Goal: Task Accomplishment & Management: Manage account settings

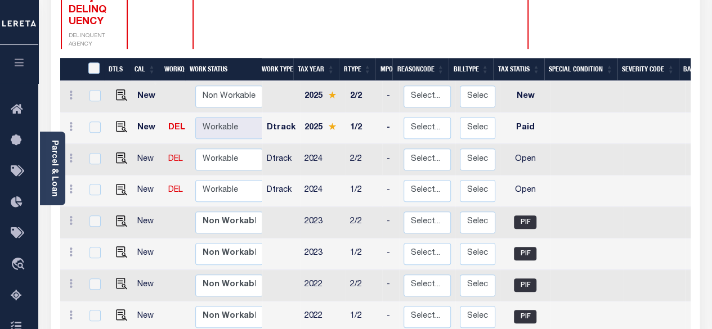
scroll to position [225, 0]
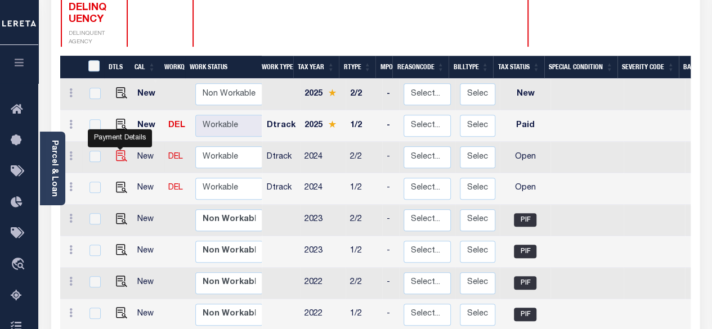
click at [116, 150] on img "" at bounding box center [121, 155] width 11 height 11
checkbox input "true"
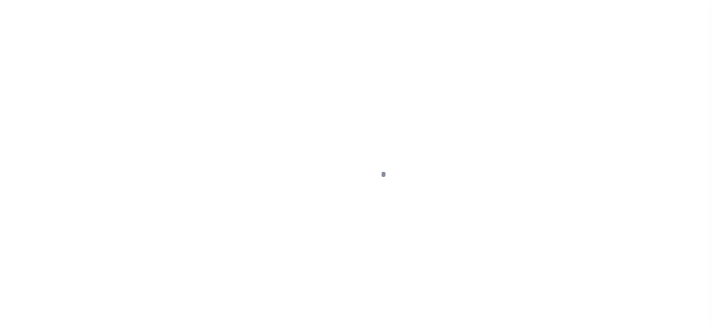
select select "OP2"
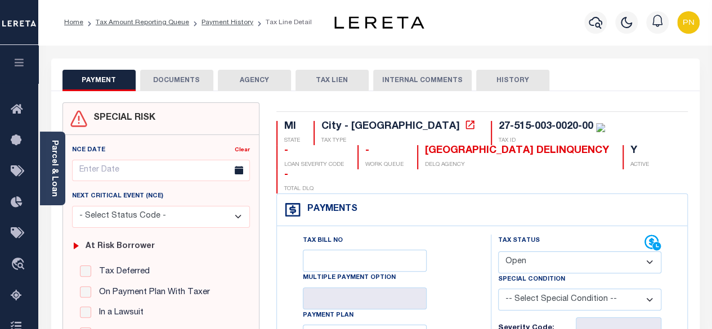
click at [177, 78] on button "DOCUMENTS" at bounding box center [176, 80] width 73 height 21
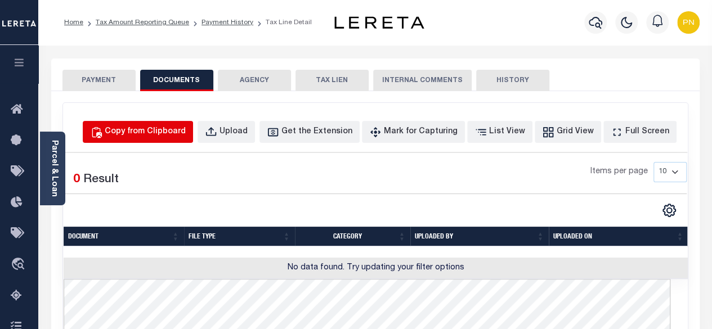
click at [167, 126] on div "Copy from Clipboard" at bounding box center [145, 132] width 81 height 12
select select "POP"
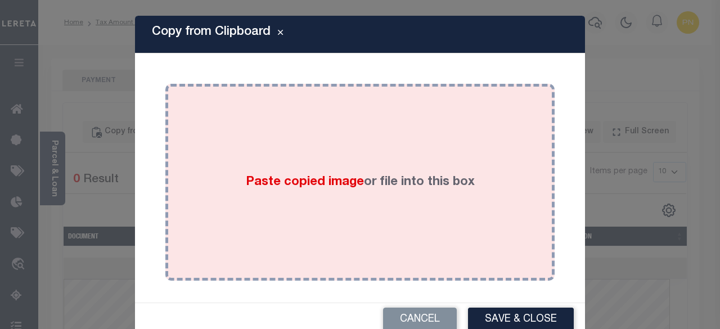
click at [354, 154] on div "Paste copied image or file into this box" at bounding box center [360, 182] width 373 height 180
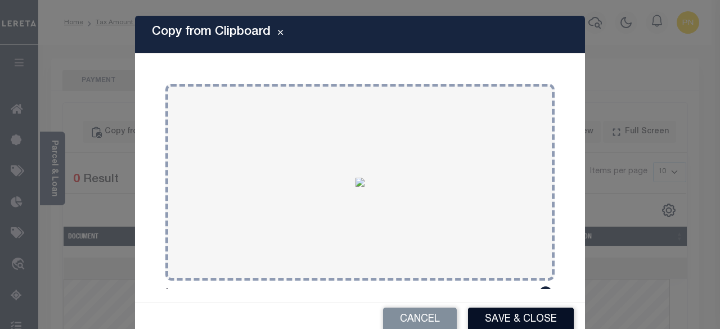
click at [497, 316] on button "Save & Close" at bounding box center [521, 320] width 106 height 24
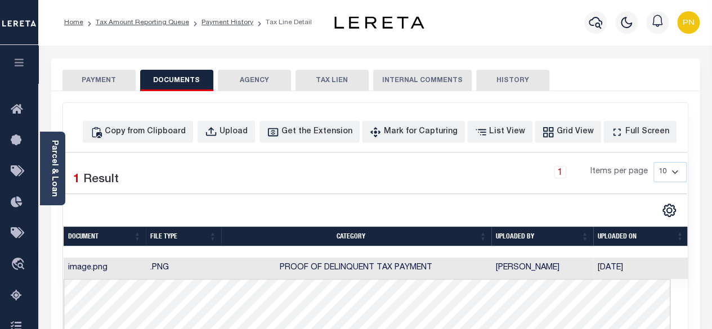
click at [114, 78] on button "PAYMENT" at bounding box center [98, 80] width 73 height 21
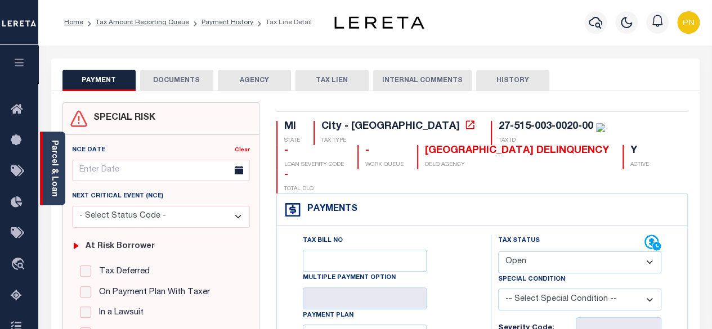
click at [56, 145] on link "Parcel & Loan" at bounding box center [54, 168] width 8 height 57
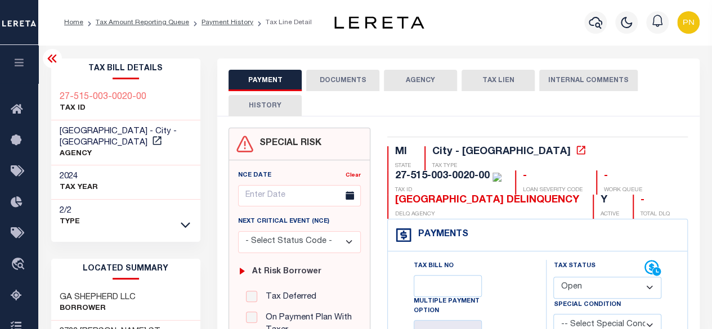
click at [52, 60] on icon at bounding box center [51, 59] width 9 height 8
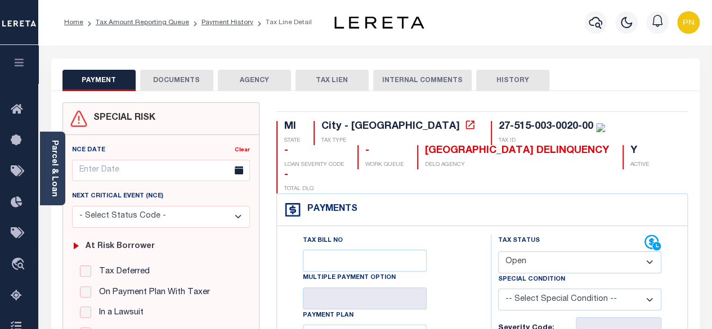
click at [606, 252] on select "- Select Status Code - Open Due/Unpaid Paid Incomplete No Tax Due Internal Refu…" at bounding box center [580, 263] width 164 height 22
select select "PYD"
click at [498, 252] on select "- Select Status Code - Open Due/Unpaid Paid Incomplete No Tax Due Internal Refu…" at bounding box center [580, 263] width 164 height 22
type input "[DATE]"
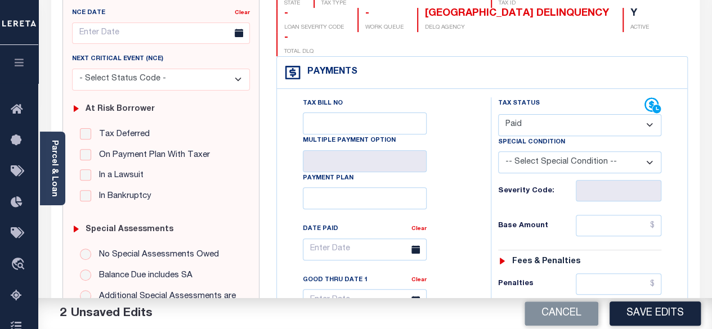
scroll to position [169, 0]
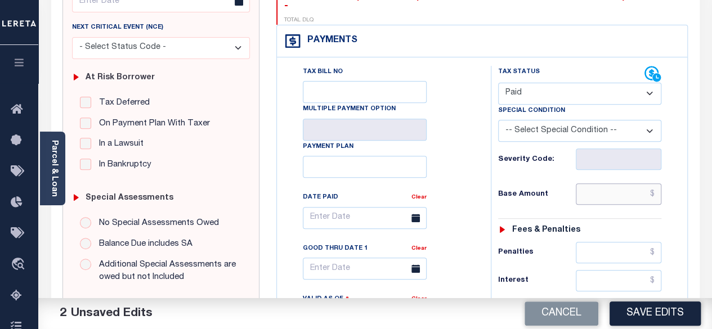
click at [655, 183] on input "text" at bounding box center [619, 193] width 86 height 21
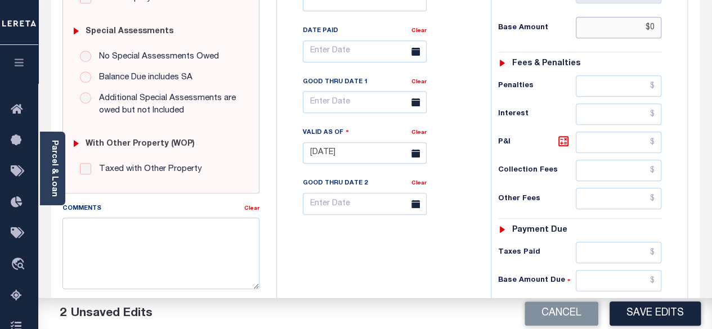
scroll to position [338, 0]
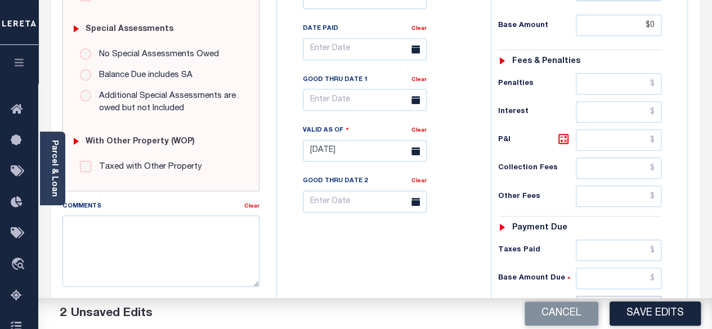
type input "$0.00"
drag, startPoint x: 657, startPoint y: 277, endPoint x: 655, endPoint y: 254, distance: 23.7
click at [657, 296] on input "text" at bounding box center [619, 306] width 86 height 21
type input "$0.00"
click at [558, 132] on icon at bounding box center [564, 139] width 14 height 14
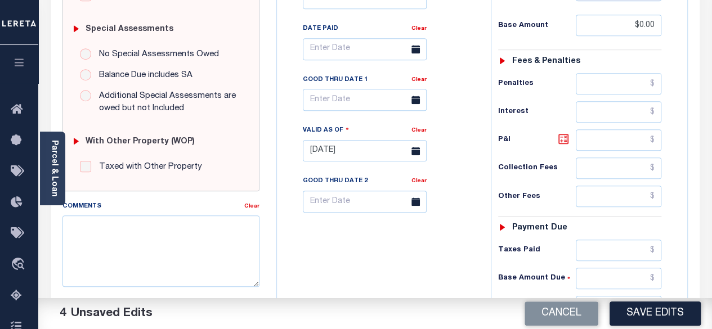
type input "$0.00"
click at [648, 305] on button "Save Edits" at bounding box center [654, 314] width 91 height 24
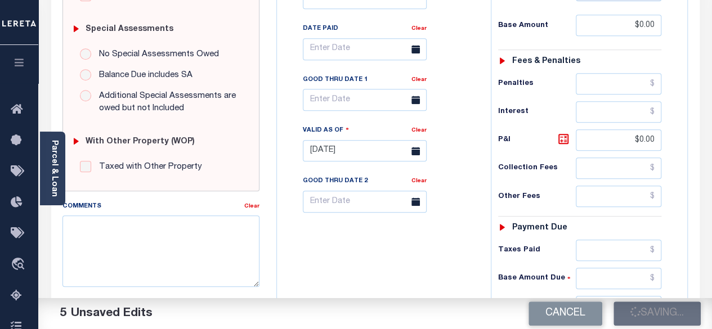
checkbox input "false"
type input "$0"
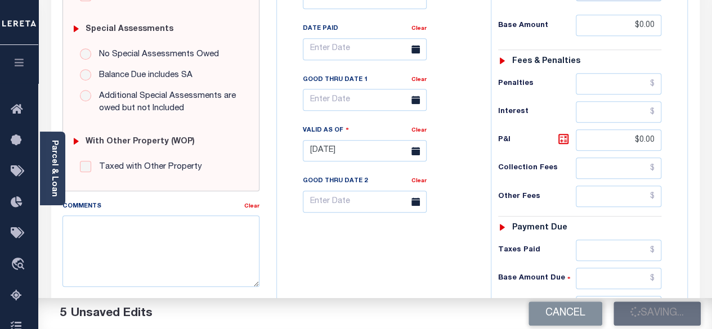
type input "$0"
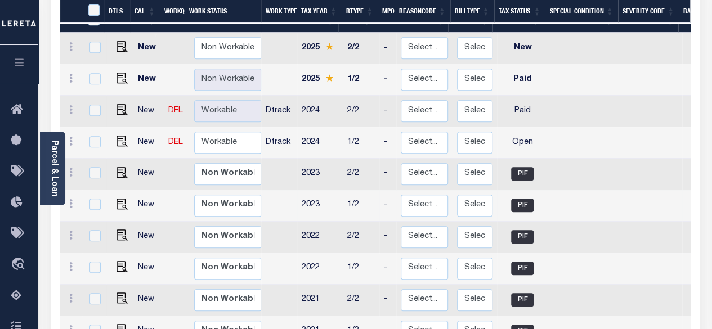
scroll to position [225, 0]
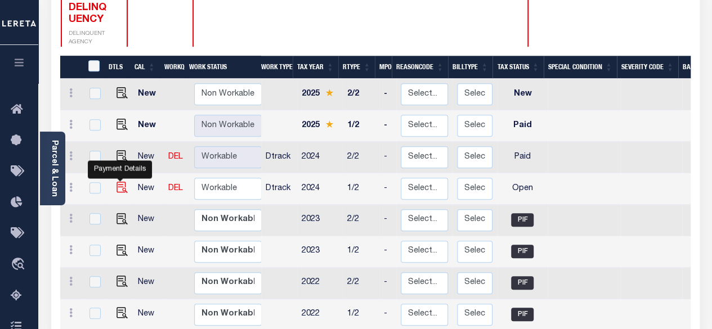
click at [120, 182] on img "" at bounding box center [121, 187] width 11 height 11
checkbox input "true"
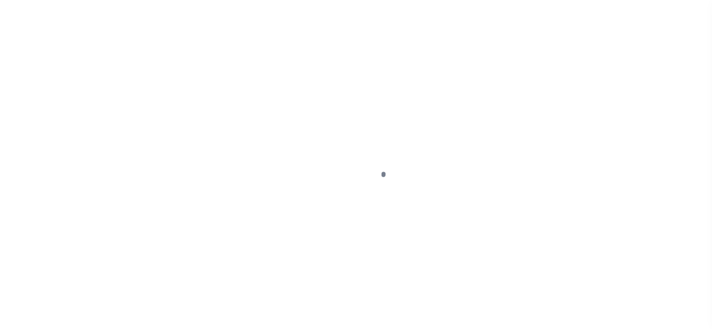
select select "OP2"
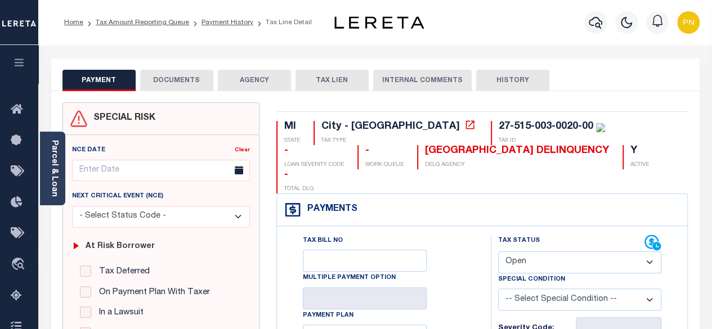
click at [174, 82] on button "DOCUMENTS" at bounding box center [176, 80] width 73 height 21
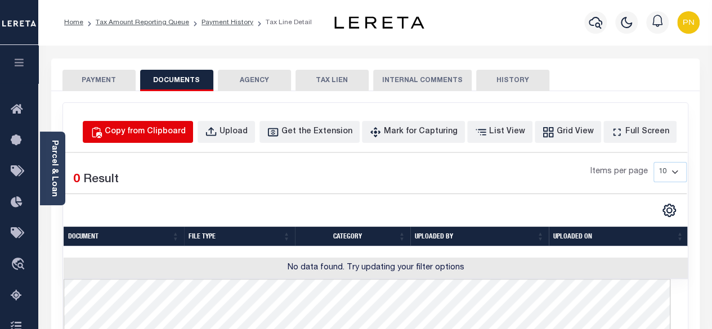
click at [147, 126] on div "Copy from Clipboard" at bounding box center [145, 132] width 81 height 12
select select "POP"
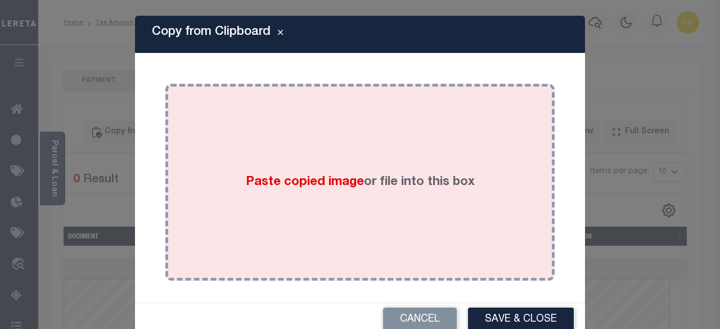
click at [312, 124] on div "Paste copied image or file into this box" at bounding box center [360, 182] width 373 height 180
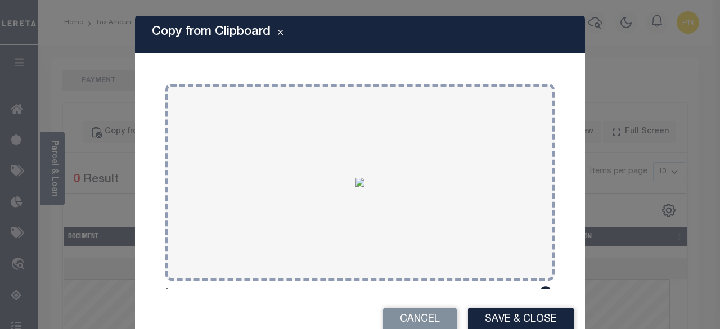
click at [514, 317] on button "Save & Close" at bounding box center [521, 320] width 106 height 24
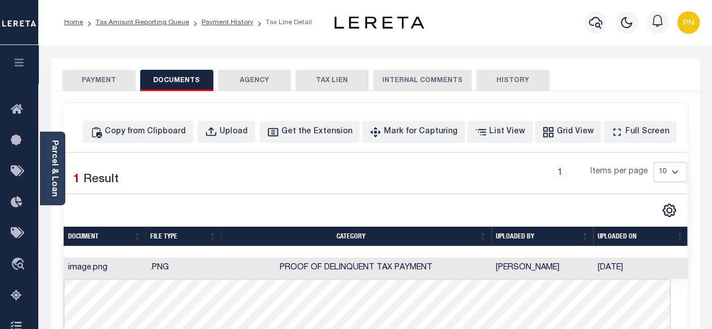
click at [105, 84] on button "PAYMENT" at bounding box center [98, 80] width 73 height 21
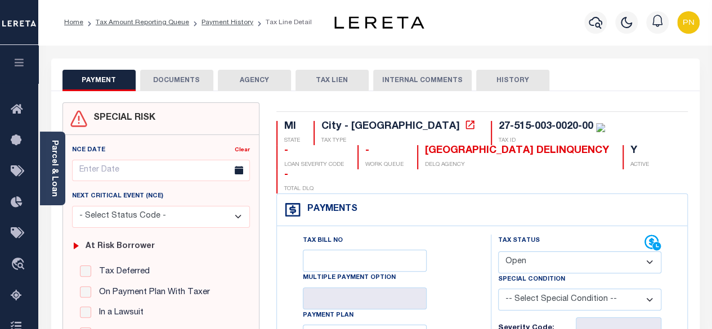
click at [563, 252] on select "- Select Status Code - Open Due/Unpaid Paid Incomplete No Tax Due Internal Refu…" at bounding box center [580, 263] width 164 height 22
select select "PYD"
click at [498, 252] on select "- Select Status Code - Open Due/Unpaid Paid Incomplete No Tax Due Internal Refu…" at bounding box center [580, 263] width 164 height 22
type input "[DATE]"
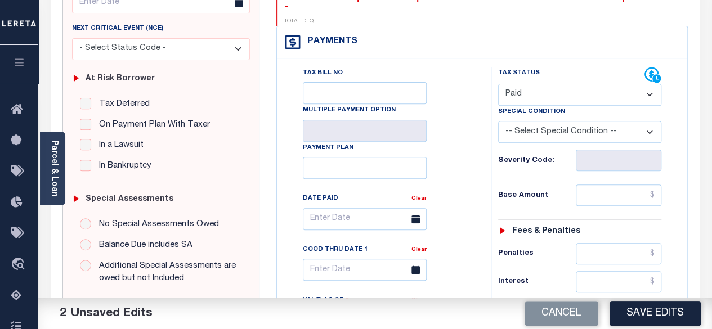
scroll to position [169, 0]
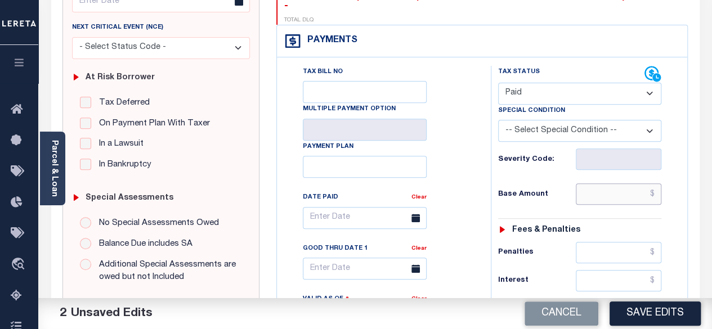
click at [657, 183] on input "text" at bounding box center [619, 193] width 86 height 21
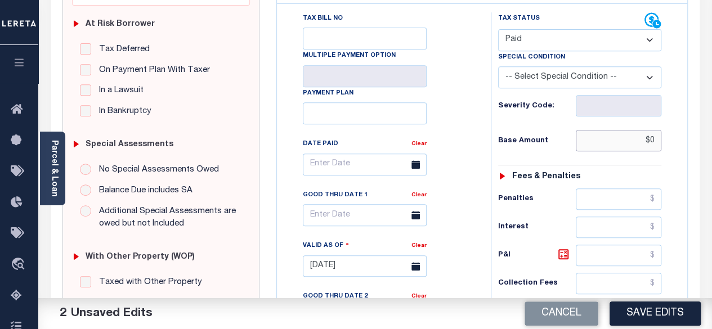
scroll to position [338, 0]
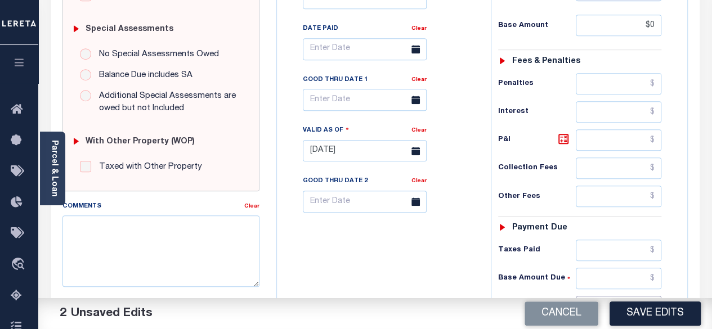
type input "$0.00"
click at [653, 296] on input "text" at bounding box center [619, 306] width 86 height 21
type input "$0.00"
click at [560, 129] on div "P&I" at bounding box center [580, 139] width 164 height 21
click at [567, 132] on icon at bounding box center [564, 139] width 14 height 14
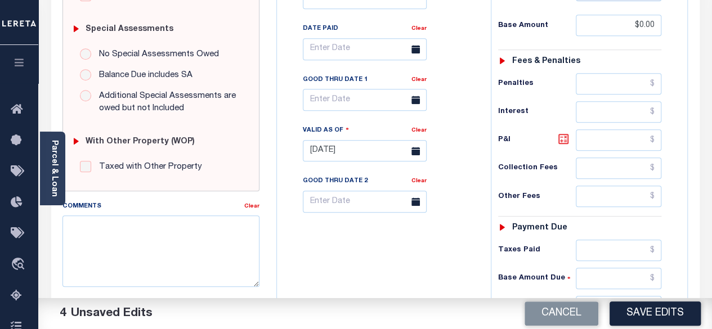
type input "$0.00"
click at [663, 319] on button "Save Edits" at bounding box center [654, 314] width 91 height 24
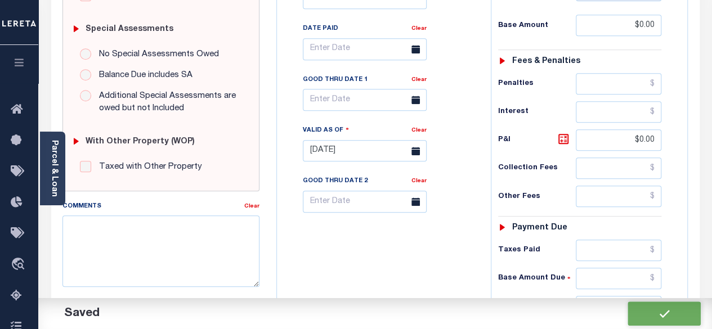
checkbox input "false"
type input "$0"
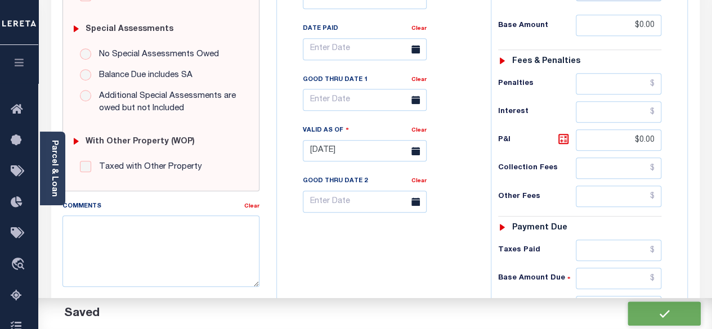
type input "$0"
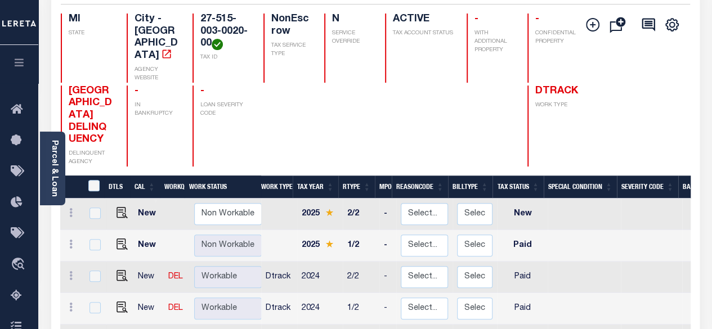
scroll to position [225, 0]
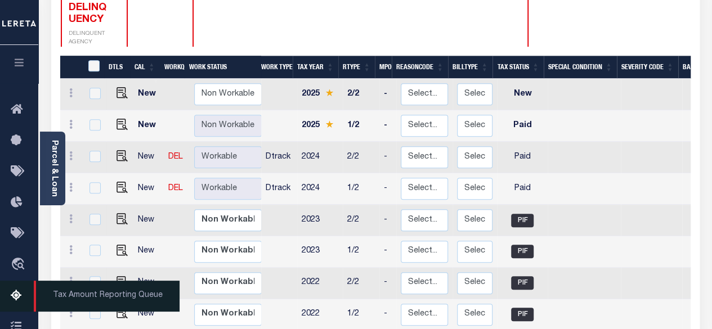
click at [23, 299] on icon at bounding box center [20, 296] width 18 height 14
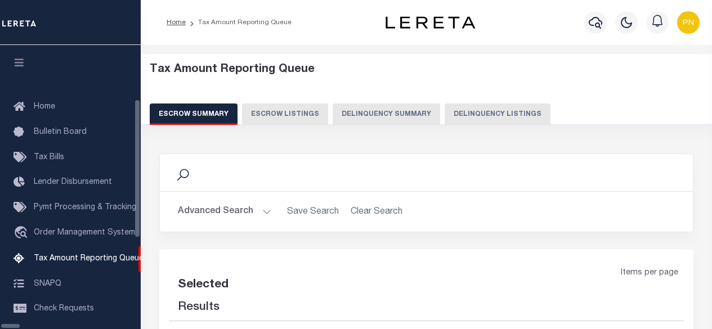
click at [456, 105] on button "Delinquency Listings" at bounding box center [498, 114] width 106 height 21
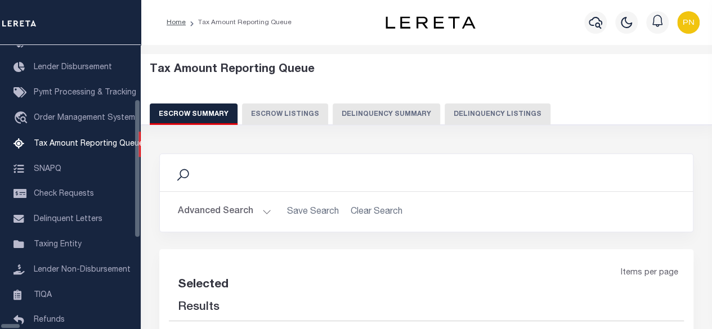
select select "100"
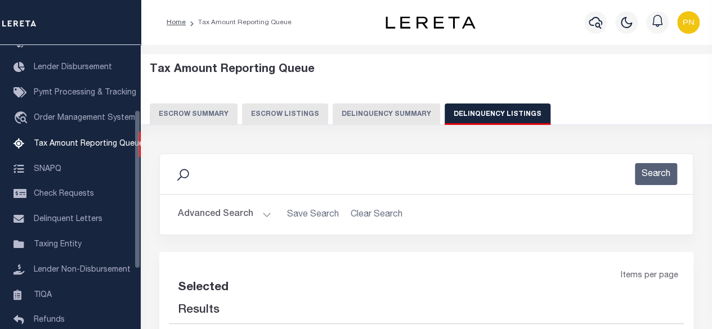
select select "100"
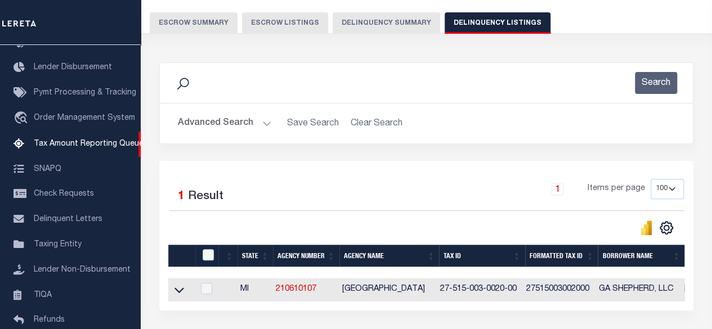
scroll to position [113, 0]
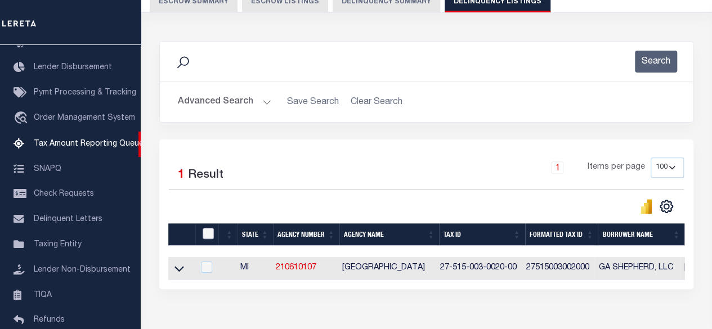
click at [207, 230] on input "checkbox" at bounding box center [208, 233] width 11 height 11
checkbox input "true"
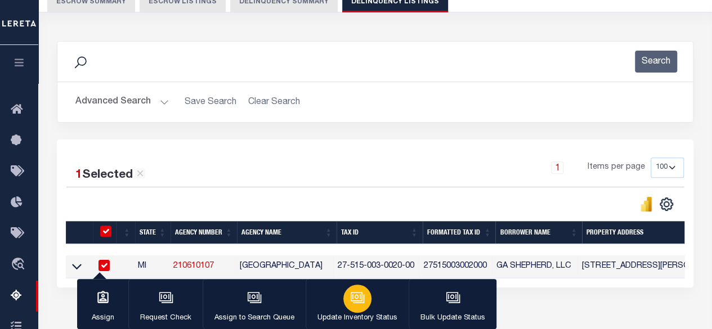
click at [369, 303] on button "Update Inventory Status" at bounding box center [357, 304] width 103 height 51
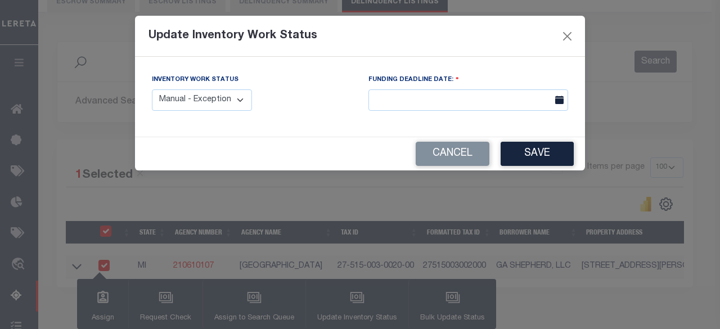
click at [226, 100] on select "Manual - Exception Pended - Awaiting Search Late Add Exception Completed" at bounding box center [202, 100] width 100 height 22
select select "4"
click at [152, 89] on select "Manual - Exception Pended - Awaiting Search Late Add Exception Completed" at bounding box center [202, 100] width 100 height 22
click at [534, 156] on button "Save" at bounding box center [537, 154] width 73 height 24
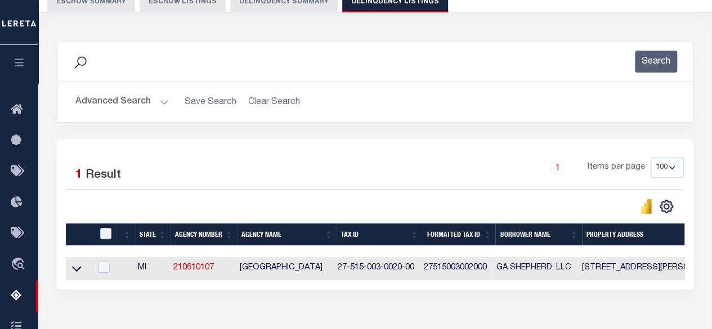
click at [138, 101] on button "Advanced Search" at bounding box center [121, 102] width 93 height 22
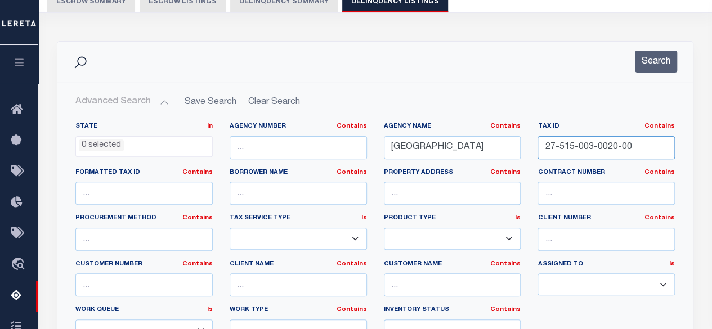
drag, startPoint x: 644, startPoint y: 145, endPoint x: 521, endPoint y: 145, distance: 123.2
click at [521, 145] on div "State In In AK AL AR AZ CA CO CT DC DE FL GA GU HI IA ID IL IN KS KY LA MA MD M…" at bounding box center [375, 237] width 616 height 230
paste input "600-000-0045"
type input "27-600-000-0045-00"
click at [643, 56] on button "Search" at bounding box center [656, 62] width 42 height 22
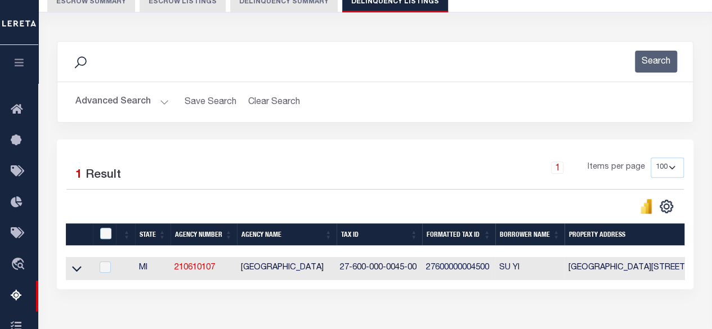
click at [129, 96] on button "Advanced Search" at bounding box center [121, 102] width 93 height 22
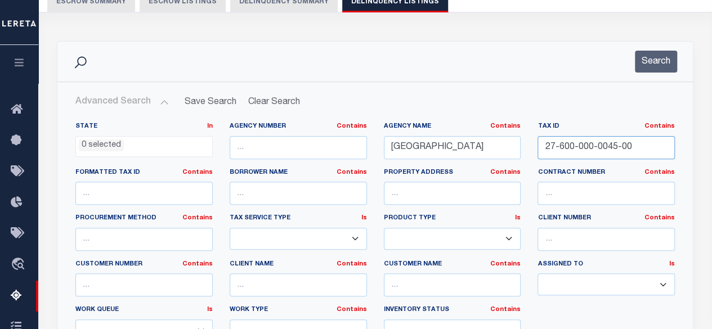
drag, startPoint x: 646, startPoint y: 147, endPoint x: 523, endPoint y: 152, distance: 122.8
click at [523, 152] on div "State In In AK AL AR AZ CA CO CT DC DE FL GA GU HI IA ID IL IN KS KY LA MA MD M…" at bounding box center [375, 237] width 616 height 230
click at [657, 67] on button "Search" at bounding box center [656, 62] width 42 height 22
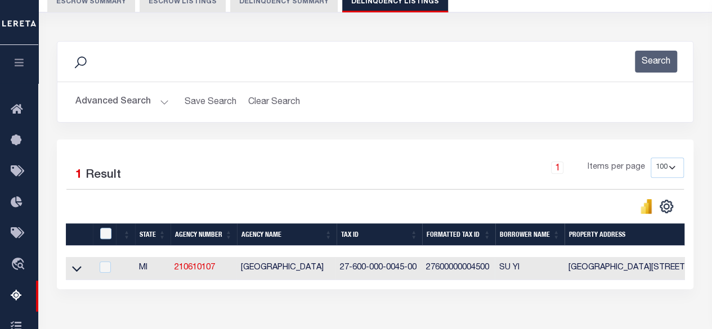
click at [80, 273] on icon at bounding box center [77, 269] width 10 height 12
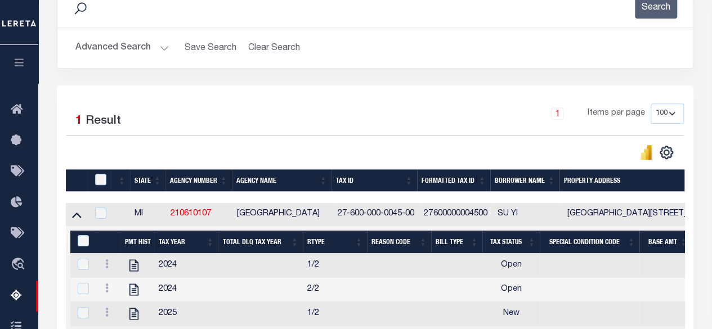
scroll to position [169, 0]
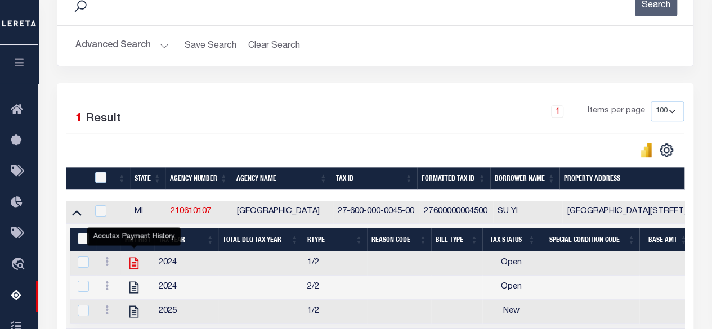
click at [134, 263] on icon "" at bounding box center [133, 264] width 9 height 12
checkbox input "true"
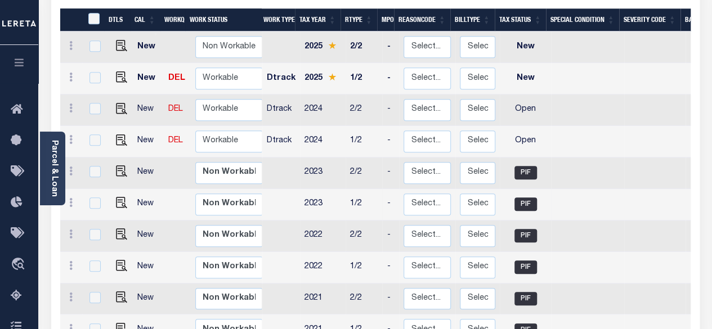
scroll to position [281, 0]
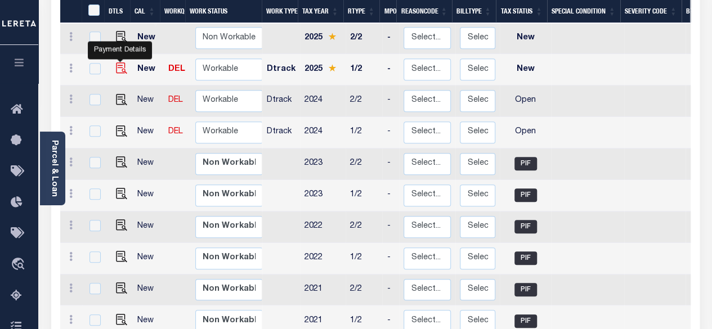
click at [120, 62] on img "" at bounding box center [121, 67] width 11 height 11
checkbox input "true"
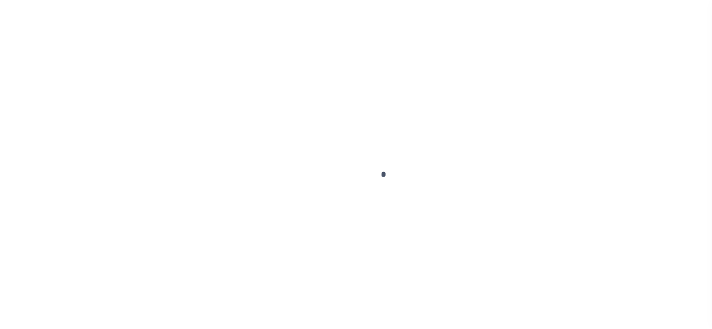
checkbox input "false"
type input "[DATE]"
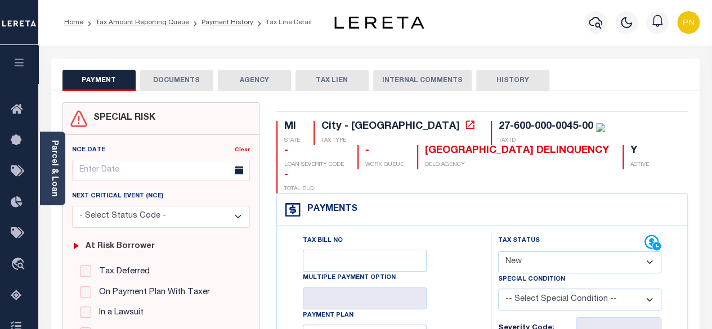
click at [172, 85] on button "DOCUMENTS" at bounding box center [176, 80] width 73 height 21
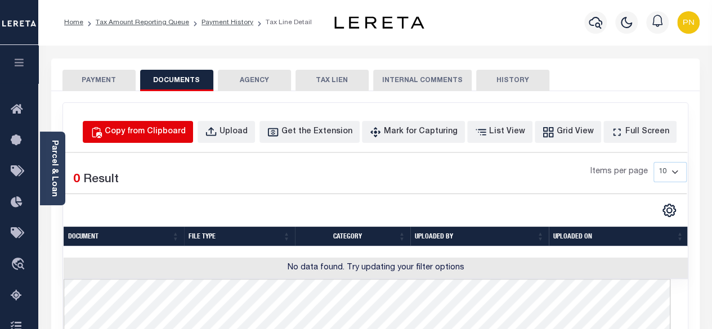
click at [186, 128] on div "Copy from Clipboard" at bounding box center [145, 132] width 81 height 12
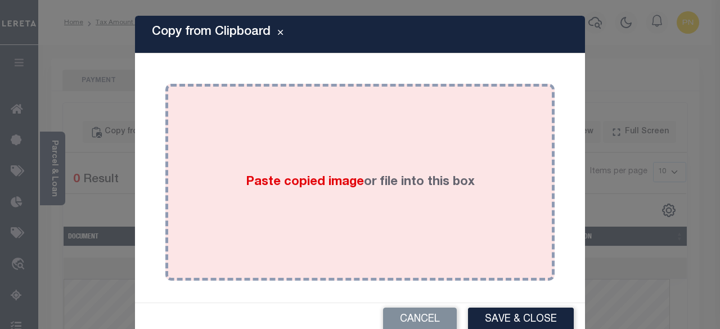
click at [289, 123] on div "Paste copied image or file into this box" at bounding box center [360, 182] width 373 height 180
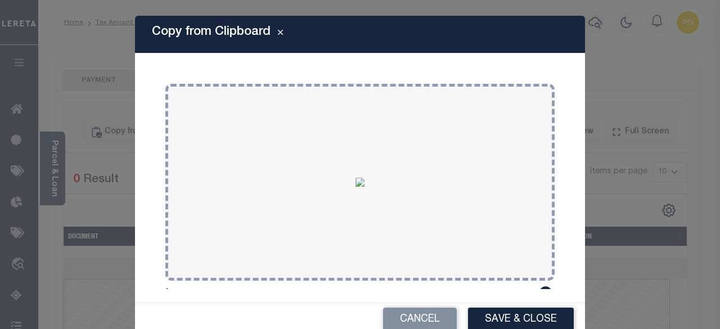
drag, startPoint x: 483, startPoint y: 317, endPoint x: 477, endPoint y: 309, distance: 9.2
click at [483, 317] on button "Save & Close" at bounding box center [521, 320] width 106 height 24
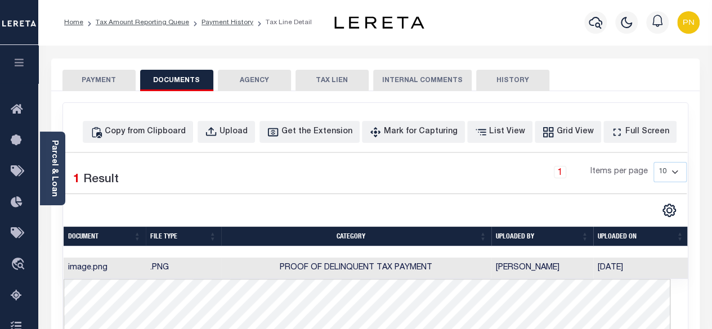
click at [102, 79] on button "PAYMENT" at bounding box center [98, 80] width 73 height 21
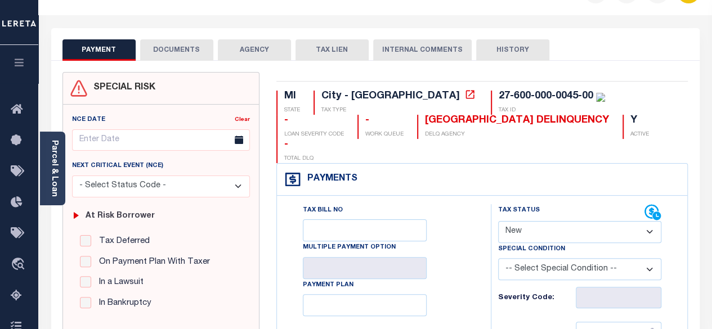
scroll to position [56, 0]
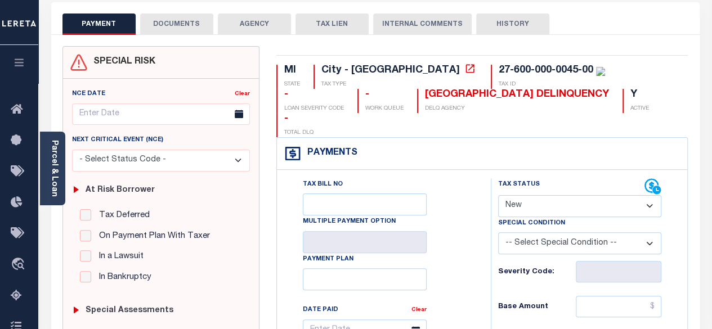
click at [585, 195] on select "- Select Status Code - Open Due/Unpaid Paid Incomplete No Tax Due Internal Refu…" at bounding box center [580, 206] width 164 height 22
select select "PYD"
click at [498, 195] on select "- Select Status Code - Open Due/Unpaid Paid Incomplete No Tax Due Internal Refu…" at bounding box center [580, 206] width 164 height 22
type input "[DATE]"
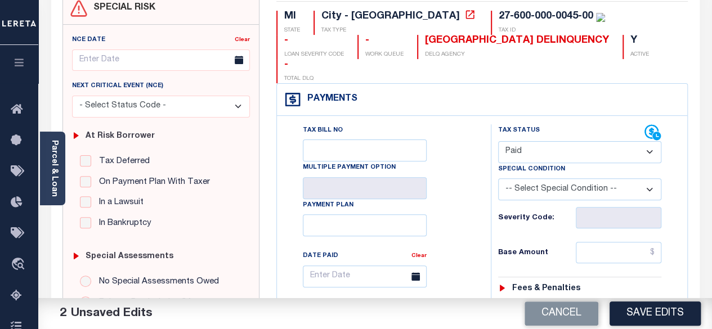
scroll to position [113, 0]
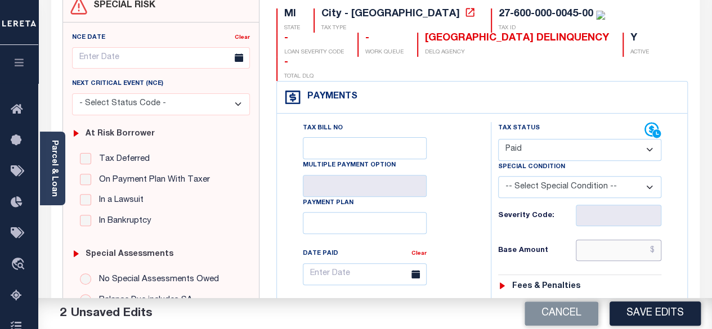
click at [657, 240] on input "text" at bounding box center [619, 250] width 86 height 21
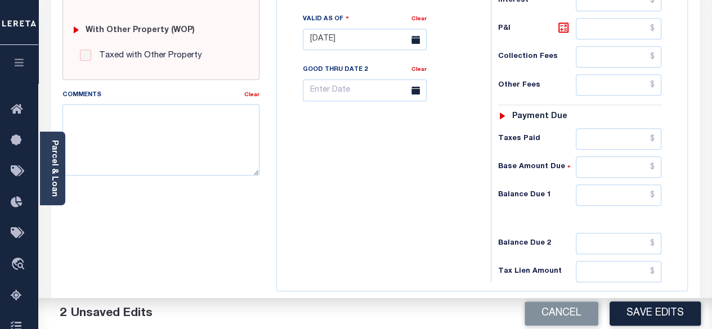
scroll to position [450, 0]
type input "$0.00"
click at [657, 183] on input "text" at bounding box center [619, 193] width 86 height 21
type input "$0.00"
click at [564, 20] on icon at bounding box center [564, 27] width 14 height 14
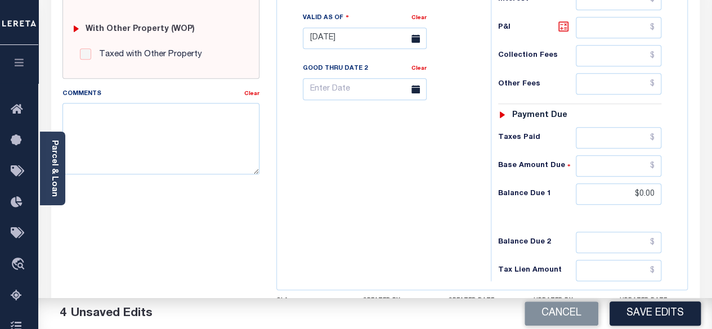
type input "$0.00"
click at [638, 315] on button "Save Edits" at bounding box center [654, 314] width 91 height 24
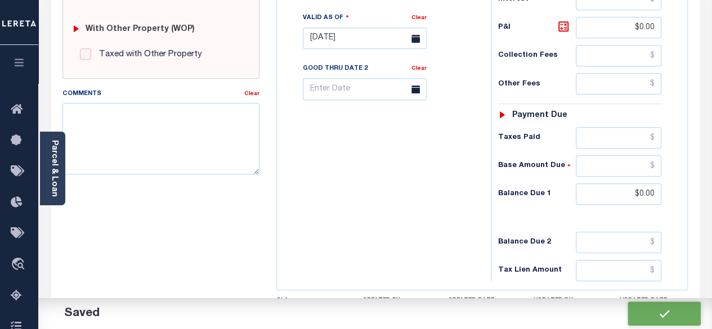
checkbox input "false"
type input "$0"
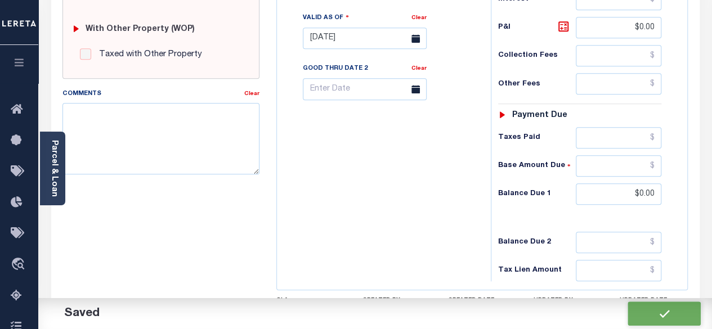
type input "$0"
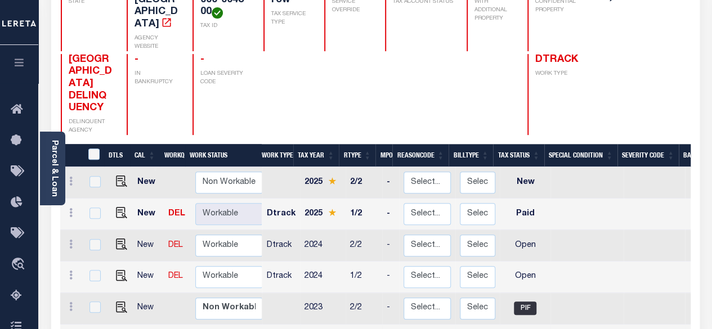
scroll to position [225, 0]
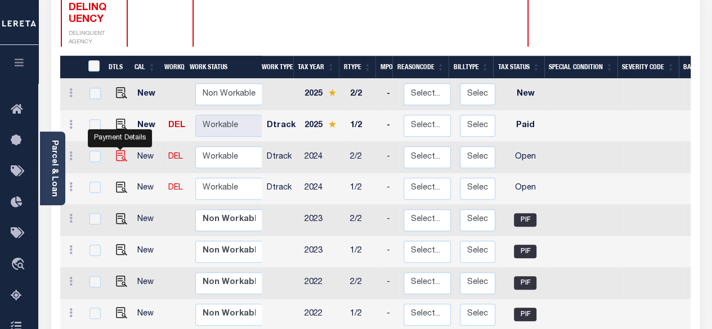
click at [122, 150] on img "" at bounding box center [121, 155] width 11 height 11
checkbox input "true"
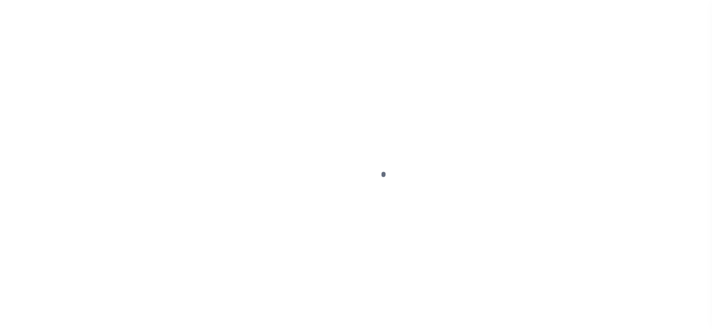
select select "OP2"
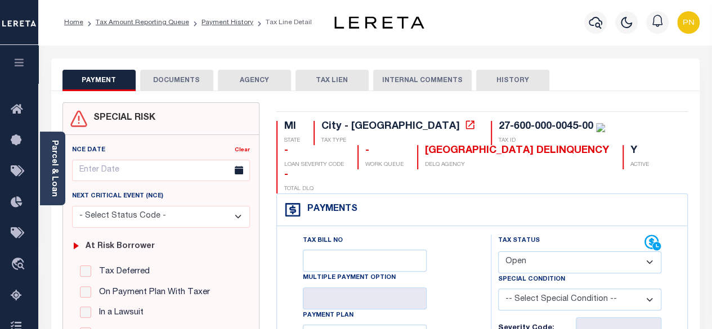
click at [187, 79] on button "DOCUMENTS" at bounding box center [176, 80] width 73 height 21
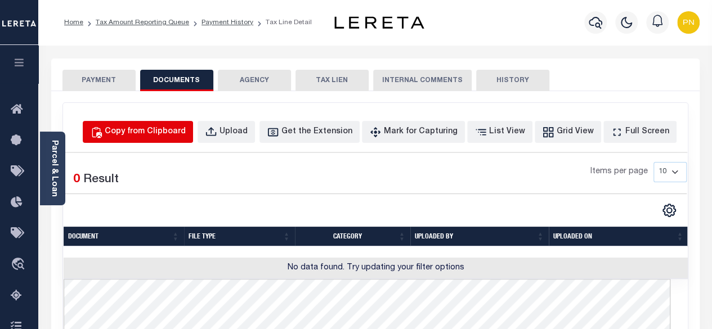
click at [183, 127] on div "Copy from Clipboard" at bounding box center [145, 132] width 81 height 12
select select "POP"
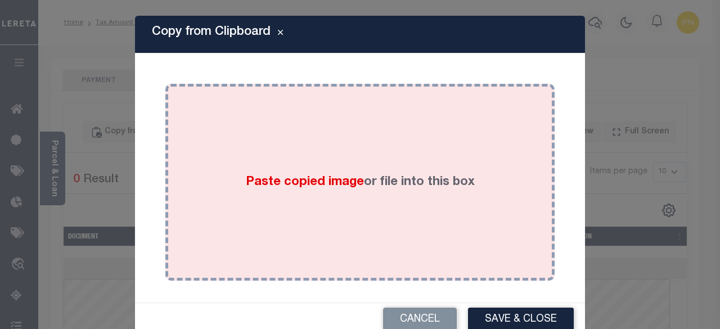
click at [263, 137] on div "Paste copied image or file into this box" at bounding box center [360, 182] width 373 height 180
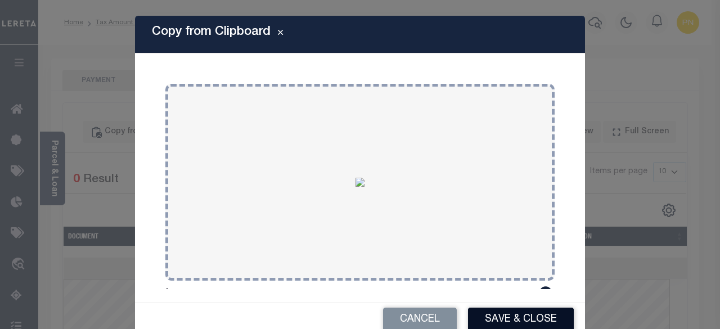
click at [526, 316] on button "Save & Close" at bounding box center [521, 320] width 106 height 24
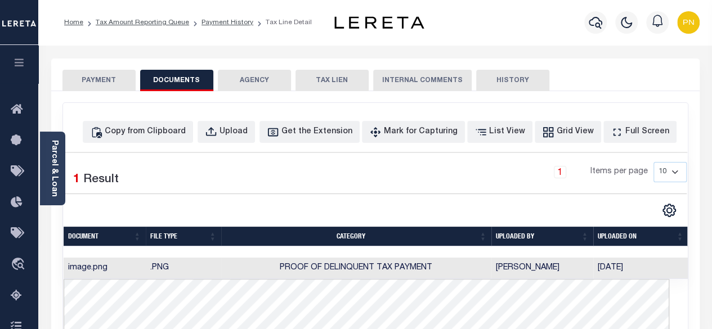
click at [97, 85] on button "PAYMENT" at bounding box center [98, 80] width 73 height 21
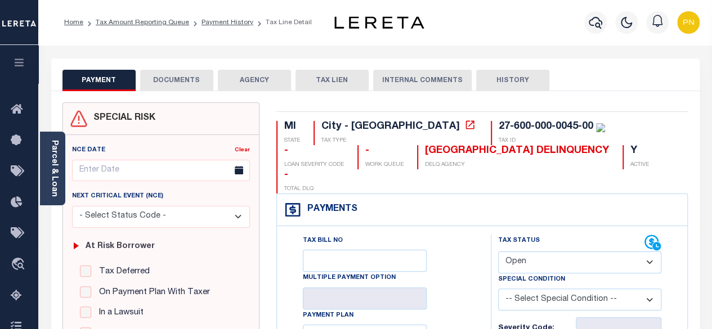
click at [572, 252] on select "- Select Status Code - Open Due/Unpaid Paid Incomplete No Tax Due Internal Refu…" at bounding box center [580, 263] width 164 height 22
select select "PYD"
click at [498, 252] on select "- Select Status Code - Open Due/Unpaid Paid Incomplete No Tax Due Internal Refu…" at bounding box center [580, 263] width 164 height 22
type input "[DATE]"
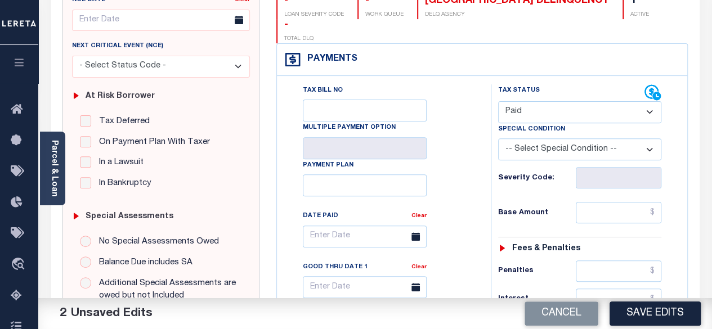
scroll to position [169, 0]
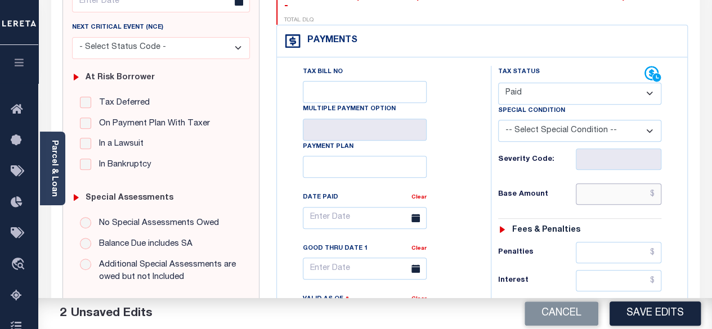
click at [658, 183] on input "text" at bounding box center [619, 193] width 86 height 21
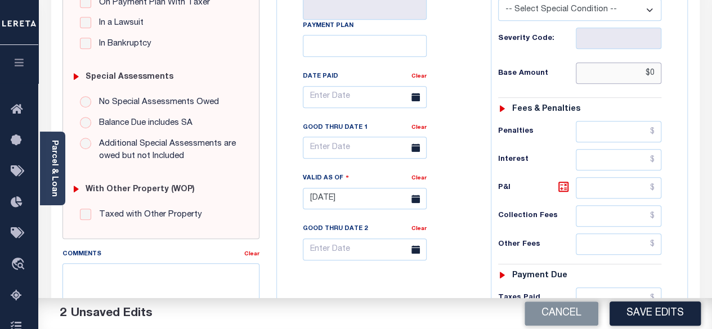
scroll to position [338, 0]
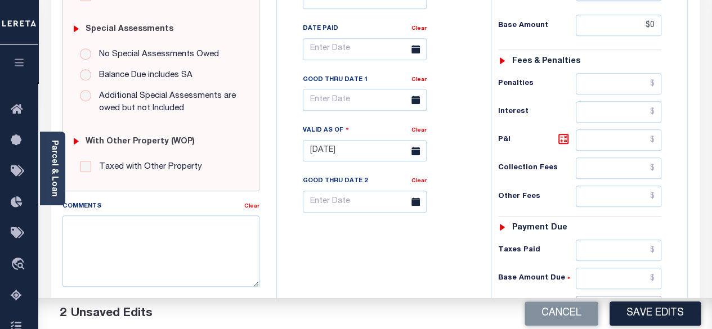
type input "$0.00"
drag, startPoint x: 657, startPoint y: 275, endPoint x: 642, endPoint y: 232, distance: 45.4
click at [657, 296] on input "text" at bounding box center [619, 306] width 86 height 21
type input "$0.00"
click at [557, 132] on icon at bounding box center [564, 139] width 14 height 14
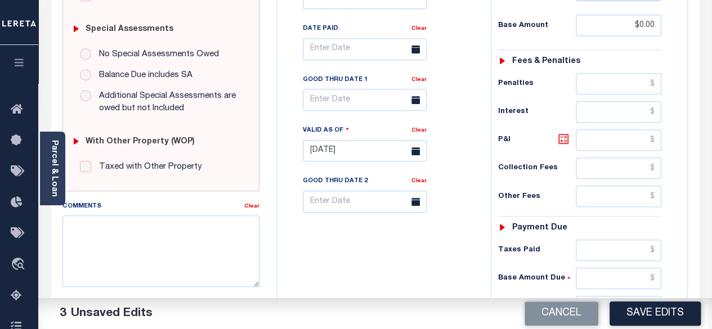
type input "$0.00"
click at [655, 320] on button "Save Edits" at bounding box center [654, 314] width 91 height 24
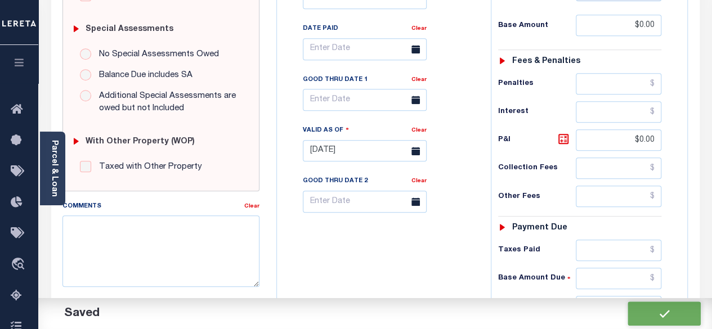
checkbox input "false"
type input "$0"
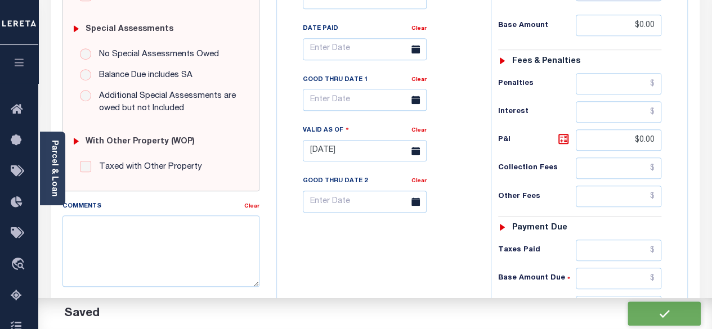
type input "$0"
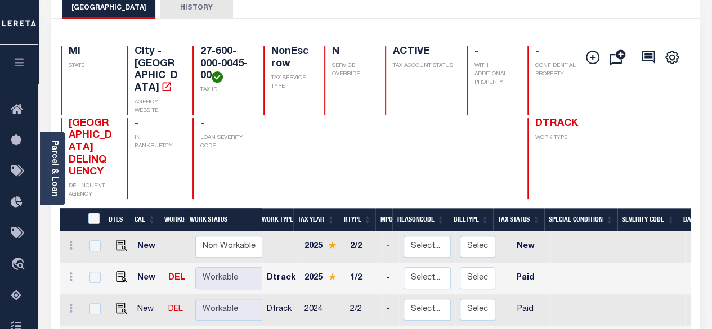
scroll to position [225, 0]
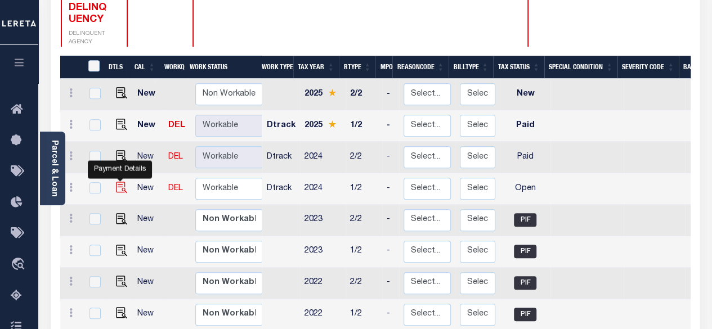
click at [118, 182] on img "" at bounding box center [121, 187] width 11 height 11
checkbox input "true"
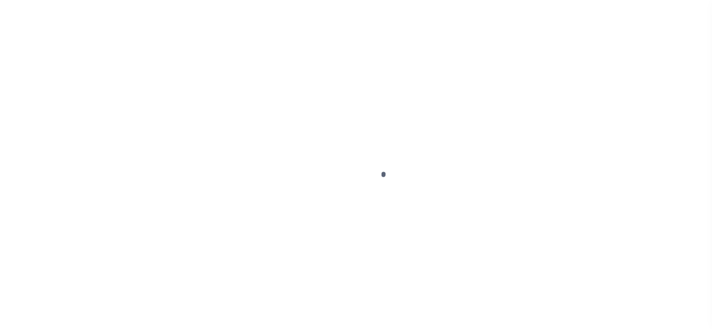
select select "OP2"
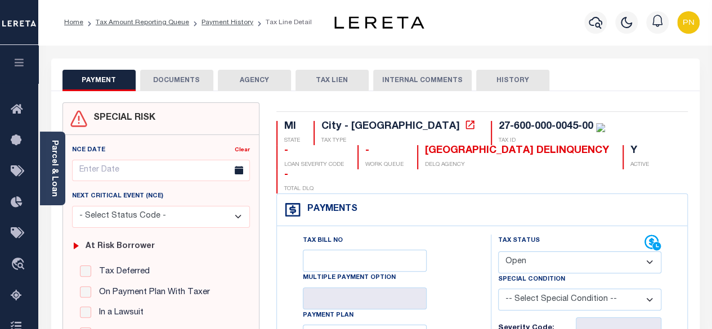
click at [190, 84] on button "DOCUMENTS" at bounding box center [176, 80] width 73 height 21
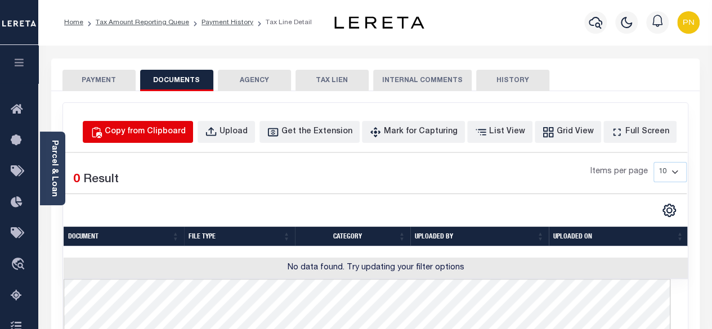
click at [186, 130] on div "Copy from Clipboard" at bounding box center [145, 132] width 81 height 12
select select "POP"
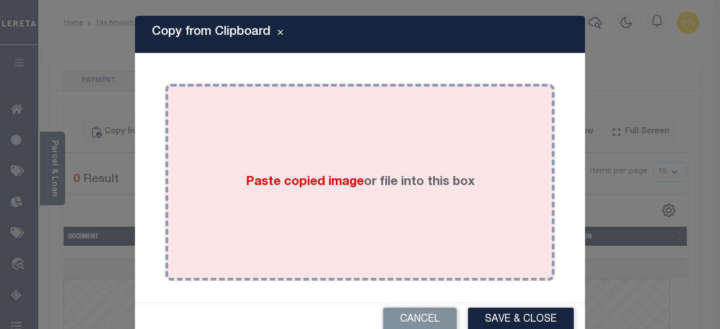
click at [357, 143] on div "Paste copied image or file into this box" at bounding box center [360, 182] width 373 height 180
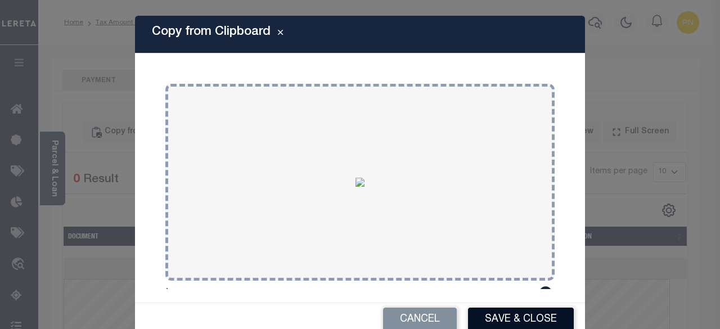
click at [492, 316] on button "Save & Close" at bounding box center [521, 320] width 106 height 24
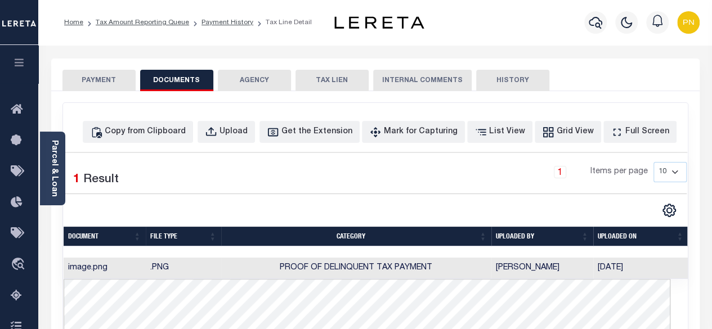
click at [91, 81] on button "PAYMENT" at bounding box center [98, 80] width 73 height 21
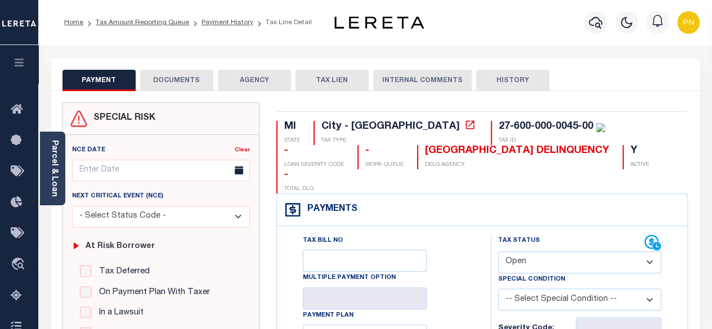
drag, startPoint x: 574, startPoint y: 237, endPoint x: 566, endPoint y: 231, distance: 9.7
click at [574, 252] on select "- Select Status Code - Open Due/Unpaid Paid Incomplete No Tax Due Internal Refu…" at bounding box center [580, 263] width 164 height 22
select select "PYD"
click at [498, 252] on select "- Select Status Code - Open Due/Unpaid Paid Incomplete No Tax Due Internal Refu…" at bounding box center [580, 263] width 164 height 22
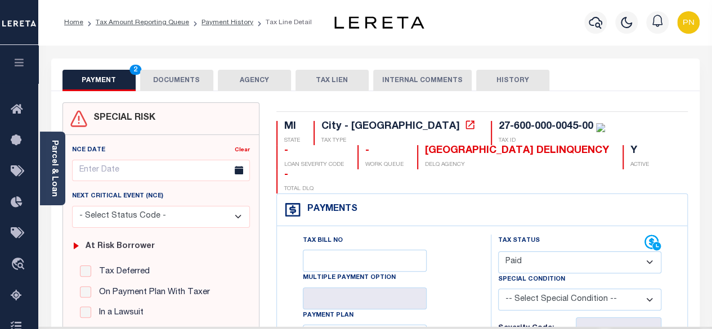
type input "[DATE]"
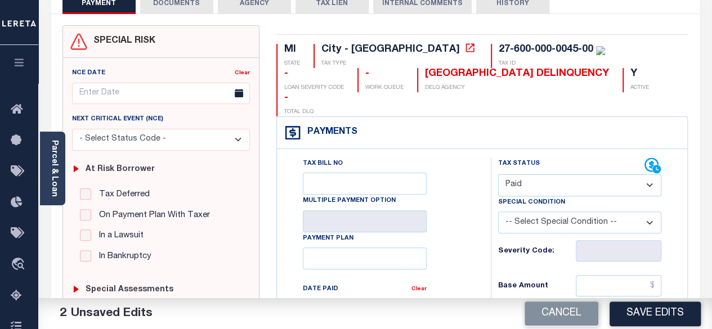
scroll to position [169, 0]
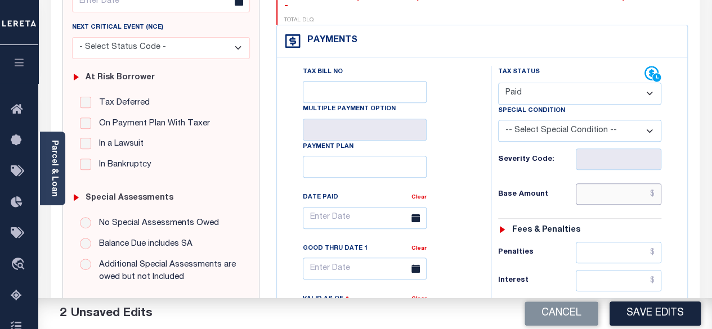
click at [654, 183] on input "text" at bounding box center [619, 193] width 86 height 21
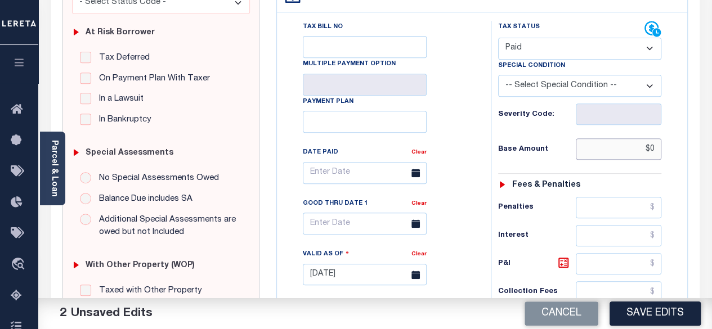
scroll to position [338, 0]
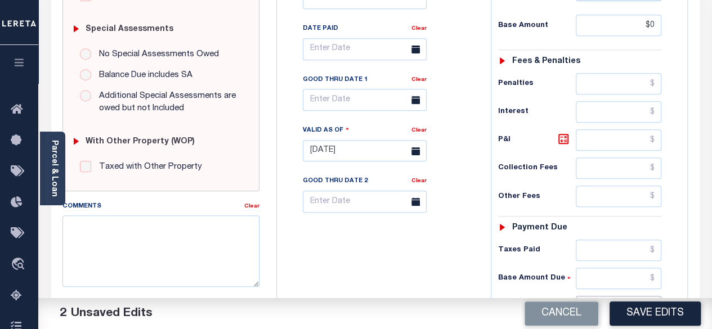
type input "$0.00"
drag, startPoint x: 656, startPoint y: 277, endPoint x: 655, endPoint y: 264, distance: 13.0
click at [656, 296] on input "text" at bounding box center [619, 306] width 86 height 21
type input "$0.00"
click at [561, 132] on icon at bounding box center [564, 139] width 14 height 14
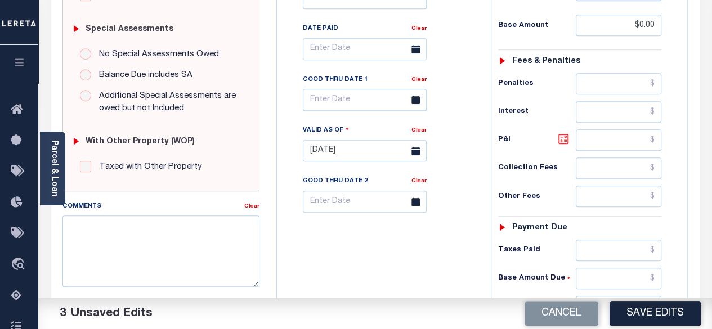
type input "$0.00"
click at [651, 312] on button "Save Edits" at bounding box center [654, 314] width 91 height 24
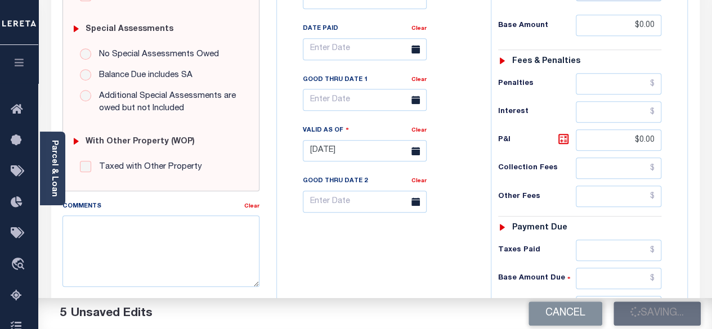
checkbox input "false"
type input "$0"
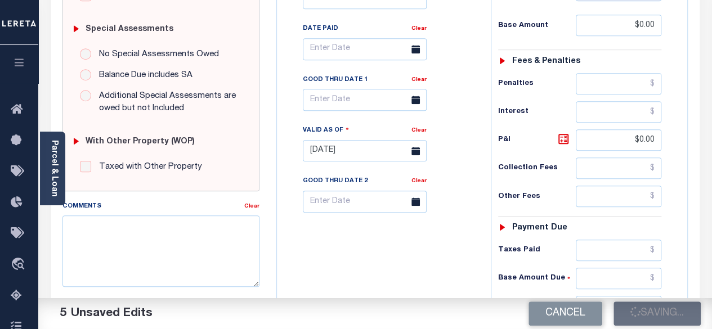
type input "$0"
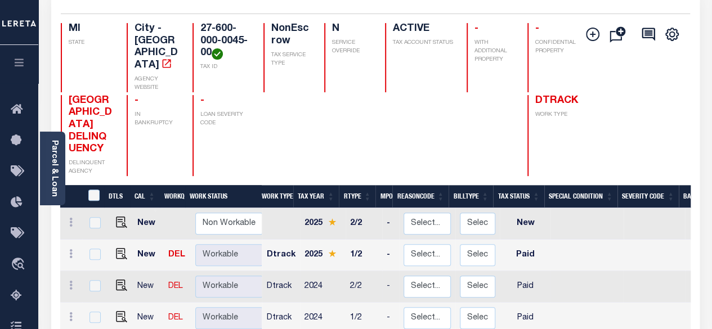
scroll to position [169, 0]
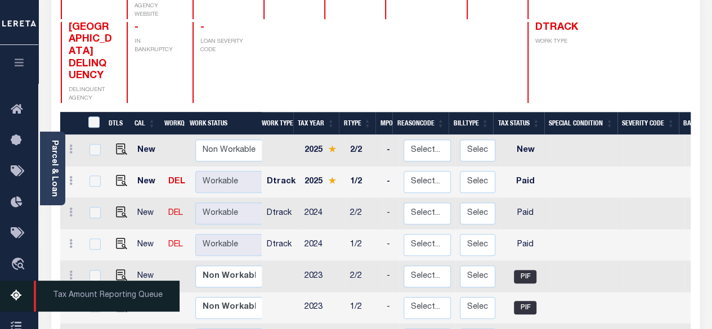
click at [12, 298] on icon at bounding box center [20, 296] width 18 height 14
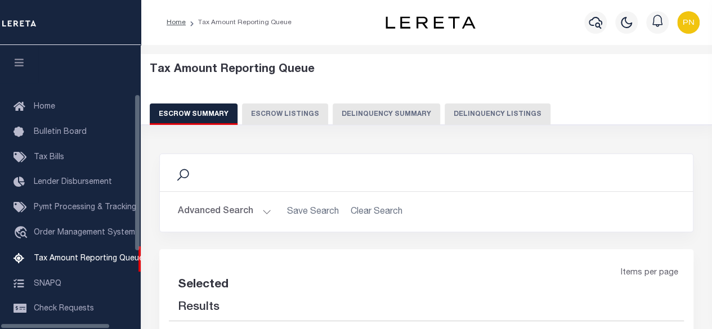
select select "100"
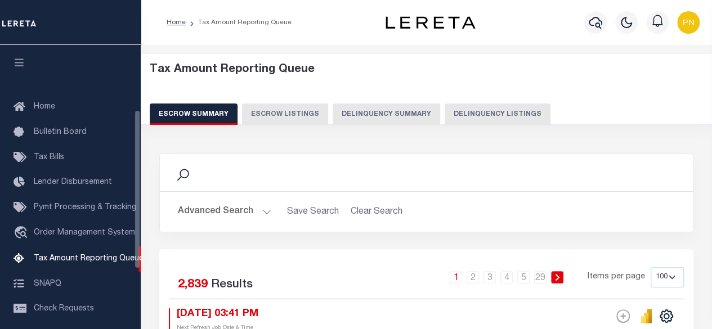
scroll to position [115, 0]
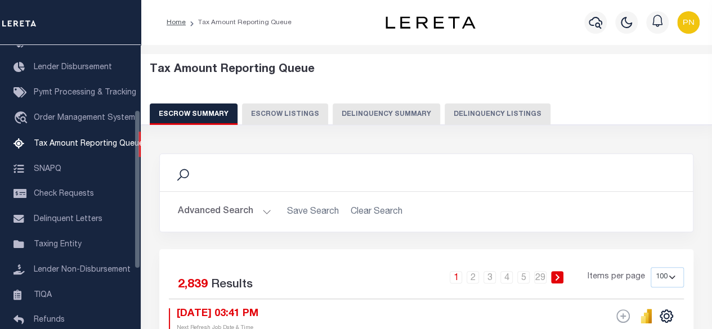
click at [479, 113] on button "Delinquency Listings" at bounding box center [498, 114] width 106 height 21
select select "100"
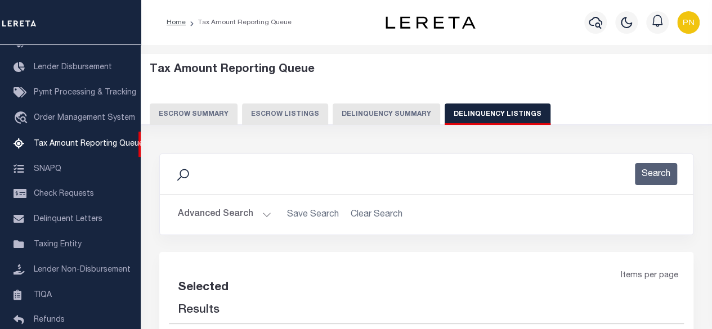
select select "100"
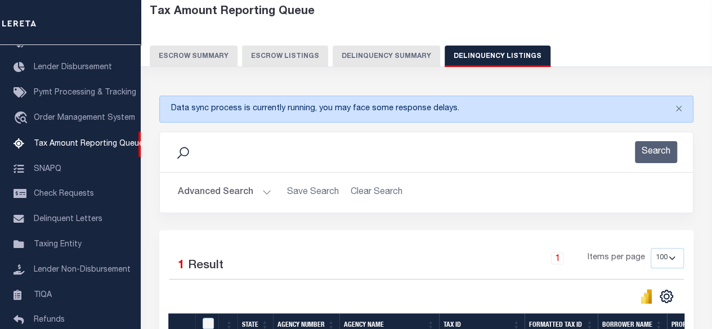
scroll to position [113, 0]
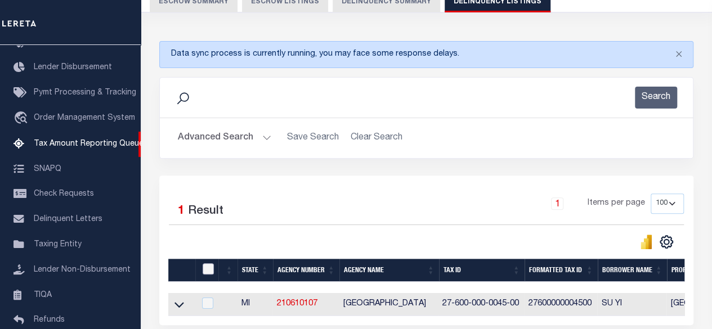
click at [212, 270] on input "checkbox" at bounding box center [208, 268] width 11 height 11
checkbox input "true"
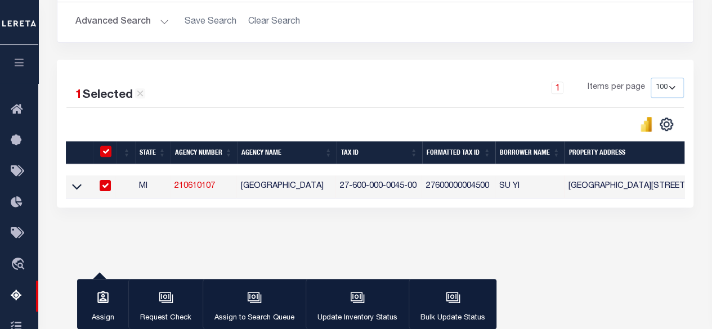
scroll to position [267, 0]
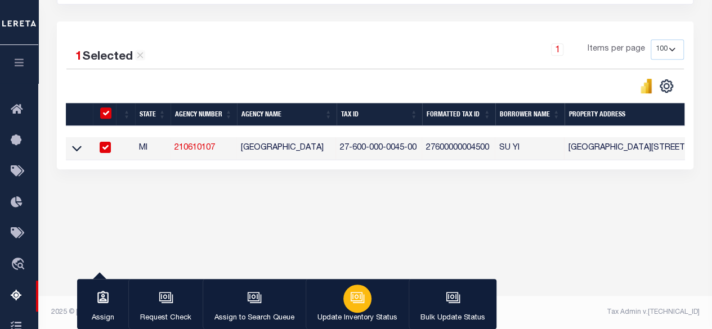
click at [367, 295] on div "button" at bounding box center [357, 299] width 28 height 28
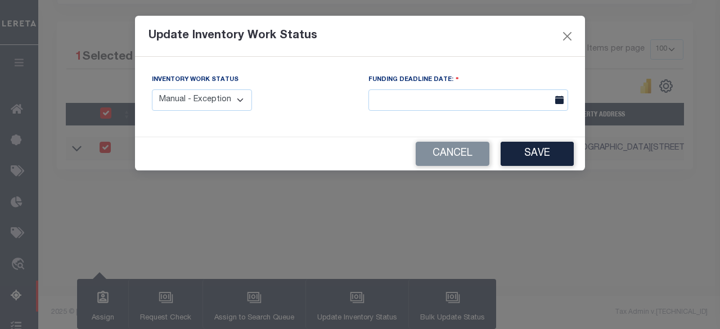
click at [233, 102] on select "Manual - Exception Pended - Awaiting Search Late Add Exception Completed" at bounding box center [202, 100] width 100 height 22
select select "4"
click at [152, 89] on select "Manual - Exception Pended - Awaiting Search Late Add Exception Completed" at bounding box center [202, 100] width 100 height 22
click at [557, 156] on button "Save" at bounding box center [537, 154] width 73 height 24
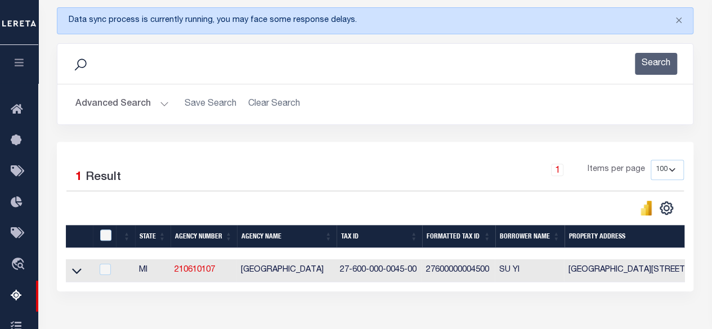
scroll to position [98, 0]
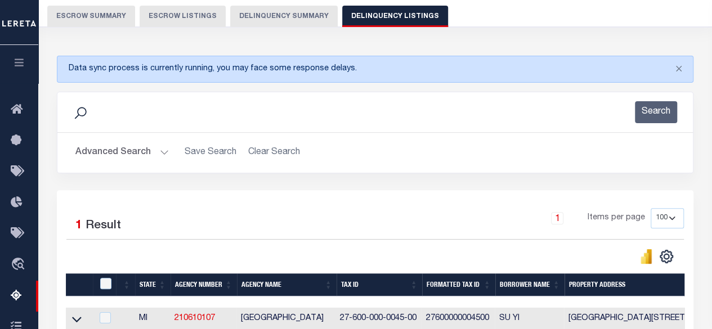
click at [117, 157] on button "Advanced Search" at bounding box center [121, 153] width 93 height 22
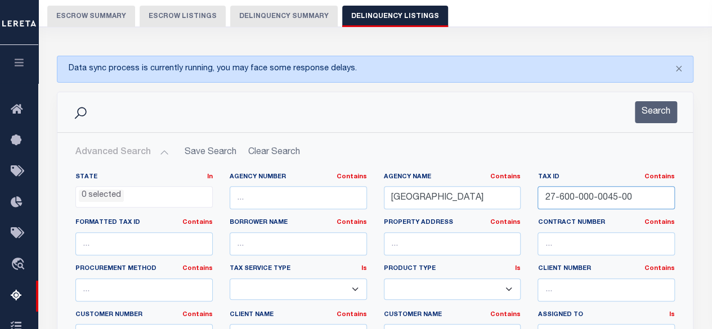
drag, startPoint x: 638, startPoint y: 198, endPoint x: 524, endPoint y: 205, distance: 113.9
click at [524, 205] on div "State In In AK AL AR AZ CA CO CT DC DE FL GA GU HI IA ID IL IN KS KY LA MA MD M…" at bounding box center [375, 288] width 616 height 230
paste input "48-000-0012"
type input "27-648-000-0012-00"
click at [660, 107] on button "Search" at bounding box center [656, 112] width 42 height 22
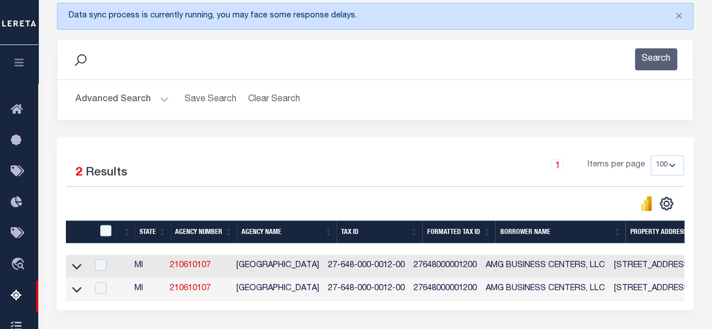
scroll to position [210, 0]
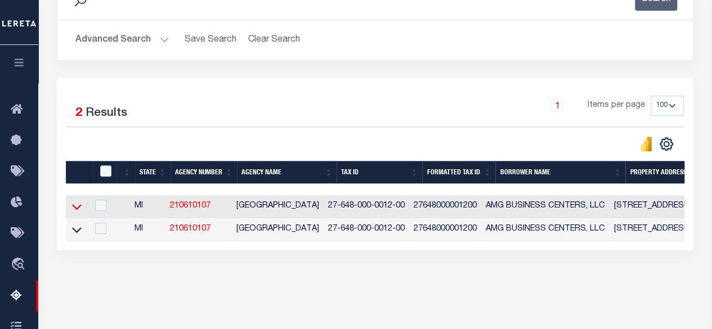
click at [74, 208] on icon at bounding box center [77, 207] width 10 height 12
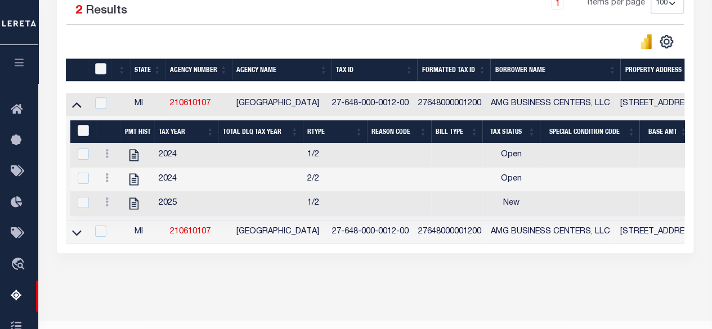
scroll to position [323, 0]
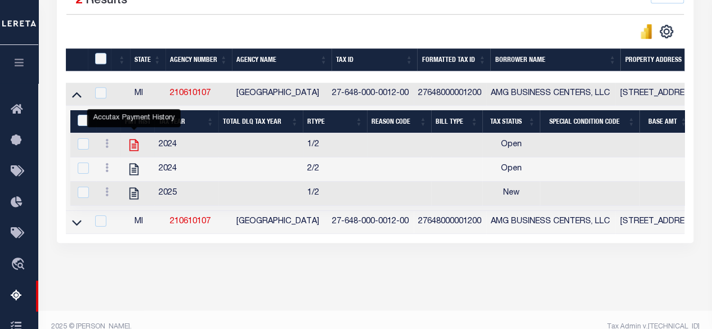
click at [137, 152] on icon "" at bounding box center [134, 145] width 15 height 15
checkbox input "true"
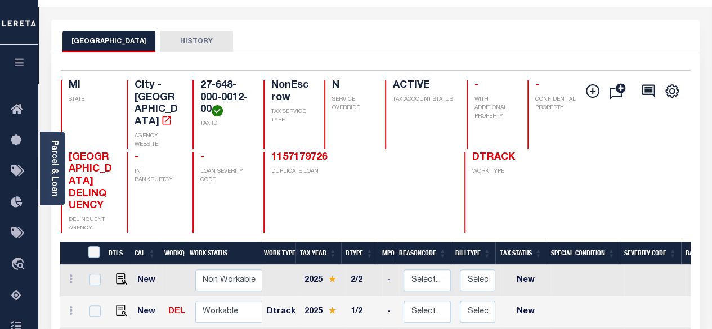
scroll to position [113, 0]
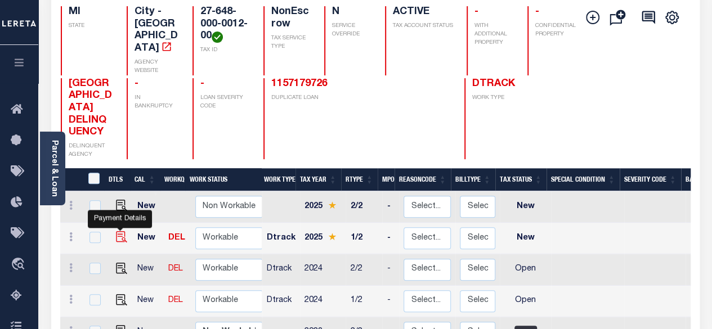
click at [120, 231] on img "" at bounding box center [121, 236] width 11 height 11
checkbox input "true"
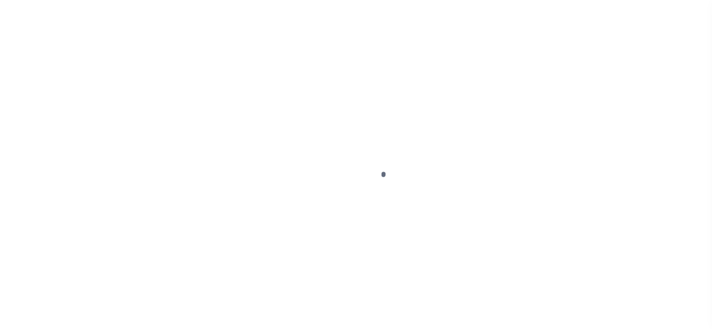
select select "NW2"
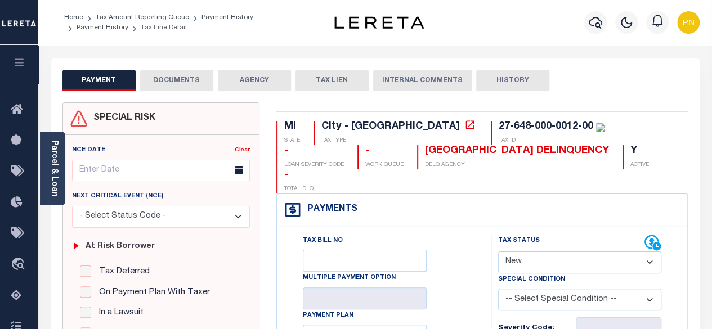
click at [187, 83] on button "DOCUMENTS" at bounding box center [176, 80] width 73 height 21
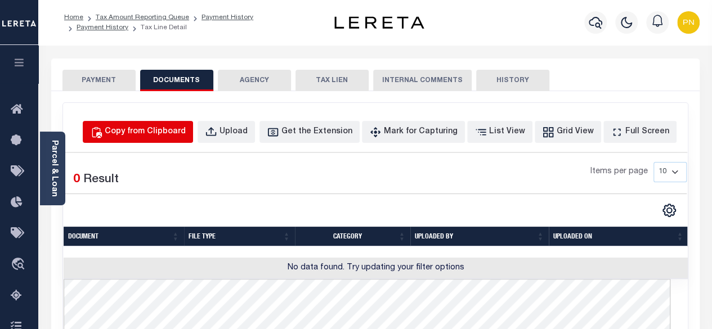
click at [173, 136] on div "Copy from Clipboard" at bounding box center [145, 132] width 81 height 12
select select "POP"
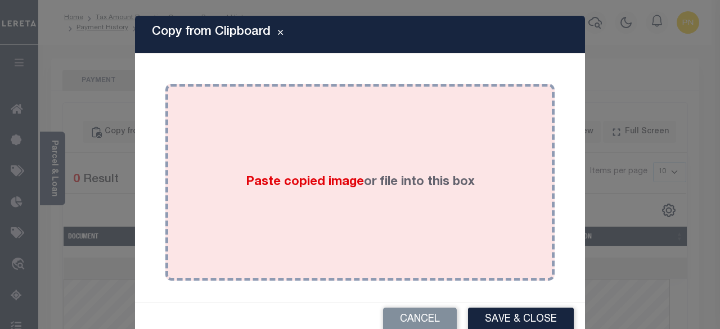
click at [293, 156] on div "Paste copied image or file into this box" at bounding box center [360, 182] width 373 height 180
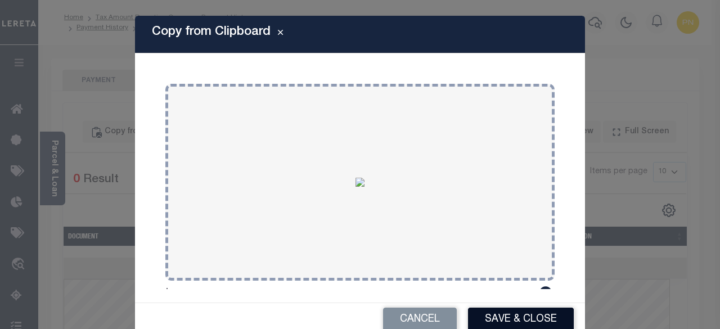
click at [503, 316] on button "Save & Close" at bounding box center [521, 320] width 106 height 24
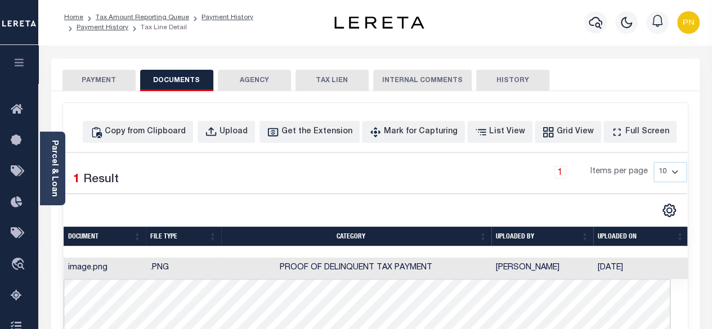
click at [98, 83] on button "PAYMENT" at bounding box center [98, 80] width 73 height 21
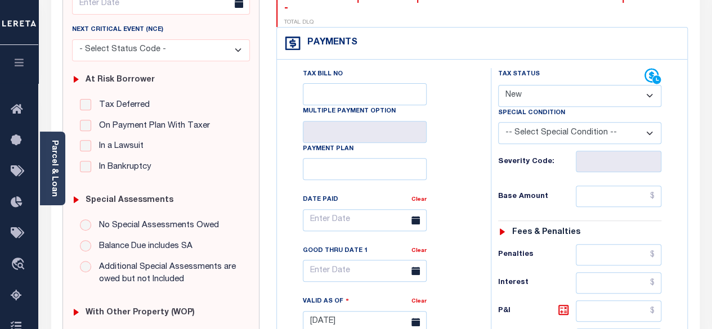
scroll to position [169, 0]
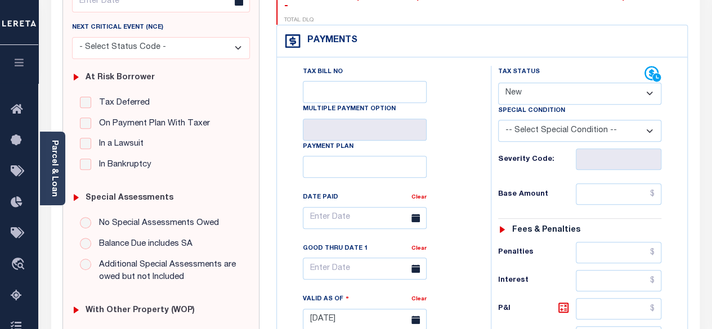
click at [554, 83] on select "- Select Status Code - Open Due/Unpaid Paid Incomplete No Tax Due Internal Refu…" at bounding box center [580, 94] width 164 height 22
select select "PYD"
click at [498, 83] on select "- Select Status Code - Open Due/Unpaid Paid Incomplete No Tax Due Internal Refu…" at bounding box center [580, 94] width 164 height 22
type input "[DATE]"
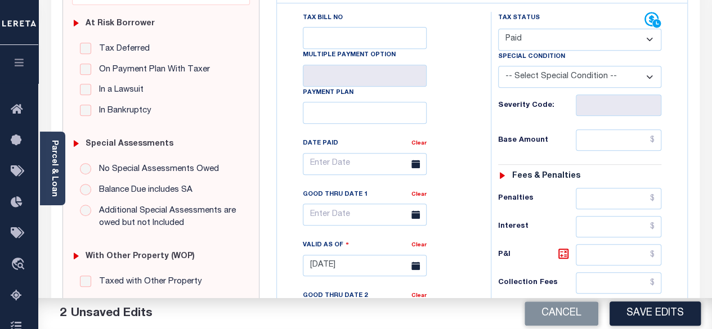
scroll to position [225, 0]
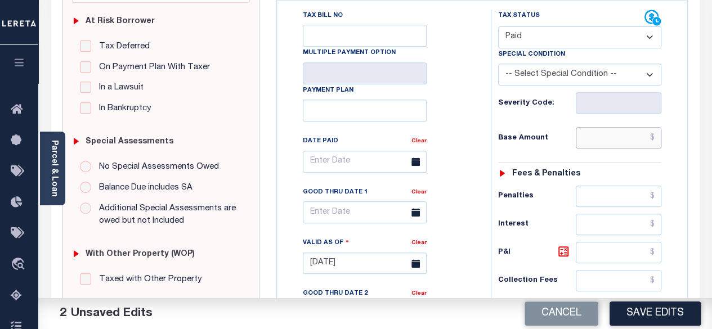
click at [654, 127] on input "text" at bounding box center [619, 137] width 86 height 21
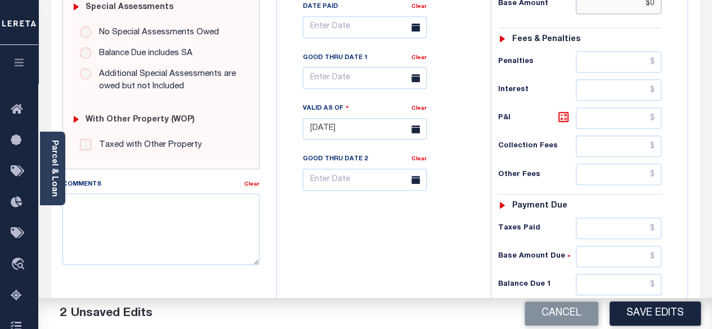
scroll to position [394, 0]
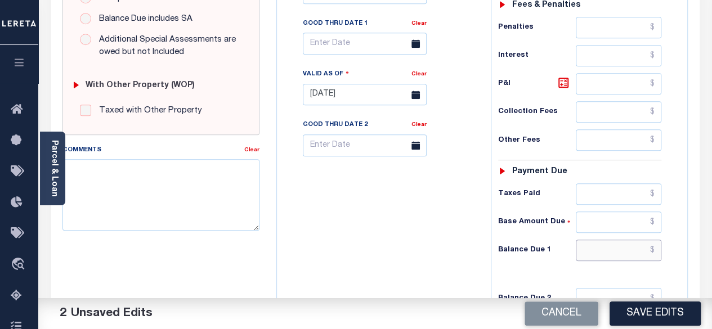
type input "$0.00"
click at [654, 240] on input "text" at bounding box center [619, 250] width 86 height 21
type input "$0.00"
click at [565, 76] on icon at bounding box center [564, 83] width 14 height 14
type input "$0.00"
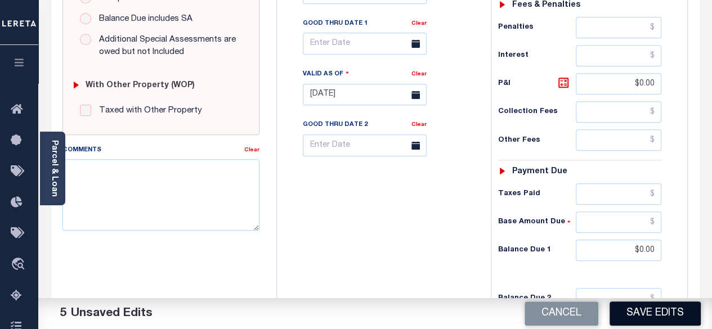
click at [660, 306] on button "Save Edits" at bounding box center [654, 314] width 91 height 24
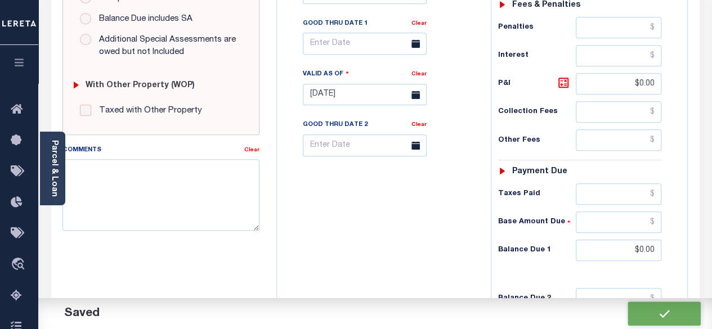
checkbox input "false"
type input "$0"
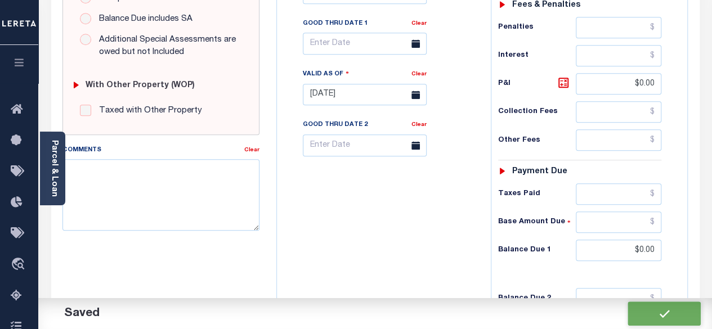
type input "$0"
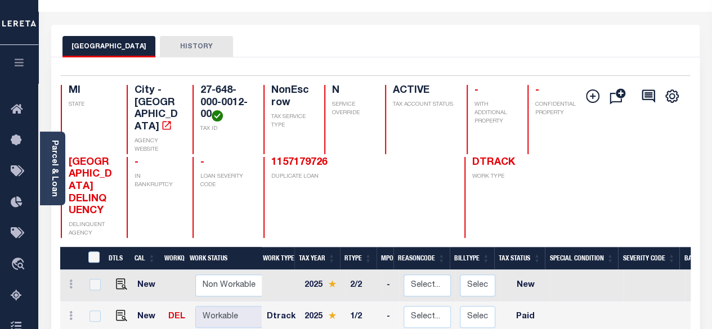
scroll to position [113, 0]
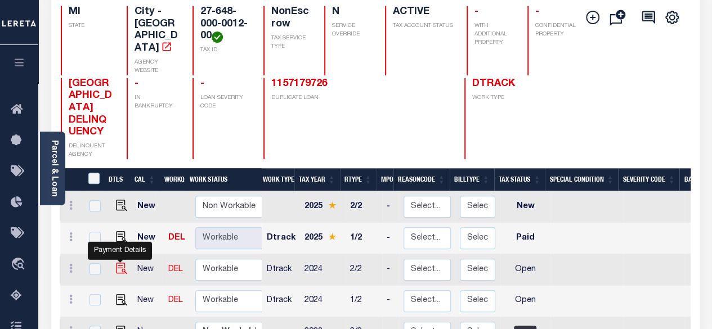
click at [116, 263] on img "" at bounding box center [121, 268] width 11 height 11
checkbox input "true"
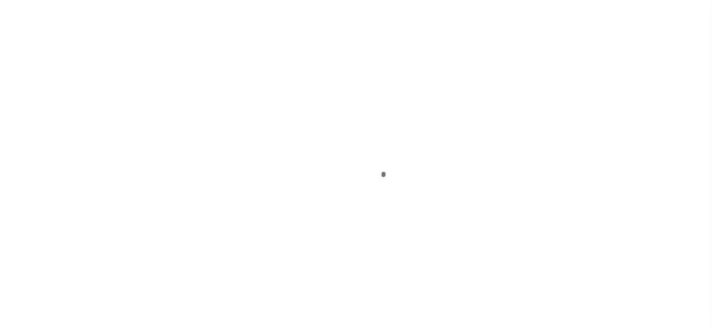
select select "OP2"
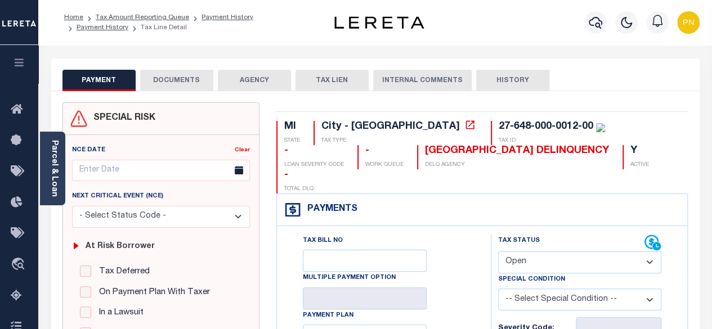
click at [168, 85] on button "DOCUMENTS" at bounding box center [176, 80] width 73 height 21
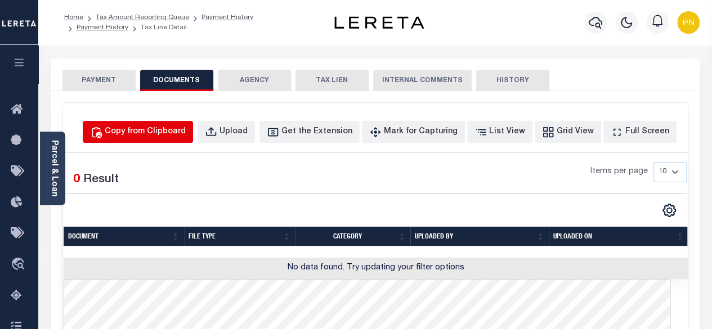
click at [167, 134] on div "Copy from Clipboard" at bounding box center [145, 132] width 81 height 12
select select "POP"
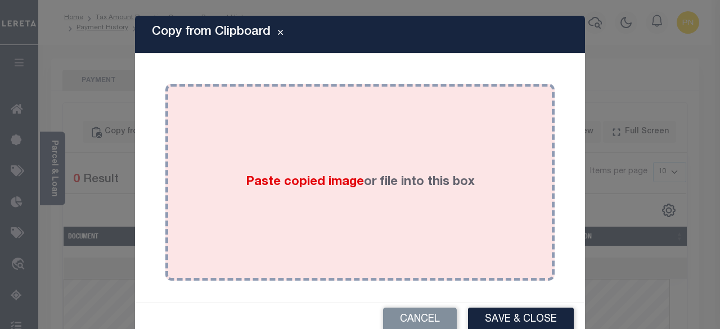
click at [304, 127] on div "Paste copied image or file into this box" at bounding box center [360, 182] width 373 height 180
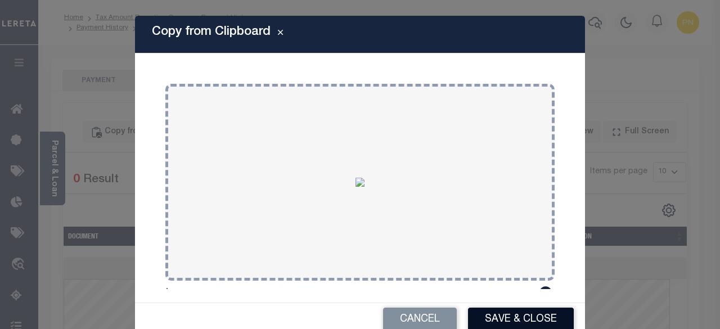
click at [518, 314] on button "Save & Close" at bounding box center [521, 320] width 106 height 24
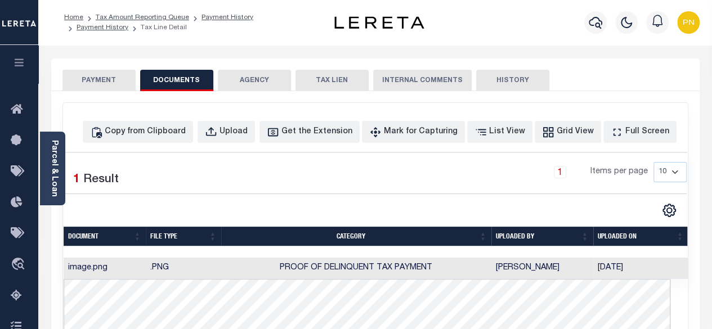
click at [116, 82] on button "PAYMENT" at bounding box center [98, 80] width 73 height 21
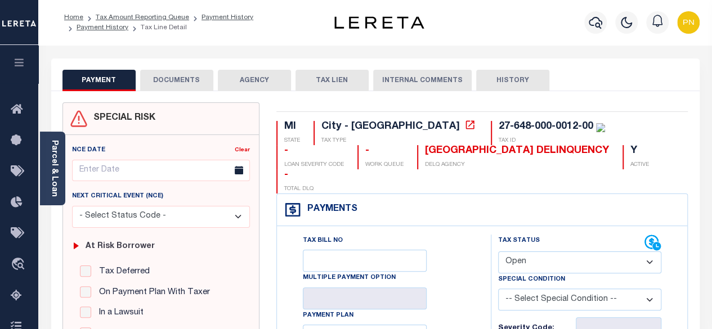
click at [572, 252] on select "- Select Status Code - Open Due/Unpaid Paid Incomplete No Tax Due Internal Refu…" at bounding box center [580, 263] width 164 height 22
select select "PYD"
click at [498, 252] on select "- Select Status Code - Open Due/Unpaid Paid Incomplete No Tax Due Internal Refu…" at bounding box center [580, 263] width 164 height 22
type input "[DATE]"
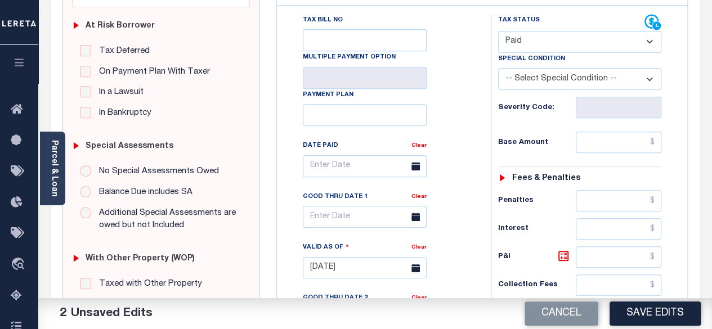
scroll to position [225, 0]
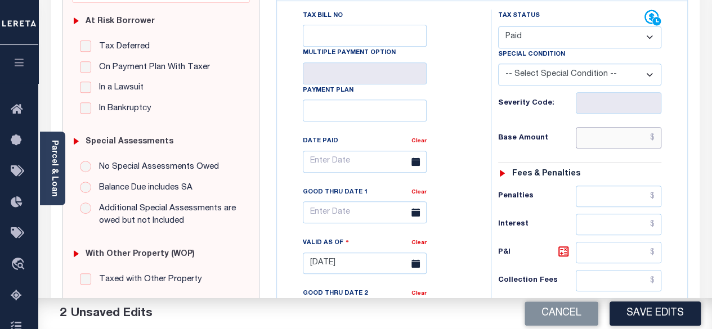
click at [657, 127] on input "text" at bounding box center [619, 137] width 86 height 21
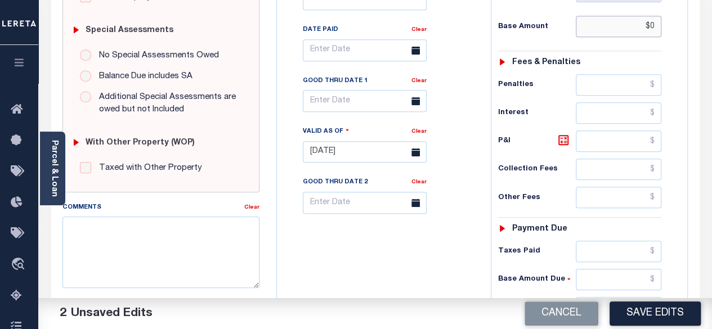
scroll to position [338, 0]
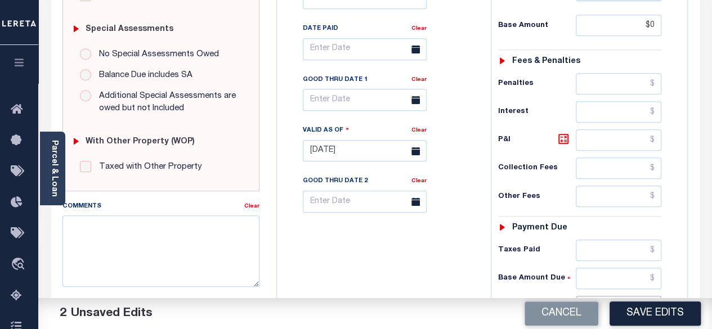
type input "$0.00"
click at [656, 296] on input "text" at bounding box center [619, 306] width 86 height 21
type input "$0.00"
click at [565, 132] on icon at bounding box center [564, 139] width 14 height 14
type input "$0.00"
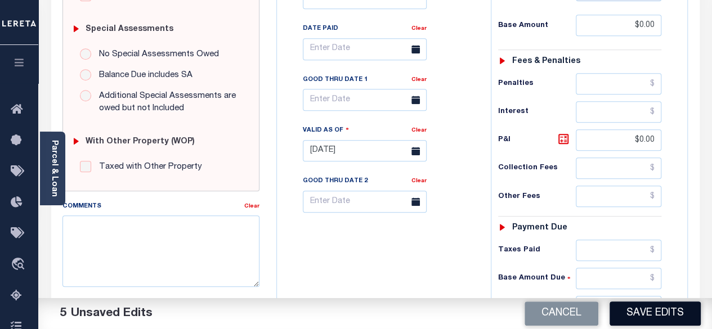
click at [648, 317] on button "Save Edits" at bounding box center [654, 314] width 91 height 24
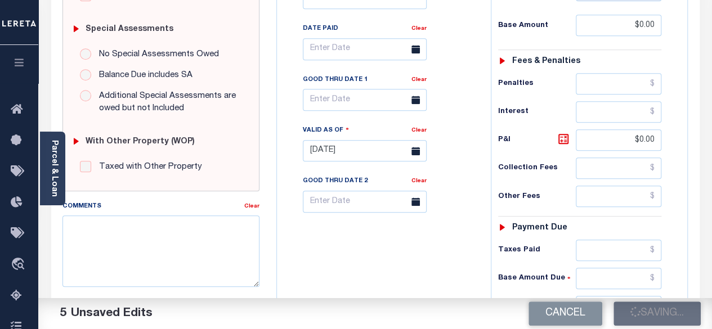
checkbox input "false"
type input "$0"
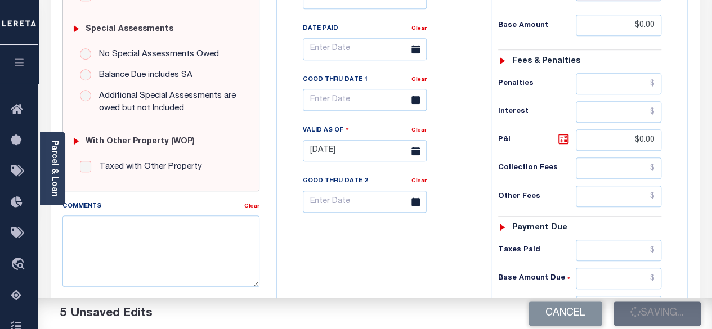
type input "$0"
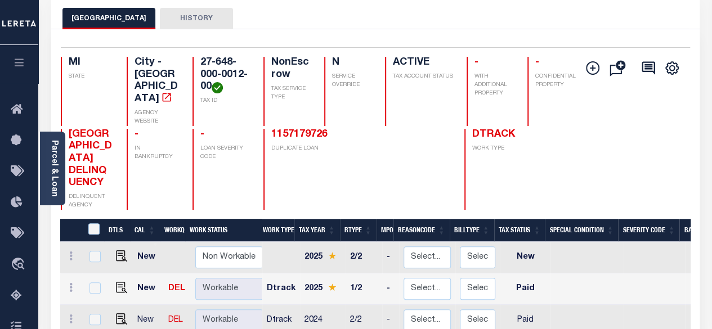
scroll to position [113, 0]
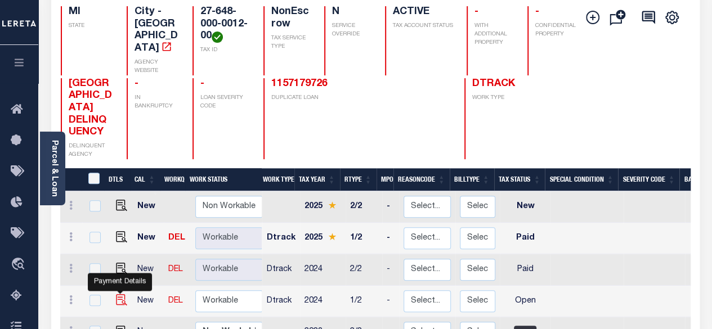
click at [119, 294] on img "" at bounding box center [121, 299] width 11 height 11
checkbox input "true"
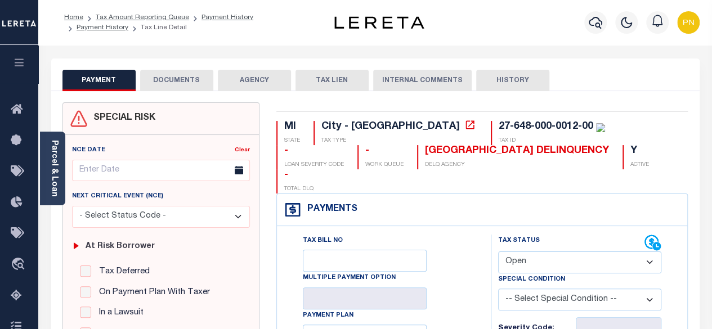
click at [168, 84] on button "DOCUMENTS" at bounding box center [176, 80] width 73 height 21
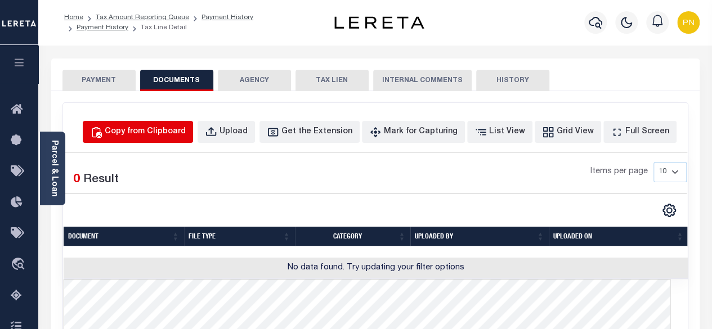
click at [160, 129] on div "Copy from Clipboard" at bounding box center [145, 132] width 81 height 12
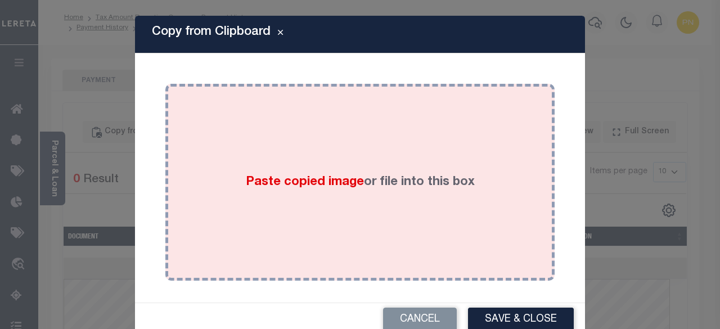
click at [366, 152] on div "Paste copied image or file into this box" at bounding box center [360, 182] width 373 height 180
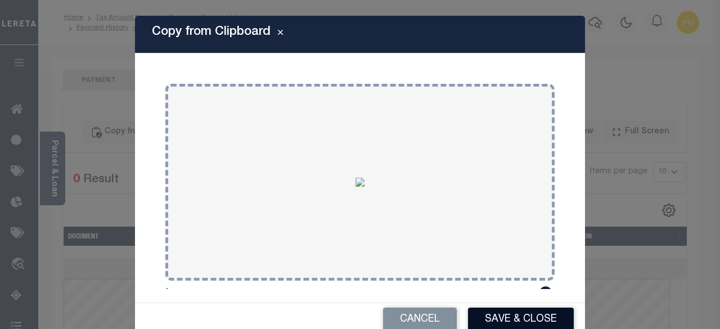
click at [512, 320] on button "Save & Close" at bounding box center [521, 320] width 106 height 24
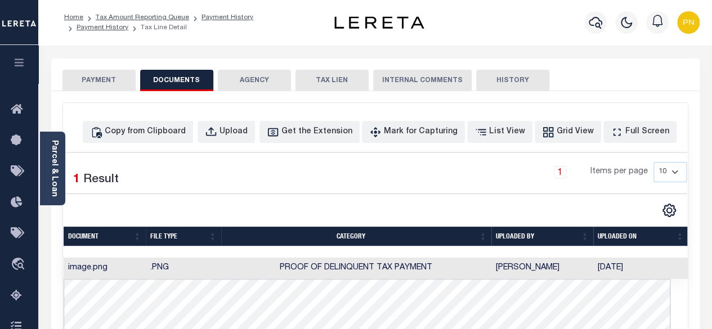
click at [97, 82] on button "PAYMENT" at bounding box center [98, 80] width 73 height 21
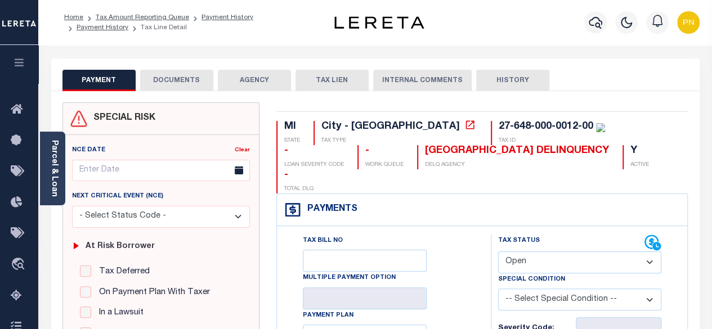
click at [592, 252] on select "- Select Status Code - Open Due/Unpaid Paid Incomplete No Tax Due Internal Refu…" at bounding box center [580, 263] width 164 height 22
select select "PYD"
click at [498, 252] on select "- Select Status Code - Open Due/Unpaid Paid Incomplete No Tax Due Internal Refu…" at bounding box center [580, 263] width 164 height 22
type input "[DATE]"
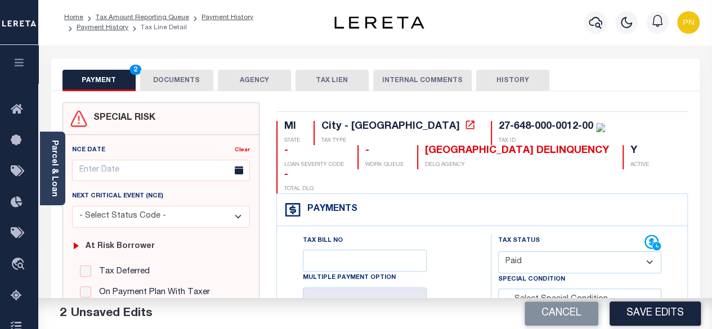
scroll to position [113, 0]
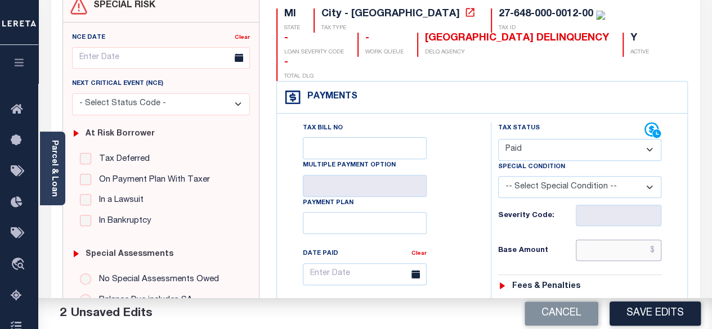
click at [657, 240] on input "text" at bounding box center [619, 250] width 86 height 21
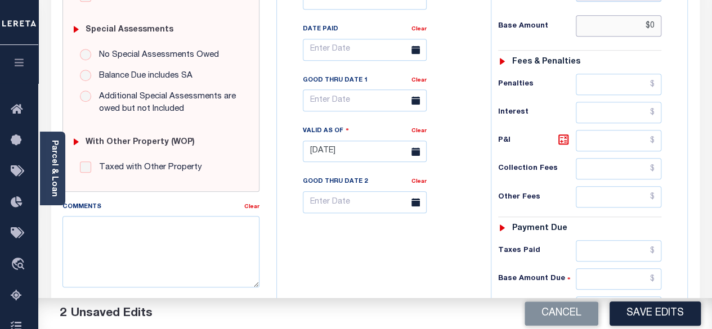
scroll to position [338, 0]
type input "$0.00"
drag, startPoint x: 658, startPoint y: 275, endPoint x: 655, endPoint y: 239, distance: 36.2
click at [658, 296] on input "text" at bounding box center [619, 306] width 86 height 21
type input "$0.00"
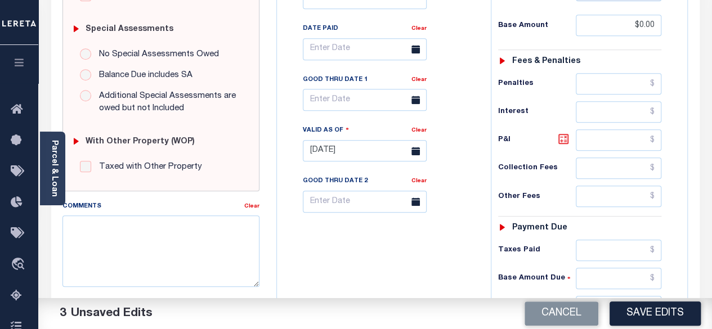
click at [562, 132] on icon at bounding box center [564, 139] width 14 height 14
type input "$0.00"
click at [649, 308] on button "Save Edits" at bounding box center [654, 314] width 91 height 24
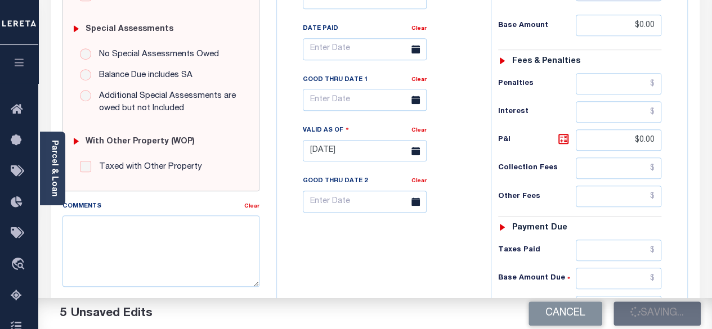
checkbox input "false"
type input "$0"
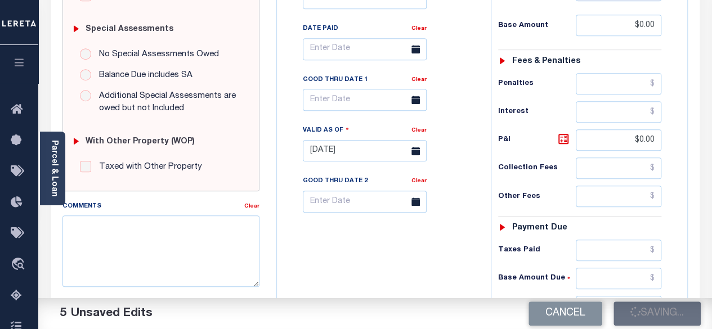
type input "$0"
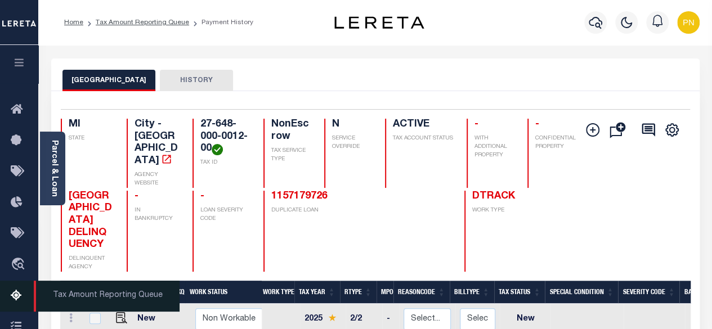
click at [19, 299] on icon at bounding box center [20, 296] width 18 height 14
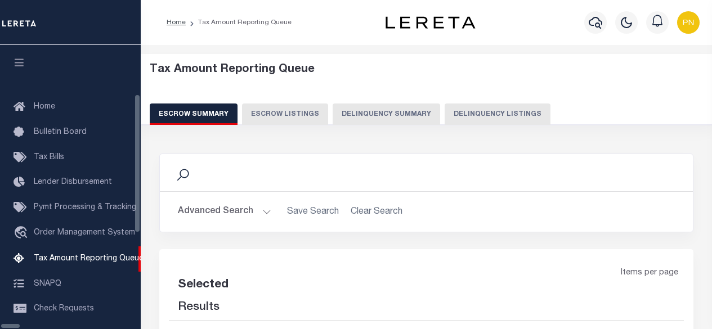
select select "100"
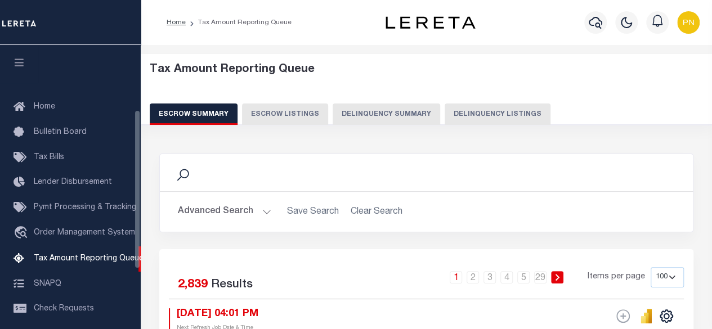
scroll to position [115, 0]
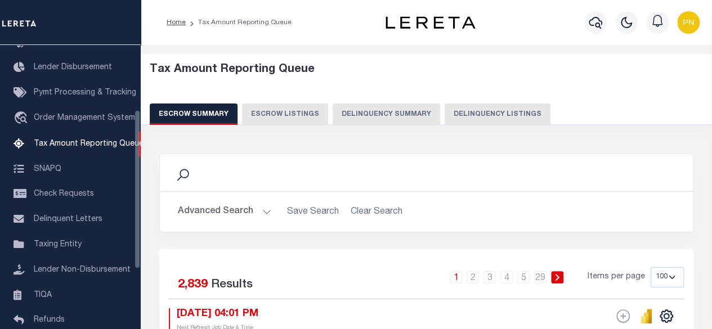
click at [457, 117] on button "Delinquency Listings" at bounding box center [498, 114] width 106 height 21
select select "100"
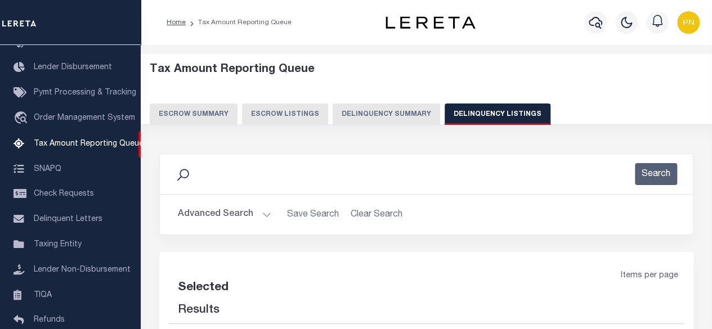
select select "100"
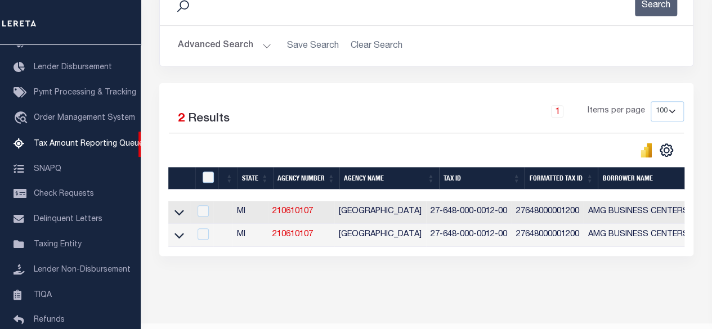
click at [214, 177] on div at bounding box center [209, 178] width 19 height 12
click at [208, 176] on input "checkbox" at bounding box center [208, 177] width 11 height 11
checkbox input "true"
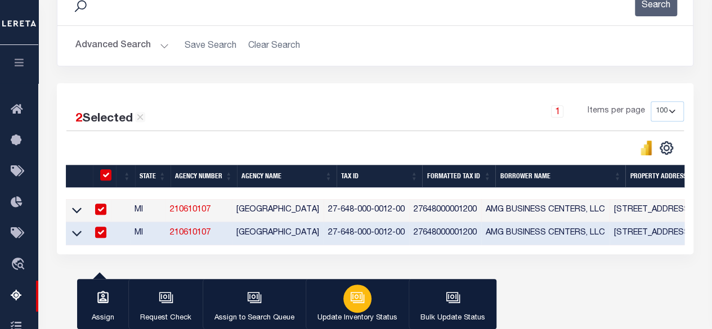
click at [335, 298] on button "Update Inventory Status" at bounding box center [357, 304] width 103 height 51
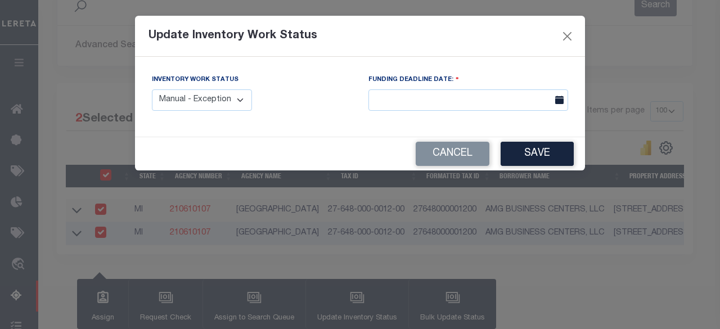
click at [188, 88] on div "Inventory Work Status Manual - Exception Pended - Awaiting Search Late Add Exce…" at bounding box center [202, 92] width 100 height 37
click at [190, 100] on select "Manual - Exception Pended - Awaiting Search Late Add Exception Completed" at bounding box center [202, 100] width 100 height 22
select select "4"
click at [152, 89] on select "Manual - Exception Pended - Awaiting Search Late Add Exception Completed" at bounding box center [202, 100] width 100 height 22
click at [523, 162] on button "Save" at bounding box center [537, 154] width 73 height 24
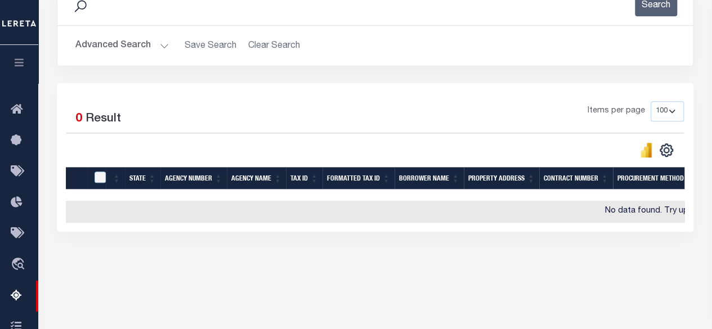
click at [134, 49] on button "Advanced Search" at bounding box center [121, 46] width 93 height 22
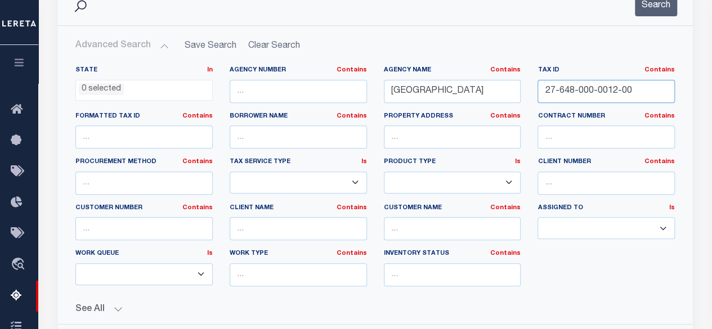
drag, startPoint x: 620, startPoint y: 94, endPoint x: 497, endPoint y: 97, distance: 122.7
click at [497, 97] on div "State In In AK AL AR AZ CA CO CT DC DE FL GA GU HI IA ID IL IN KS KY LA MA MD M…" at bounding box center [375, 181] width 616 height 230
paste input "9-000-0025"
type input "27-649-000-0025-00"
click at [662, 4] on button "Search" at bounding box center [656, 5] width 42 height 22
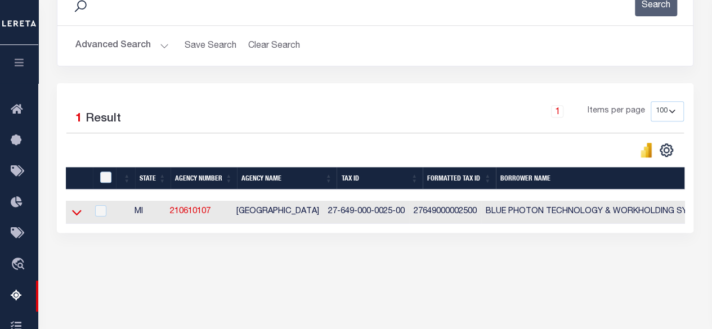
click at [77, 212] on icon at bounding box center [77, 213] width 10 height 12
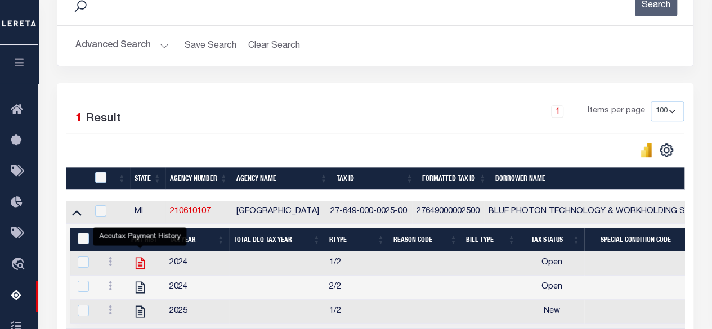
click at [138, 263] on icon "" at bounding box center [140, 264] width 9 height 12
checkbox input "true"
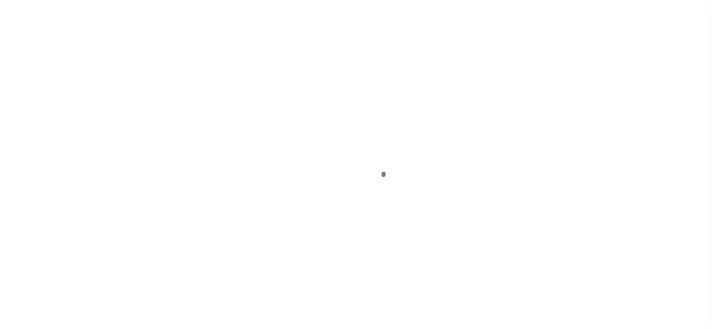
click at [141, 267] on div at bounding box center [356, 164] width 712 height 329
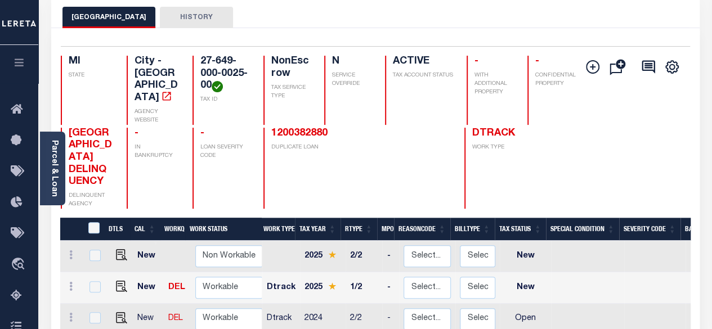
scroll to position [169, 0]
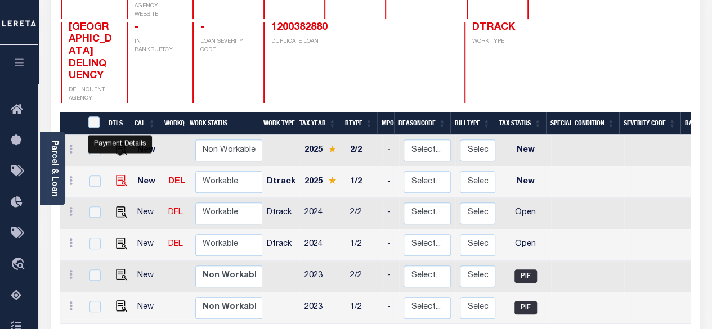
click at [123, 175] on img "" at bounding box center [121, 180] width 11 height 11
checkbox input "true"
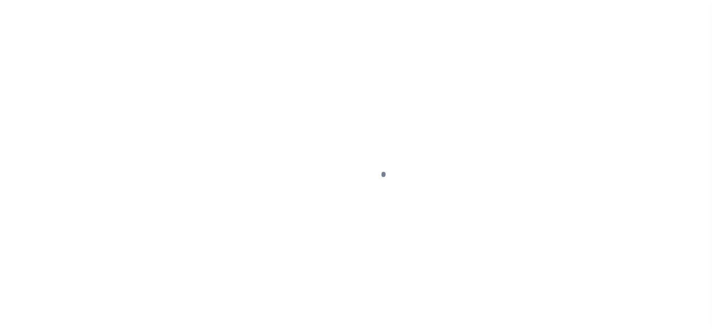
select select "NW2"
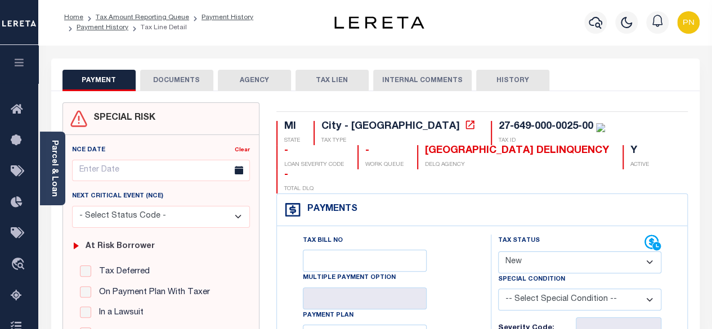
click at [170, 83] on button "DOCUMENTS" at bounding box center [176, 80] width 73 height 21
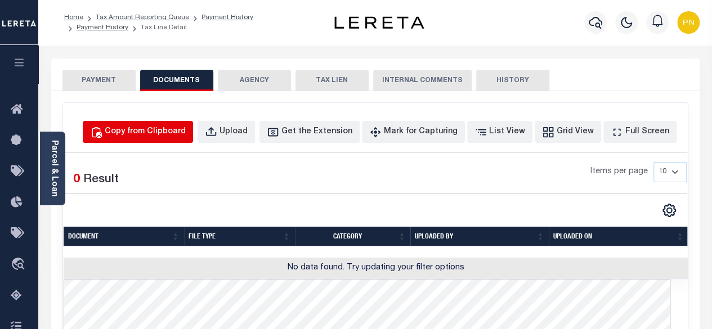
click at [182, 127] on div "Copy from Clipboard" at bounding box center [145, 132] width 81 height 12
select select "POP"
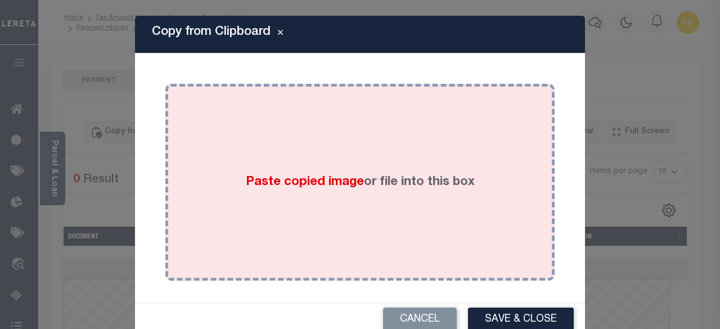
click at [246, 122] on div "Paste copied image or file into this box" at bounding box center [360, 182] width 373 height 180
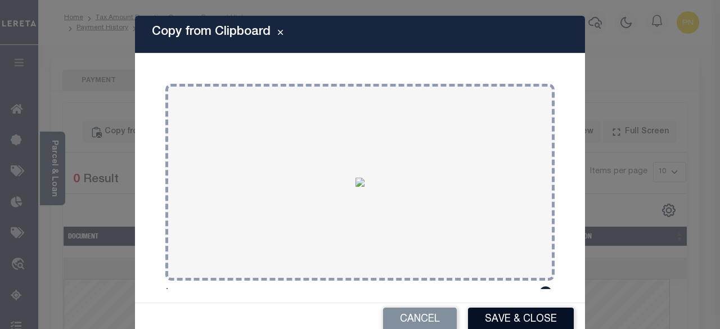
click at [543, 310] on button "Save & Close" at bounding box center [521, 320] width 106 height 24
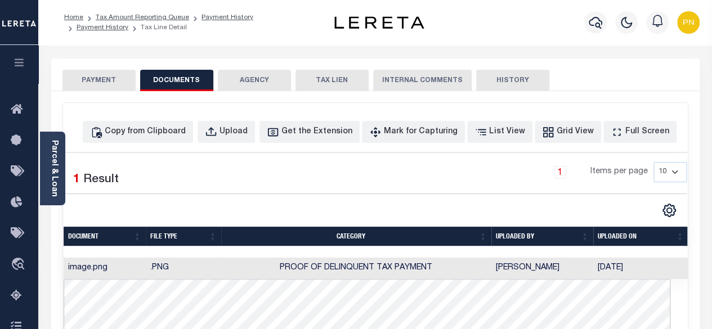
drag, startPoint x: 91, startPoint y: 80, endPoint x: 106, endPoint y: 84, distance: 15.0
click at [92, 80] on button "PAYMENT" at bounding box center [98, 80] width 73 height 21
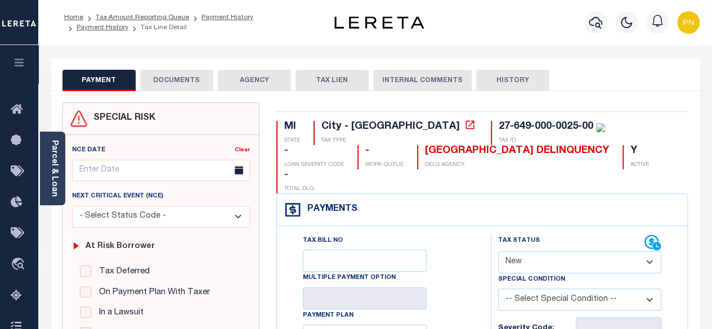
click at [566, 252] on select "- Select Status Code - Open Due/Unpaid Paid Incomplete No Tax Due Internal Refu…" at bounding box center [580, 263] width 164 height 22
select select "PYD"
click at [498, 252] on select "- Select Status Code - Open Due/Unpaid Paid Incomplete No Tax Due Internal Refu…" at bounding box center [580, 263] width 164 height 22
type input "[DATE]"
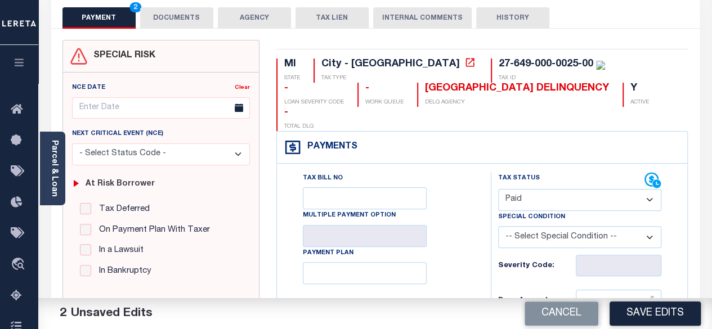
scroll to position [169, 0]
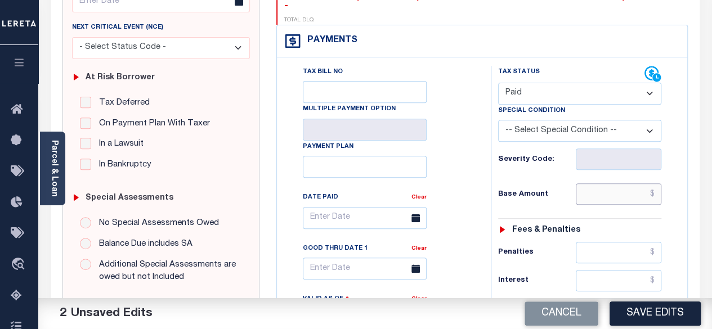
click at [656, 183] on input "text" at bounding box center [619, 193] width 86 height 21
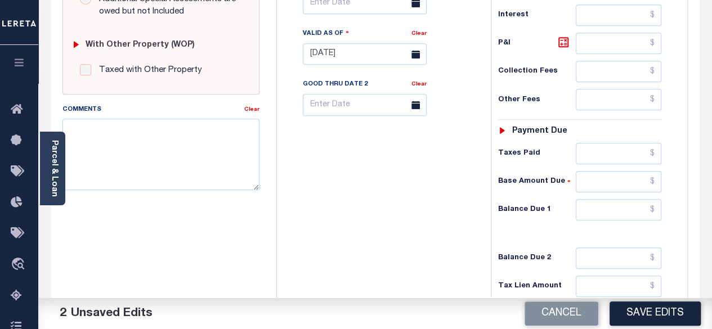
scroll to position [450, 0]
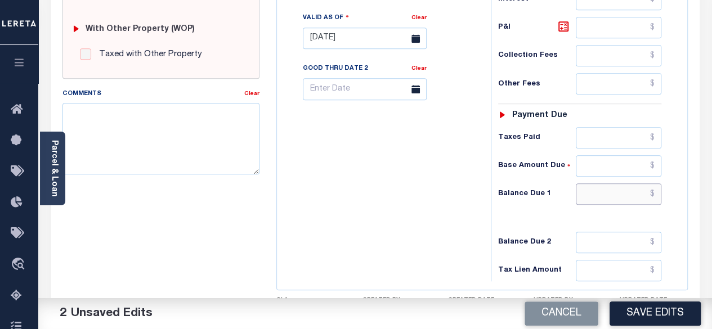
type input "$0.00"
click at [657, 183] on input "text" at bounding box center [619, 193] width 86 height 21
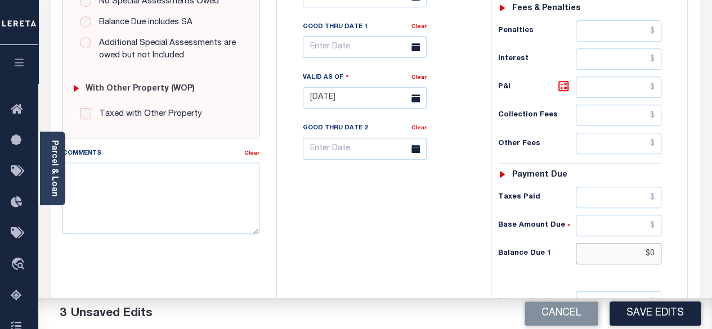
scroll to position [338, 0]
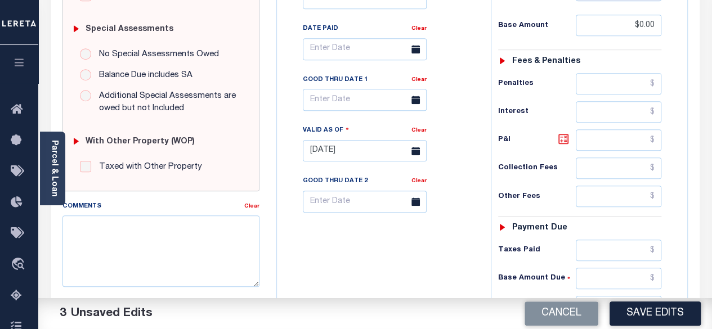
type input "$0.00"
click at [563, 132] on icon at bounding box center [564, 139] width 14 height 14
type input "$0.00"
click at [662, 305] on button "Save Edits" at bounding box center [654, 314] width 91 height 24
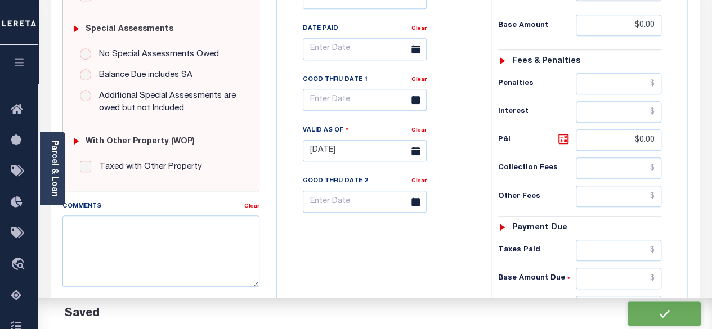
checkbox input "false"
type input "$0"
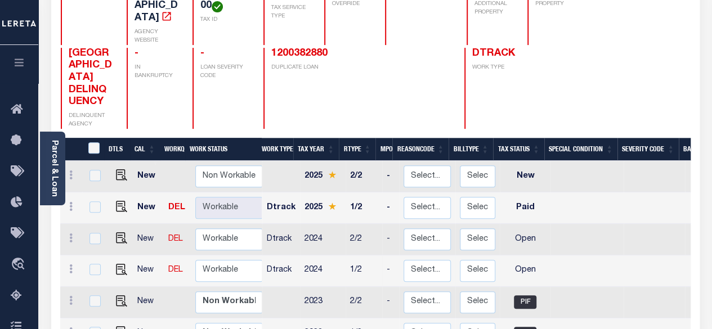
scroll to position [169, 0]
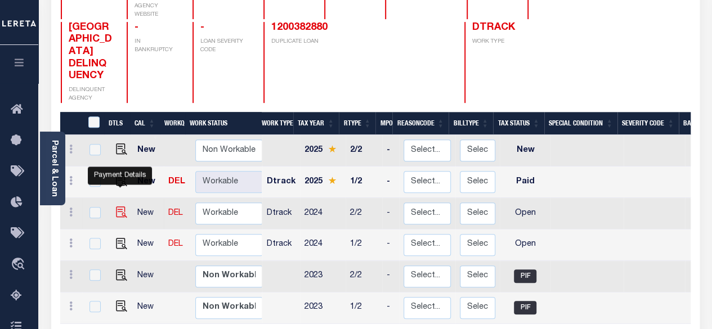
click at [122, 207] on img "" at bounding box center [121, 212] width 11 height 11
checkbox input "true"
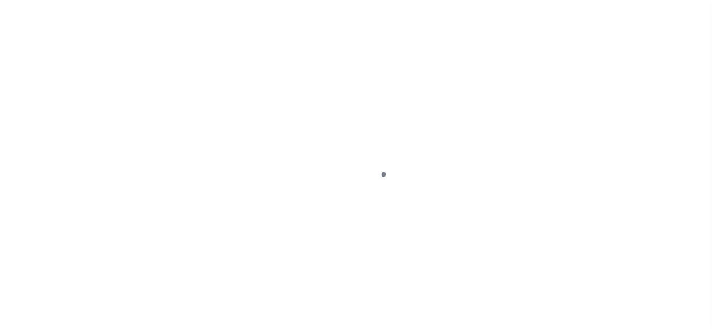
select select "OP2"
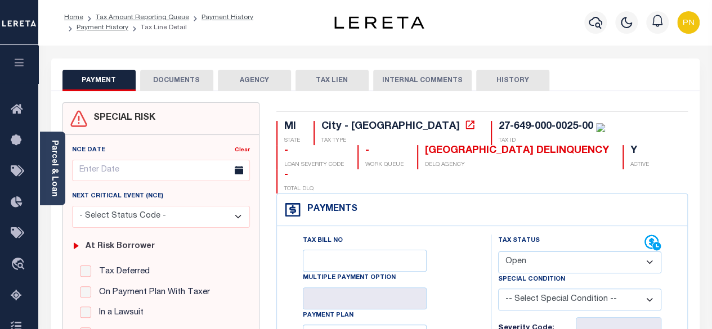
click at [174, 84] on button "DOCUMENTS" at bounding box center [176, 80] width 73 height 21
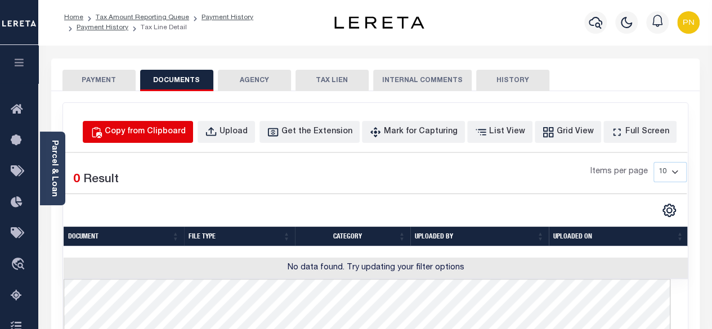
click at [176, 138] on button "Copy from Clipboard" at bounding box center [138, 132] width 110 height 22
select select "POP"
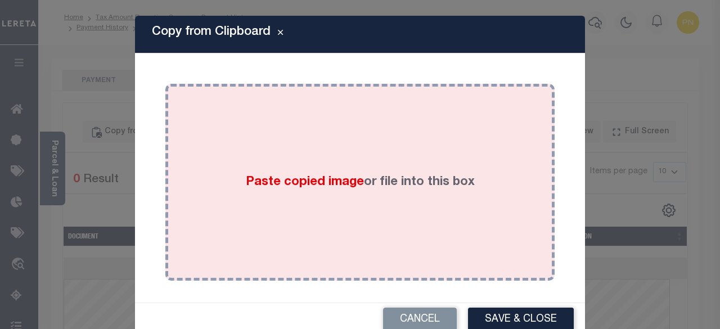
click at [340, 141] on div "Paste copied image or file into this box" at bounding box center [360, 182] width 373 height 180
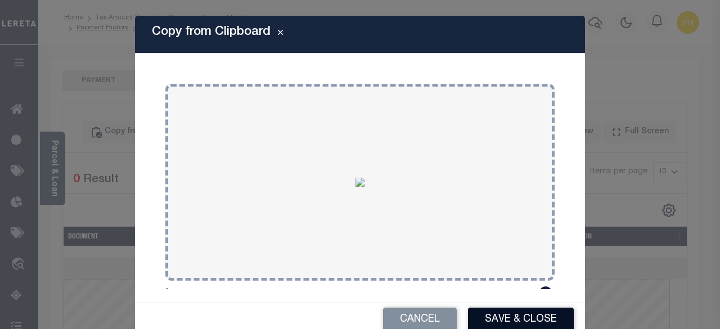
click at [532, 316] on button "Save & Close" at bounding box center [521, 320] width 106 height 24
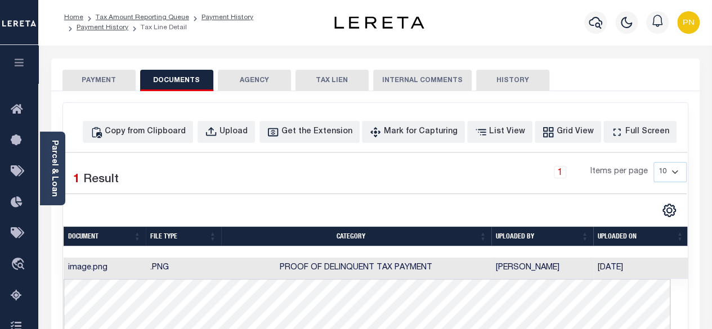
click at [98, 78] on button "PAYMENT" at bounding box center [98, 80] width 73 height 21
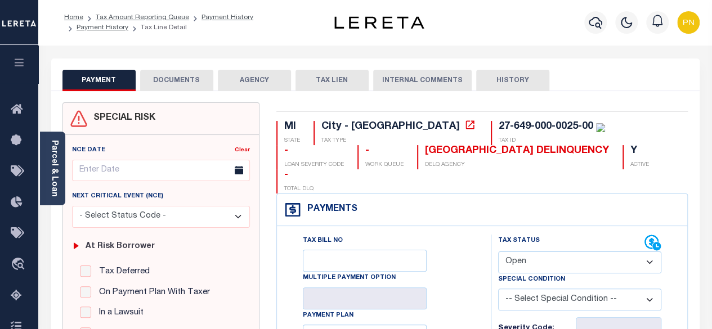
click at [605, 252] on select "- Select Status Code - Open Due/Unpaid Paid Incomplete No Tax Due Internal Refu…" at bounding box center [580, 263] width 164 height 22
select select "PYD"
click at [498, 252] on select "- Select Status Code - Open Due/Unpaid Paid Incomplete No Tax Due Internal Refu…" at bounding box center [580, 263] width 164 height 22
type input "[DATE]"
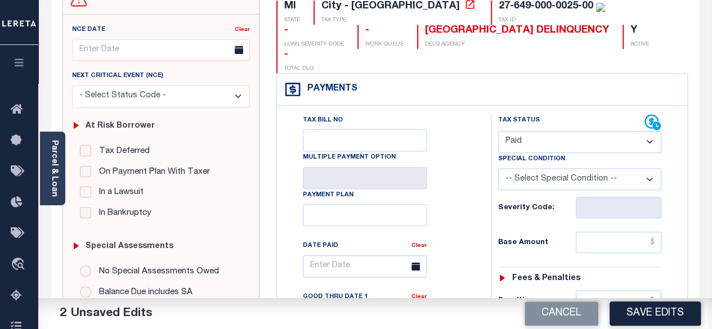
scroll to position [169, 0]
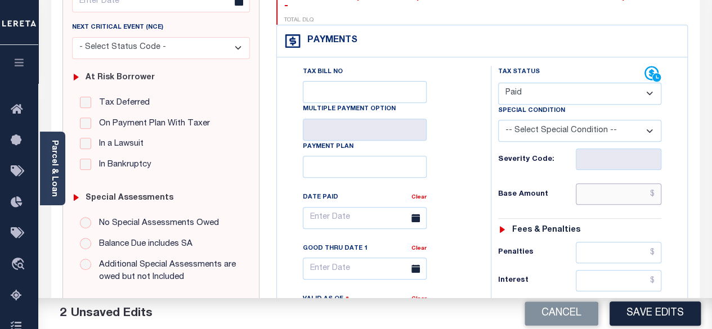
click at [660, 183] on input "text" at bounding box center [619, 193] width 86 height 21
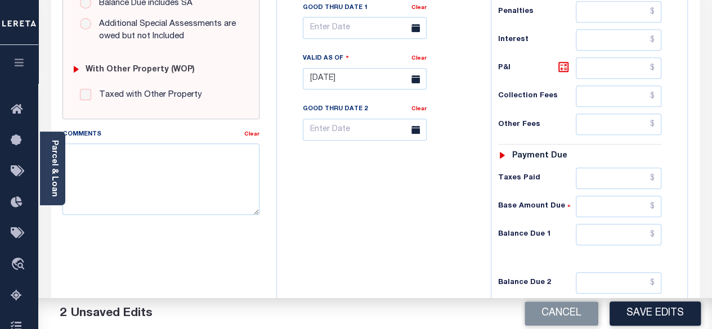
scroll to position [450, 0]
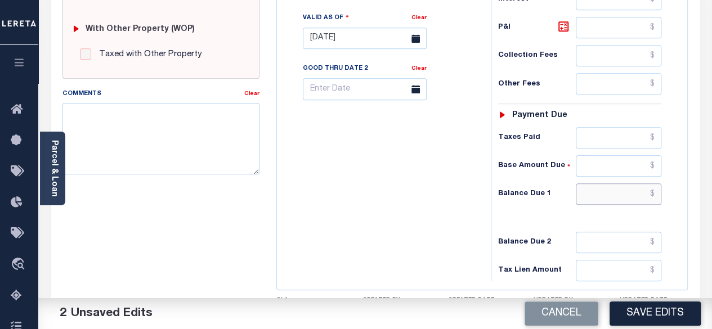
type input "$0.00"
click at [653, 183] on input "text" at bounding box center [619, 193] width 86 height 21
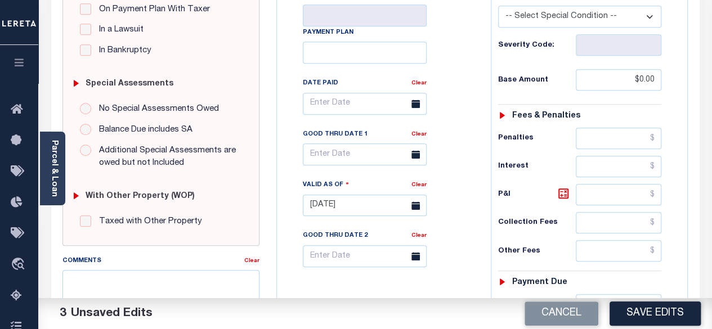
scroll to position [281, 0]
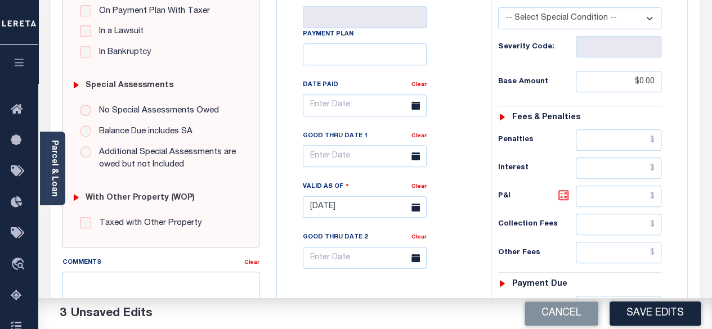
type input "$0.00"
click at [562, 190] on icon at bounding box center [563, 195] width 10 height 10
type input "$0.00"
click at [662, 319] on button "Save Edits" at bounding box center [654, 314] width 91 height 24
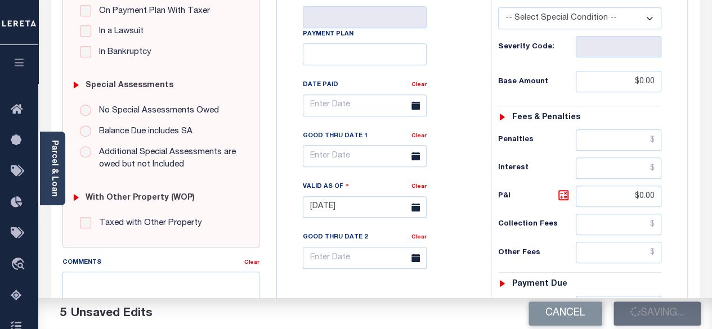
checkbox input "false"
type input "$0"
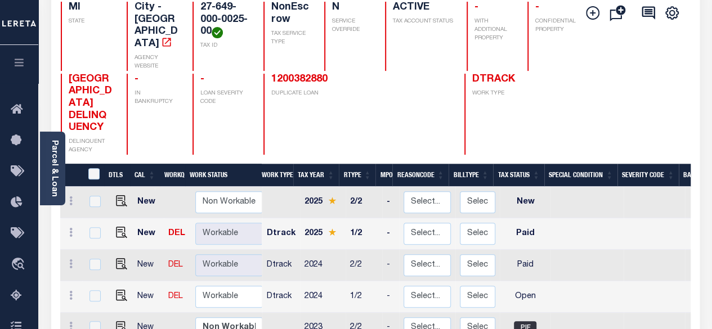
scroll to position [225, 0]
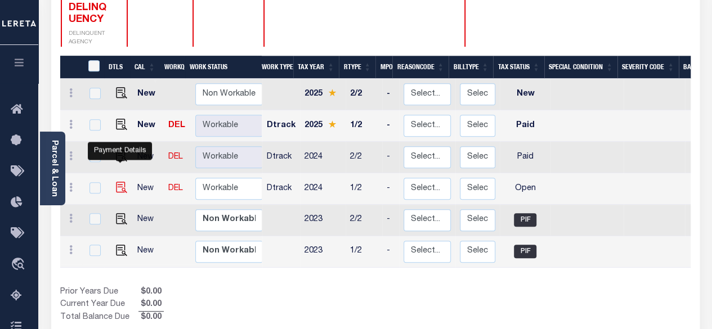
click at [122, 182] on img "" at bounding box center [121, 187] width 11 height 11
checkbox input "true"
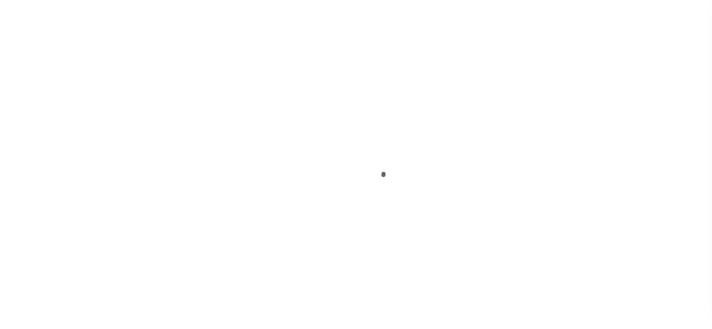
select select "OP2"
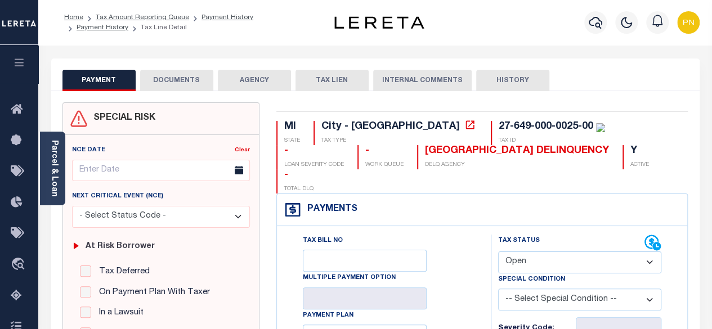
click at [168, 84] on button "DOCUMENTS" at bounding box center [176, 80] width 73 height 21
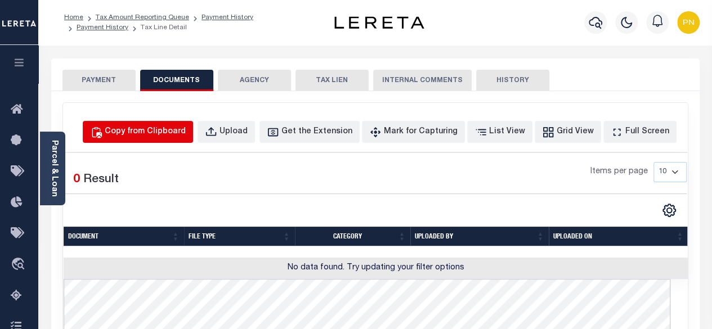
click at [170, 126] on div "Copy from Clipboard" at bounding box center [145, 132] width 81 height 12
select select "POP"
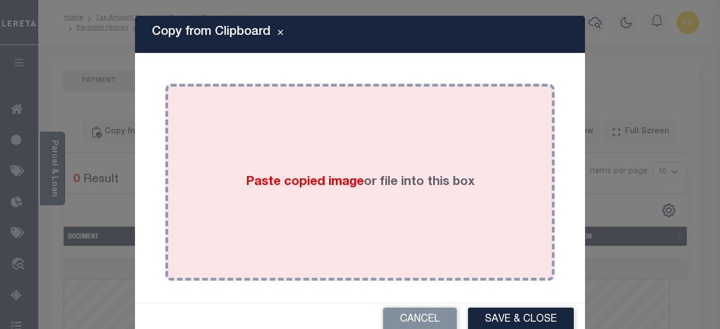
click at [361, 124] on div "Paste copied image or file into this box" at bounding box center [360, 182] width 373 height 180
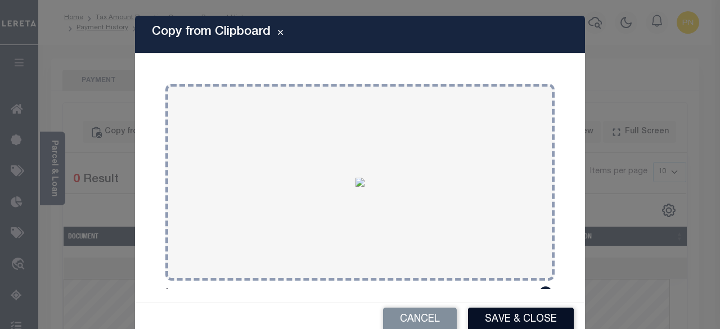
click at [491, 315] on button "Save & Close" at bounding box center [521, 320] width 106 height 24
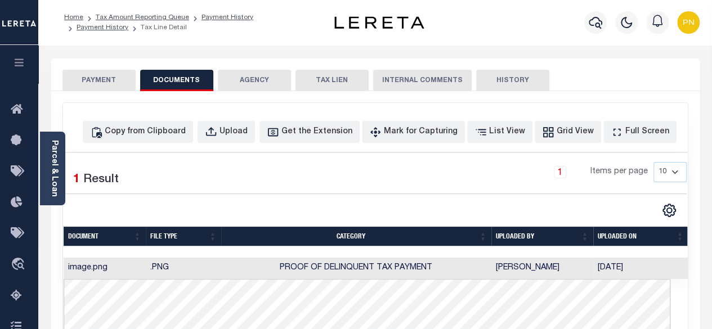
click at [98, 82] on button "PAYMENT" at bounding box center [98, 80] width 73 height 21
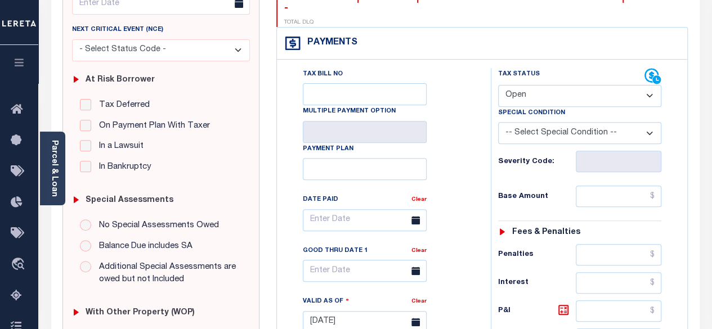
scroll to position [169, 0]
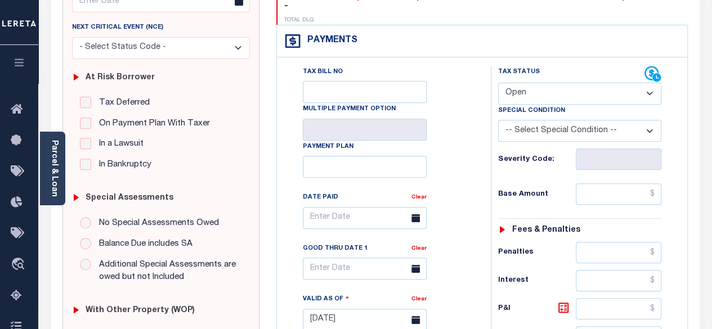
click at [572, 83] on select "- Select Status Code - Open Due/Unpaid Paid Incomplete No Tax Due Internal Refu…" at bounding box center [580, 94] width 164 height 22
select select "PYD"
click at [498, 83] on select "- Select Status Code - Open Due/Unpaid Paid Incomplete No Tax Due Internal Refu…" at bounding box center [580, 94] width 164 height 22
type input "[DATE]"
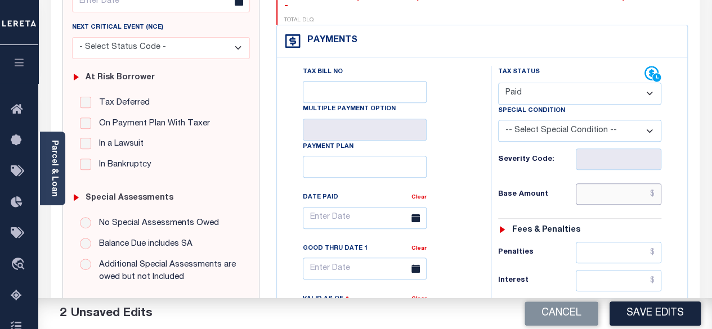
click at [656, 183] on input "text" at bounding box center [619, 193] width 86 height 21
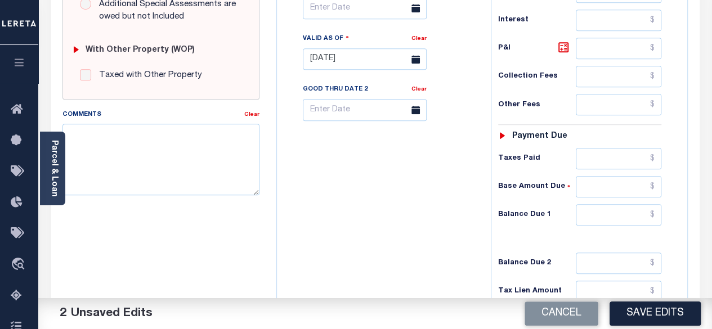
scroll to position [450, 0]
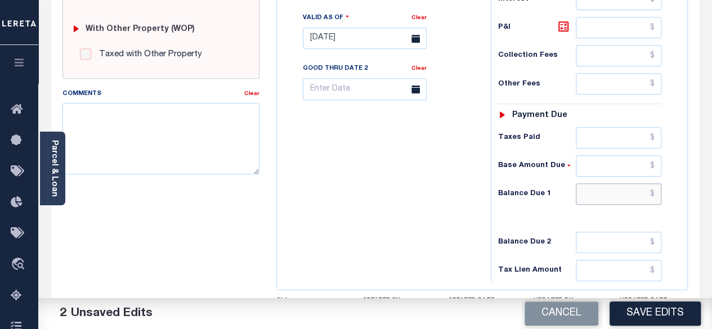
type input "$0.00"
drag, startPoint x: 657, startPoint y: 167, endPoint x: 648, endPoint y: 149, distance: 19.6
click at [657, 183] on input "text" at bounding box center [619, 193] width 86 height 21
type input "$0.00"
click at [559, 20] on icon at bounding box center [564, 27] width 14 height 14
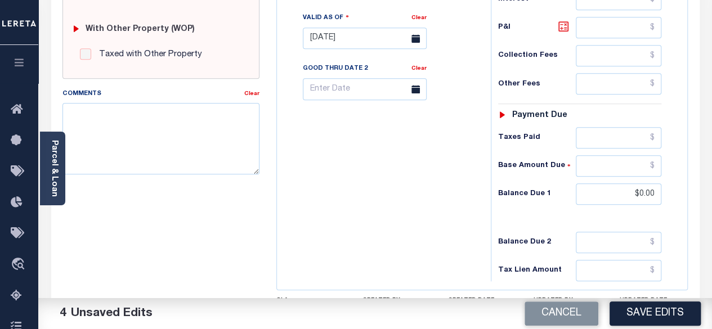
type input "$0.00"
click at [636, 308] on button "Save Edits" at bounding box center [654, 314] width 91 height 24
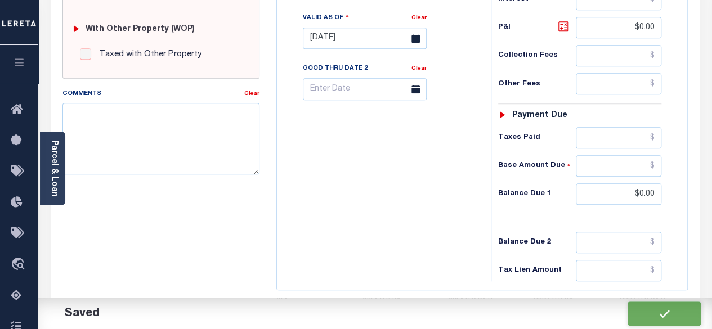
checkbox input "false"
type input "$0"
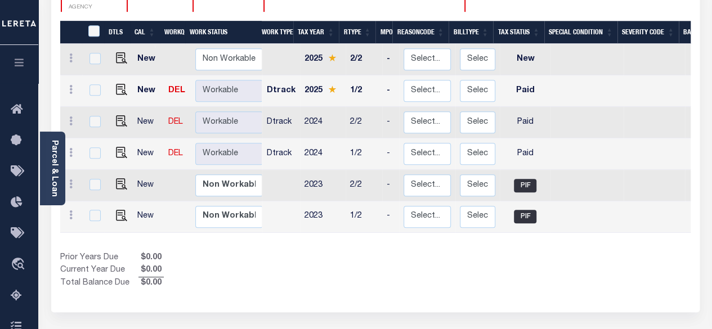
scroll to position [281, 0]
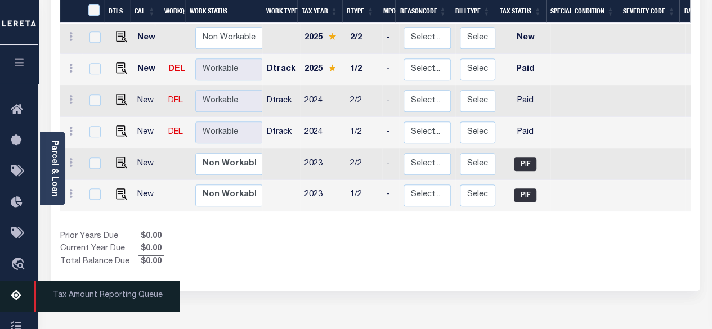
click at [13, 296] on icon at bounding box center [20, 296] width 18 height 14
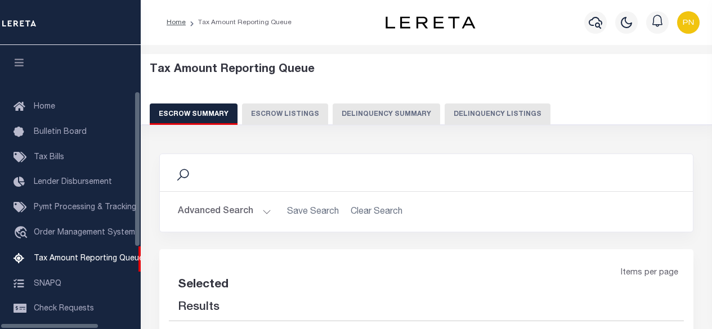
click at [507, 112] on button "Delinquency Listings" at bounding box center [498, 114] width 106 height 21
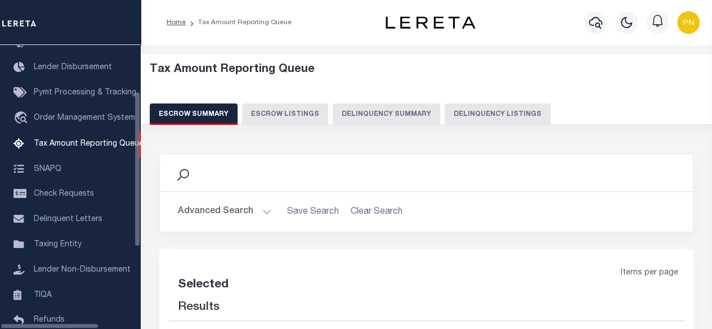
select select "100"
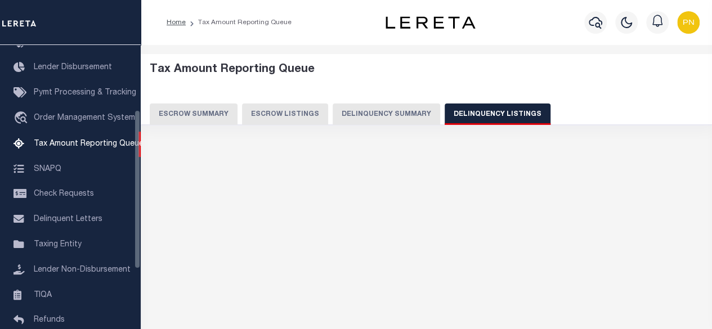
select select "100"
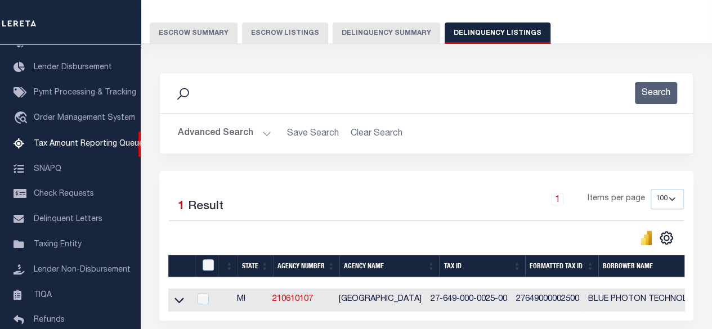
scroll to position [113, 0]
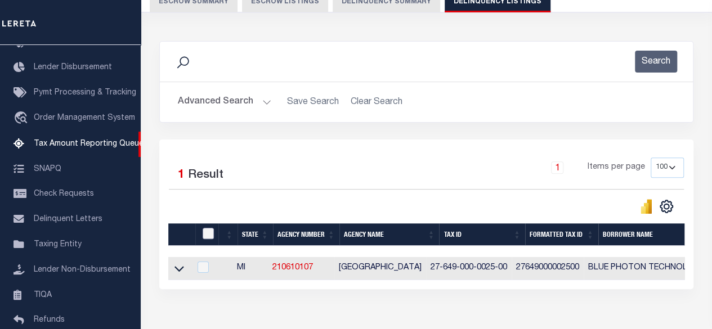
click at [210, 232] on input "checkbox" at bounding box center [208, 233] width 11 height 11
checkbox input "true"
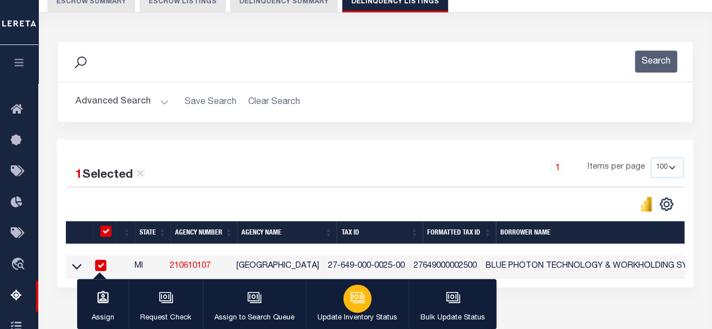
click at [379, 297] on button "Update Inventory Status" at bounding box center [357, 304] width 103 height 51
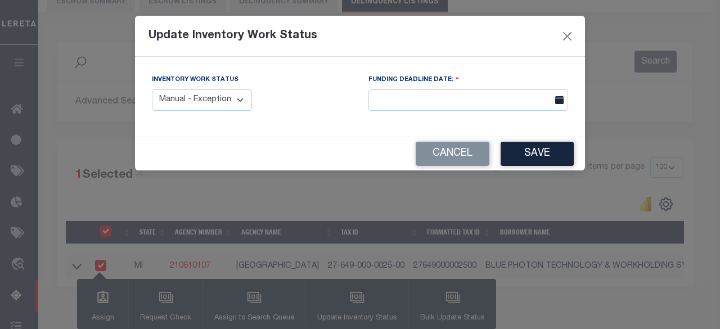
drag, startPoint x: 225, startPoint y: 100, endPoint x: 224, endPoint y: 109, distance: 9.0
click at [225, 100] on select "Manual - Exception Pended - Awaiting Search Late Add Exception Completed" at bounding box center [202, 100] width 100 height 22
select select "4"
click at [152, 89] on select "Manual - Exception Pended - Awaiting Search Late Add Exception Completed" at bounding box center [202, 100] width 100 height 22
click at [559, 154] on button "Save" at bounding box center [537, 154] width 73 height 24
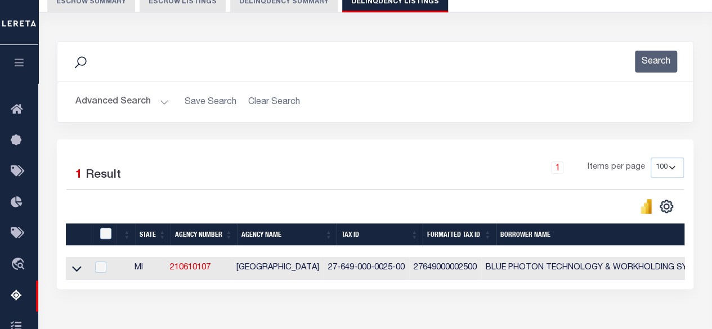
click at [109, 96] on button "Advanced Search" at bounding box center [121, 102] width 93 height 22
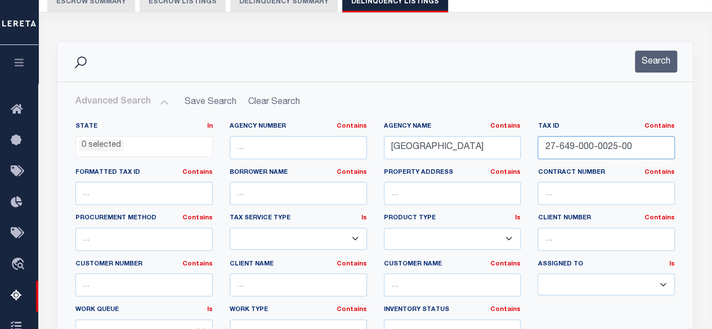
drag, startPoint x: 642, startPoint y: 150, endPoint x: 510, endPoint y: 155, distance: 131.8
click at [510, 155] on div "State In In AK AL AR AZ CA CO CT DC DE FL GA GU HI IA ID IL IN KS KY LA MA MD M…" at bounding box center [375, 237] width 616 height 230
paste input "76-000-0020"
type input "27-676-000-0020-00"
click at [653, 62] on button "Search" at bounding box center [656, 62] width 42 height 22
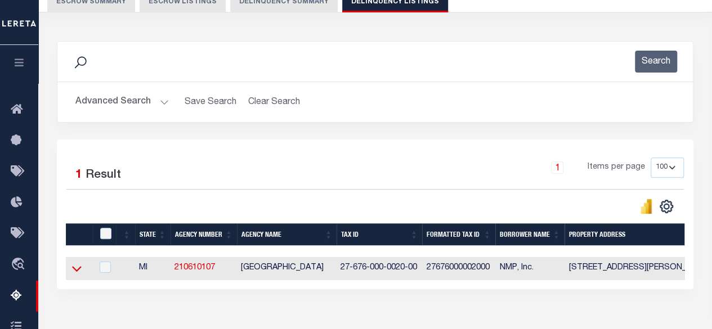
click at [77, 272] on icon at bounding box center [77, 270] width 10 height 6
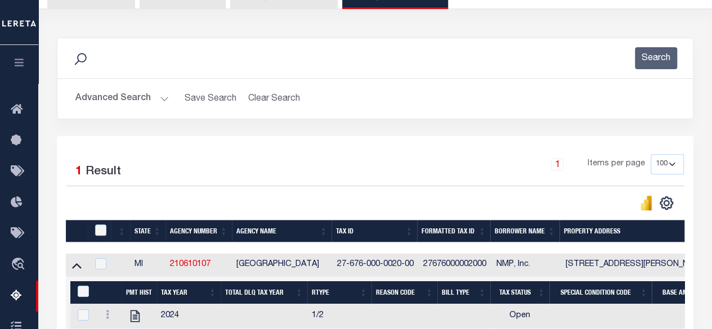
scroll to position [169, 0]
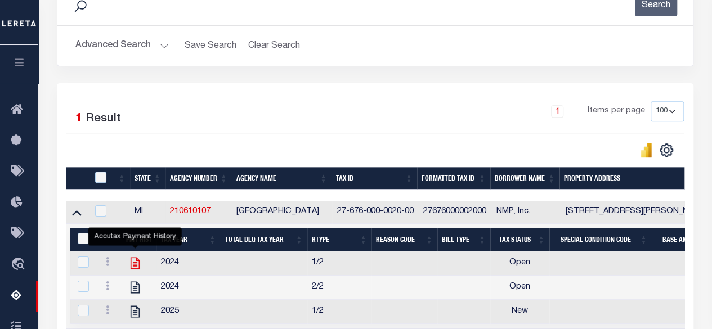
click at [133, 264] on icon "" at bounding box center [135, 263] width 15 height 15
checkbox input "true"
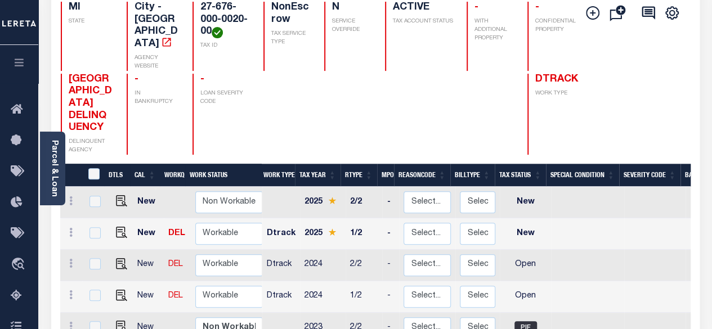
scroll to position [225, 0]
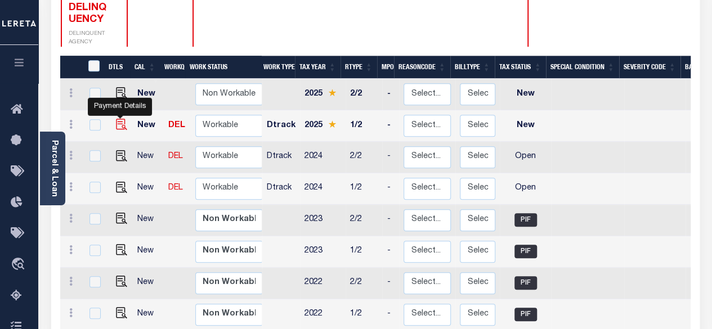
click at [119, 119] on img "" at bounding box center [121, 124] width 11 height 11
checkbox input "true"
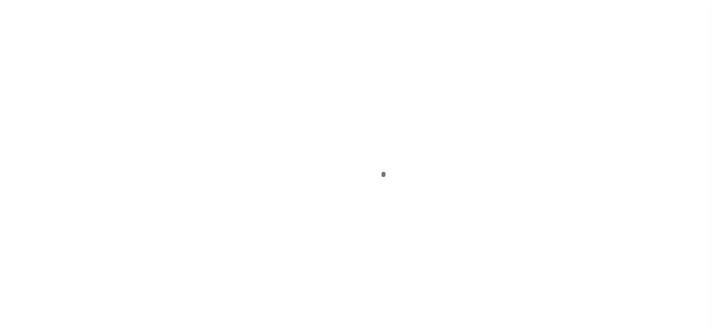
select select "NW2"
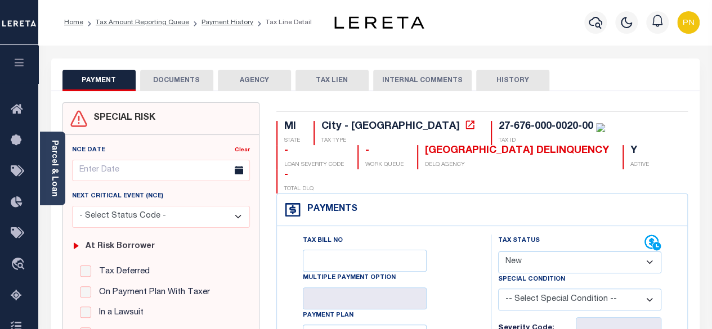
click at [183, 73] on button "DOCUMENTS" at bounding box center [176, 80] width 73 height 21
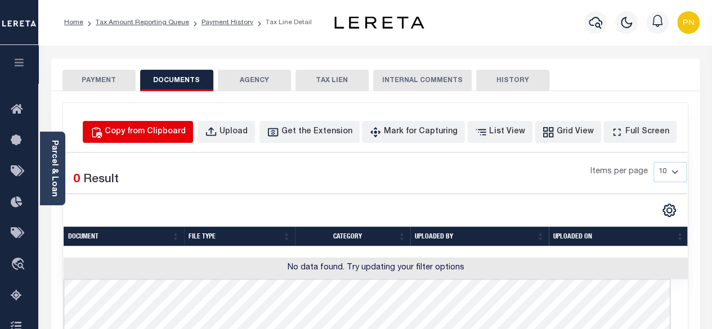
click at [177, 139] on button "Copy from Clipboard" at bounding box center [138, 132] width 110 height 22
select select "POP"
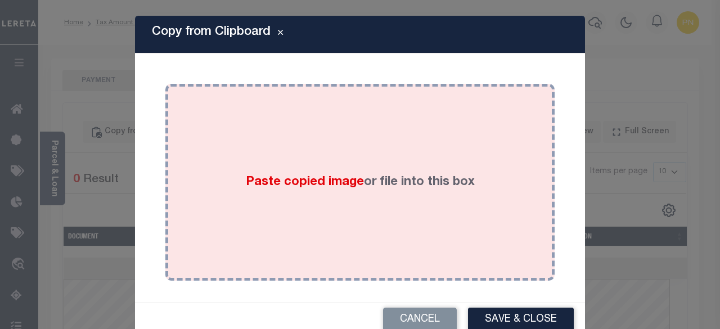
click at [241, 145] on div "Paste copied image or file into this box" at bounding box center [360, 182] width 373 height 180
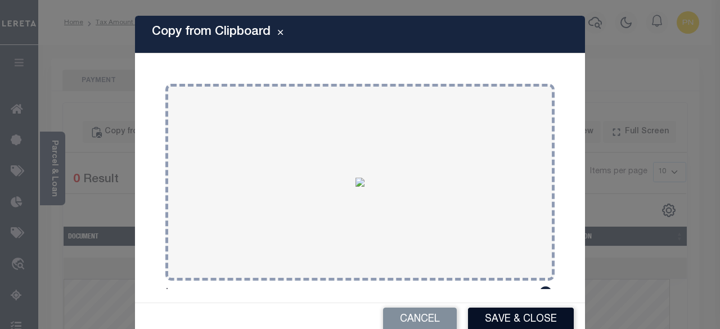
click at [470, 319] on button "Save & Close" at bounding box center [521, 320] width 106 height 24
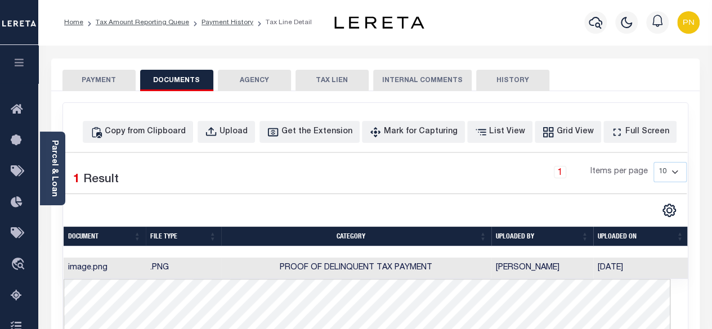
click at [112, 77] on button "PAYMENT" at bounding box center [98, 80] width 73 height 21
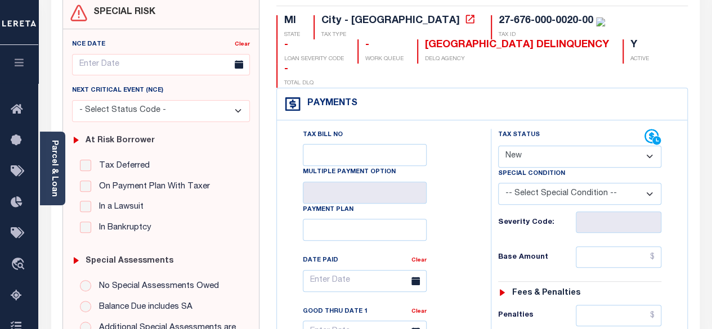
scroll to position [169, 0]
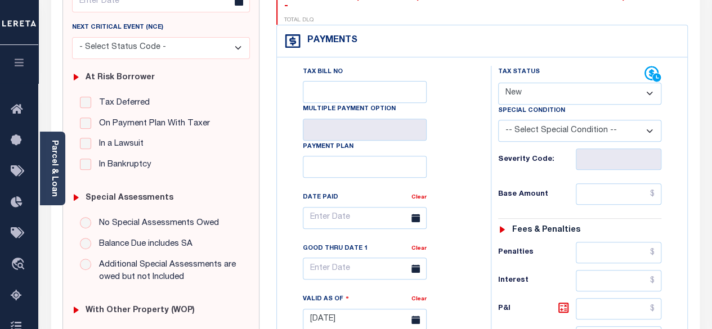
click at [610, 83] on select "- Select Status Code - Open Due/Unpaid Paid Incomplete No Tax Due Internal Refu…" at bounding box center [580, 94] width 164 height 22
select select "PYD"
click at [498, 83] on select "- Select Status Code - Open Due/Unpaid Paid Incomplete No Tax Due Internal Refu…" at bounding box center [580, 94] width 164 height 22
type input "[DATE]"
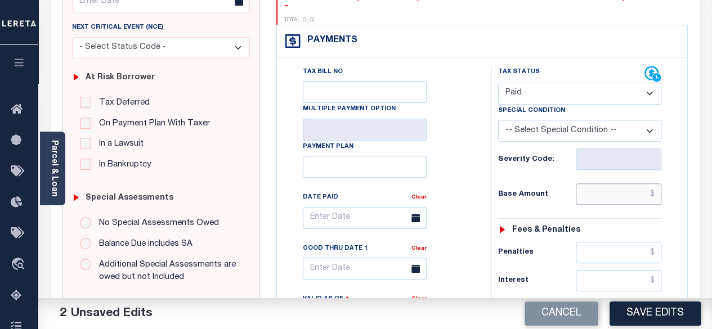
click at [657, 183] on input "text" at bounding box center [619, 193] width 86 height 21
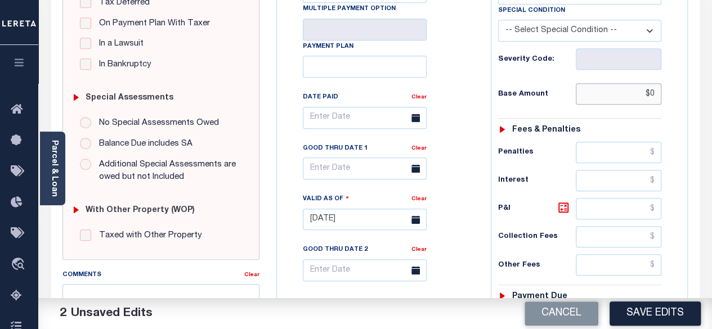
scroll to position [338, 0]
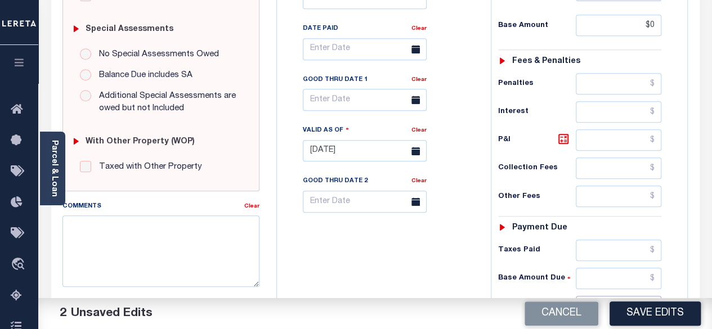
type input "$0.00"
click at [657, 296] on input "text" at bounding box center [619, 306] width 86 height 21
type input "$0.00"
click at [562, 132] on icon at bounding box center [564, 139] width 14 height 14
type input "$0.00"
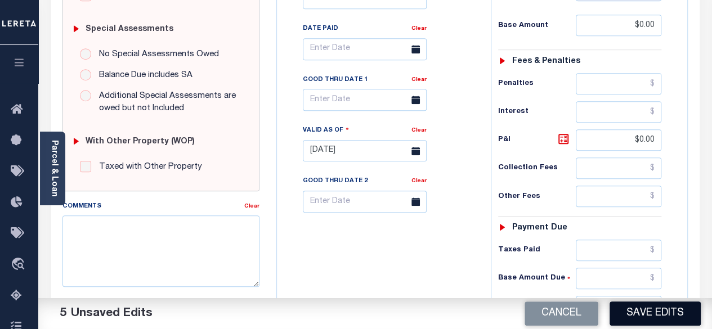
click at [662, 318] on button "Save Edits" at bounding box center [654, 314] width 91 height 24
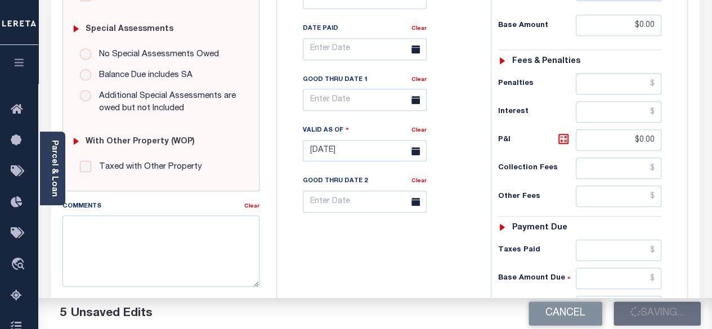
checkbox input "false"
type input "$0"
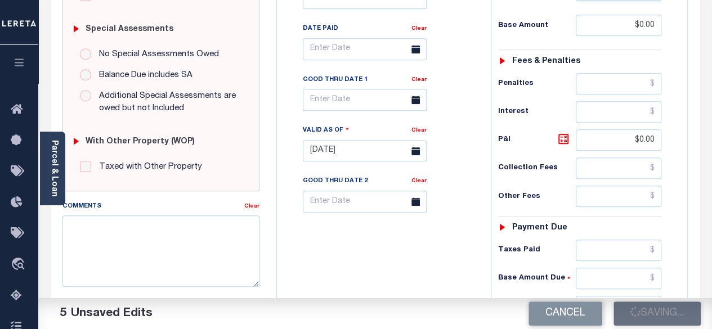
type input "$0"
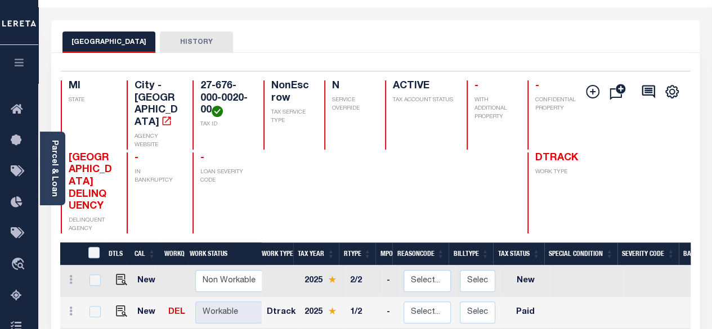
scroll to position [225, 0]
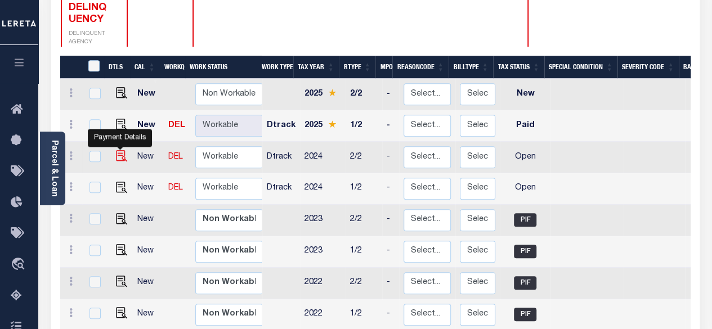
click at [118, 150] on img "" at bounding box center [121, 155] width 11 height 11
checkbox input "true"
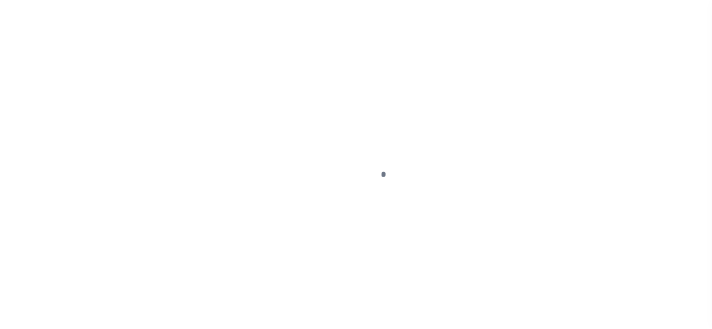
select select "OP2"
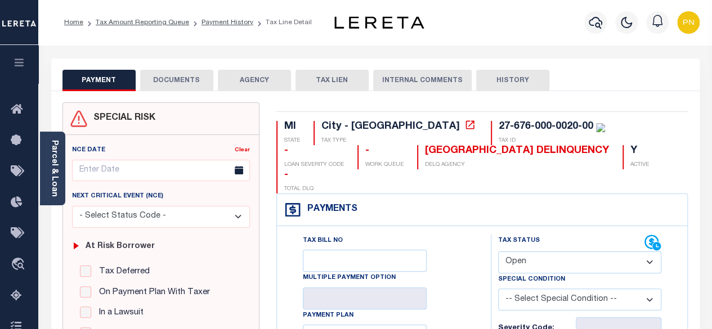
click at [169, 87] on button "DOCUMENTS" at bounding box center [176, 80] width 73 height 21
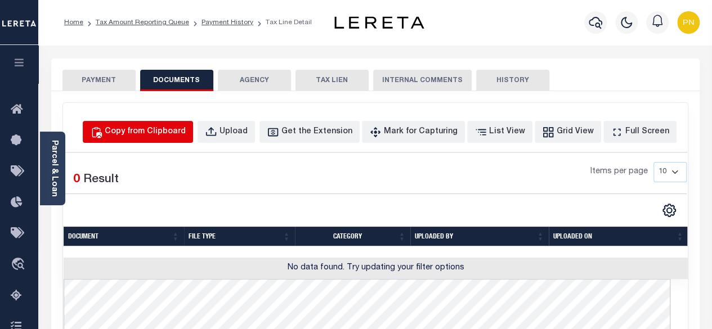
click at [174, 134] on div "Copy from Clipboard" at bounding box center [145, 132] width 81 height 12
select select "POP"
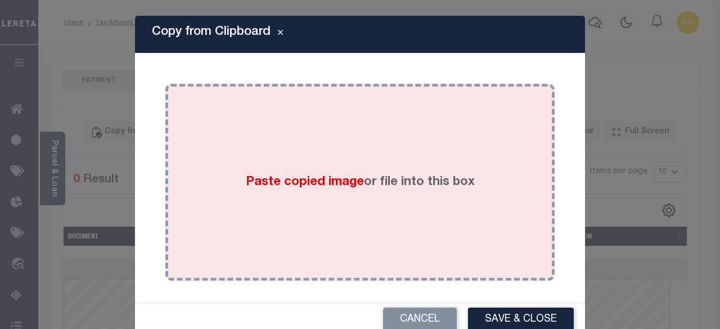
click at [459, 137] on div "Paste copied image or file into this box" at bounding box center [360, 182] width 373 height 180
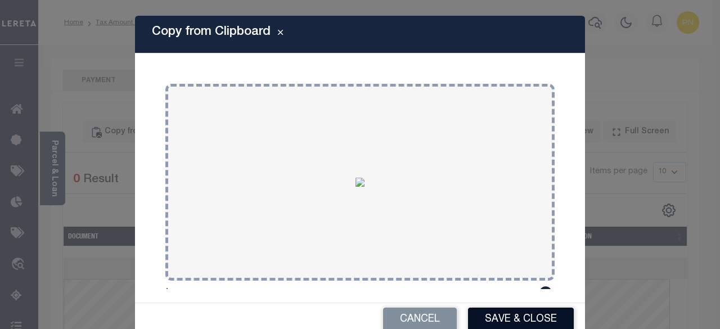
click at [530, 322] on button "Save & Close" at bounding box center [521, 320] width 106 height 24
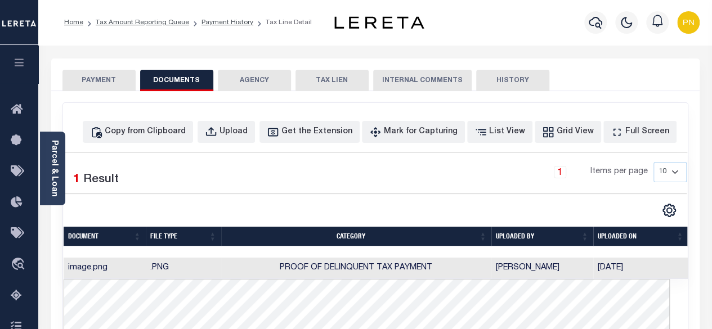
click at [92, 82] on button "PAYMENT" at bounding box center [98, 80] width 73 height 21
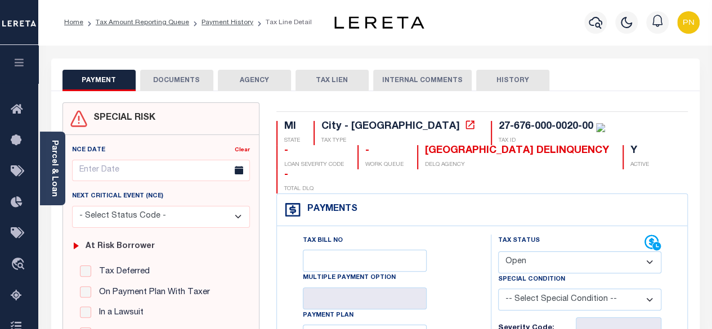
click at [599, 252] on select "- Select Status Code - Open Due/Unpaid Paid Incomplete No Tax Due Internal Refu…" at bounding box center [580, 263] width 164 height 22
select select "PYD"
click at [498, 252] on select "- Select Status Code - Open Due/Unpaid Paid Incomplete No Tax Due Internal Refu…" at bounding box center [580, 263] width 164 height 22
type input "[DATE]"
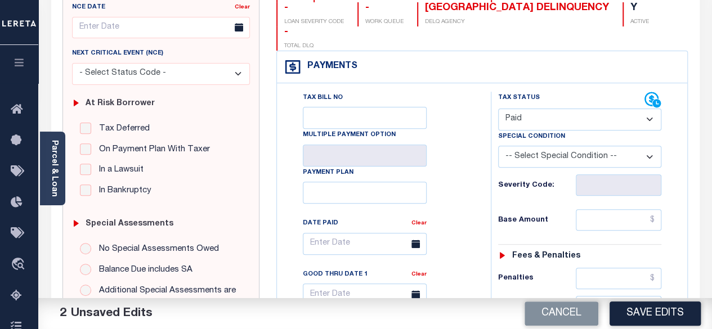
scroll to position [169, 0]
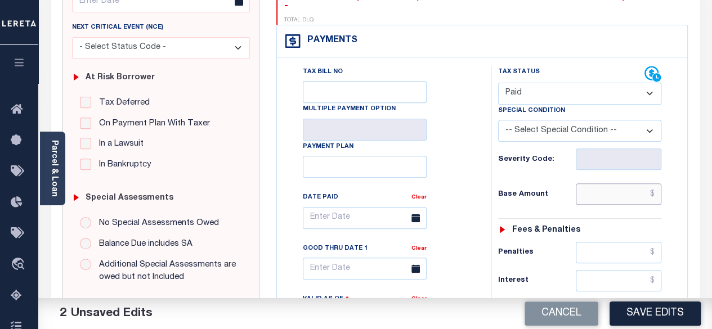
click at [657, 183] on input "text" at bounding box center [619, 193] width 86 height 21
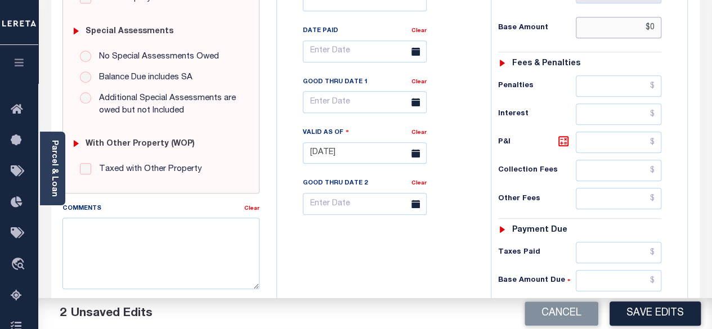
scroll to position [338, 0]
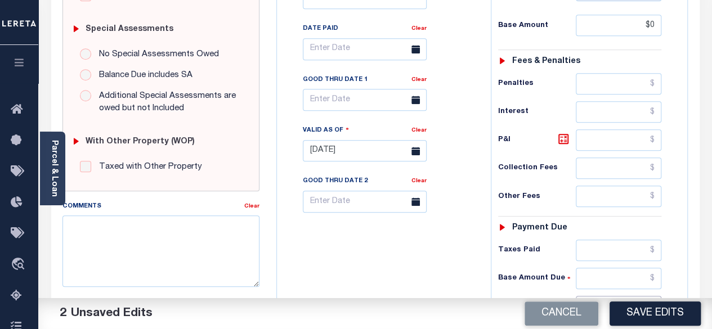
type input "$0.00"
click at [660, 296] on input "text" at bounding box center [619, 306] width 86 height 21
type input "$0.00"
drag, startPoint x: 558, startPoint y: 106, endPoint x: 559, endPoint y: 113, distance: 7.0
click at [558, 129] on div "P&I" at bounding box center [580, 139] width 164 height 21
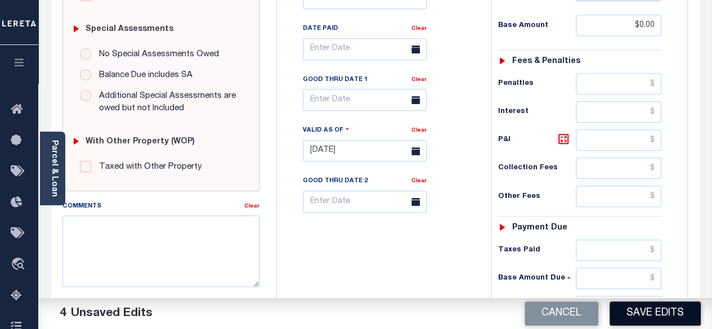
click at [654, 321] on button "Save Edits" at bounding box center [654, 314] width 91 height 24
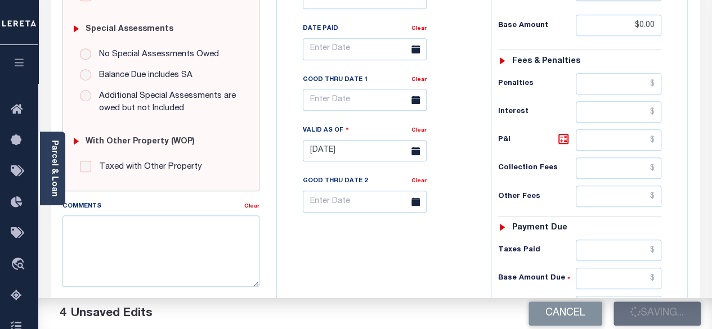
checkbox input "false"
type input "$0"
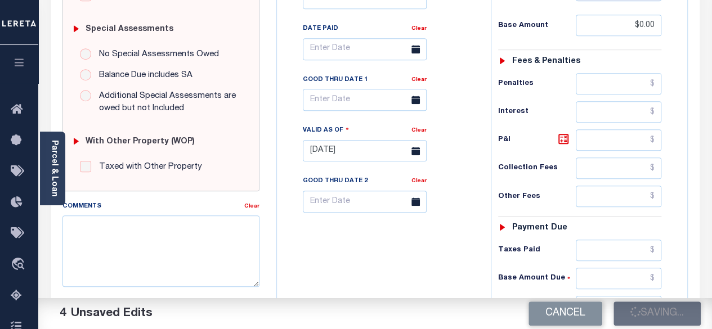
type input "$0"
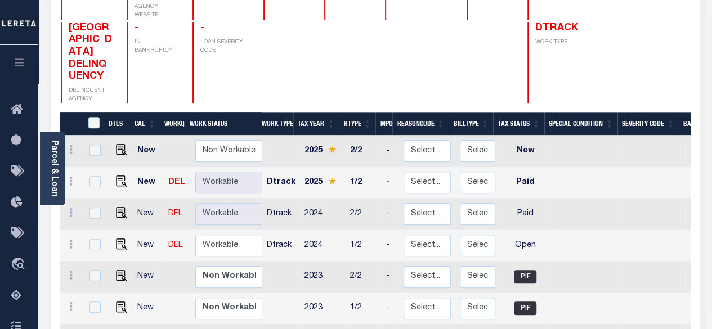
scroll to position [169, 0]
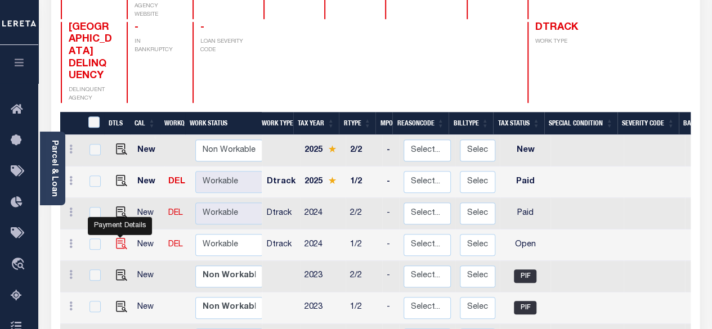
click at [119, 238] on img "" at bounding box center [121, 243] width 11 height 11
checkbox input "true"
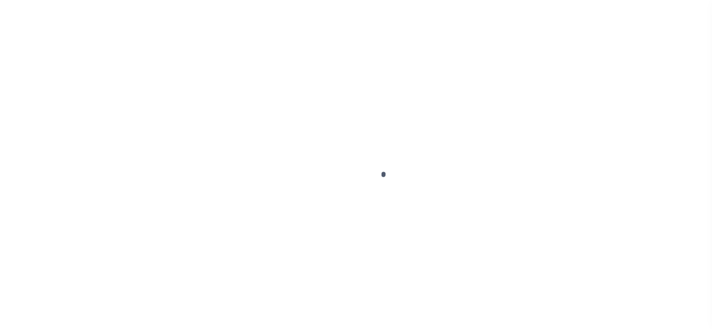
select select "OP2"
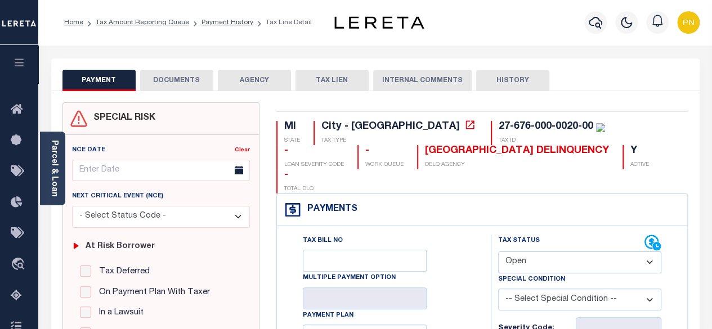
click at [194, 80] on button "DOCUMENTS" at bounding box center [176, 80] width 73 height 21
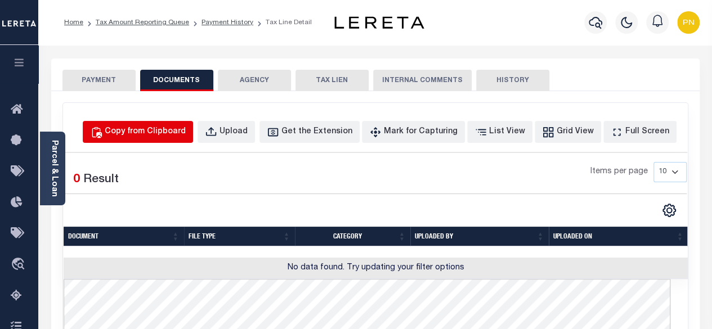
click at [179, 138] on button "Copy from Clipboard" at bounding box center [138, 132] width 110 height 22
select select "POP"
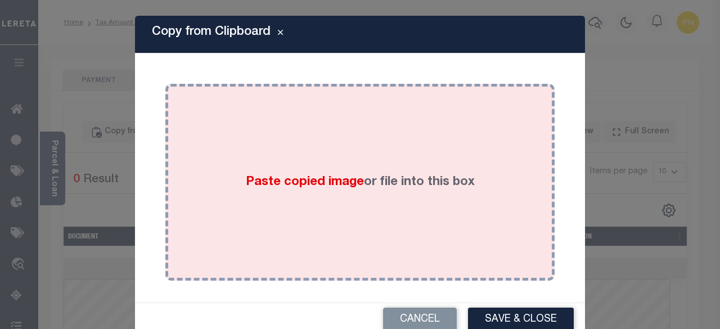
click at [451, 154] on div "Paste copied image or file into this box" at bounding box center [360, 182] width 373 height 180
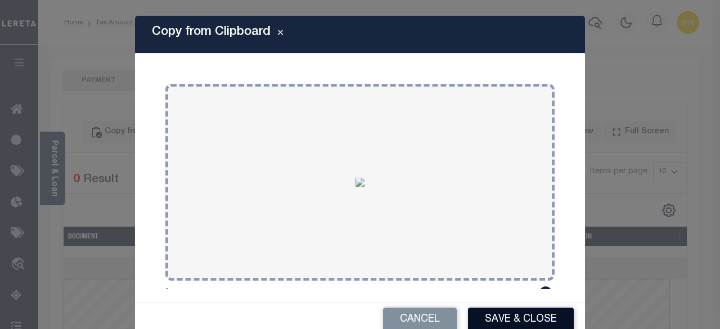
click at [544, 310] on button "Save & Close" at bounding box center [521, 320] width 106 height 24
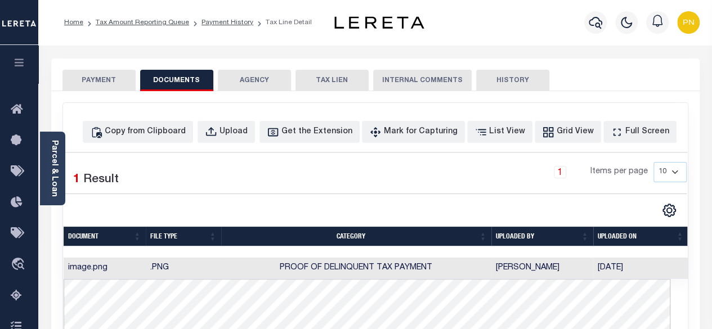
click at [98, 80] on button "PAYMENT" at bounding box center [98, 80] width 73 height 21
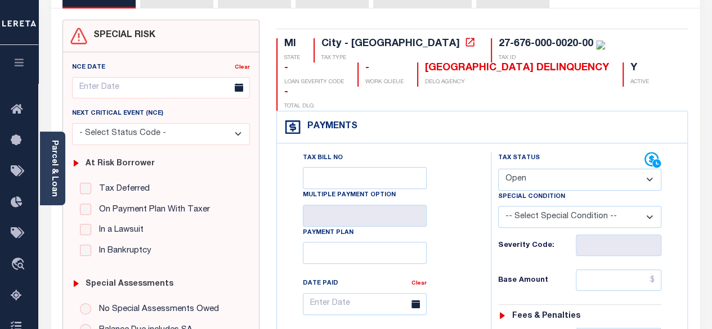
scroll to position [113, 0]
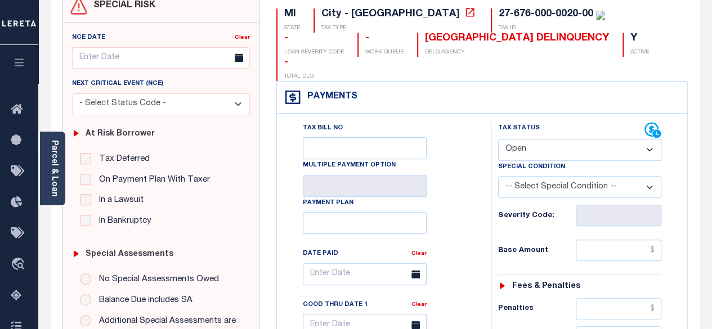
click at [553, 139] on select "- Select Status Code - Open Due/Unpaid Paid Incomplete No Tax Due Internal Refu…" at bounding box center [580, 150] width 164 height 22
select select "PYD"
click at [498, 139] on select "- Select Status Code - Open Due/Unpaid Paid Incomplete No Tax Due Internal Refu…" at bounding box center [580, 150] width 164 height 22
type input "10/03/2025"
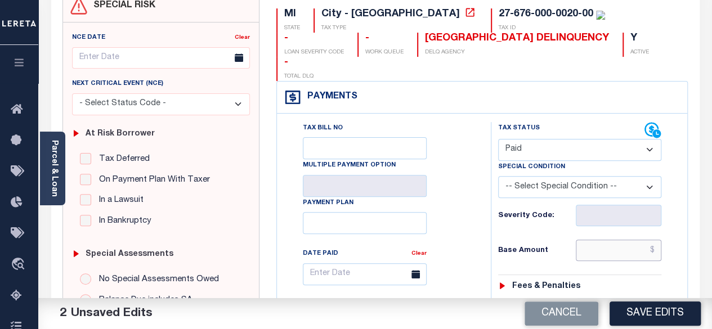
click at [657, 240] on input "text" at bounding box center [619, 250] width 86 height 21
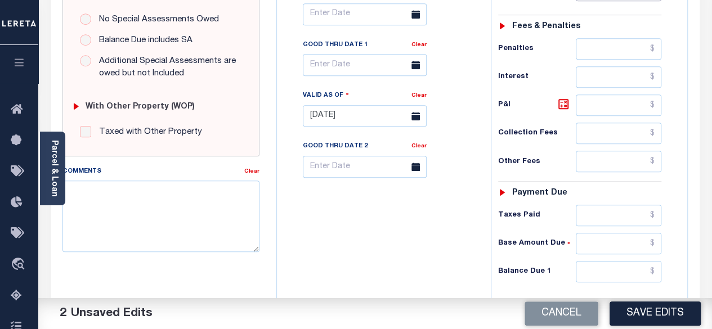
scroll to position [394, 0]
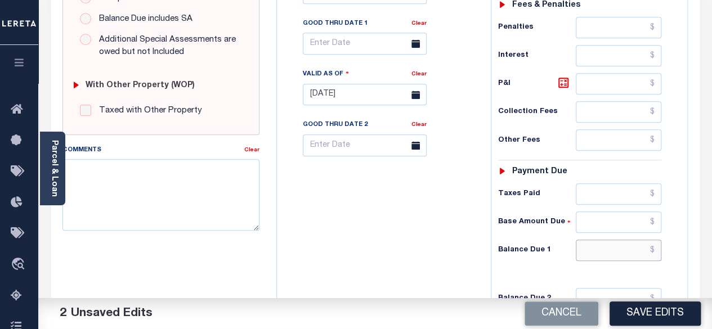
type input "$0.00"
drag, startPoint x: 658, startPoint y: 226, endPoint x: 657, endPoint y: 207, distance: 19.2
click at [658, 240] on input "text" at bounding box center [619, 250] width 86 height 21
type input "$0.00"
click at [559, 76] on icon at bounding box center [564, 83] width 14 height 14
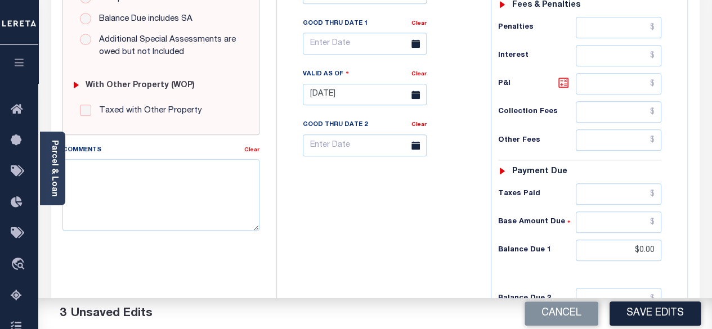
type input "$0.00"
click at [655, 306] on button "Save Edits" at bounding box center [654, 314] width 91 height 24
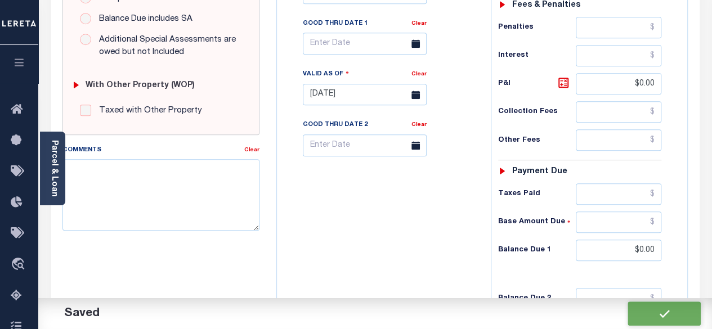
checkbox input "false"
type input "$0"
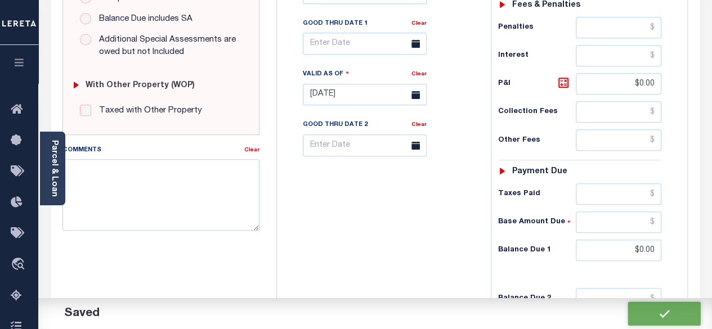
type input "$0"
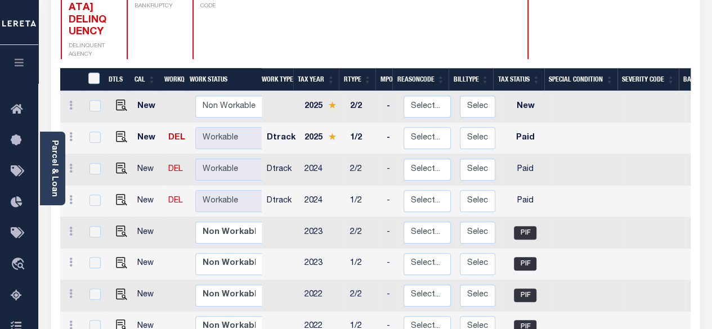
scroll to position [225, 0]
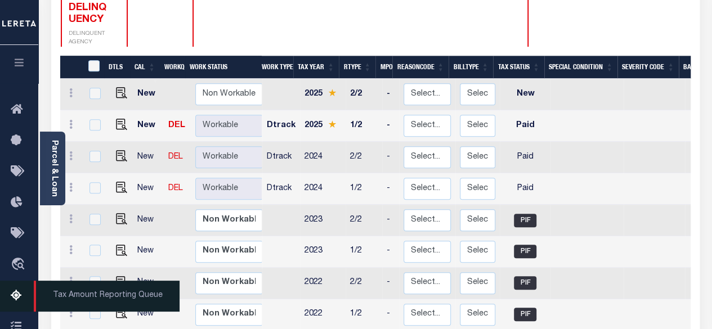
click at [19, 295] on icon at bounding box center [20, 296] width 18 height 14
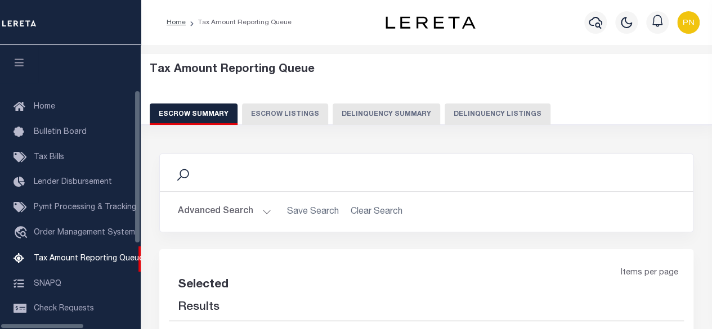
click at [483, 116] on button "Delinquency Listings" at bounding box center [498, 114] width 106 height 21
select select "100"
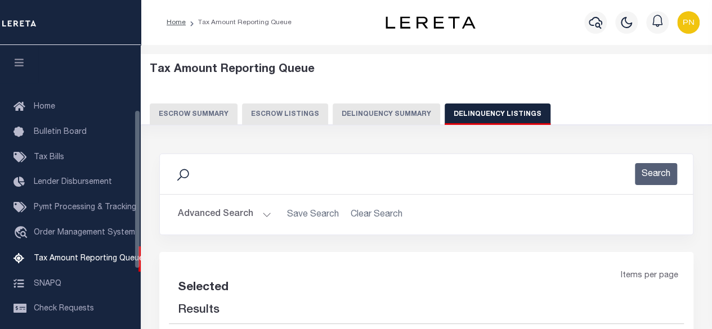
scroll to position [115, 0]
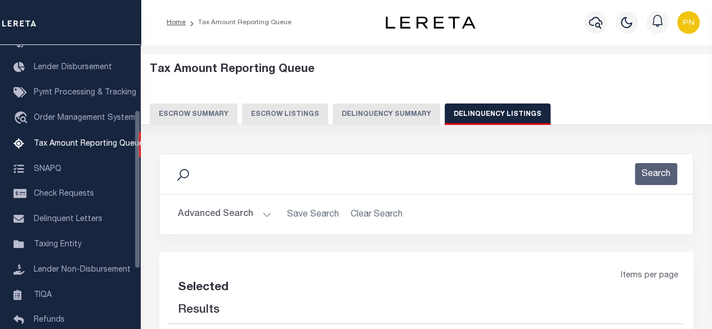
select select "100"
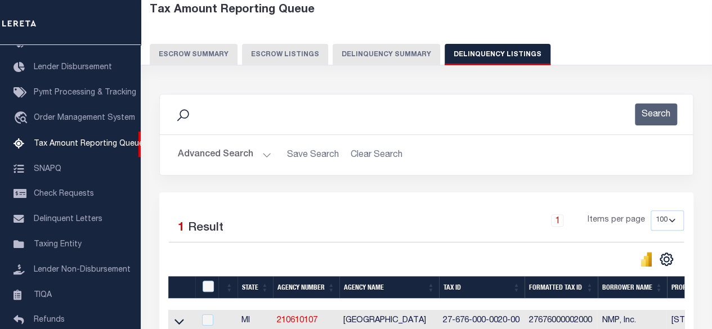
scroll to position [113, 0]
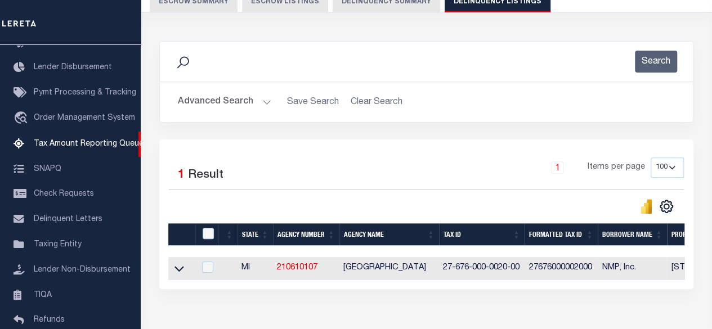
click at [210, 239] on div at bounding box center [209, 234] width 19 height 12
click at [209, 235] on input "checkbox" at bounding box center [208, 233] width 11 height 11
checkbox input "true"
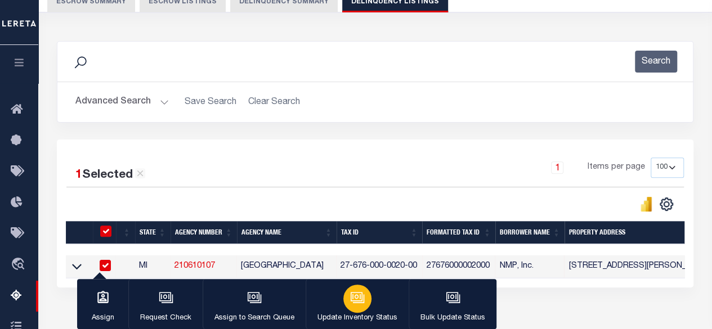
click at [367, 302] on div "button" at bounding box center [357, 299] width 28 height 28
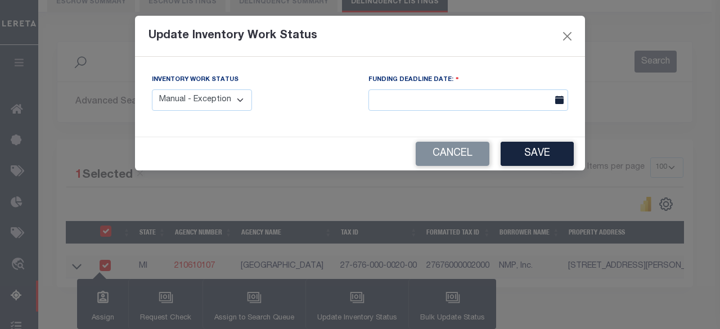
click at [231, 92] on select "Manual - Exception Pended - Awaiting Search Late Add Exception Completed" at bounding box center [202, 100] width 100 height 22
select select "4"
click at [152, 89] on select "Manual - Exception Pended - Awaiting Search Late Add Exception Completed" at bounding box center [202, 100] width 100 height 22
click at [576, 154] on div "Cancel Save" at bounding box center [360, 153] width 450 height 33
click at [563, 154] on button "Save" at bounding box center [537, 154] width 73 height 24
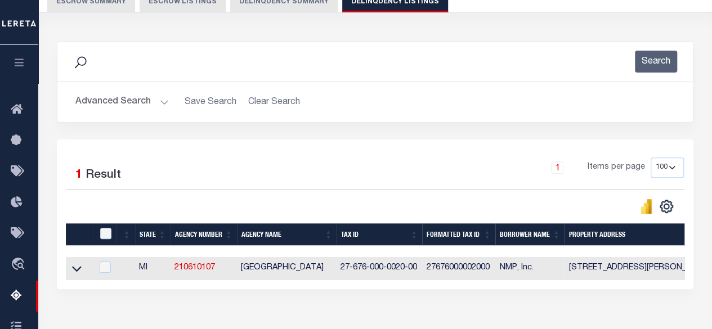
click at [149, 101] on button "Advanced Search" at bounding box center [121, 102] width 93 height 22
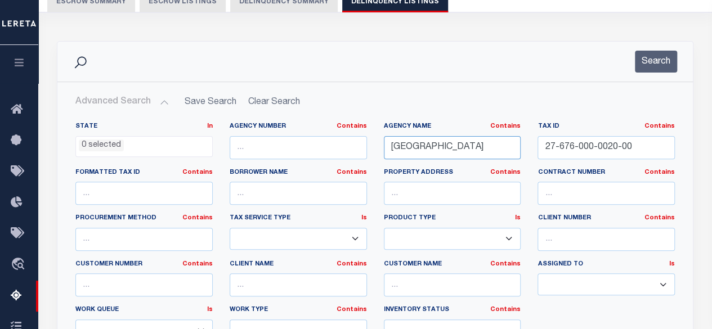
drag, startPoint x: 508, startPoint y: 150, endPoint x: 354, endPoint y: 152, distance: 154.2
click at [355, 152] on div "State In In AK AL AR AZ CA CO CT DC DE FL GA GU HI IA ID IL IN KS KY LA MA MD M…" at bounding box center [375, 237] width 616 height 230
paste input "text"
click at [463, 146] on input "text" at bounding box center [452, 147] width 137 height 23
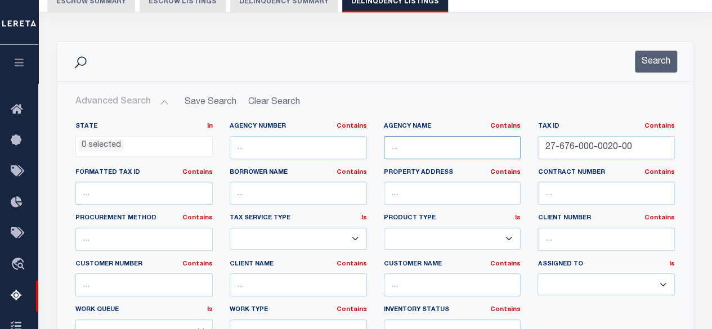
paste input "Retrieving data. Wait a few seconds and try to cut or copy again."
click at [466, 149] on input "Retrieving data. Wait a few seconds and try to cut or copy again." at bounding box center [452, 147] width 137 height 23
paste input "GALVESTON COUNTY"
type input "GALVESTON COUNTY"
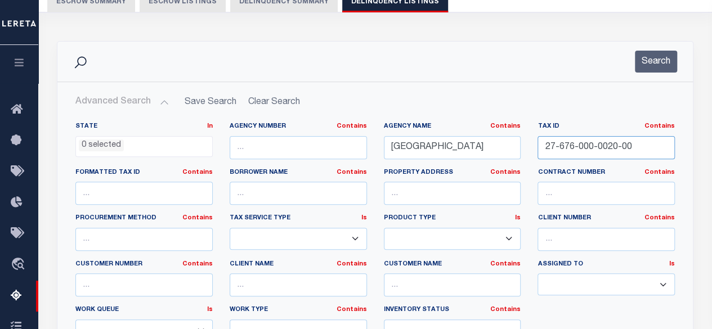
drag, startPoint x: 635, startPoint y: 146, endPoint x: 535, endPoint y: 154, distance: 101.0
click at [535, 154] on div "Tax ID Contains Contains Is 27-676-000-0020-00" at bounding box center [606, 145] width 154 height 46
paste input "Retrieving data. Wait a few seconds and try to cut or copy again."
click at [619, 150] on input "Retrieving data. Wait a few seconds and try to cut or copy again." at bounding box center [605, 147] width 137 height 23
paste input "159079"
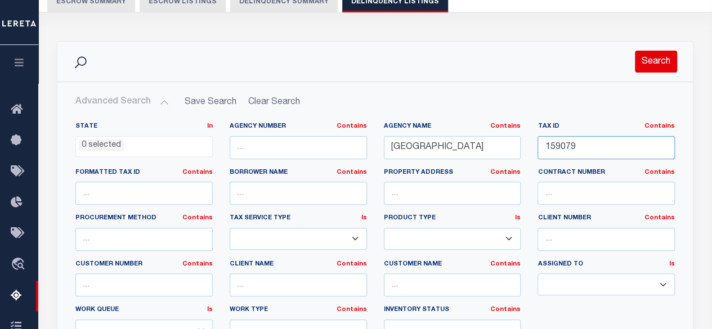
type input "159079"
click at [660, 66] on button "Search" at bounding box center [656, 62] width 42 height 22
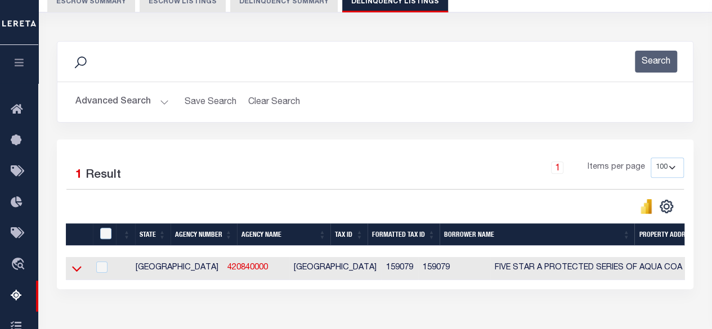
click at [73, 267] on icon at bounding box center [77, 269] width 10 height 12
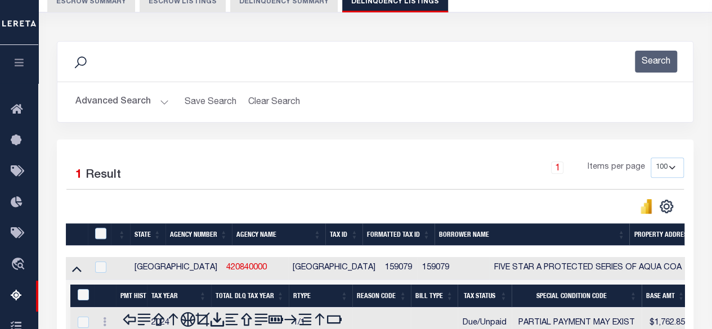
scroll to position [169, 0]
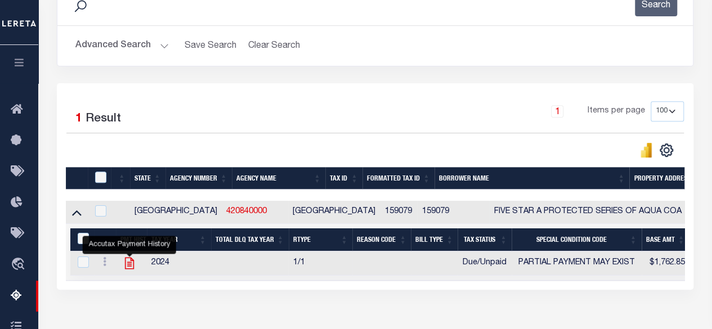
click at [126, 267] on icon "" at bounding box center [129, 263] width 15 height 15
checkbox input "true"
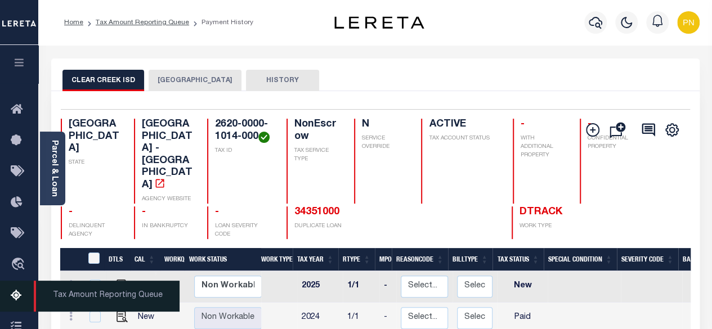
click at [21, 300] on icon at bounding box center [20, 296] width 18 height 14
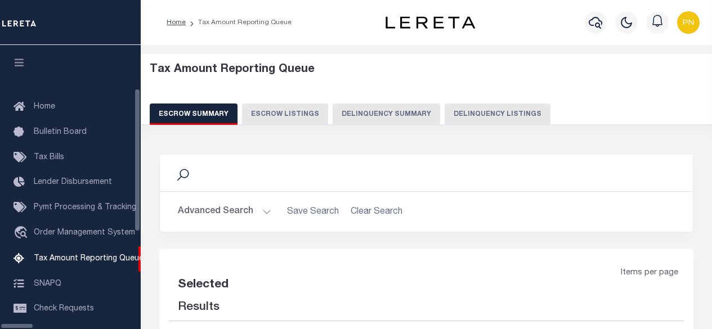
select select "100"
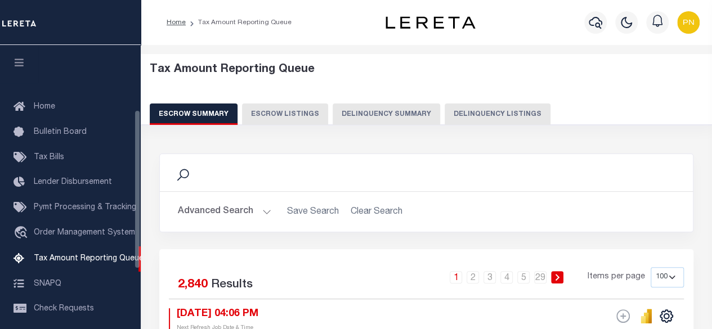
scroll to position [115, 0]
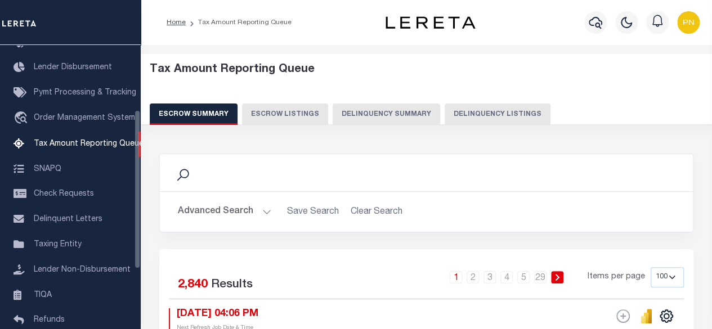
click at [477, 109] on button "Delinquency Listings" at bounding box center [498, 114] width 106 height 21
select select "100"
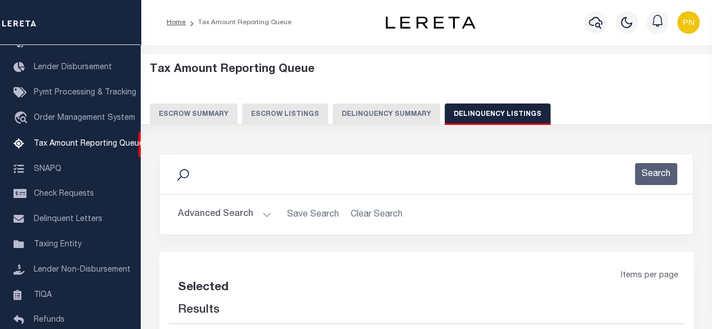
select select "100"
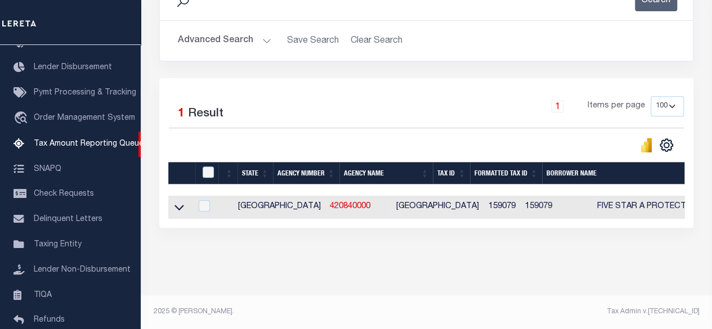
scroll to position [181, 0]
click at [210, 169] on input "checkbox" at bounding box center [208, 172] width 11 height 11
checkbox input "true"
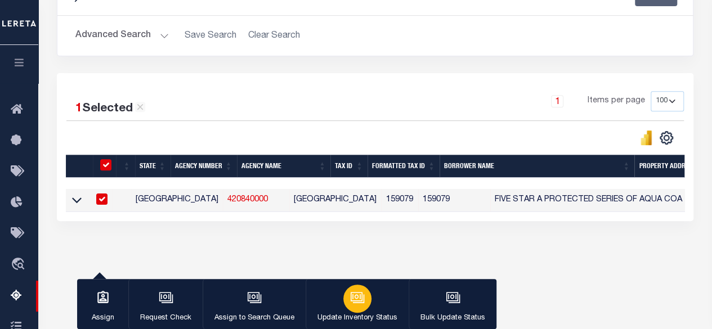
click at [356, 302] on icon "button" at bounding box center [357, 297] width 15 height 15
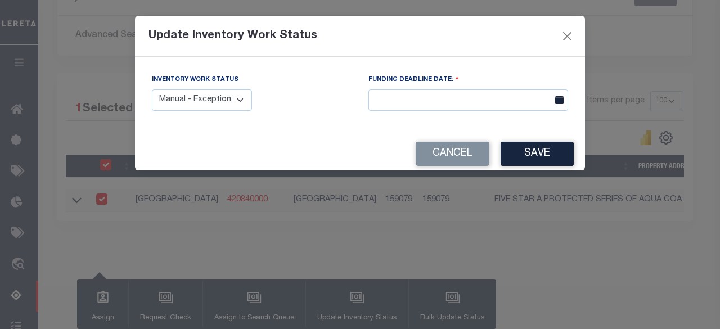
click at [177, 89] on select "Manual - Exception Pended - Awaiting Search Late Add Exception Completed" at bounding box center [202, 100] width 100 height 22
select select "4"
click at [152, 89] on select "Manual - Exception Pended - Awaiting Search Late Add Exception Completed" at bounding box center [202, 100] width 100 height 22
click at [544, 159] on button "Save" at bounding box center [537, 154] width 73 height 24
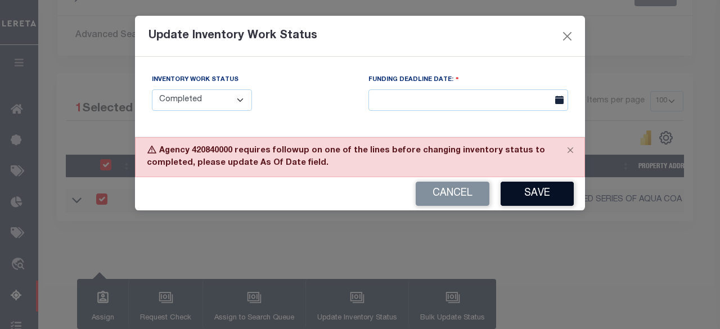
click at [549, 198] on button "Save" at bounding box center [537, 194] width 73 height 24
click at [566, 39] on button "Close" at bounding box center [567, 36] width 15 height 15
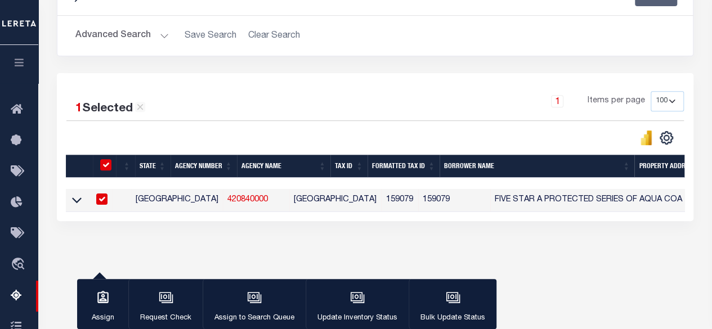
click at [150, 30] on button "Advanced Search" at bounding box center [121, 36] width 93 height 22
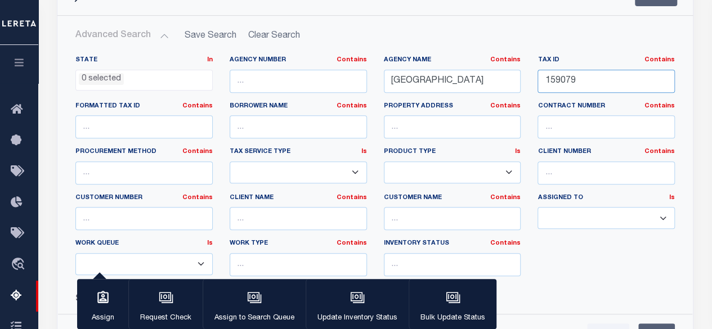
drag, startPoint x: 621, startPoint y: 77, endPoint x: 490, endPoint y: 88, distance: 131.6
click at [491, 88] on div "State In In AK AL AR AZ CA CO CT DC DE FL GA GU HI IA ID IL IN KS KY LA MA MD M…" at bounding box center [375, 171] width 616 height 230
paste input "21539"
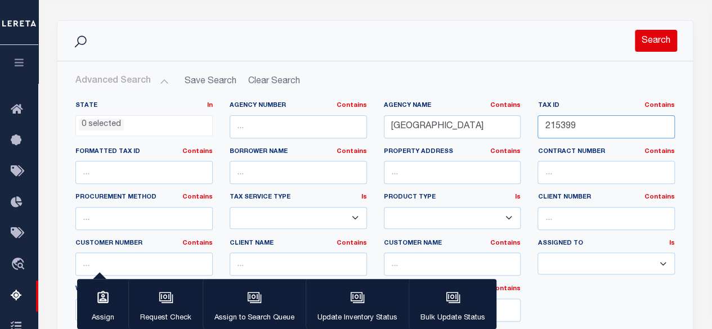
scroll to position [123, 0]
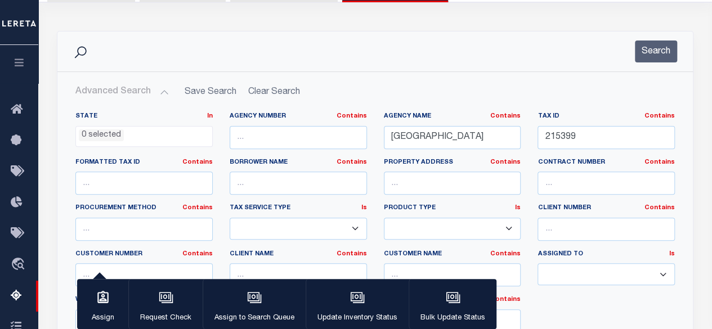
click at [656, 68] on div "Search" at bounding box center [374, 52] width 635 height 40
click at [656, 57] on button "Search" at bounding box center [656, 52] width 42 height 22
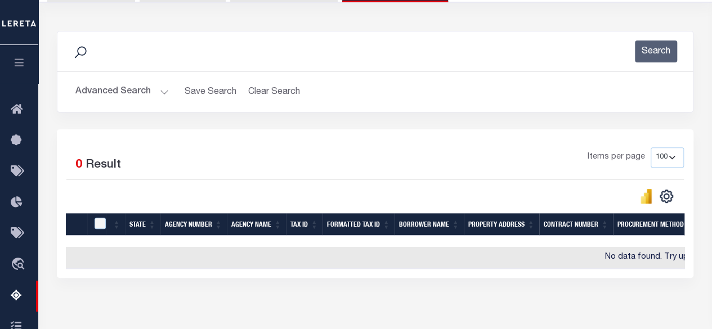
click at [150, 90] on button "Advanced Search" at bounding box center [121, 92] width 93 height 22
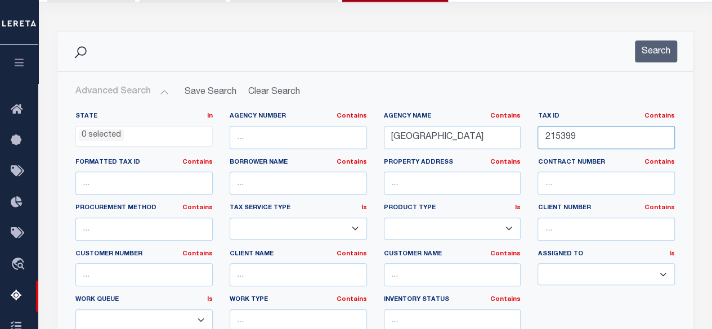
drag, startPoint x: 545, startPoint y: 137, endPoint x: 509, endPoint y: 137, distance: 36.0
click at [509, 137] on div "State In In AK AL AR AZ CA CO CT DC DE FL GA GU HI IA ID IL IN KS [GEOGRAPHIC_D…" at bounding box center [375, 227] width 616 height 230
paste input "400"
type input "215400"
click at [653, 53] on button "Search" at bounding box center [656, 52] width 42 height 22
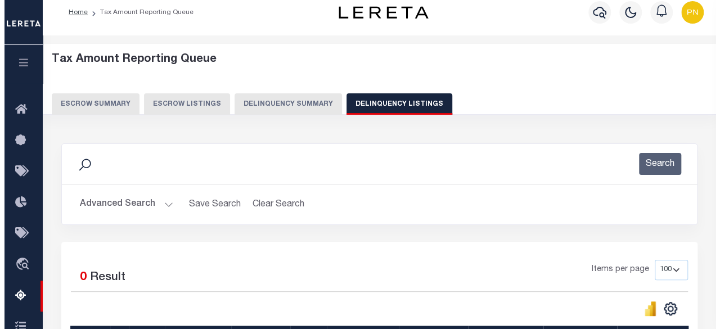
scroll to position [0, 0]
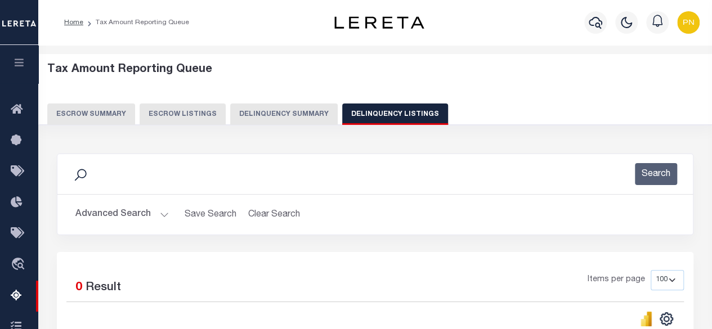
click at [529, 100] on div "Tax Amount Reporting Queue Escrow Summary Escrow Listings Delinquency Summary" at bounding box center [375, 94] width 656 height 62
click at [591, 17] on icon "button" at bounding box center [596, 23] width 14 height 14
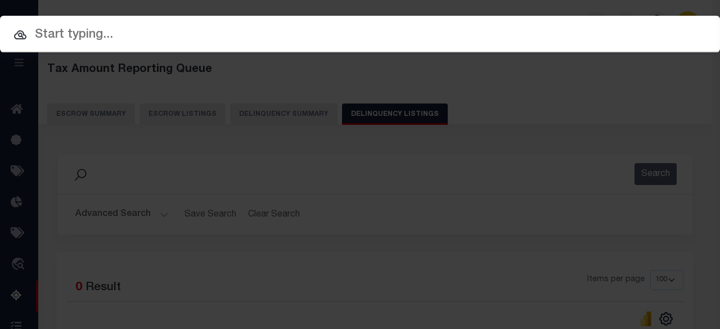
paste input "600163185"
type input "600163185"
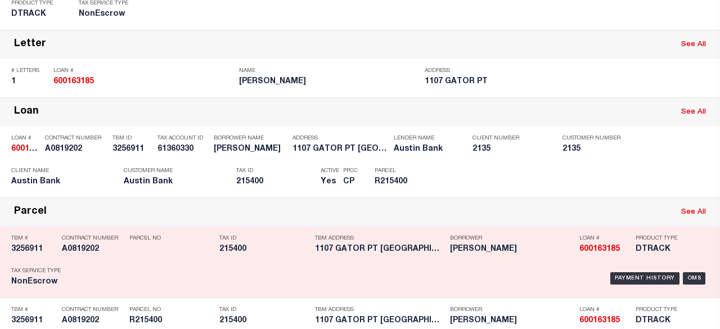
scroll to position [169, 0]
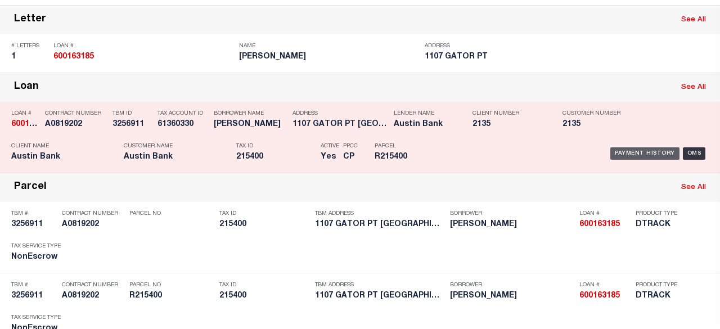
click at [618, 151] on div "Payment History" at bounding box center [645, 153] width 69 height 12
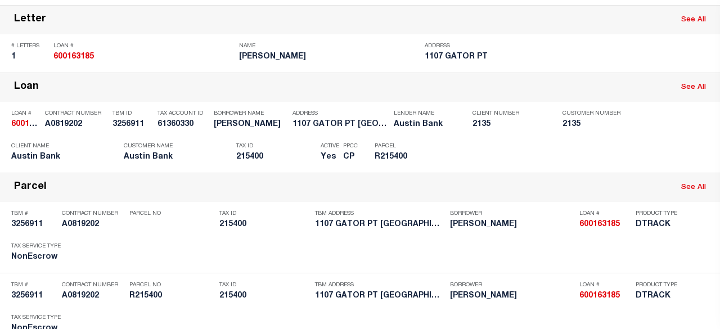
scroll to position [0, 0]
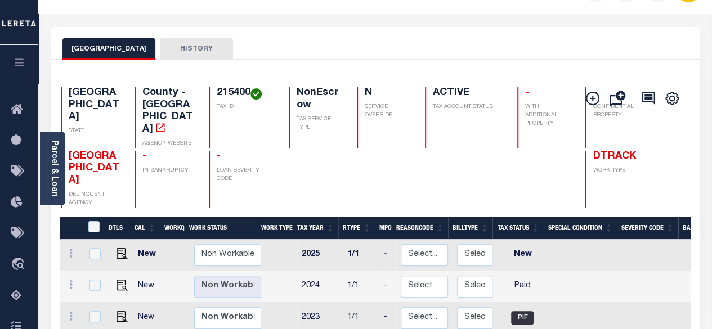
scroll to position [113, 0]
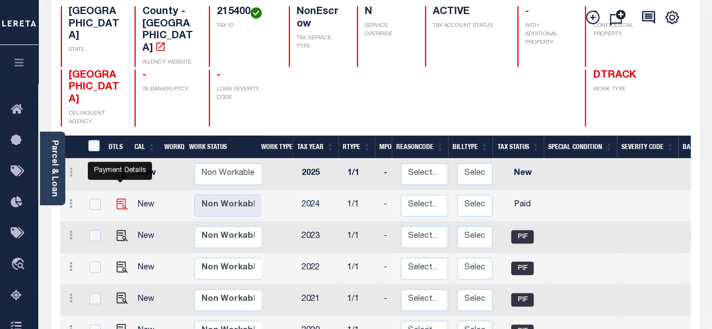
click at [117, 199] on img "" at bounding box center [121, 204] width 11 height 11
checkbox input "true"
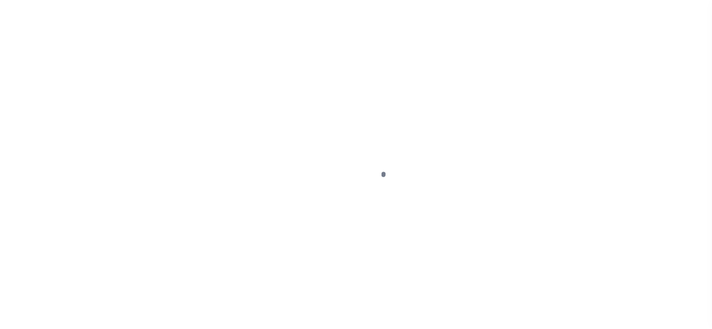
select select "PYD"
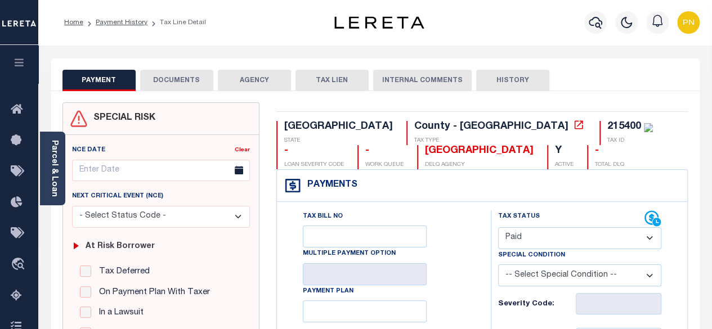
click at [176, 87] on button "DOCUMENTS" at bounding box center [176, 80] width 73 height 21
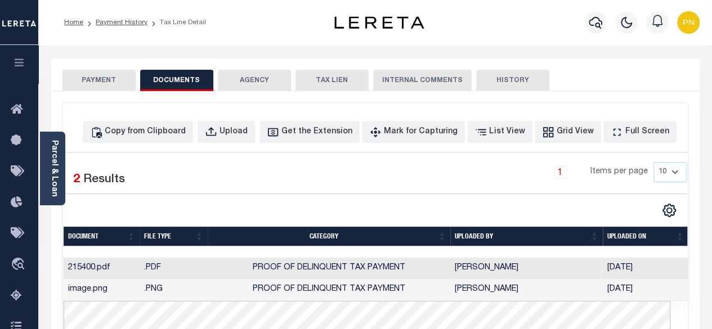
click at [105, 89] on button "PAYMENT" at bounding box center [98, 80] width 73 height 21
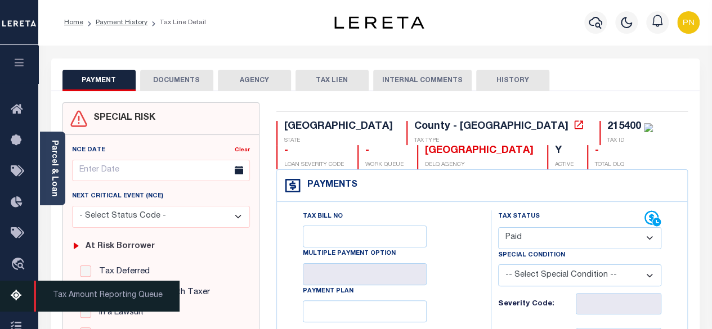
click at [20, 297] on icon at bounding box center [20, 296] width 18 height 14
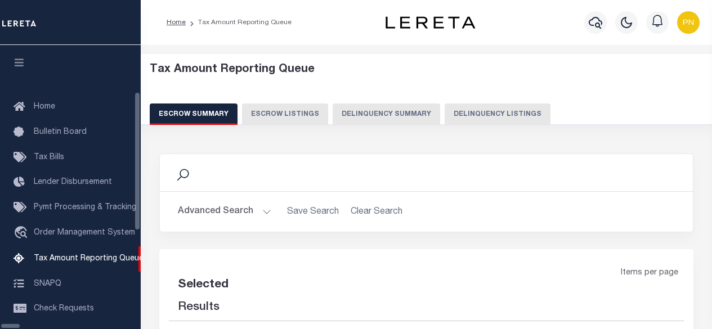
click at [427, 113] on button "Delinquency Summary" at bounding box center [386, 114] width 107 height 21
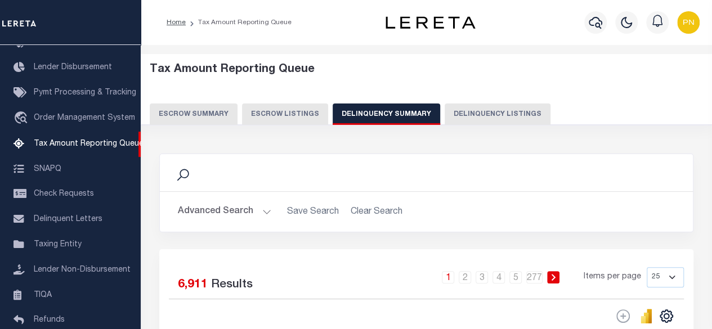
click at [473, 116] on button "Delinquency Listings" at bounding box center [498, 114] width 106 height 21
select select "100"
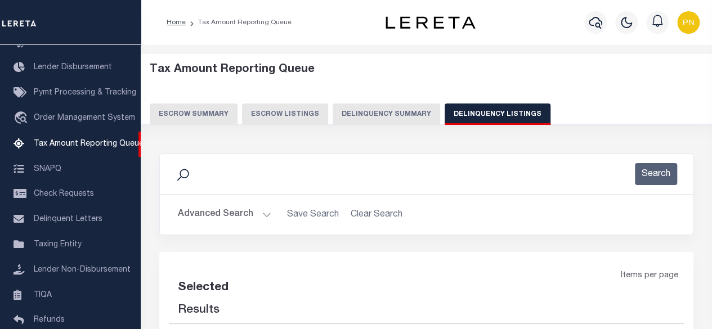
select select "100"
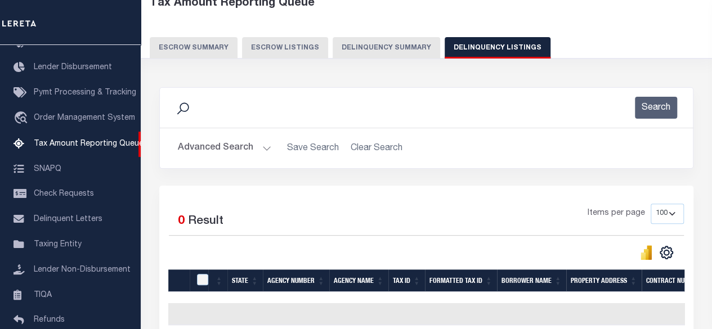
scroll to position [113, 0]
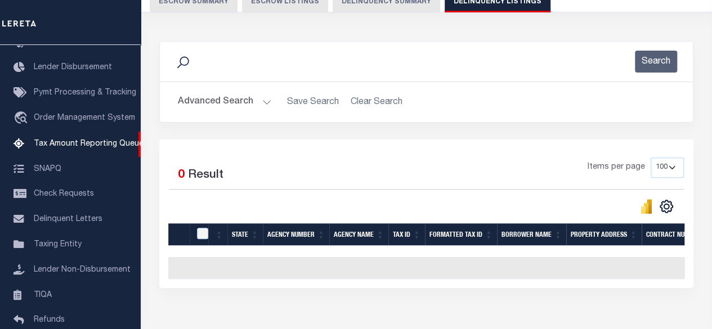
click at [246, 105] on button "Advanced Search" at bounding box center [224, 102] width 93 height 22
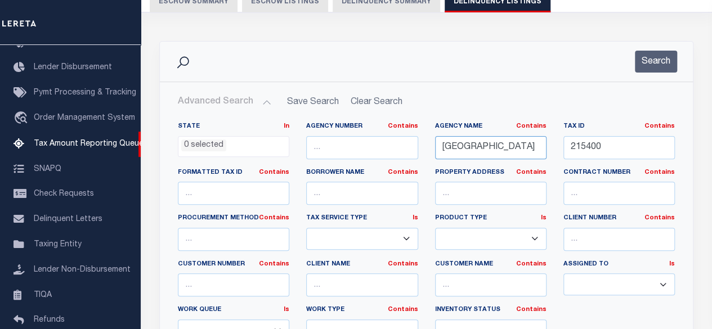
drag, startPoint x: 541, startPoint y: 148, endPoint x: 408, endPoint y: 148, distance: 133.4
click at [410, 148] on div "State In In AK AL AR AZ CA CO CT DC DE FL GA GU HI IA ID IL IN KS KY LA MA MD M…" at bounding box center [426, 237] width 514 height 230
paste input "MUD 66"
type input "GALVESTON COUNTY MUD 66"
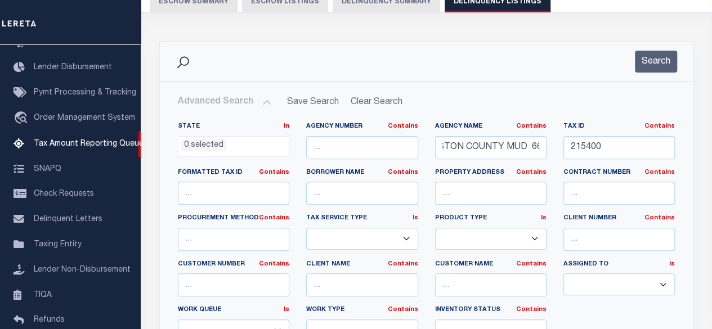
scroll to position [0, 0]
drag, startPoint x: 627, startPoint y: 149, endPoint x: 514, endPoint y: 150, distance: 112.6
click at [517, 149] on div "State In In AK AL AR AZ CA CO CT DC DE FL GA GU HI IA ID IL IN KS KY LA MA MD M…" at bounding box center [426, 237] width 514 height 230
paste input "B84902000100013"
type input "[US_VEHICLE_IDENTIFICATION_NUMBER]"
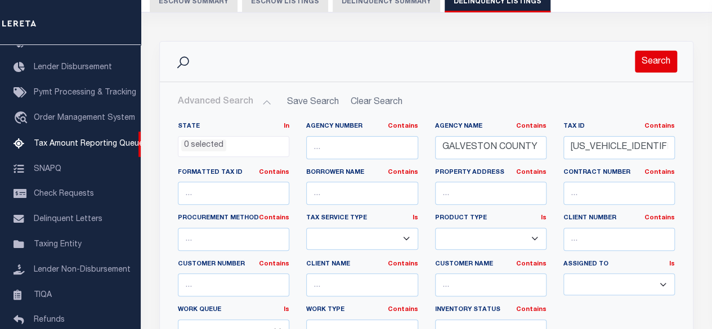
click at [649, 64] on button "Search" at bounding box center [656, 62] width 42 height 22
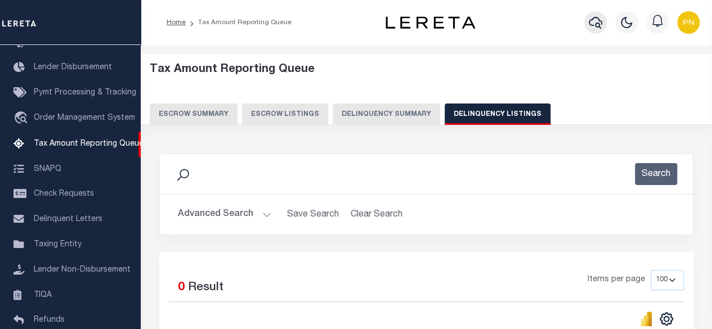
click at [598, 28] on icon "button" at bounding box center [596, 23] width 14 height 12
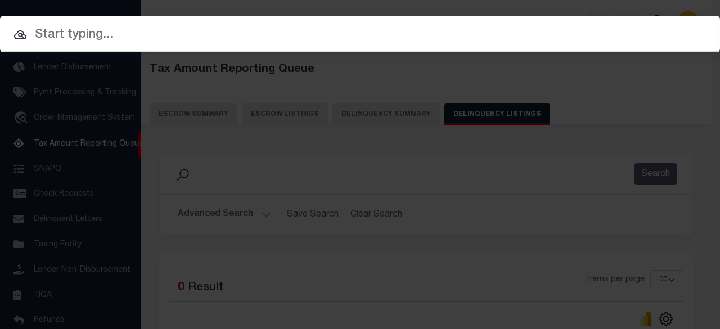
paste input "7075492"
type input "7075492"
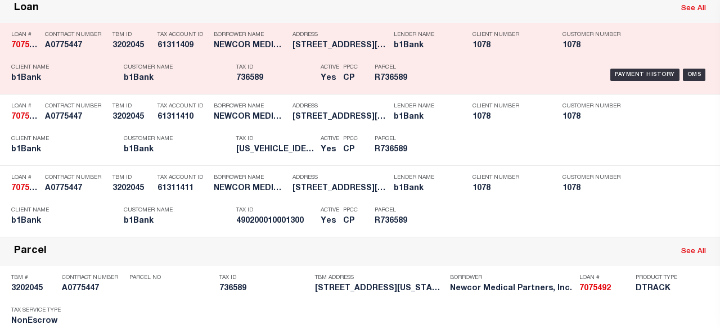
scroll to position [338, 0]
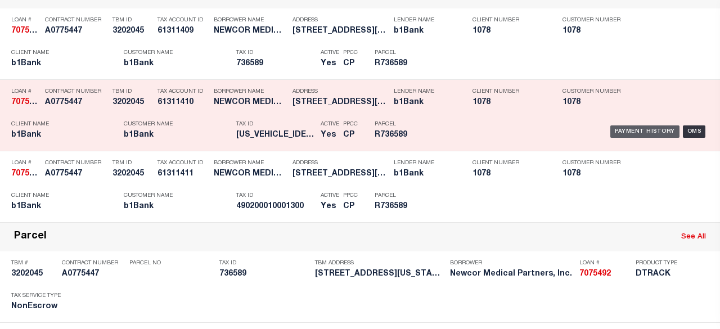
click at [633, 131] on div "Payment History" at bounding box center [645, 131] width 69 height 12
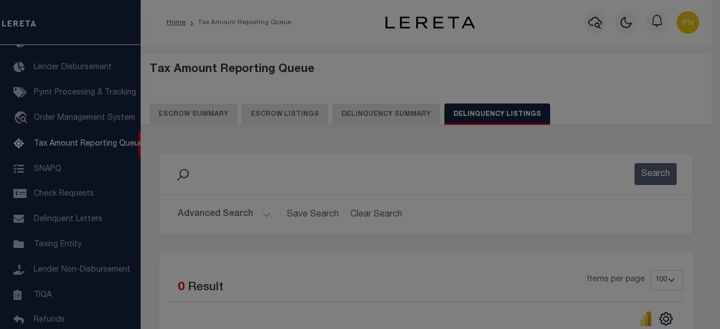
scroll to position [0, 0]
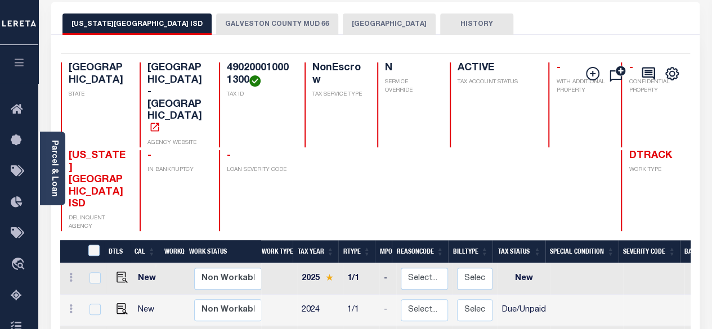
scroll to position [113, 0]
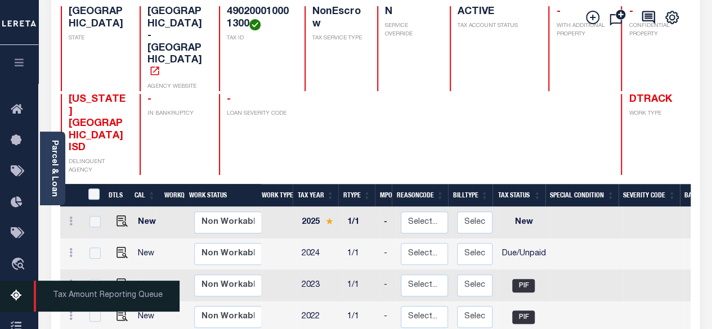
click at [14, 299] on icon at bounding box center [20, 296] width 18 height 14
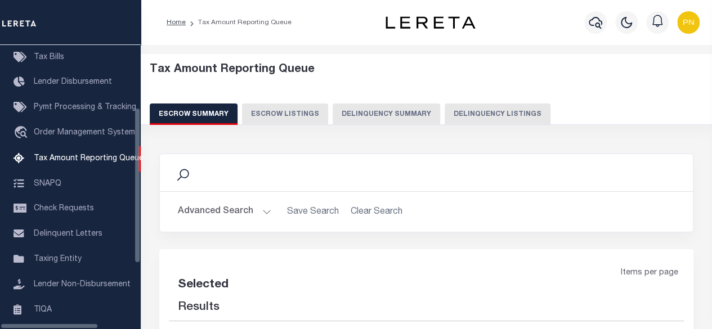
scroll to position [114, 0]
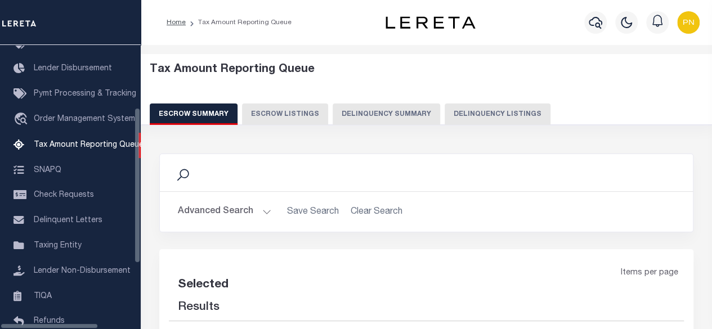
select select "100"
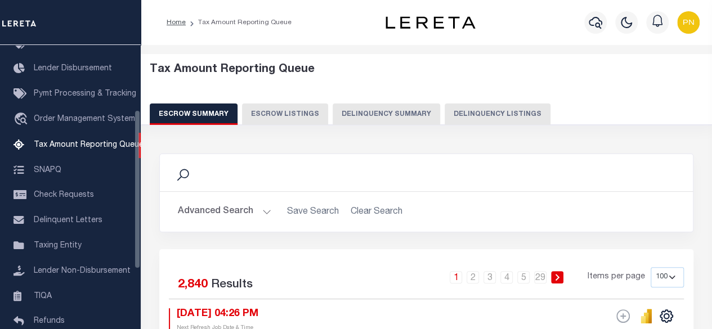
scroll to position [115, 0]
click at [473, 109] on button "Delinquency Listings" at bounding box center [498, 114] width 106 height 21
select select "100"
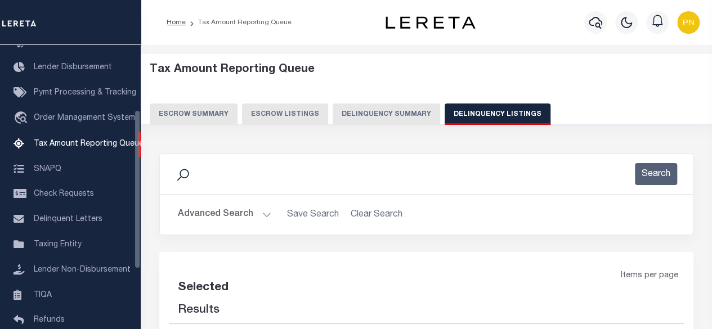
select select "100"
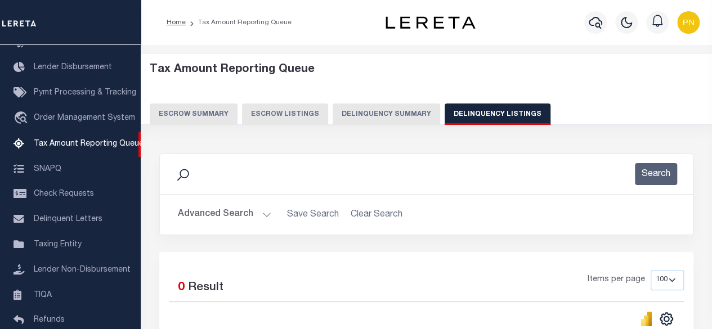
click at [224, 218] on button "Advanced Search" at bounding box center [224, 215] width 93 height 22
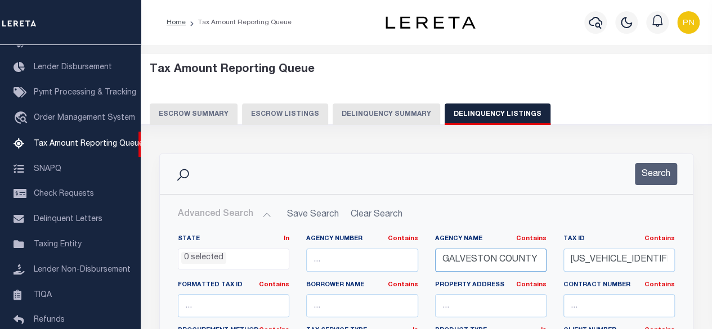
click at [509, 262] on input "GALVESTON COUNTY MUD 66" at bounding box center [490, 260] width 111 height 23
paste input "RLAND CITY"
type input "[GEOGRAPHIC_DATA]"
drag, startPoint x: 662, startPoint y: 264, endPoint x: 558, endPoint y: 258, distance: 103.7
click at [558, 258] on div "Tax ID Contains Contains Is B8490200010001300" at bounding box center [619, 258] width 128 height 46
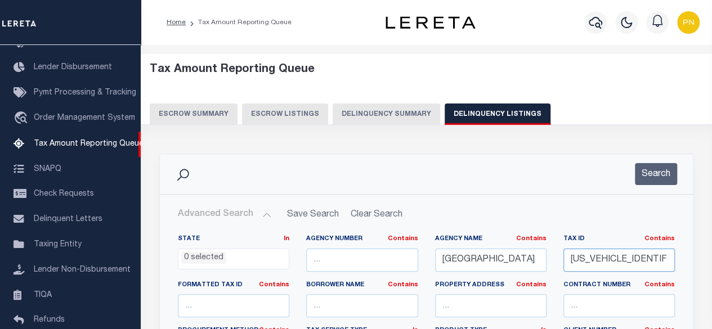
paste input "263496000100200"
type input "26349600010020000"
click at [661, 176] on button "Search" at bounding box center [656, 174] width 42 height 22
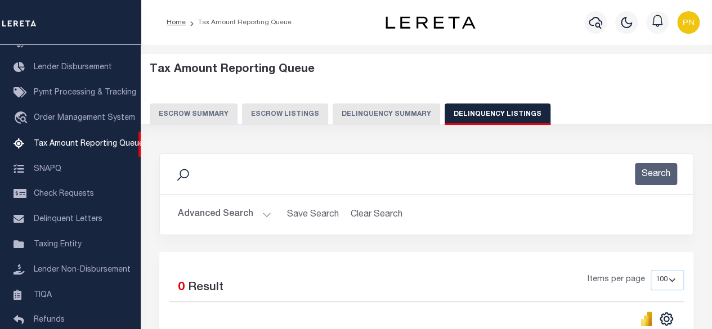
click at [227, 210] on button "Advanced Search" at bounding box center [224, 215] width 93 height 22
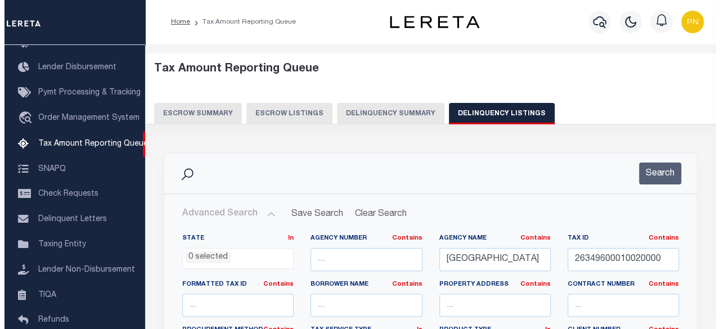
scroll to position [0, 0]
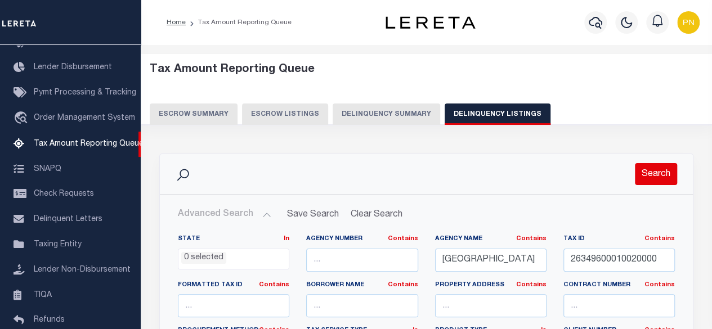
click at [647, 177] on button "Search" at bounding box center [656, 174] width 42 height 22
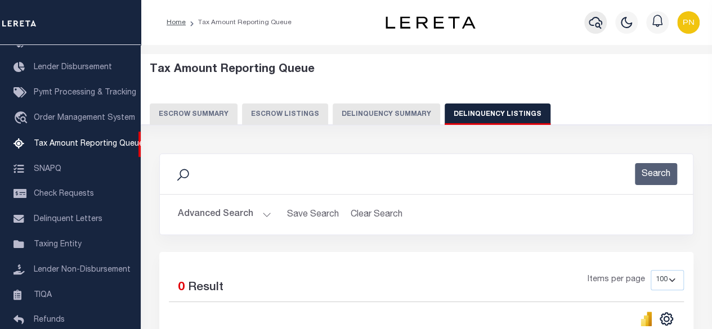
click at [598, 25] on icon "button" at bounding box center [596, 23] width 14 height 12
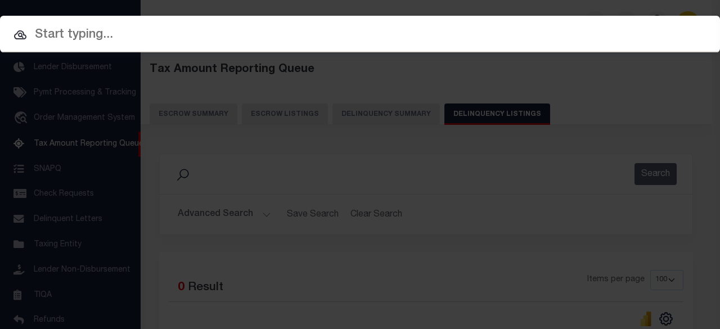
click at [263, 21] on div at bounding box center [360, 34] width 720 height 36
click at [173, 44] on div at bounding box center [360, 34] width 720 height 36
click at [174, 44] on input "text" at bounding box center [360, 35] width 720 height 20
paste input "3396729-100"
type input "3396729-100"
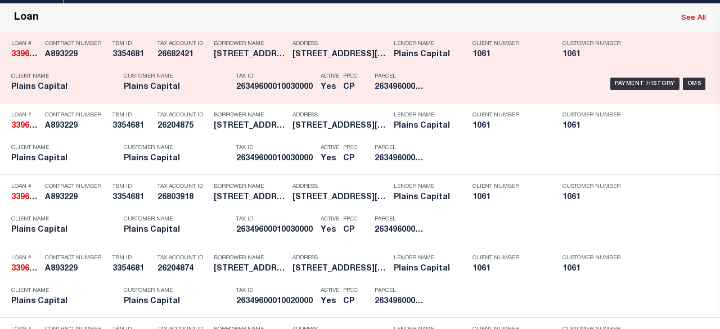
scroll to position [113, 0]
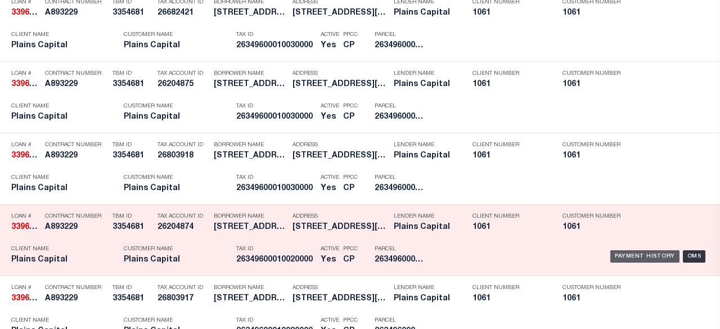
click at [622, 254] on div "Payment History" at bounding box center [645, 256] width 69 height 12
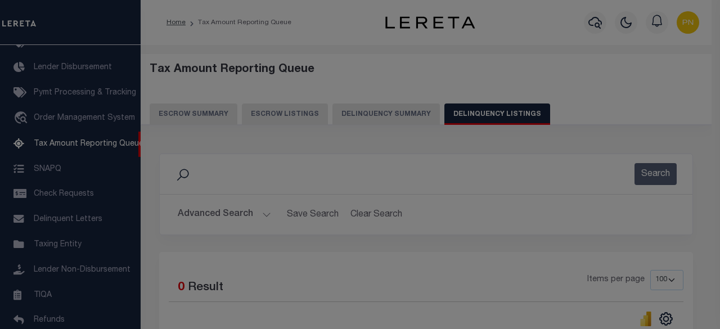
scroll to position [0, 0]
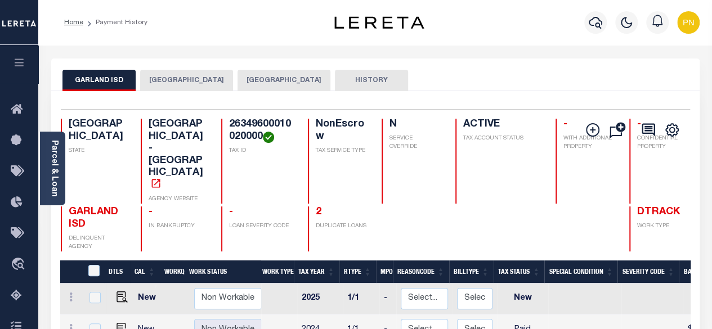
click at [195, 86] on button "[GEOGRAPHIC_DATA]" at bounding box center [186, 80] width 93 height 21
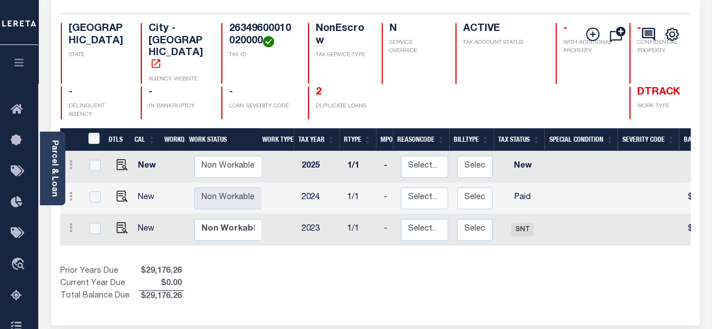
scroll to position [56, 0]
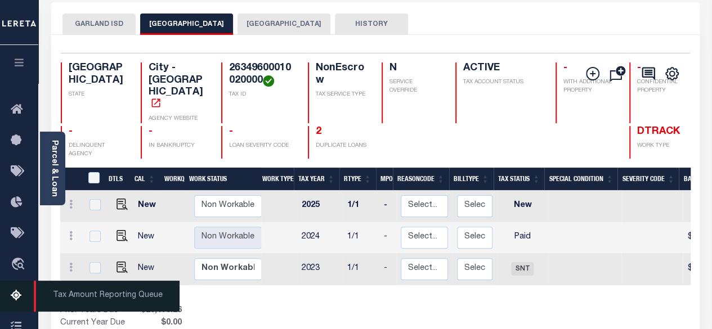
click at [20, 302] on icon at bounding box center [20, 296] width 18 height 14
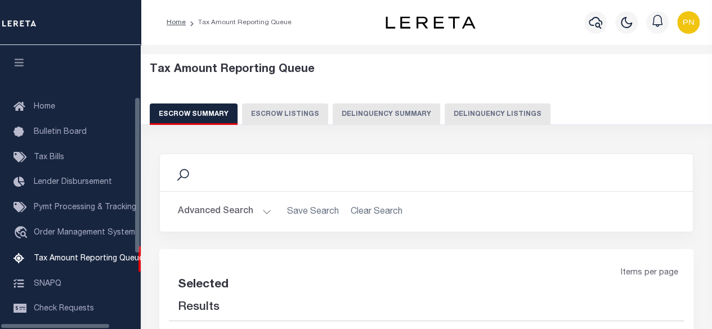
click at [501, 118] on button "Delinquency Listings" at bounding box center [498, 114] width 106 height 21
select select "100"
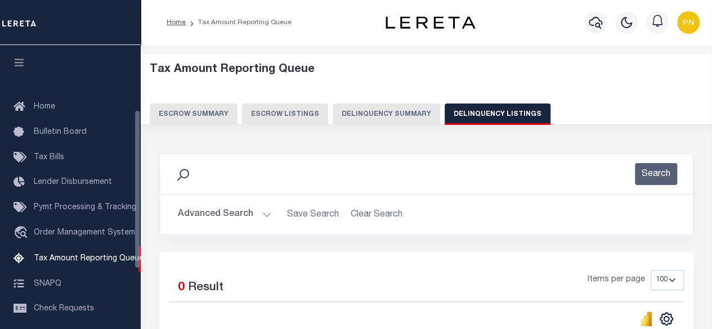
scroll to position [115, 0]
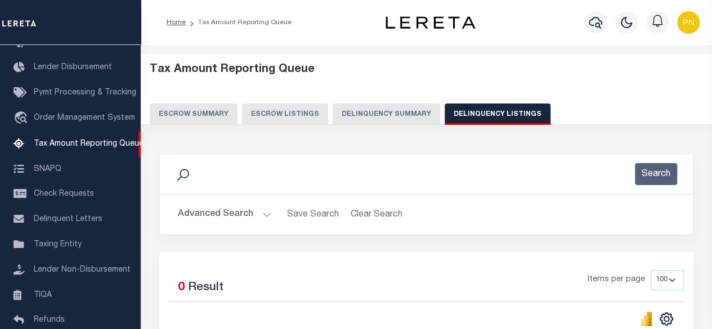
click at [254, 219] on button "Advanced Search" at bounding box center [224, 215] width 93 height 22
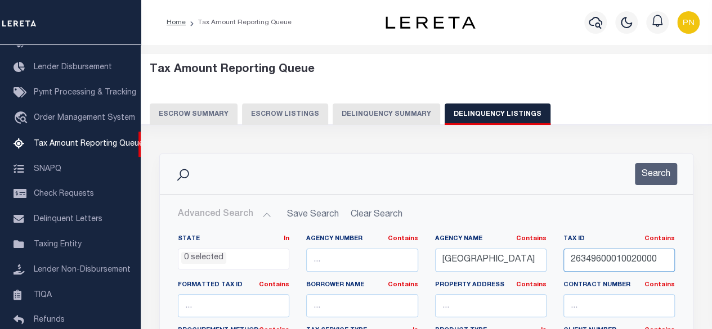
drag, startPoint x: 658, startPoint y: 260, endPoint x: 544, endPoint y: 258, distance: 114.8
paste input "6500322301011"
type input "65003223010110000"
click at [656, 175] on button "Search" at bounding box center [656, 174] width 42 height 22
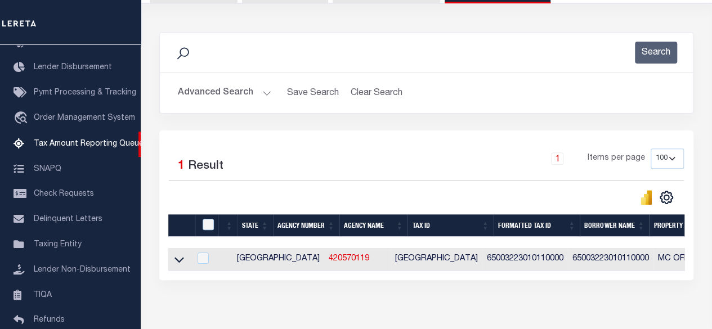
scroll to position [169, 0]
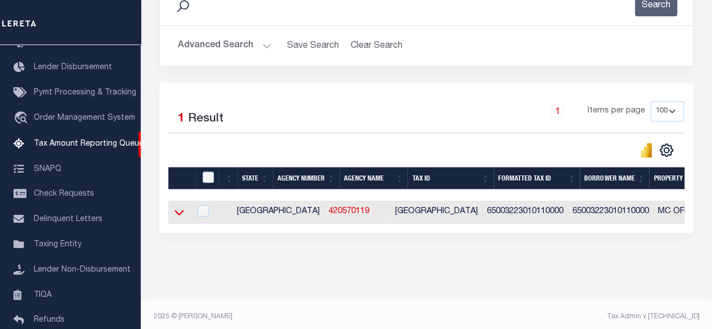
click at [178, 212] on icon at bounding box center [179, 213] width 10 height 12
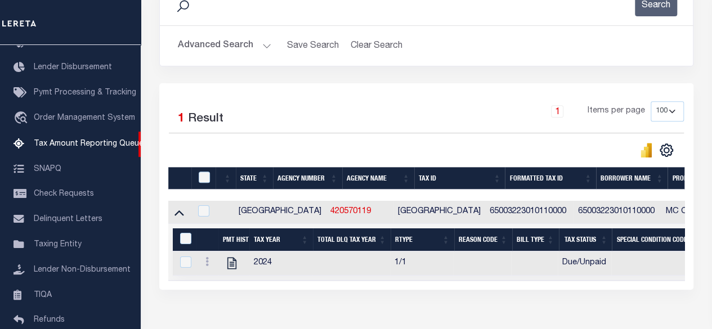
scroll to position [238, 0]
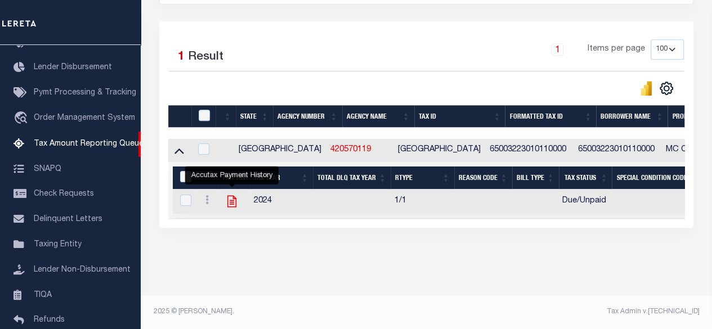
click at [229, 194] on icon "" at bounding box center [232, 201] width 15 height 15
checkbox input "true"
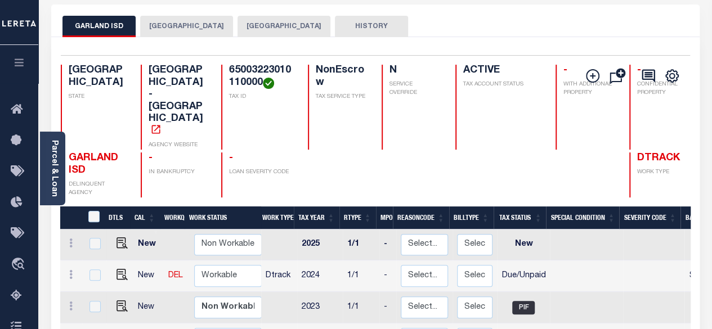
scroll to position [56, 0]
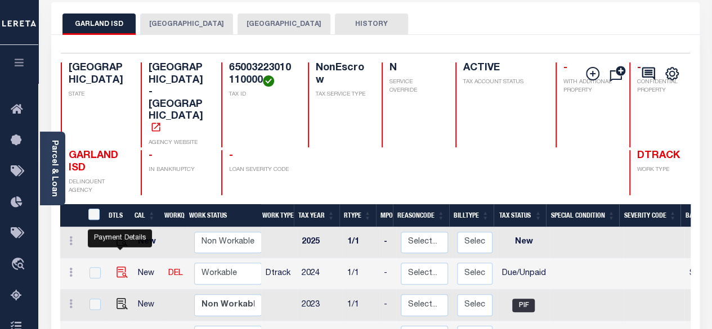
click at [119, 267] on img "" at bounding box center [121, 272] width 11 height 11
checkbox input "true"
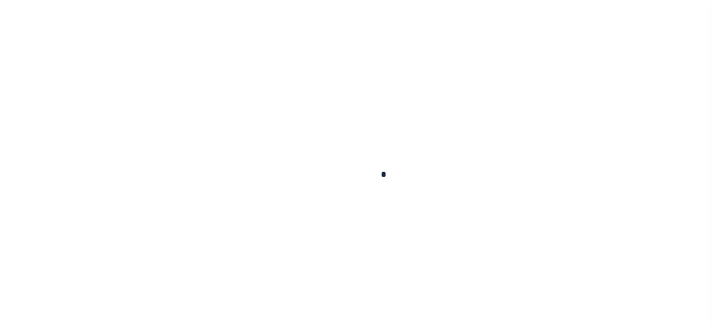
checkbox input "false"
checkbox input "true"
type input "09/29/2025"
checkbox input "false"
type input "09/29/2025"
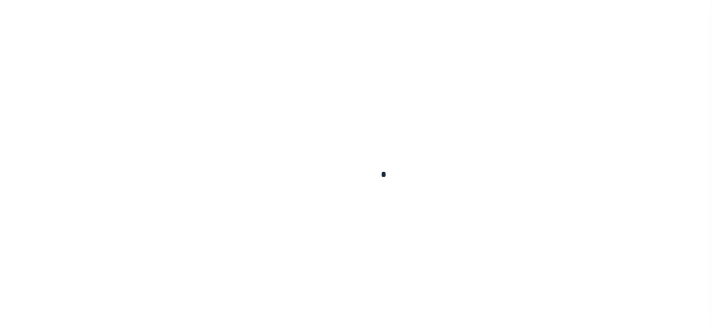
type input "09/18/2025"
select select "DUE"
type input "$10,092.36"
type input "$4,440.64"
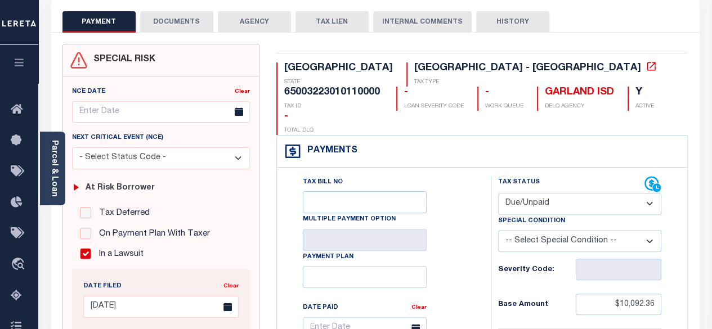
scroll to position [56, 0]
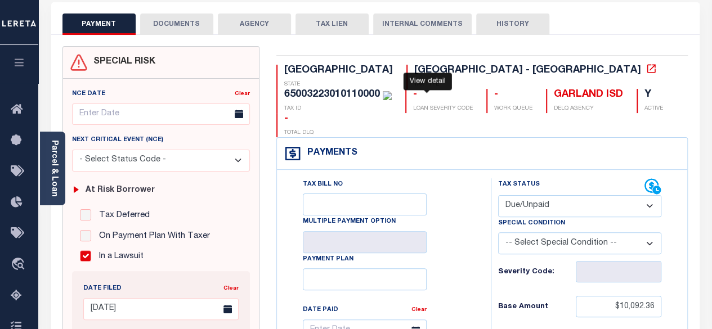
click at [647, 73] on icon at bounding box center [651, 68] width 8 height 8
click at [54, 160] on link "Parcel & Loan" at bounding box center [54, 168] width 8 height 57
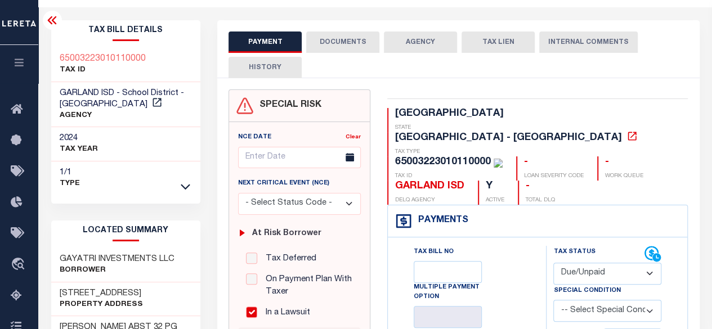
scroll to position [0, 0]
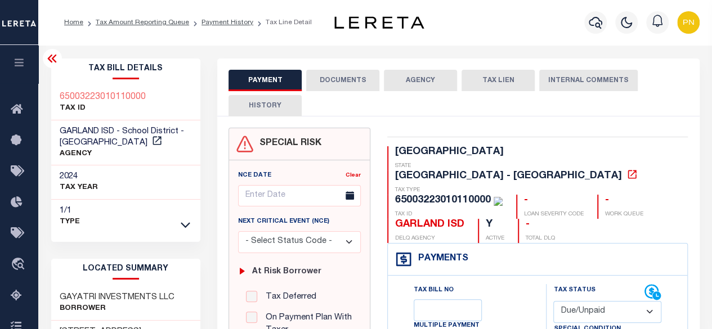
click at [50, 62] on icon at bounding box center [51, 59] width 9 height 8
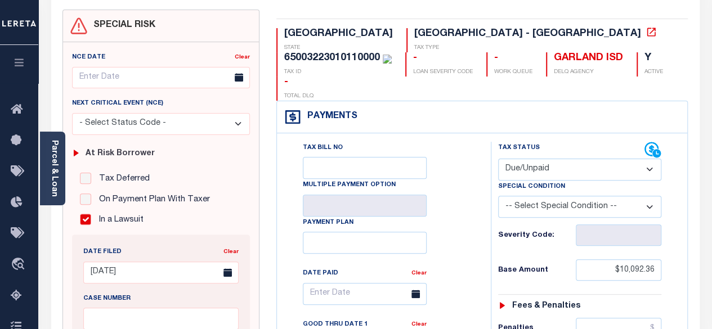
scroll to position [169, 0]
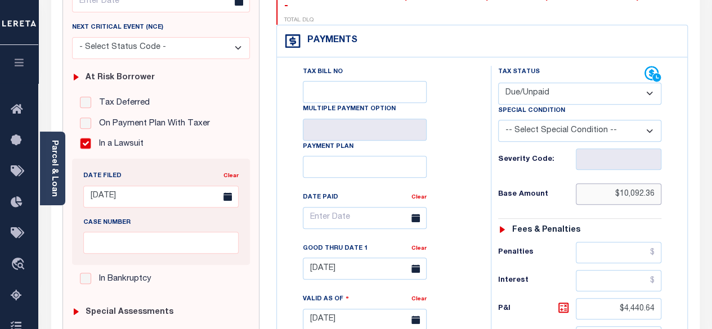
drag, startPoint x: 638, startPoint y: 169, endPoint x: 658, endPoint y: 168, distance: 20.3
click at [658, 183] on input "$10,092.36" at bounding box center [619, 193] width 86 height 21
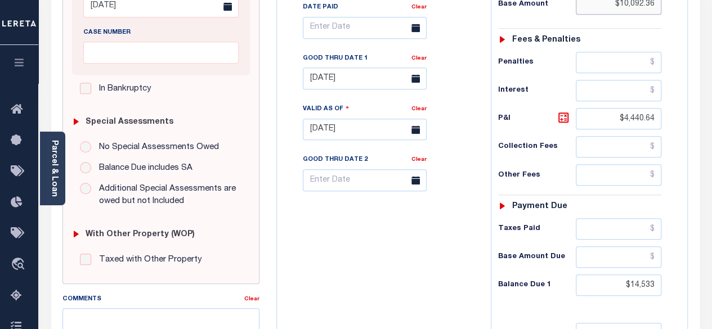
scroll to position [394, 0]
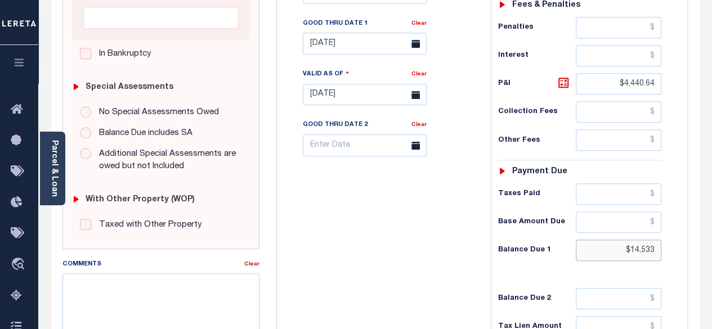
drag, startPoint x: 630, startPoint y: 223, endPoint x: 672, endPoint y: 222, distance: 42.2
click at [672, 222] on div "Tax Status Status - Select Status Code -" at bounding box center [584, 89] width 186 height 497
paste input "654.10"
type input "$14,654.10"
type input "[DATE]"
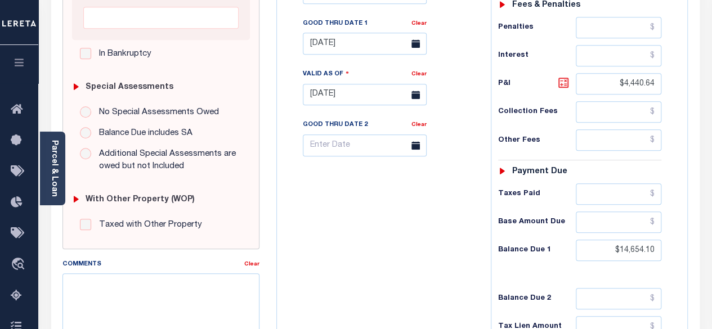
click at [561, 76] on icon at bounding box center [564, 83] width 14 height 14
type input "$4,561.74"
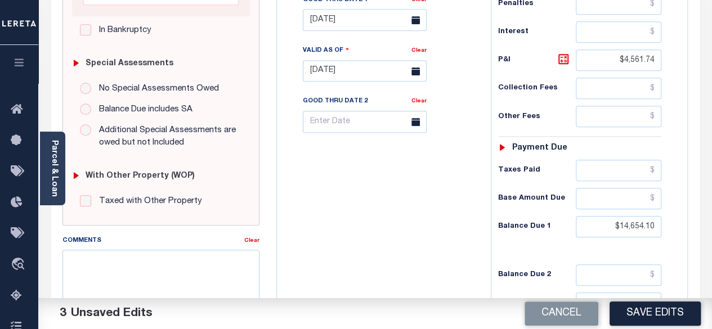
scroll to position [338, 0]
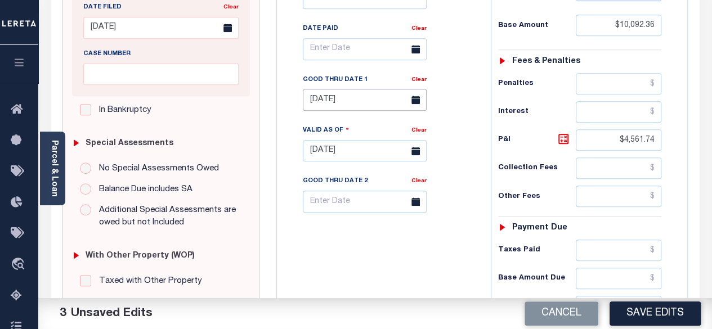
click at [374, 79] on body "Home Tax Amount Reporting Queue Payment History Tax Line Detail Profile" at bounding box center [356, 99] width 712 height 875
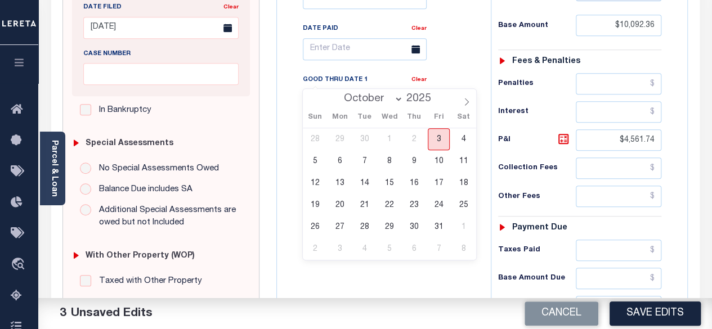
click at [441, 137] on span "3" at bounding box center [439, 139] width 22 height 22
type input "[DATE]"
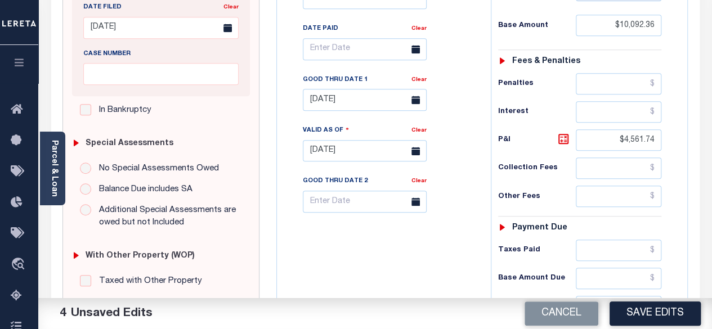
click at [478, 60] on div "Tax Bill No Multiple Payment Option Payment Plan Clear" at bounding box center [381, 145] width 203 height 497
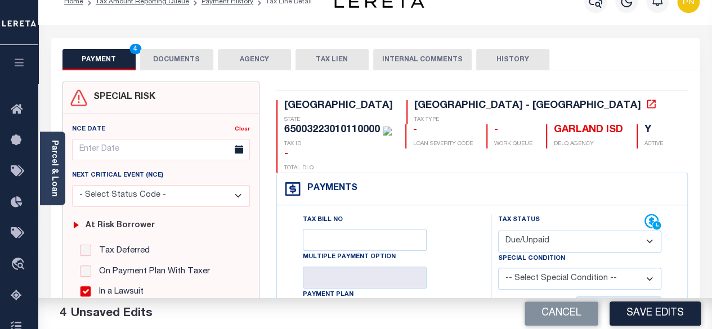
scroll to position [0, 0]
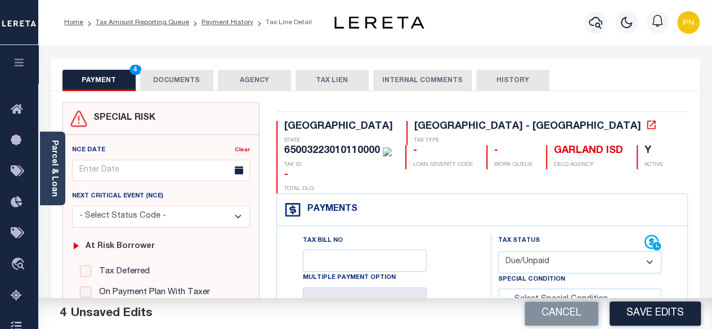
click at [172, 83] on button "DOCUMENTS" at bounding box center [176, 80] width 73 height 21
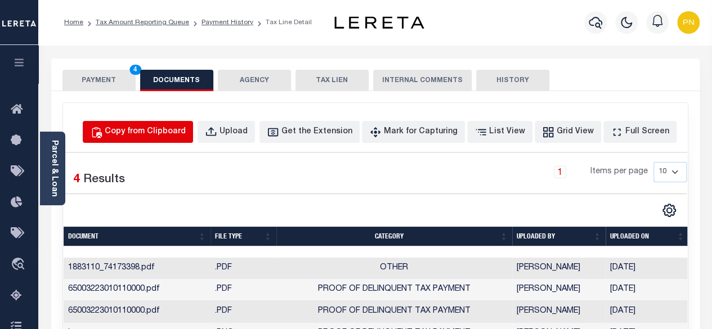
click at [177, 134] on div "Copy from Clipboard" at bounding box center [145, 132] width 81 height 12
select select "POP"
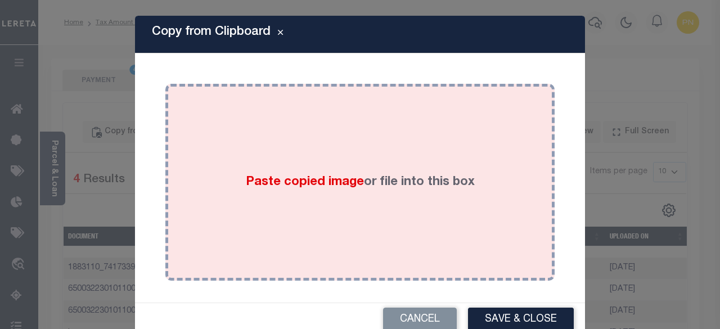
click at [279, 116] on div "Paste copied image or file into this box" at bounding box center [360, 182] width 373 height 180
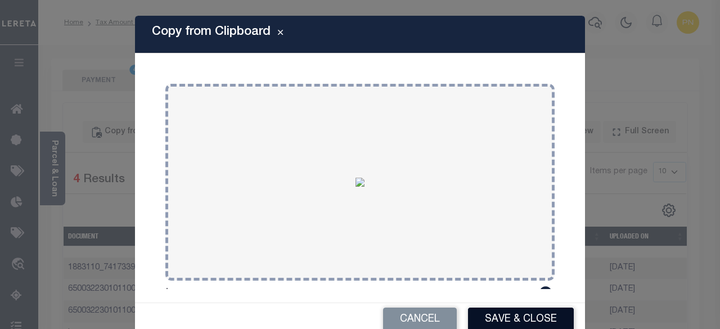
click at [512, 316] on button "Save & Close" at bounding box center [521, 320] width 106 height 24
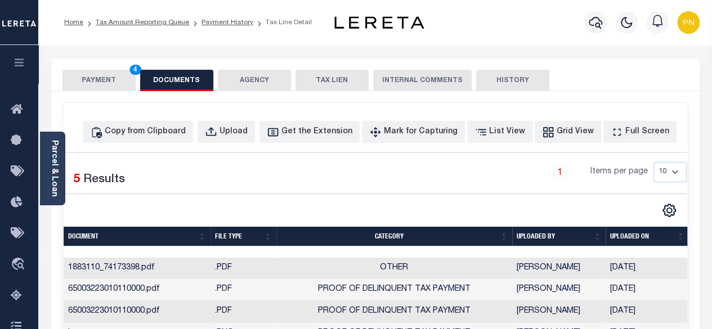
click at [97, 83] on button "PAYMENT 4" at bounding box center [98, 80] width 73 height 21
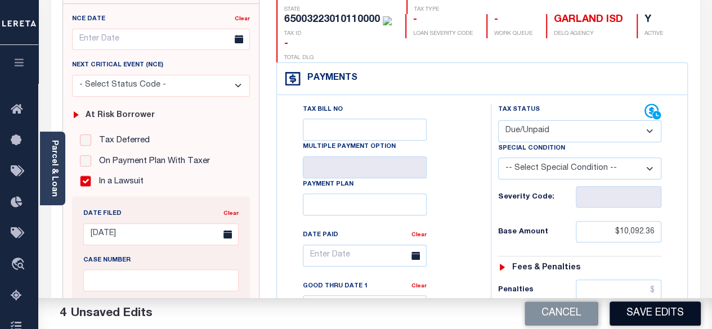
scroll to position [169, 0]
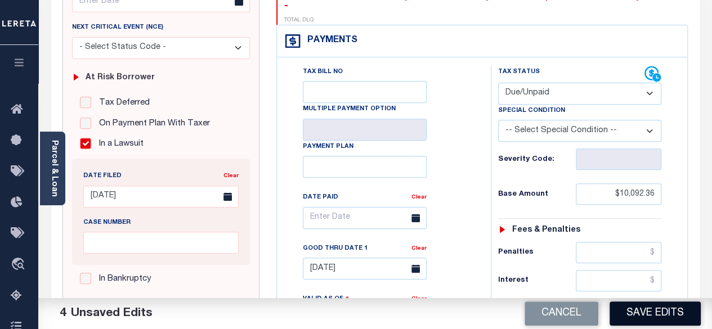
click at [664, 316] on button "Save Edits" at bounding box center [654, 314] width 91 height 24
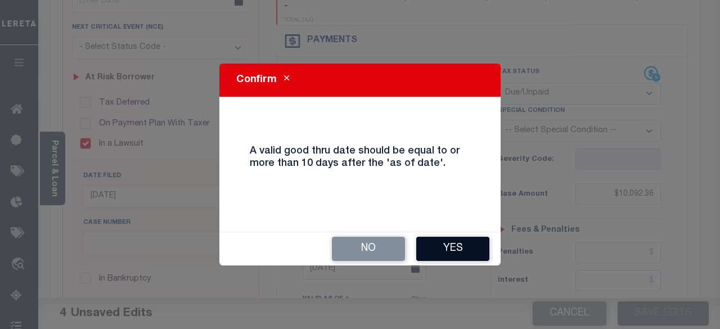
click at [445, 250] on button "Yes" at bounding box center [452, 249] width 73 height 24
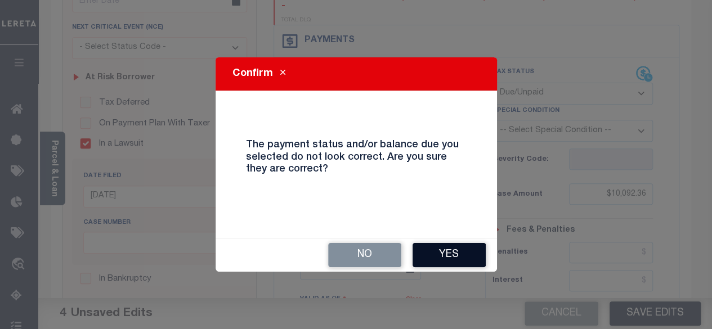
click at [457, 250] on button "Yes" at bounding box center [448, 255] width 73 height 24
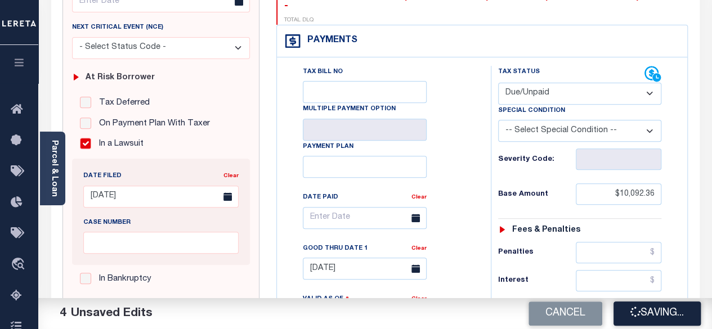
checkbox input "false"
type input "$10,092.36"
type input "$4,561.74"
type input "$14,654.1"
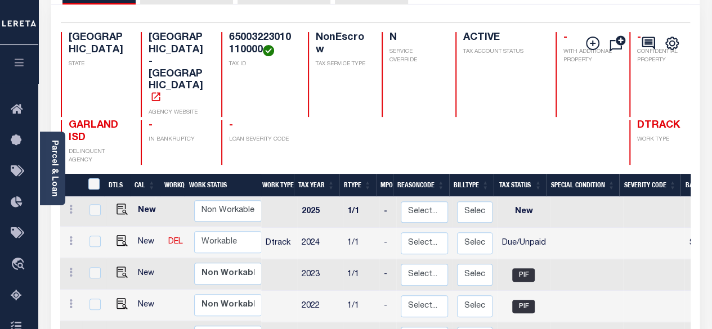
scroll to position [169, 0]
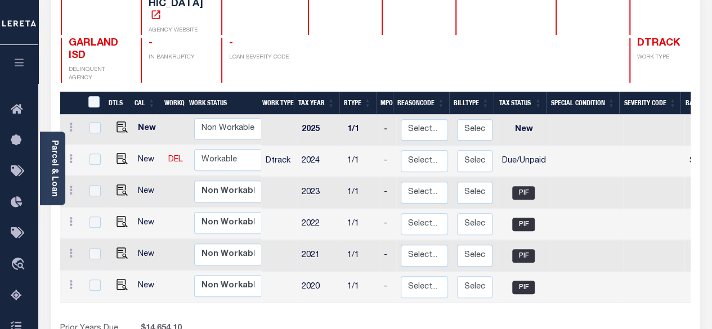
drag, startPoint x: 16, startPoint y: 299, endPoint x: 41, endPoint y: 279, distance: 32.4
click at [16, 299] on icon at bounding box center [20, 296] width 18 height 14
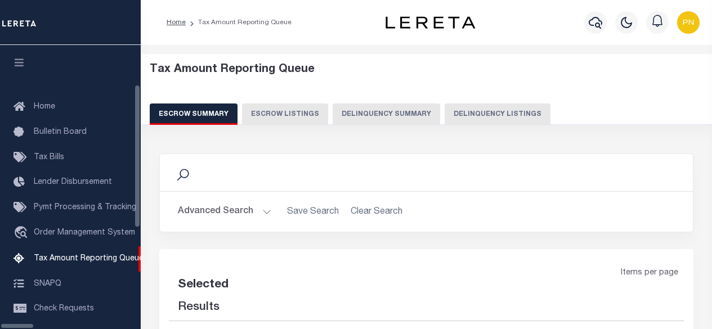
click at [412, 113] on button "Delinquency Summary" at bounding box center [386, 114] width 107 height 21
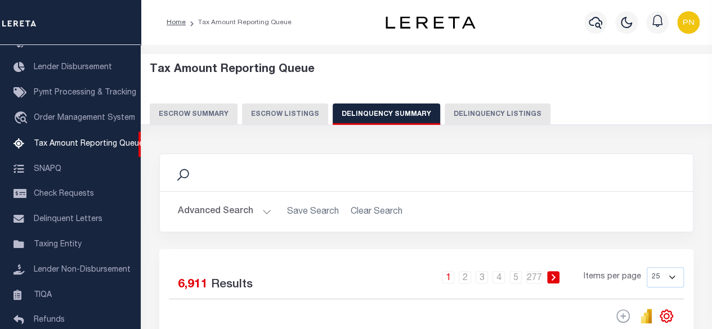
click at [473, 116] on button "Delinquency Listings" at bounding box center [498, 114] width 106 height 21
select select "100"
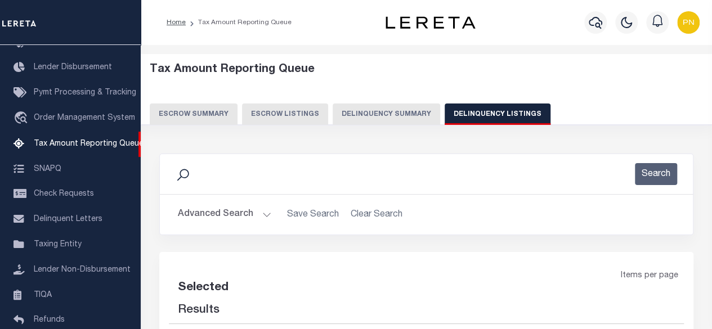
select select "100"
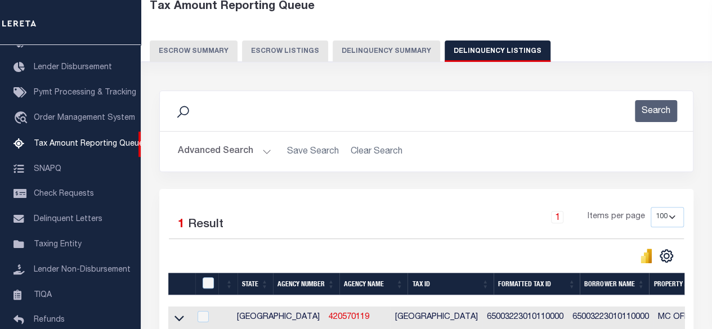
scroll to position [169, 0]
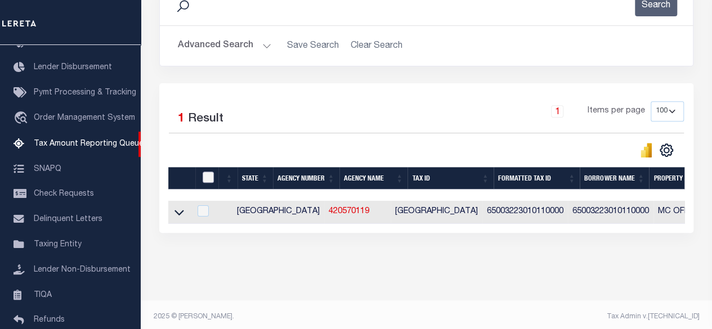
click at [205, 174] on input "checkbox" at bounding box center [208, 177] width 11 height 11
checkbox input "true"
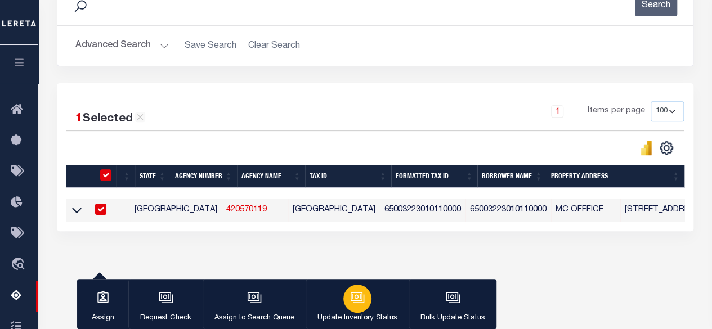
click at [380, 294] on button "Update Inventory Status" at bounding box center [357, 304] width 103 height 51
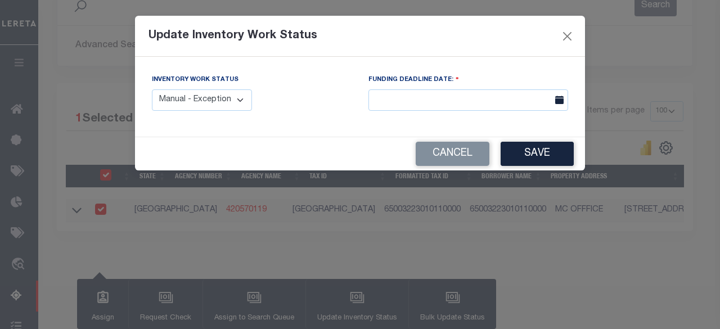
drag, startPoint x: 239, startPoint y: 94, endPoint x: 236, endPoint y: 109, distance: 15.4
click at [239, 94] on select "Manual - Exception Pended - Awaiting Search Late Add Exception Completed" at bounding box center [202, 100] width 100 height 22
select select "4"
click at [152, 89] on select "Manual - Exception Pended - Awaiting Search Late Add Exception Completed" at bounding box center [202, 100] width 100 height 22
click at [543, 145] on button "Save" at bounding box center [537, 154] width 73 height 24
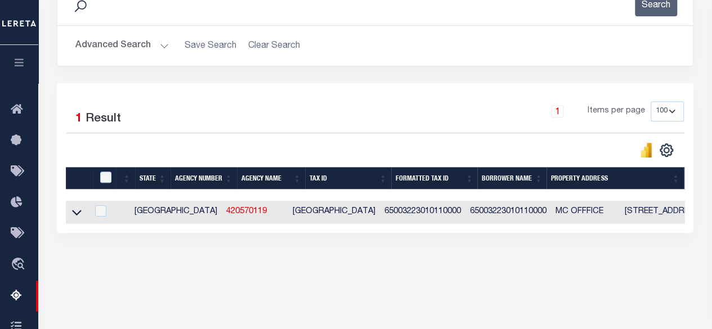
click at [146, 46] on button "Advanced Search" at bounding box center [121, 46] width 93 height 22
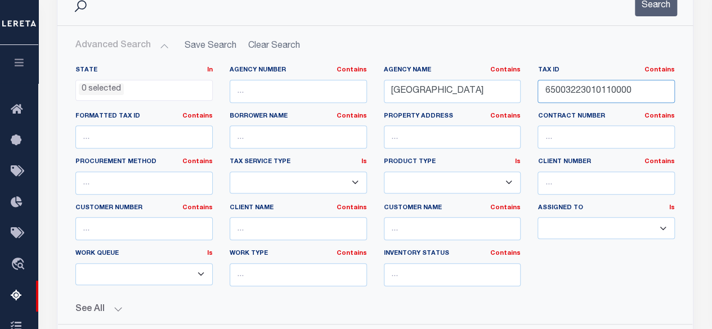
drag, startPoint x: 649, startPoint y: 101, endPoint x: 522, endPoint y: 101, distance: 126.6
click at [522, 101] on div "State In In AK AL AR AZ CA CO CT DC DE FL GA GU HI IA ID IL IN KS [GEOGRAPHIC_D…" at bounding box center [375, 181] width 616 height 230
click at [657, 12] on button "Search" at bounding box center [656, 5] width 42 height 22
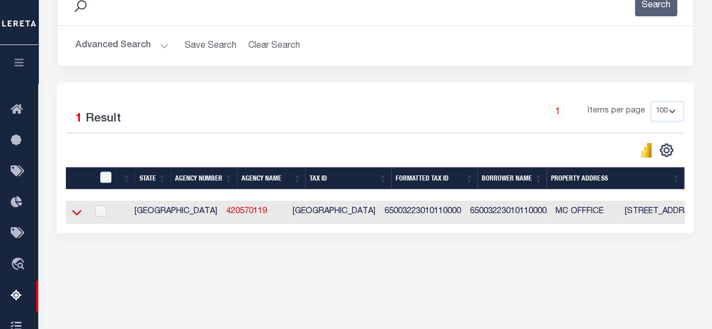
click at [79, 212] on icon at bounding box center [77, 213] width 10 height 6
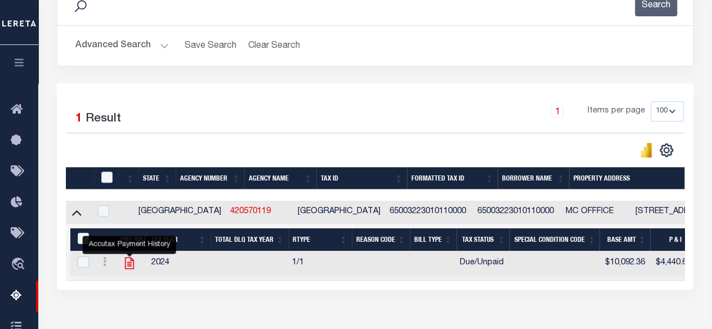
click at [127, 266] on icon "" at bounding box center [129, 264] width 9 height 12
checkbox input "true"
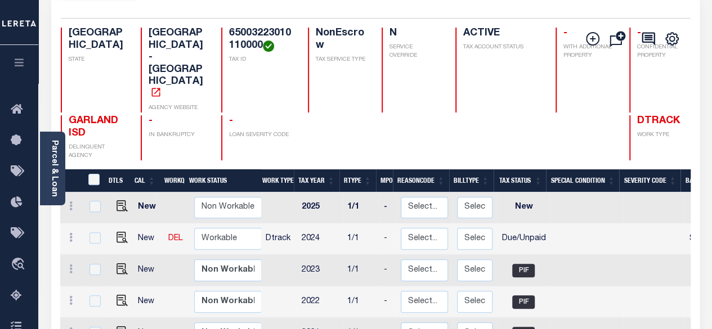
scroll to position [113, 0]
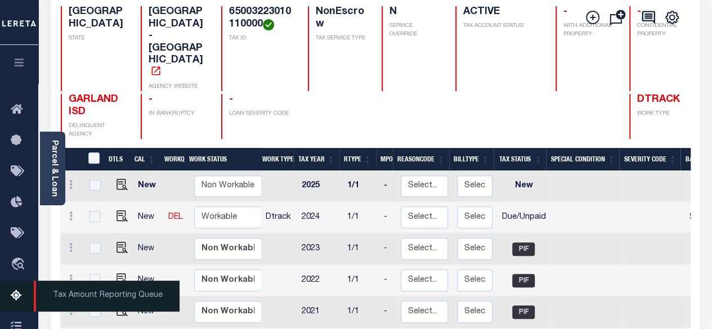
click at [18, 302] on icon at bounding box center [20, 296] width 18 height 14
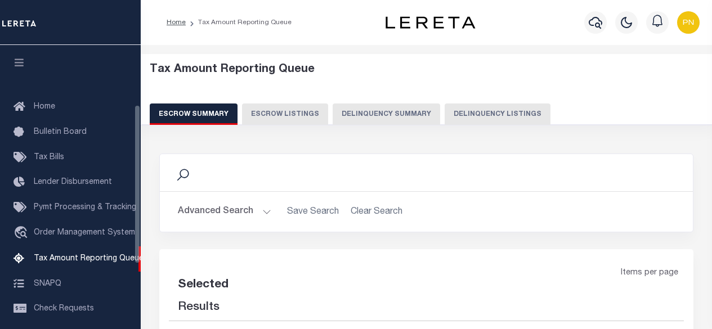
click at [456, 113] on button "Delinquency Listings" at bounding box center [498, 114] width 106 height 21
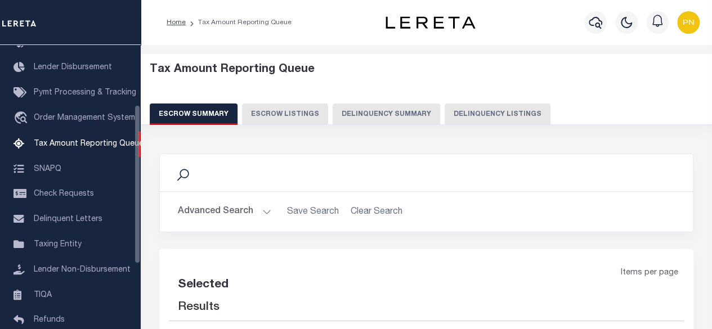
select select "100"
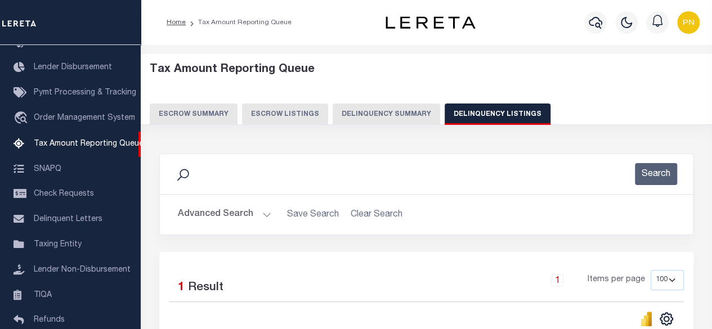
click at [237, 212] on button "Advanced Search" at bounding box center [224, 215] width 93 height 22
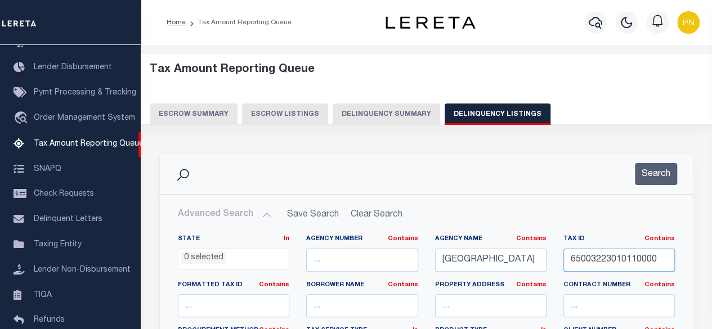
drag, startPoint x: 665, startPoint y: 259, endPoint x: 555, endPoint y: 261, distance: 110.3
click at [555, 261] on div "Tax ID Contains Contains Is 65003223010110000" at bounding box center [619, 258] width 128 height 46
paste input "260315000A000"
type input "[US_VEHICLE_IDENTIFICATION_NUMBER]"
click at [666, 166] on button "Search" at bounding box center [656, 174] width 42 height 22
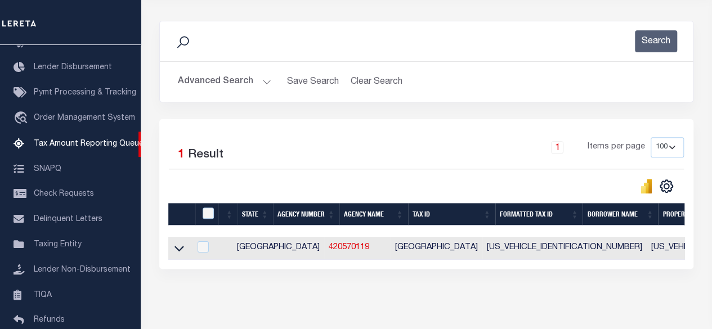
scroll to position [169, 0]
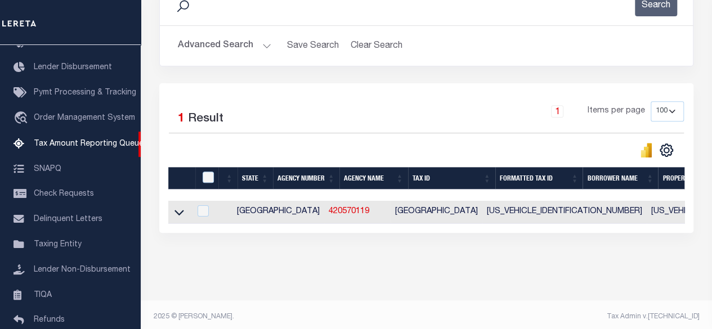
drag, startPoint x: 182, startPoint y: 214, endPoint x: 276, endPoint y: 226, distance: 94.2
click at [182, 214] on icon at bounding box center [179, 213] width 10 height 12
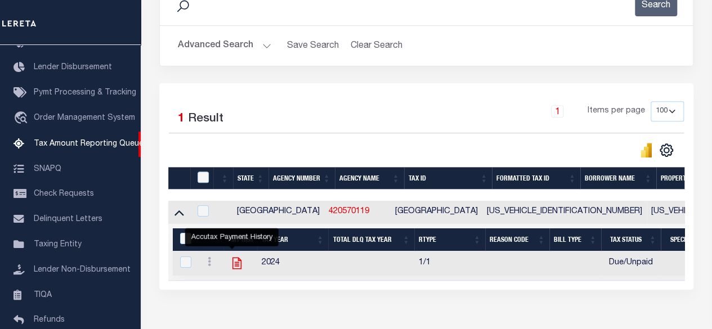
click at [236, 264] on icon "" at bounding box center [237, 263] width 15 height 15
checkbox input "true"
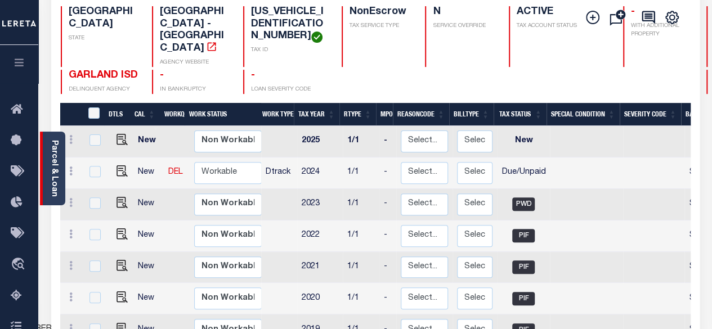
click at [50, 163] on link "Parcel & Loan" at bounding box center [54, 168] width 8 height 57
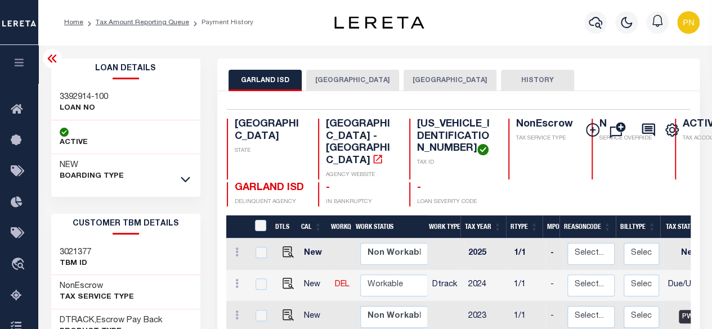
click at [54, 57] on icon at bounding box center [51, 59] width 9 height 8
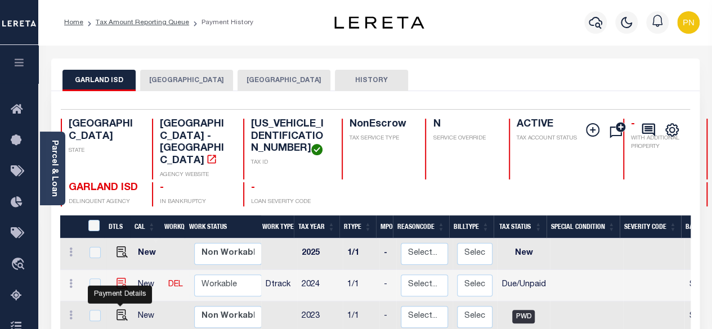
click at [119, 289] on img "" at bounding box center [121, 283] width 11 height 11
checkbox input "true"
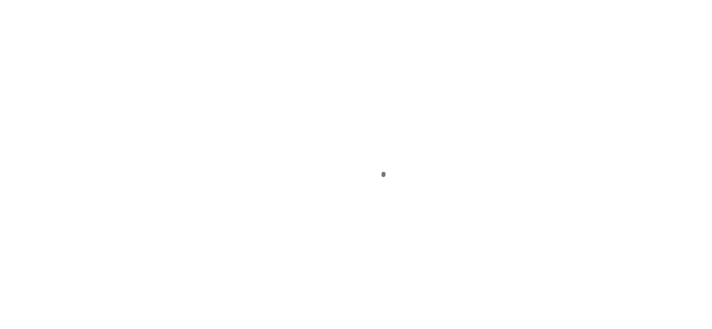
select select "DUE"
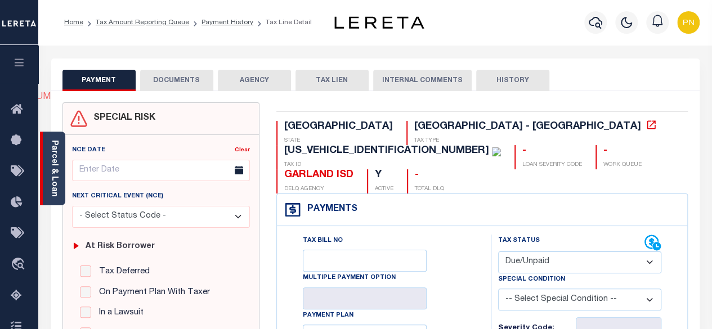
click at [53, 173] on link "Parcel & Loan" at bounding box center [54, 168] width 8 height 57
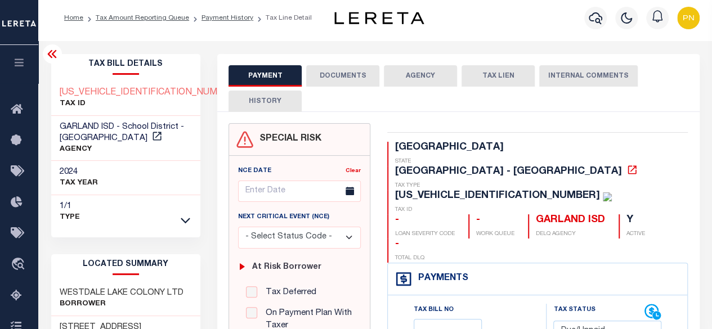
scroll to position [56, 0]
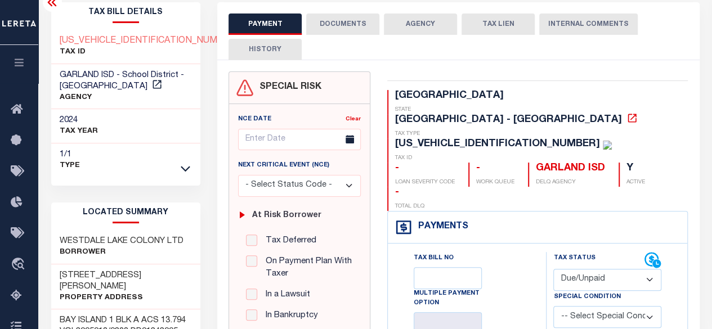
click at [52, 6] on icon at bounding box center [53, 2] width 14 height 14
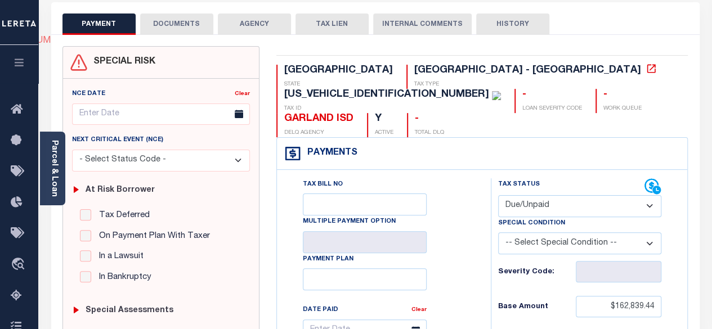
click at [189, 29] on button "DOCUMENTS" at bounding box center [176, 24] width 73 height 21
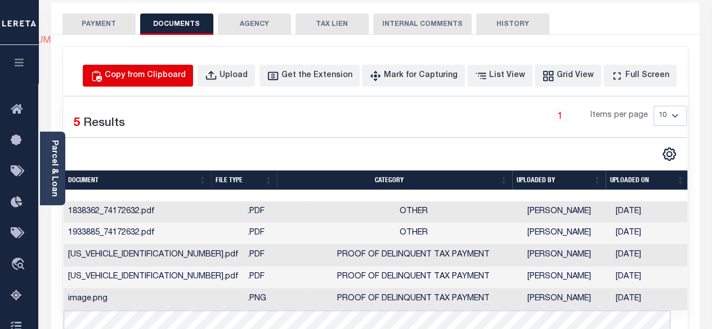
click at [160, 77] on div "Copy from Clipboard" at bounding box center [145, 76] width 81 height 12
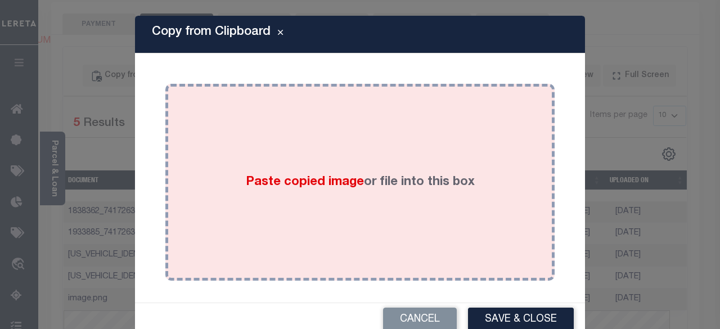
click at [277, 131] on div "Paste copied image or file into this box" at bounding box center [360, 182] width 373 height 180
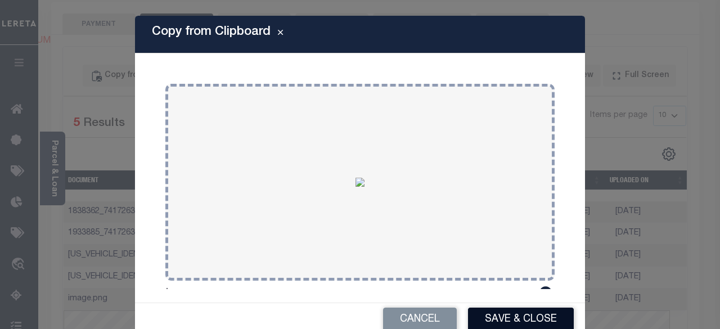
click at [509, 315] on button "Save & Close" at bounding box center [521, 320] width 106 height 24
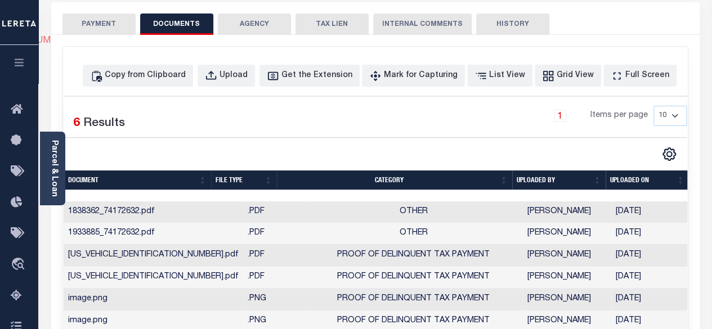
click at [105, 26] on button "PAYMENT" at bounding box center [98, 24] width 73 height 21
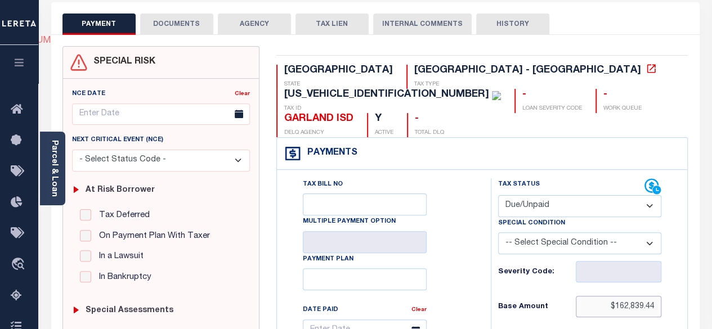
drag, startPoint x: 617, startPoint y: 283, endPoint x: 662, endPoint y: 282, distance: 45.0
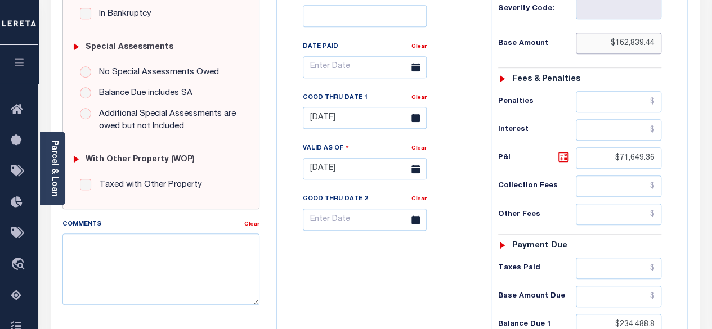
scroll to position [338, 0]
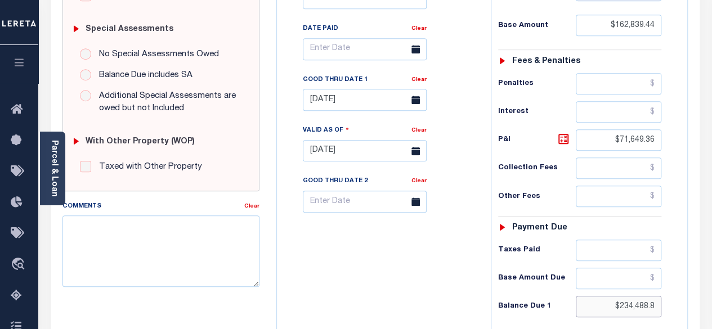
drag, startPoint x: 620, startPoint y: 279, endPoint x: 663, endPoint y: 283, distance: 43.5
click at [663, 283] on div "Tax Status Status - Select Status Code -" at bounding box center [584, 145] width 186 height 497
paste input "6,442.86"
type input "$236,442.86"
type input "[DATE]"
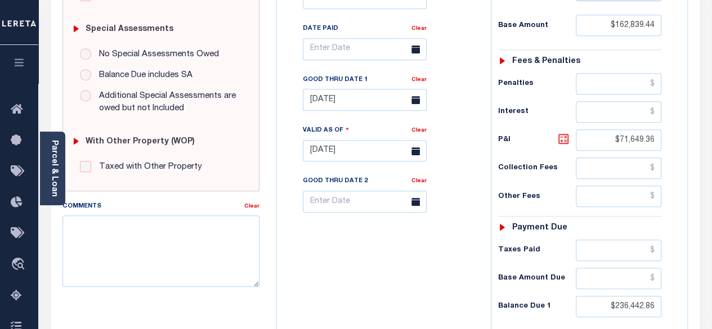
click at [559, 134] on icon at bounding box center [563, 139] width 10 height 10
type input "$73,603.42"
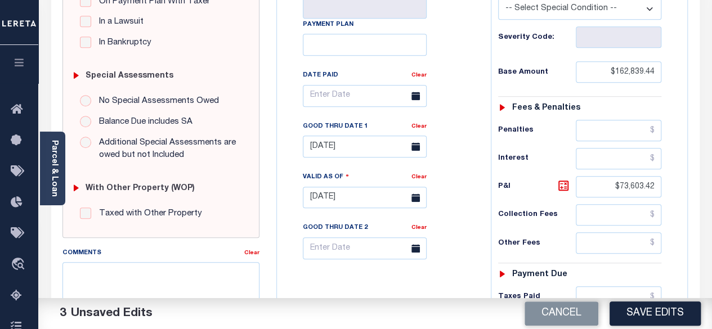
scroll to position [281, 0]
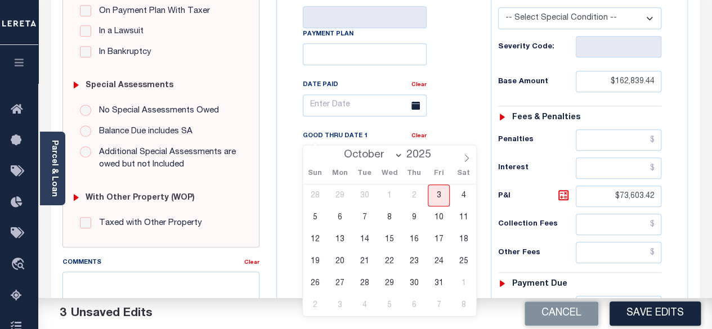
click at [375, 145] on input "[DATE]" at bounding box center [365, 156] width 124 height 22
click at [436, 191] on span "3" at bounding box center [439, 196] width 22 height 22
type input "[DATE]"
click at [653, 315] on button "Save Edits" at bounding box center [654, 314] width 91 height 24
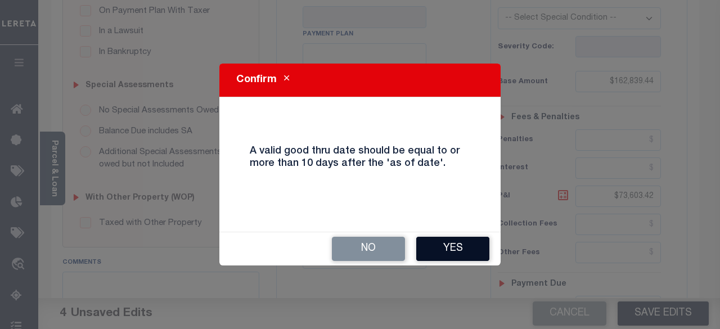
click at [441, 245] on button "Yes" at bounding box center [452, 249] width 73 height 24
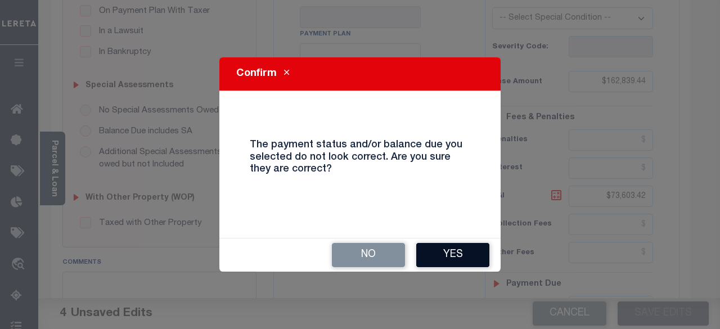
click at [449, 252] on button "Yes" at bounding box center [452, 255] width 73 height 24
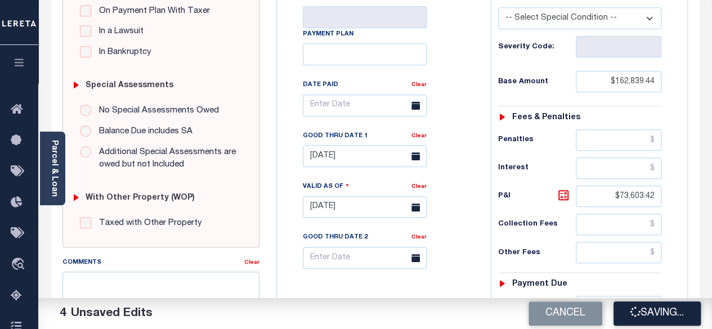
checkbox input "false"
type input "$162,839.44"
type input "$73,603.42"
type input "$236,442.86"
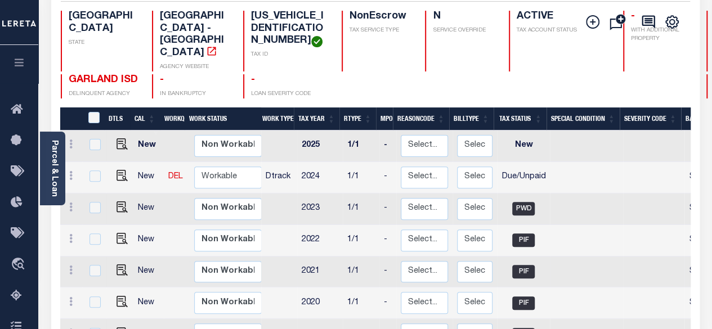
scroll to position [169, 0]
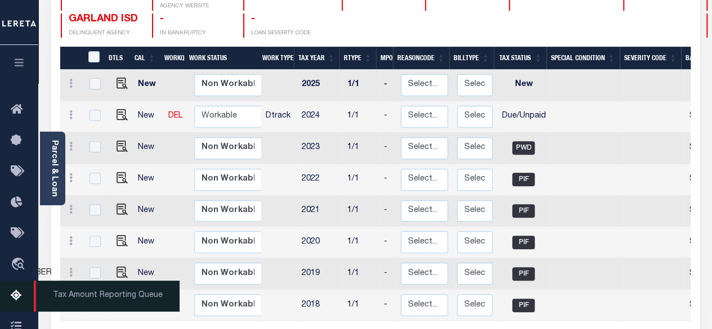
click at [9, 299] on link "Tax Amount Reporting Queue" at bounding box center [19, 296] width 38 height 31
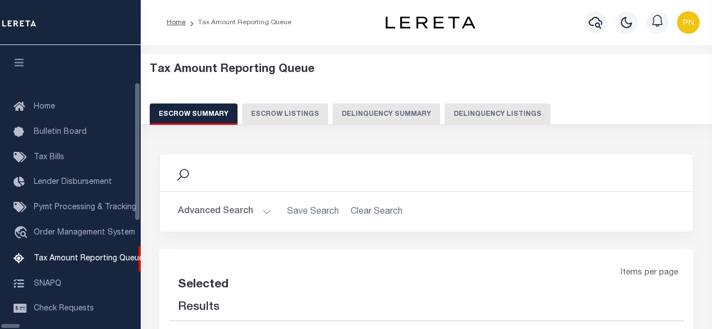
select select "100"
click at [430, 118] on div "Escrow Summary Escrow Listings Delinquency Summary Delinquency Listings" at bounding box center [427, 114] width 554 height 21
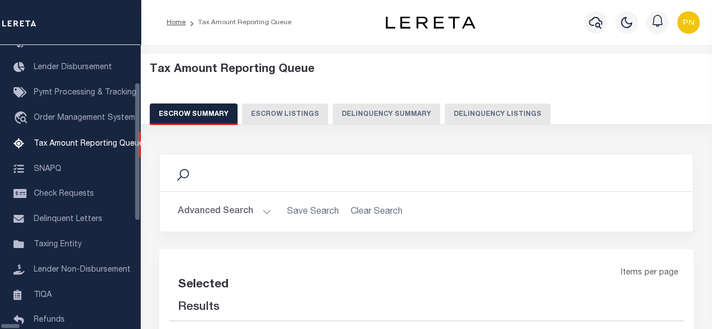
select select "100"
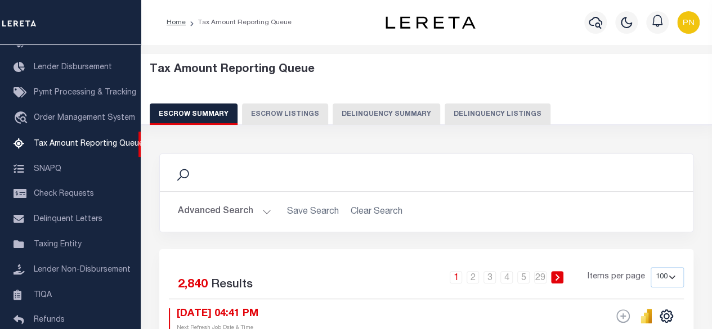
click at [481, 115] on button "Delinquency Listings" at bounding box center [498, 114] width 106 height 21
select select "100"
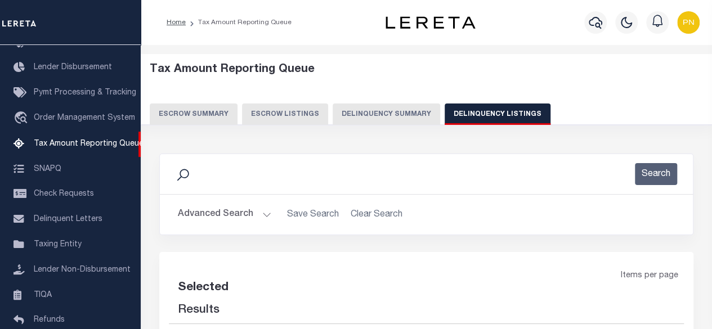
select select "100"
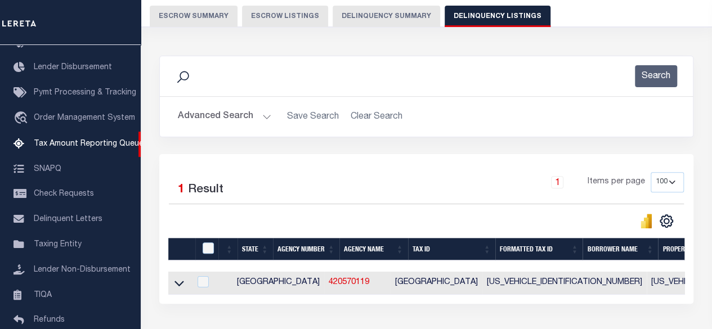
scroll to position [169, 0]
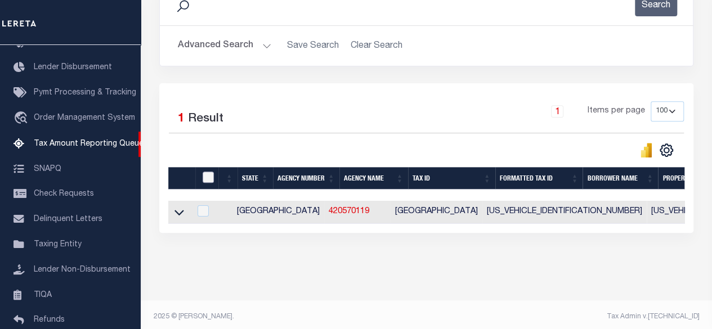
click at [209, 175] on input "checkbox" at bounding box center [208, 177] width 11 height 11
checkbox input "true"
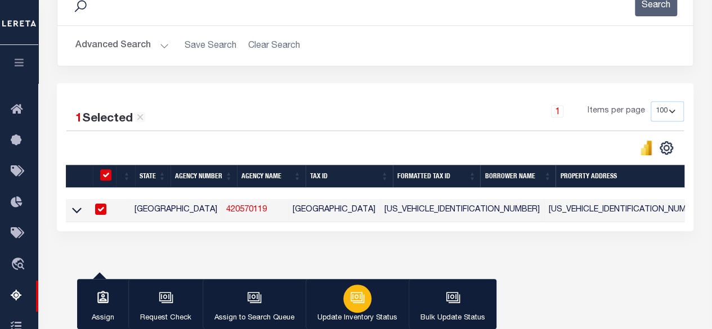
click at [384, 298] on button "Update Inventory Status" at bounding box center [357, 304] width 103 height 51
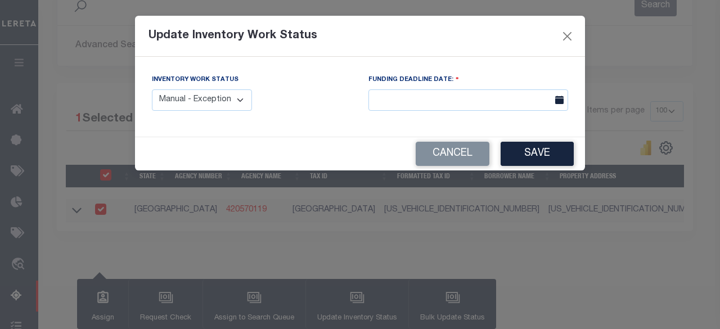
click at [190, 96] on select "Manual - Exception Pended - Awaiting Search Late Add Exception Completed" at bounding box center [202, 100] width 100 height 22
select select "4"
click at [152, 89] on select "Manual - Exception Pended - Awaiting Search Late Add Exception Completed" at bounding box center [202, 100] width 100 height 22
click at [522, 154] on button "Save" at bounding box center [537, 154] width 73 height 24
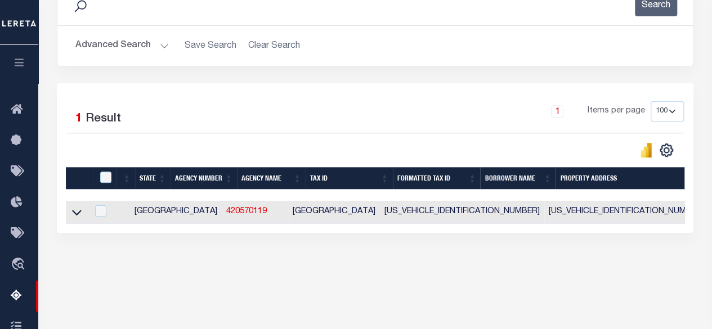
click at [142, 46] on button "Advanced Search" at bounding box center [121, 46] width 93 height 22
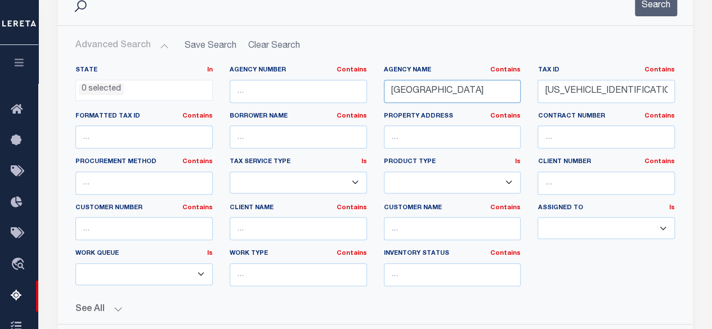
drag, startPoint x: 489, startPoint y: 88, endPoint x: 359, endPoint y: 93, distance: 130.1
click at [359, 93] on div "State In In AK AL AR AZ CA CO CT DC DE FL GA GU HI IA ID IL IN KS KY LA MA MD M…" at bounding box center [375, 181] width 616 height 230
paste input "ILLESPIE COUNTY APPRAISAL DISTRICT"
type input "GILLESPIE COUNTY APPRAISAL DISTRICT"
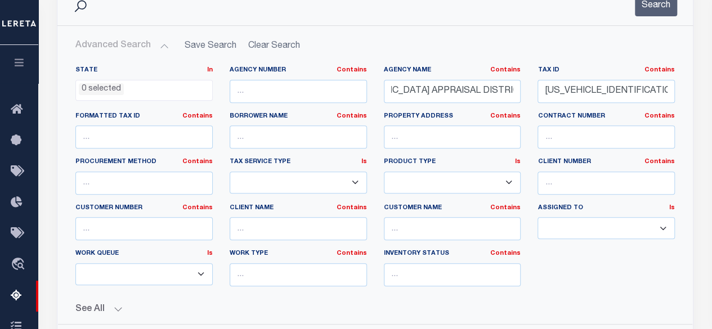
scroll to position [0, 0]
drag, startPoint x: 648, startPoint y: 92, endPoint x: 535, endPoint y: 92, distance: 113.7
click at [535, 92] on div "Tax ID Contains Contains Is 260315000A0000000" at bounding box center [606, 89] width 154 height 46
paste input "189785"
type input "189785"
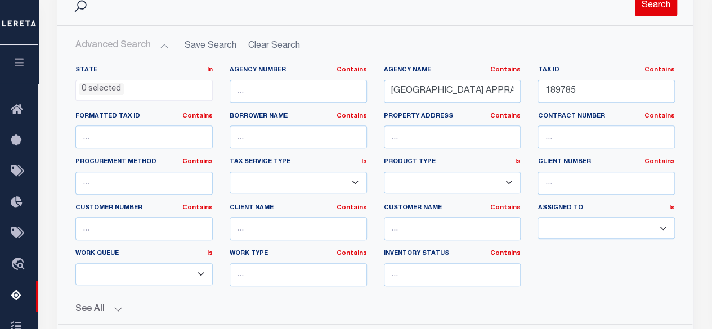
click at [653, 10] on button "Search" at bounding box center [656, 5] width 42 height 22
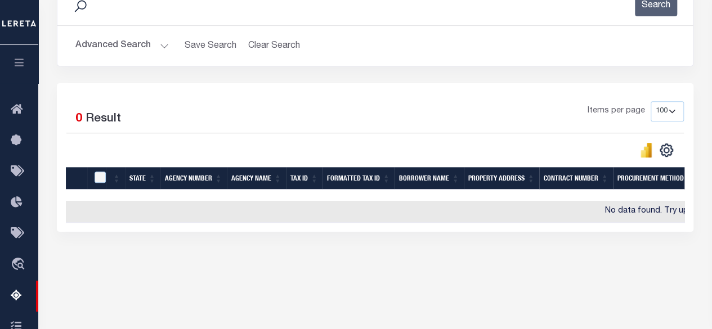
click at [159, 49] on button "Advanced Search" at bounding box center [121, 46] width 93 height 22
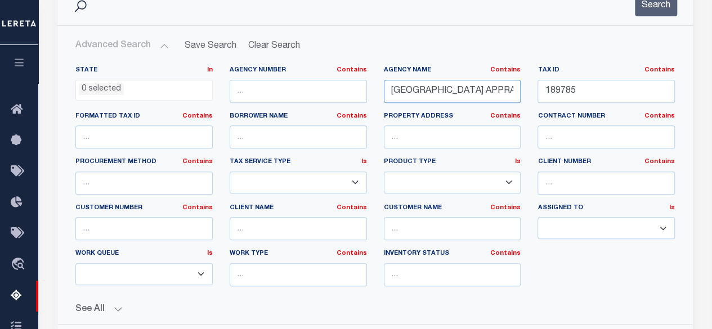
click at [474, 88] on input "GILLESPIE COUNTY APPRAISAL DISTRICT" at bounding box center [452, 91] width 137 height 23
paste input "LADEWATER ISD"
type input "GLADEWATER ISD"
drag, startPoint x: 593, startPoint y: 90, endPoint x: 531, endPoint y: 98, distance: 63.0
click at [531, 98] on div "Tax ID Contains Contains Is 189785" at bounding box center [606, 89] width 154 height 46
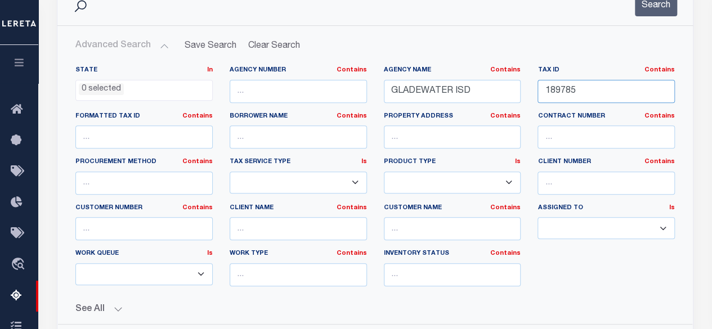
paste input "0000042452"
type input "0000042452"
click at [664, 8] on button "Search" at bounding box center [656, 5] width 42 height 22
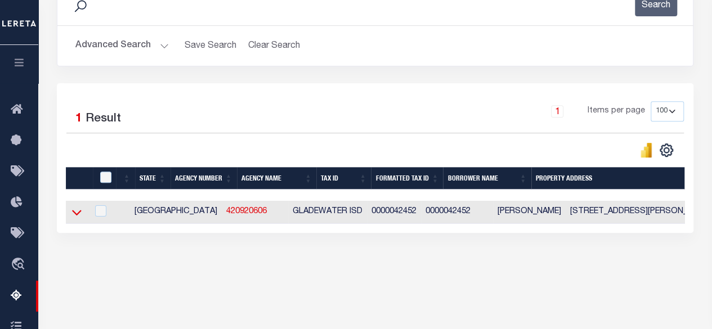
click at [77, 218] on icon at bounding box center [77, 213] width 10 height 12
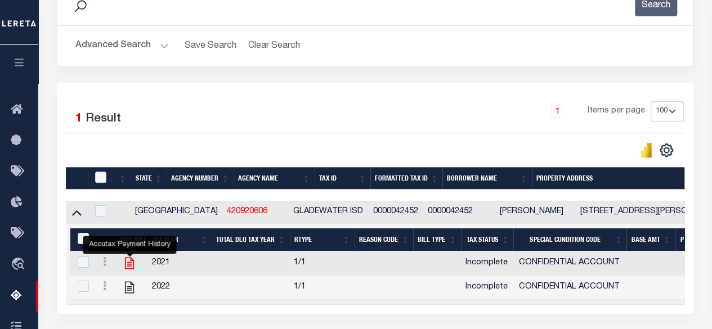
click at [132, 264] on icon "" at bounding box center [129, 263] width 15 height 15
checkbox input "true"
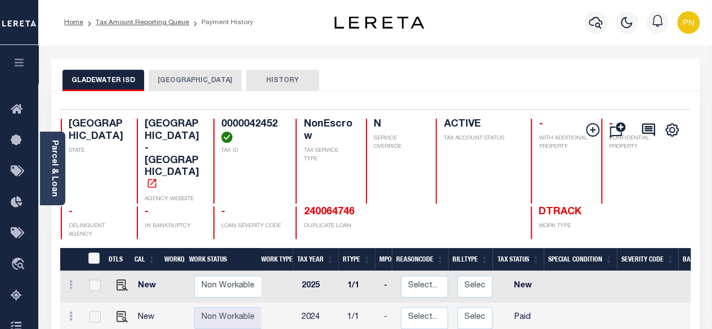
click at [167, 78] on button "[GEOGRAPHIC_DATA]" at bounding box center [195, 80] width 93 height 21
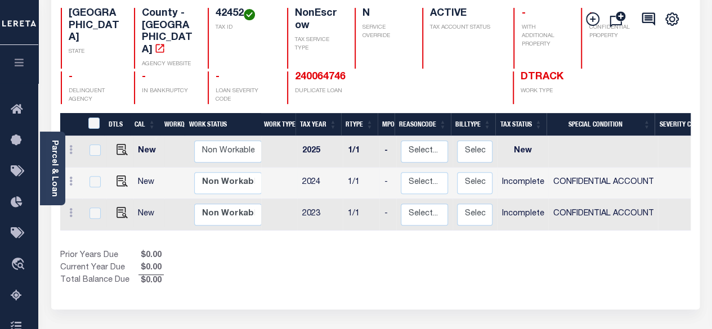
scroll to position [56, 0]
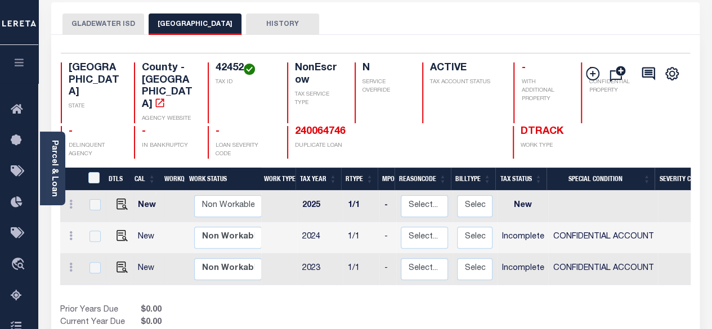
click at [90, 30] on button "GLADEWATER ISD" at bounding box center [103, 24] width 82 height 21
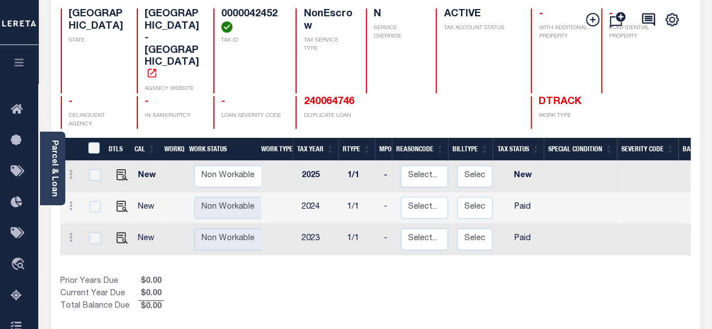
scroll to position [113, 0]
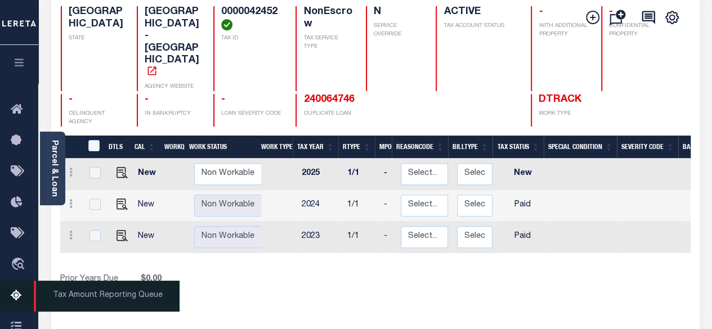
click at [21, 297] on icon at bounding box center [20, 296] width 18 height 14
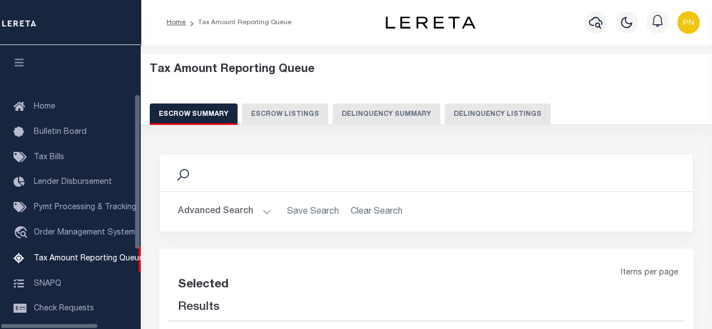
click at [455, 119] on button "Delinquency Listings" at bounding box center [498, 114] width 106 height 21
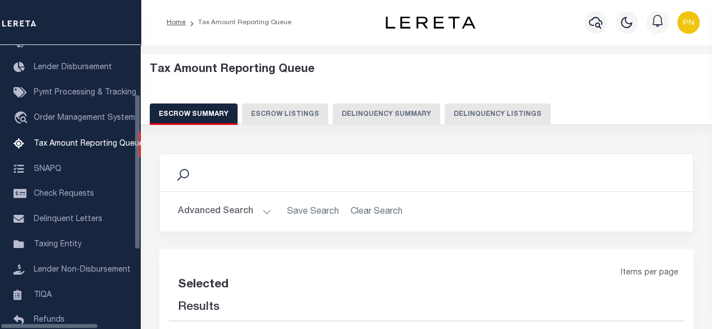
select select "100"
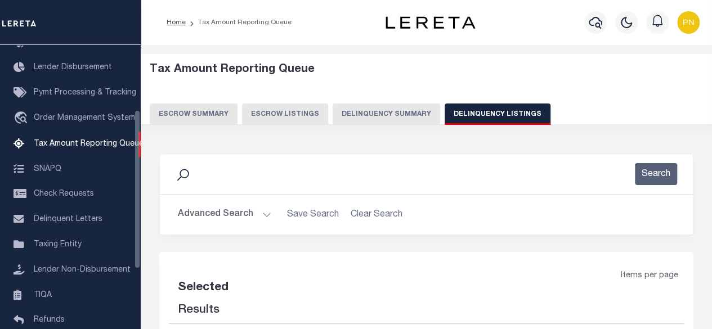
select select "100"
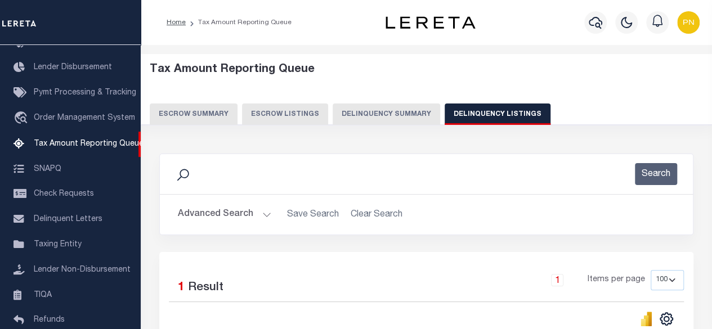
click at [210, 220] on button "Advanced Search" at bounding box center [224, 215] width 93 height 22
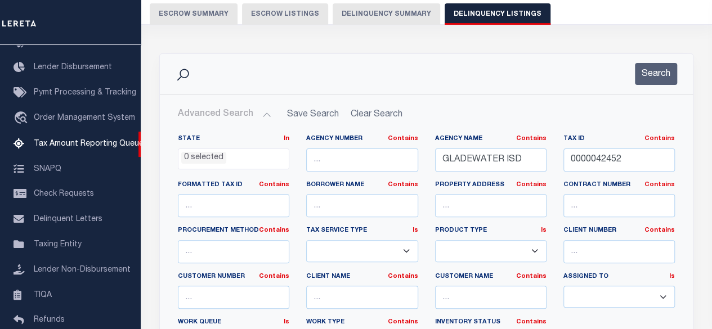
scroll to position [113, 0]
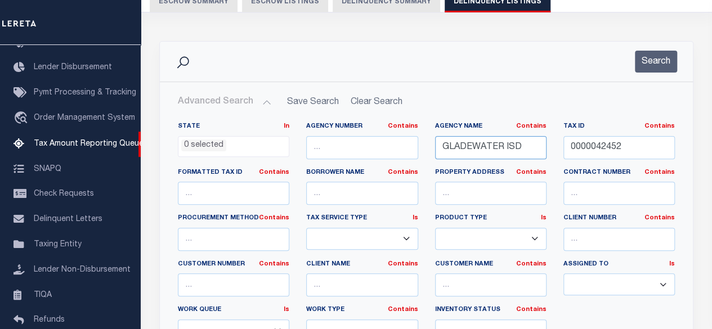
drag, startPoint x: 529, startPoint y: 150, endPoint x: 429, endPoint y: 150, distance: 100.2
click at [429, 150] on div "Agency Name Contains Contains Is GLADEWATER ISD" at bounding box center [491, 145] width 128 height 46
paste input "ORMAN"
type input "[PERSON_NAME] ISD"
drag, startPoint x: 599, startPoint y: 150, endPoint x: 570, endPoint y: 150, distance: 28.7
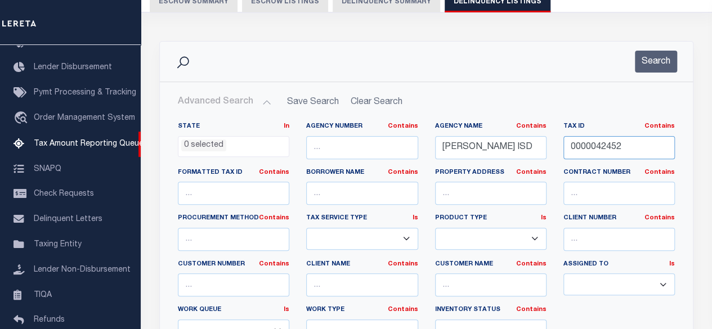
click at [570, 150] on input "0000042452" at bounding box center [618, 147] width 111 height 23
paste input "6511"
click at [651, 64] on button "Search" at bounding box center [656, 62] width 42 height 22
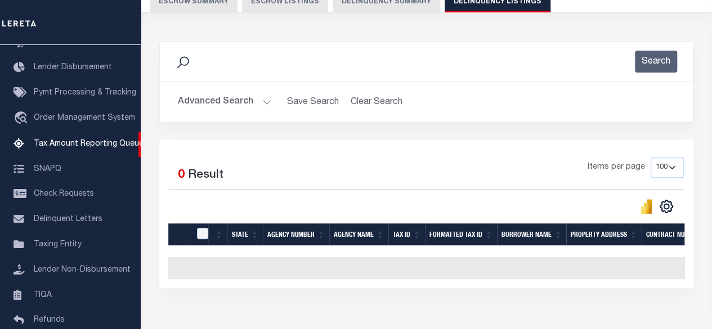
click at [239, 104] on button "Advanced Search" at bounding box center [224, 102] width 93 height 22
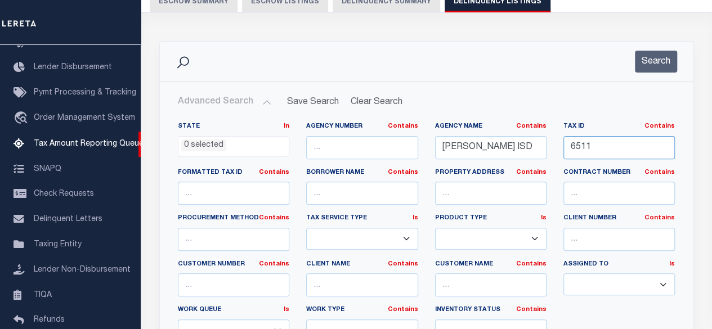
drag, startPoint x: 610, startPoint y: 149, endPoint x: 522, endPoint y: 149, distance: 87.8
click at [522, 149] on div "State In In AK AL AR AZ CA CO CT DC DE FL GA GU HI IA ID IL IN KS [GEOGRAPHIC_D…" at bounding box center [426, 237] width 514 height 230
paste input "62"
click at [657, 70] on button "Search" at bounding box center [656, 62] width 42 height 22
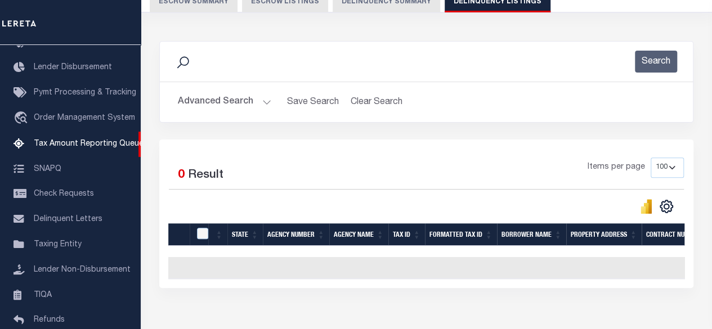
click at [244, 103] on button "Advanced Search" at bounding box center [224, 102] width 93 height 22
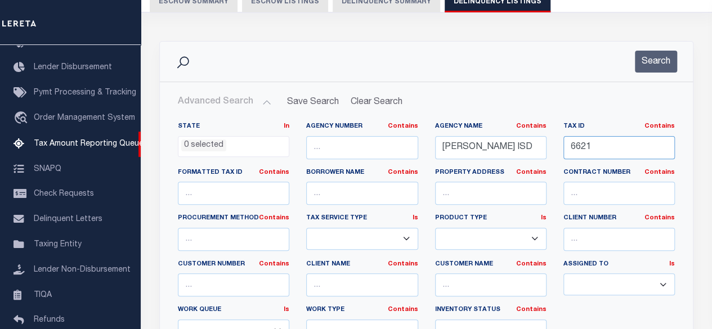
drag, startPoint x: 618, startPoint y: 150, endPoint x: 528, endPoint y: 147, distance: 90.6
click at [528, 147] on div "State In In AK AL AR AZ CA CO CT DC DE FL GA GU HI IA ID IL IN KS [GEOGRAPHIC_D…" at bounding box center [426, 237] width 514 height 230
paste input "704"
click at [647, 64] on button "Search" at bounding box center [656, 62] width 42 height 22
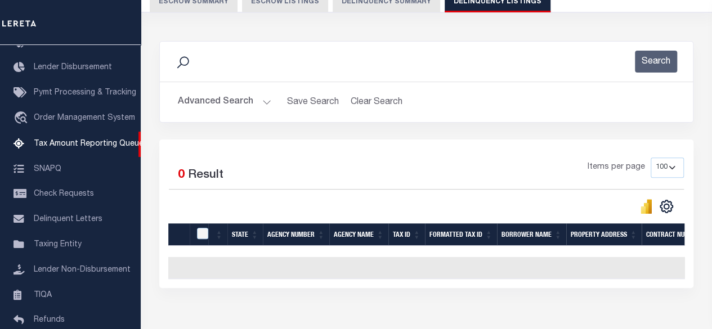
click at [240, 107] on button "Advanced Search" at bounding box center [224, 102] width 93 height 22
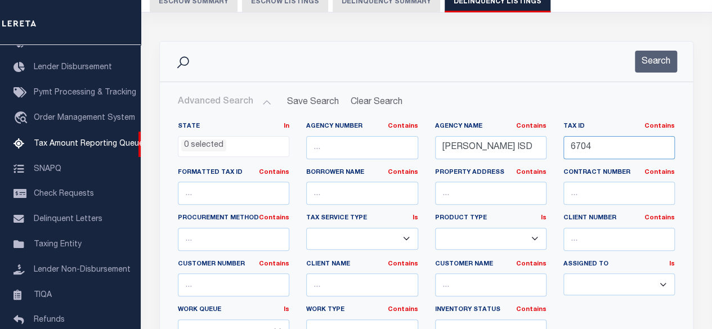
drag, startPoint x: 616, startPoint y: 146, endPoint x: 557, endPoint y: 146, distance: 58.5
click at [557, 146] on div "Tax ID Contains Contains Is 6704" at bounding box center [619, 145] width 128 height 46
paste input "9"
click at [657, 71] on button "Search" at bounding box center [656, 62] width 42 height 22
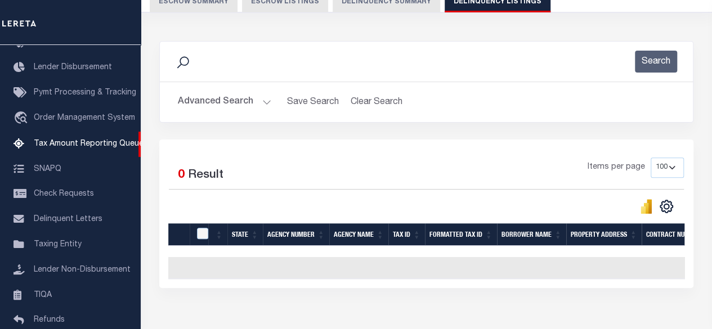
click at [230, 103] on button "Advanced Search" at bounding box center [224, 102] width 93 height 22
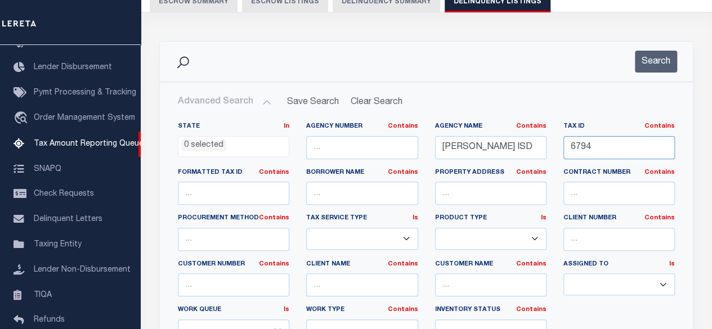
drag, startPoint x: 602, startPoint y: 147, endPoint x: 551, endPoint y: 145, distance: 51.3
click at [551, 145] on div "State In In AK AL AR AZ CA CO CT DC DE FL GA GU HI IA ID IL IN KS [GEOGRAPHIC_D…" at bounding box center [426, 237] width 514 height 230
paste input "1032"
click at [660, 68] on button "Search" at bounding box center [656, 62] width 42 height 22
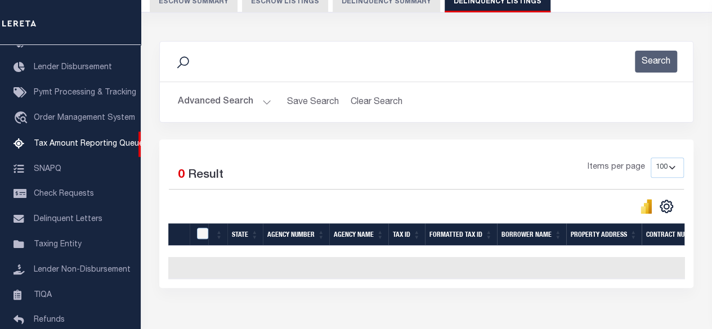
click at [250, 96] on button "Advanced Search" at bounding box center [224, 102] width 93 height 22
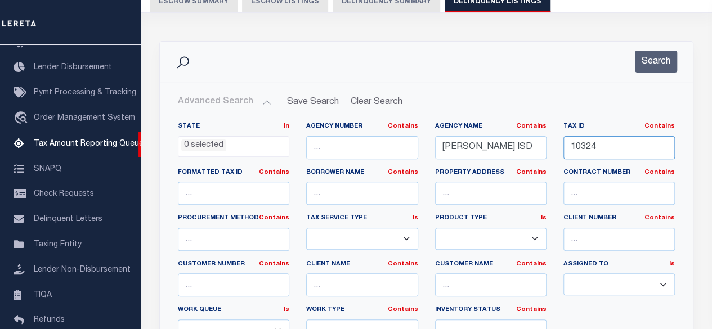
drag, startPoint x: 620, startPoint y: 143, endPoint x: 560, endPoint y: 144, distance: 59.1
click at [560, 144] on div "Tax ID Contains Contains Is 10324" at bounding box center [619, 145] width 128 height 46
paste input "313"
click at [654, 59] on button "Search" at bounding box center [656, 62] width 42 height 22
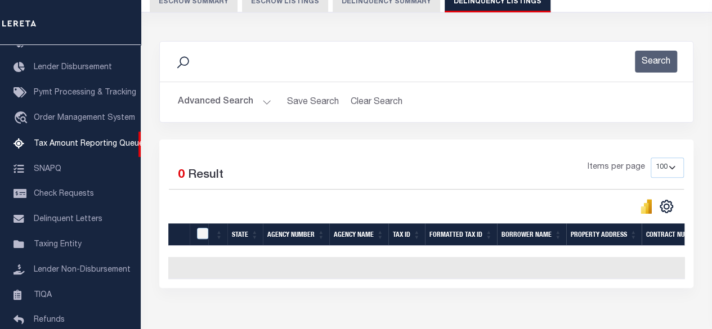
click at [246, 105] on button "Advanced Search" at bounding box center [224, 102] width 93 height 22
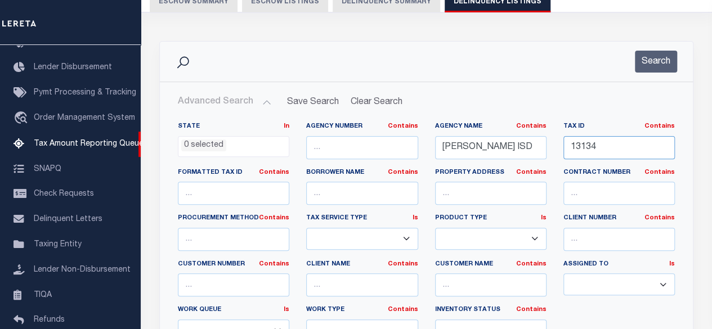
drag, startPoint x: 601, startPoint y: 154, endPoint x: 559, endPoint y: 153, distance: 41.6
click at [560, 152] on div "Tax ID Contains Contains Is 13134" at bounding box center [619, 145] width 128 height 46
paste input "683"
drag, startPoint x: 658, startPoint y: 59, endPoint x: 719, endPoint y: 66, distance: 61.2
click at [658, 59] on button "Search" at bounding box center [656, 62] width 42 height 22
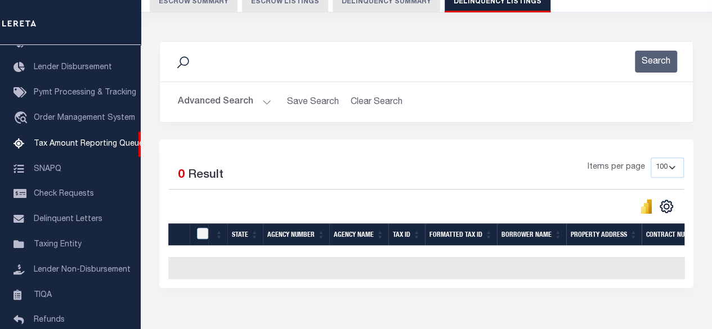
click at [236, 101] on button "Advanced Search" at bounding box center [224, 102] width 93 height 22
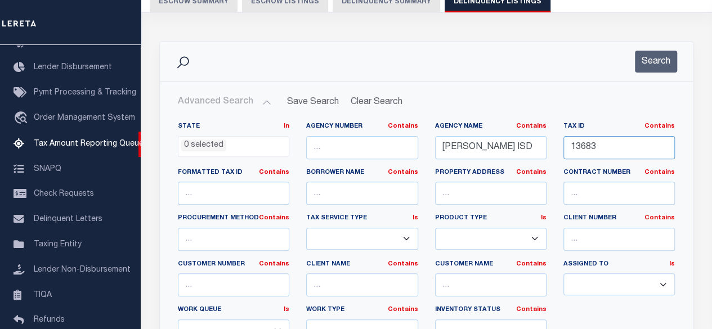
drag, startPoint x: 570, startPoint y: 152, endPoint x: 551, endPoint y: 152, distance: 19.1
click at [551, 152] on div "State In In AK AL AR AZ CA CO CT DC DE FL GA GU HI IA ID IL IN KS KY LA MA MD M…" at bounding box center [426, 237] width 514 height 230
paste input "6429"
click at [664, 68] on button "Search" at bounding box center [656, 62] width 42 height 22
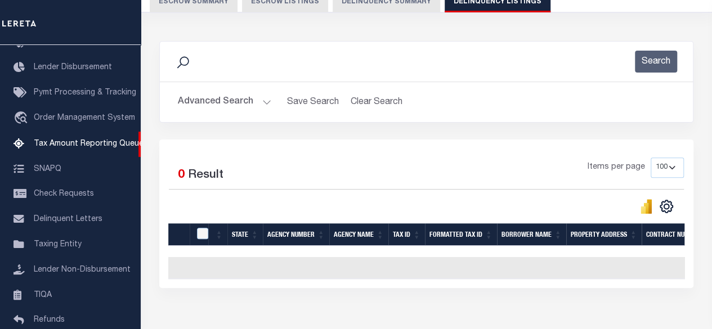
click at [253, 100] on button "Advanced Search" at bounding box center [224, 102] width 93 height 22
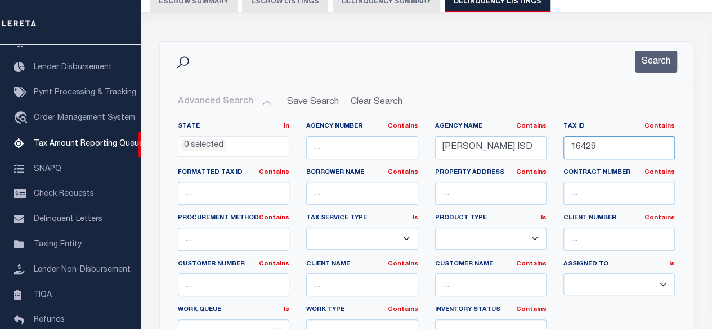
drag, startPoint x: 604, startPoint y: 150, endPoint x: 548, endPoint y: 156, distance: 56.6
click at [548, 156] on div "State In In AK AL AR AZ CA CO CT DC DE FL GA GU HI IA ID IL IN KS KY LA MA MD M…" at bounding box center [426, 237] width 514 height 230
paste input "8121"
click at [660, 69] on button "Search" at bounding box center [656, 62] width 42 height 22
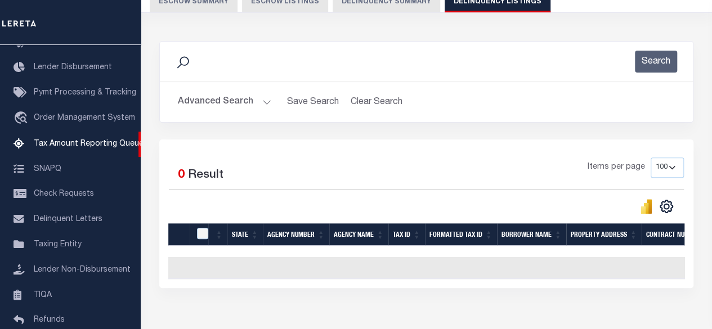
drag, startPoint x: 221, startPoint y: 99, endPoint x: 226, endPoint y: 101, distance: 6.1
click at [221, 99] on button "Advanced Search" at bounding box center [224, 102] width 93 height 22
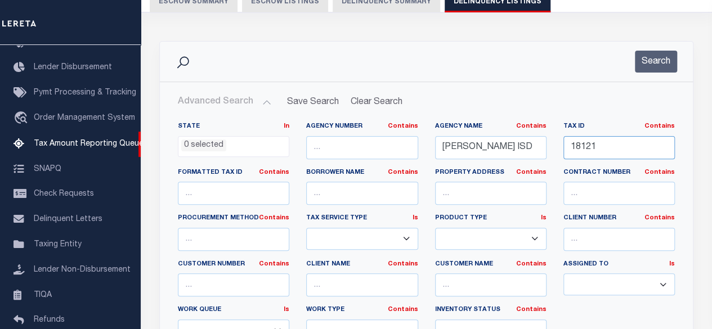
drag, startPoint x: 637, startPoint y: 150, endPoint x: 556, endPoint y: 150, distance: 81.0
click at [556, 150] on div "Tax ID Contains Contains Is 18121" at bounding box center [619, 145] width 128 height 46
paste input "50538"
click at [647, 59] on button "Search" at bounding box center [656, 62] width 42 height 22
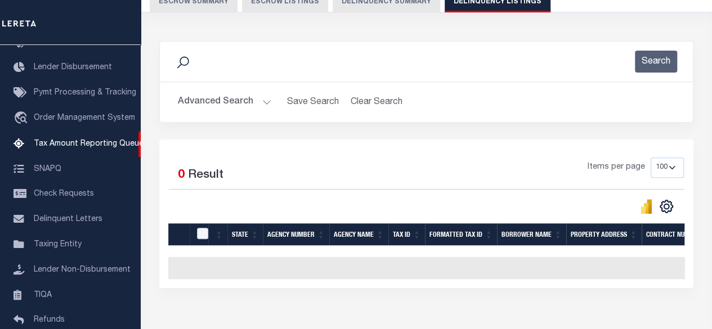
click at [243, 102] on button "Advanced Search" at bounding box center [224, 102] width 93 height 22
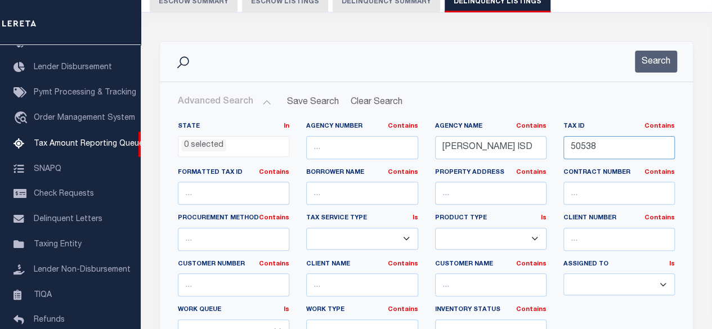
drag, startPoint x: 617, startPoint y: 145, endPoint x: 540, endPoint y: 139, distance: 77.3
click at [540, 139] on div "State In In AK AL AR AZ CA CO CT DC DE FL GA GU HI IA ID IL IN KS [GEOGRAPHIC_D…" at bounding box center [426, 237] width 514 height 230
paste input "4706"
click at [663, 67] on button "Search" at bounding box center [656, 62] width 42 height 22
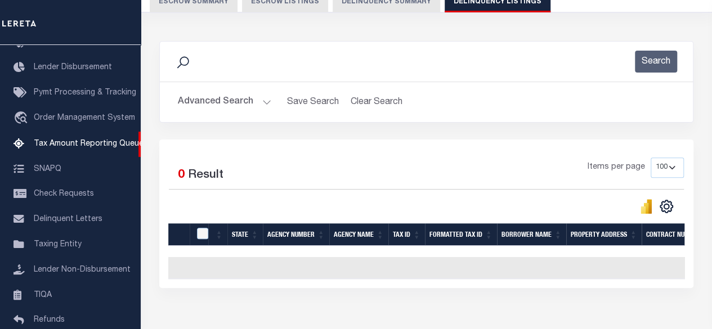
click at [226, 103] on button "Advanced Search" at bounding box center [224, 102] width 93 height 22
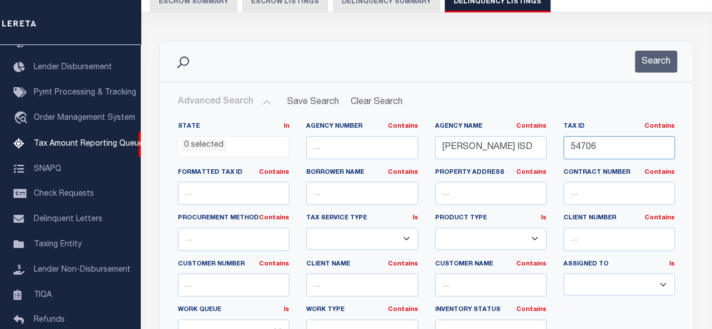
click at [550, 147] on div "State In In AK AL AR AZ CA CO CT DC DE FL GA GU HI IA ID IL IN KS [GEOGRAPHIC_D…" at bounding box center [426, 237] width 514 height 230
paste input "688"
click at [656, 68] on button "Search" at bounding box center [656, 62] width 42 height 22
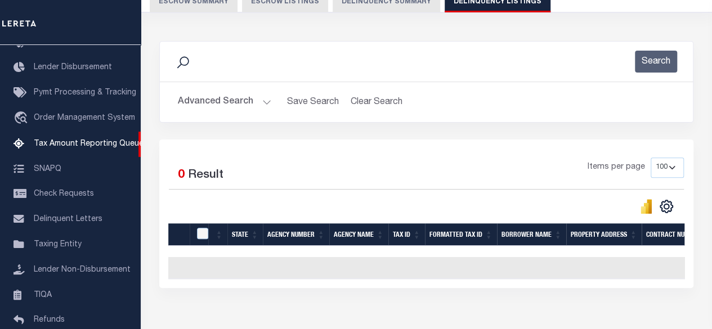
click at [235, 103] on button "Advanced Search" at bounding box center [224, 102] width 93 height 22
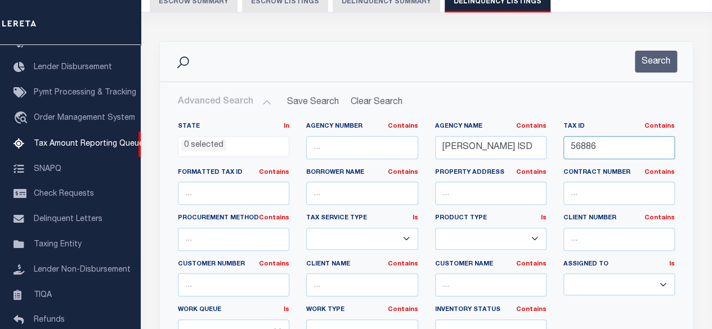
drag, startPoint x: 621, startPoint y: 149, endPoint x: 529, endPoint y: 149, distance: 91.7
click at [529, 149] on div "State In In AK AL AR AZ CA CO CT DC DE FL GA GU HI IA ID IL IN KS [GEOGRAPHIC_D…" at bounding box center [426, 237] width 514 height 230
paste input "65039"
click at [656, 70] on button "Search" at bounding box center [656, 62] width 42 height 22
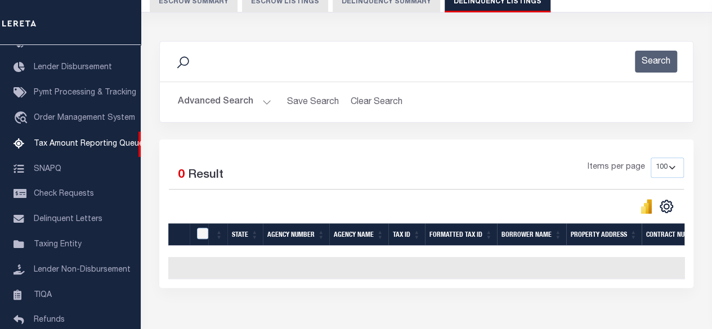
click at [250, 104] on button "Advanced Search" at bounding box center [224, 102] width 93 height 22
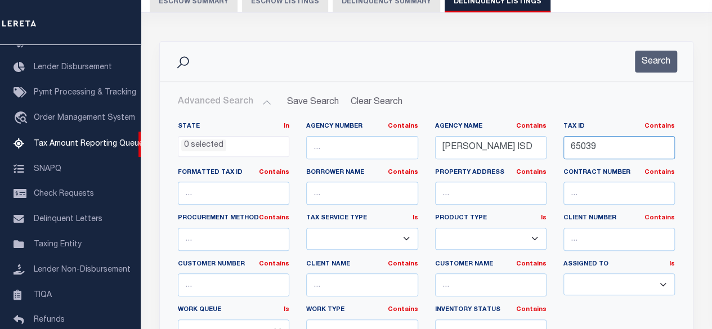
drag, startPoint x: 612, startPoint y: 154, endPoint x: 542, endPoint y: 154, distance: 69.8
click at [542, 154] on div "State In In AK AL AR AZ CA CO CT DC DE FL GA GU HI IA ID IL IN KS [GEOGRAPHIC_D…" at bounding box center [426, 237] width 514 height 230
paste input "9867"
click at [660, 69] on button "Search" at bounding box center [656, 62] width 42 height 22
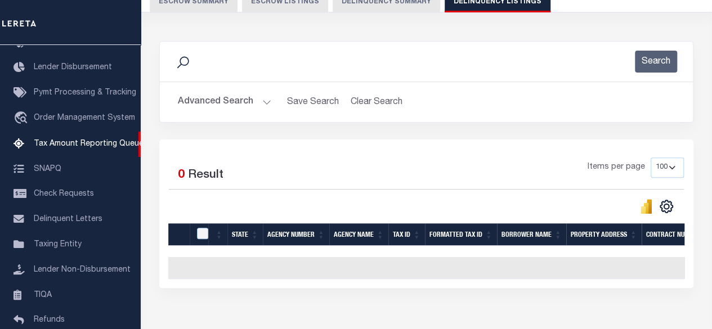
drag, startPoint x: 207, startPoint y: 102, endPoint x: 222, endPoint y: 116, distance: 19.9
click at [207, 102] on button "Advanced Search" at bounding box center [224, 102] width 93 height 22
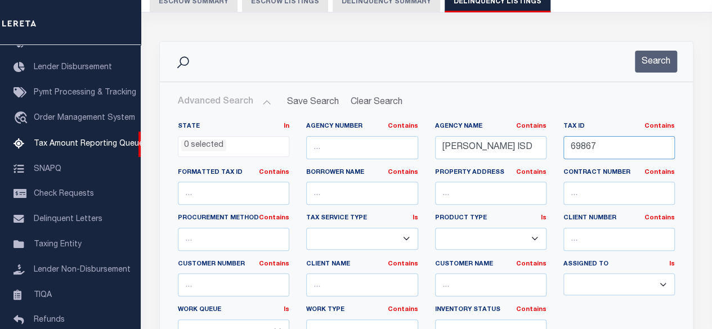
drag, startPoint x: 609, startPoint y: 149, endPoint x: 530, endPoint y: 152, distance: 78.9
click at [530, 152] on div "State In In AK AL AR AZ CA CO CT DC DE FL GA GU HI IA ID IL IN KS KY LA MA MD M…" at bounding box center [426, 237] width 514 height 230
paste input "71198"
click at [660, 71] on button "Search" at bounding box center [656, 62] width 42 height 22
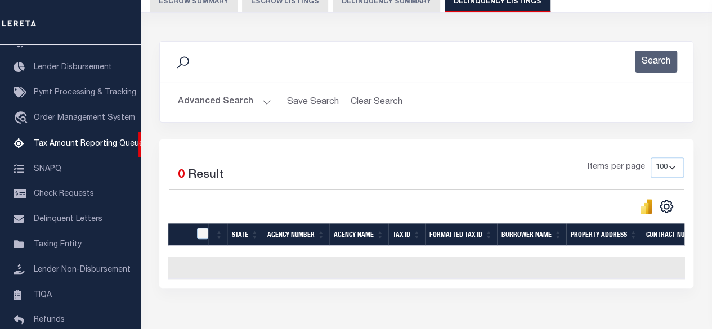
click at [206, 97] on button "Advanced Search" at bounding box center [224, 102] width 93 height 22
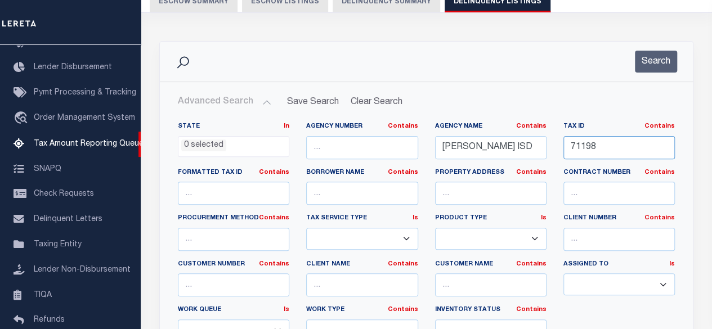
drag, startPoint x: 617, startPoint y: 143, endPoint x: 517, endPoint y: 145, distance: 100.7
click at [517, 145] on div "State In In AK AL AR AZ CA CO CT DC DE FL GA GU HI IA ID IL IN KS KY LA MA MD M…" at bounding box center [426, 237] width 514 height 230
paste input "1204161"
click at [662, 66] on button "Search" at bounding box center [656, 62] width 42 height 22
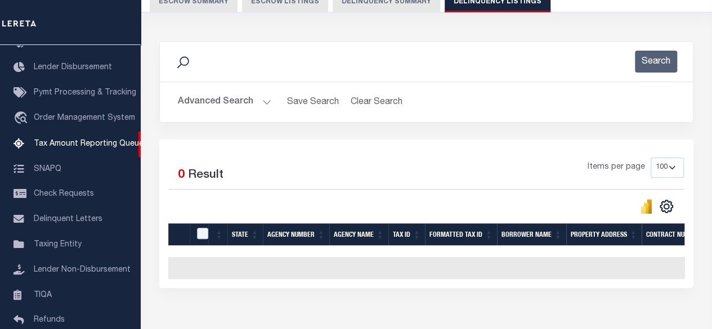
drag, startPoint x: 225, startPoint y: 93, endPoint x: 230, endPoint y: 100, distance: 8.4
click at [227, 95] on button "Advanced Search" at bounding box center [224, 102] width 93 height 22
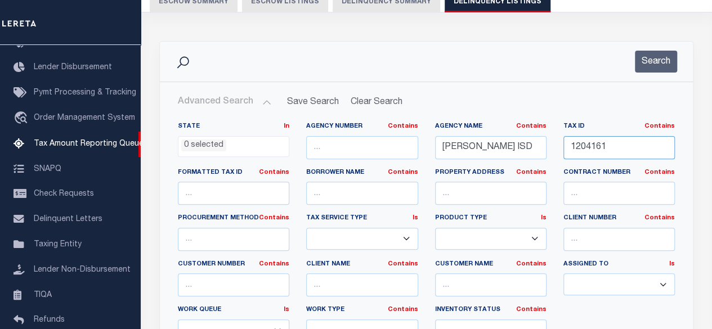
drag, startPoint x: 620, startPoint y: 151, endPoint x: 566, endPoint y: 154, distance: 53.5
click at [566, 154] on input "1204161" at bounding box center [618, 147] width 111 height 23
paste input "6486"
type input "1206486"
click at [651, 69] on button "Search" at bounding box center [656, 62] width 42 height 22
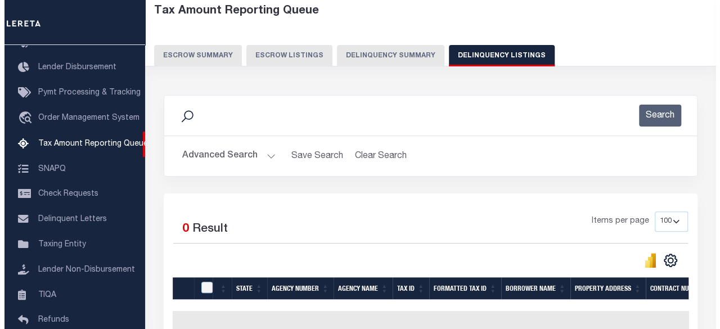
scroll to position [0, 0]
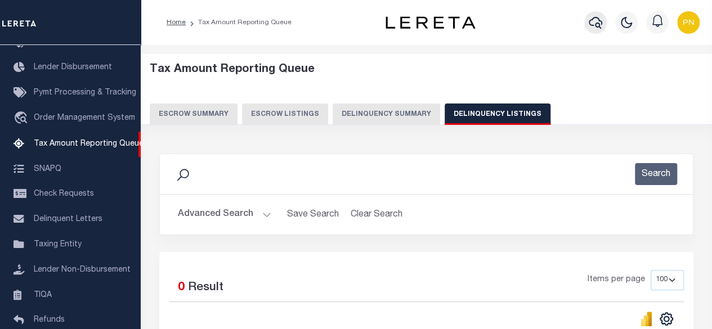
click at [594, 28] on icon "button" at bounding box center [596, 23] width 14 height 14
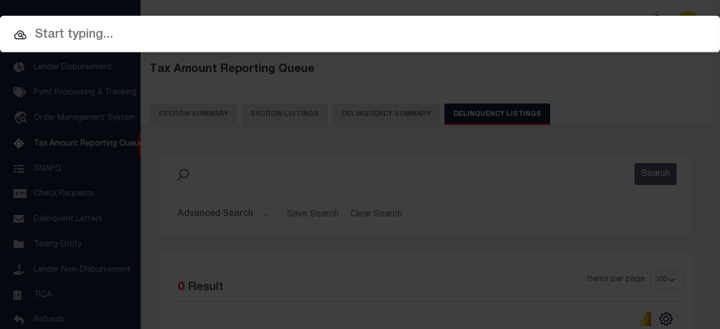
click at [226, 37] on input "text" at bounding box center [360, 35] width 720 height 20
paste input "7717628"
type input "7717628"
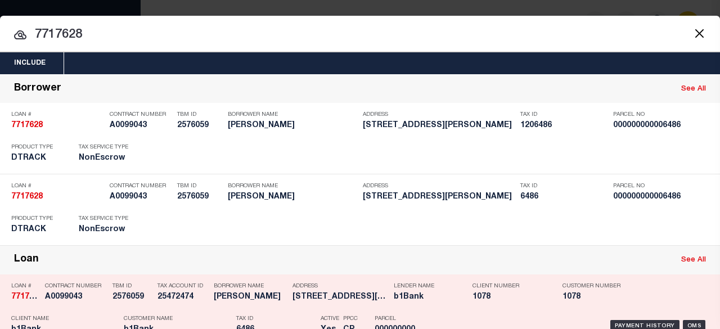
scroll to position [113, 0]
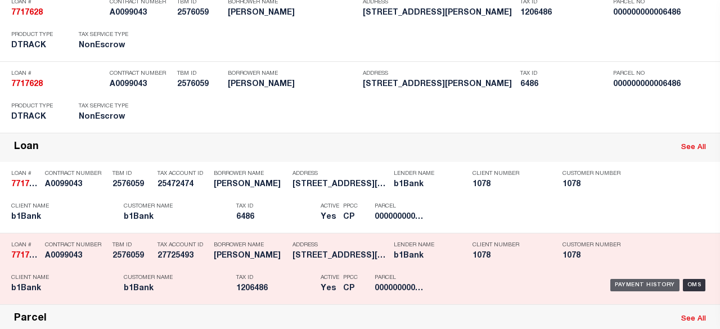
click at [625, 286] on div "Payment History" at bounding box center [645, 285] width 69 height 12
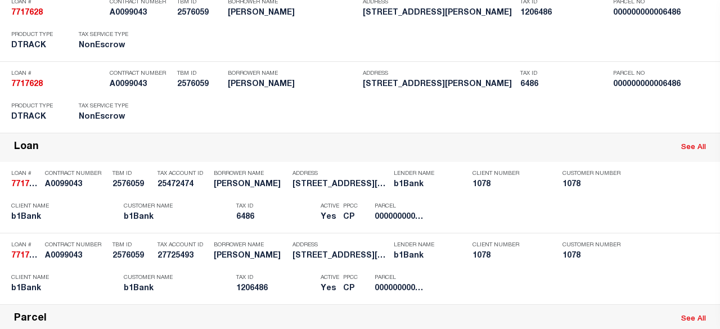
scroll to position [0, 0]
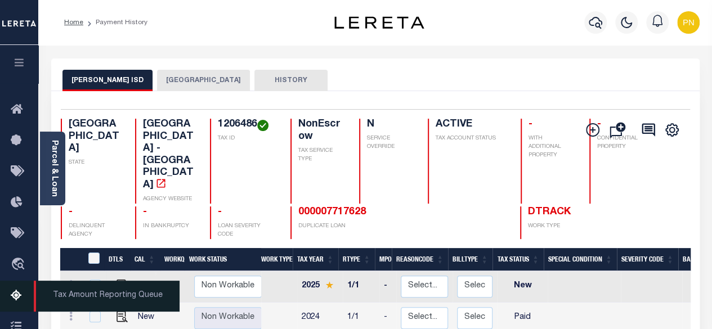
drag, startPoint x: 16, startPoint y: 299, endPoint x: 36, endPoint y: 289, distance: 22.4
click at [16, 299] on icon at bounding box center [20, 296] width 18 height 14
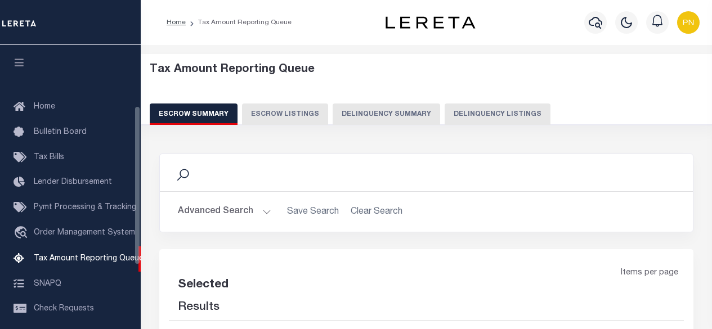
click at [482, 114] on button "Delinquency Listings" at bounding box center [498, 114] width 106 height 21
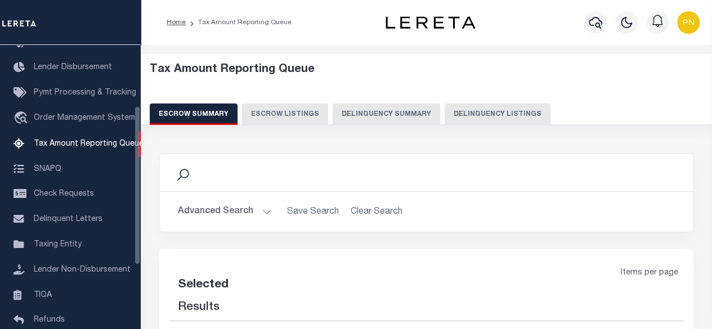
select select "100"
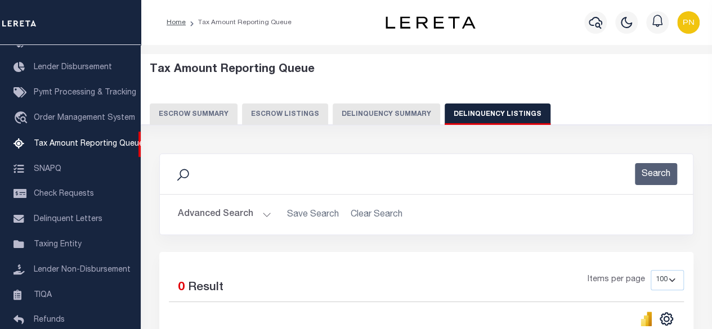
click at [243, 204] on button "Advanced Search" at bounding box center [224, 215] width 93 height 22
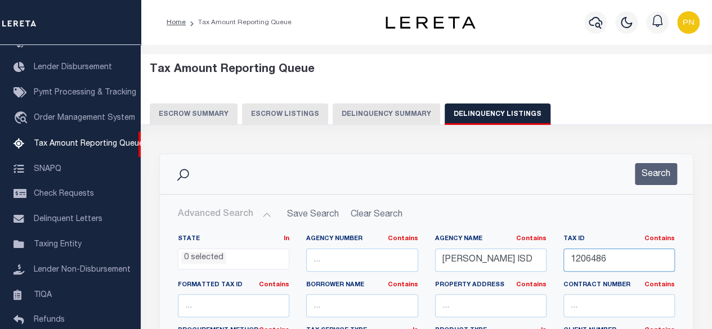
drag, startPoint x: 618, startPoint y: 259, endPoint x: 547, endPoint y: 257, distance: 71.5
paste input "5150007390"
type input "51500073906"
click at [648, 173] on button "Search" at bounding box center [656, 174] width 42 height 22
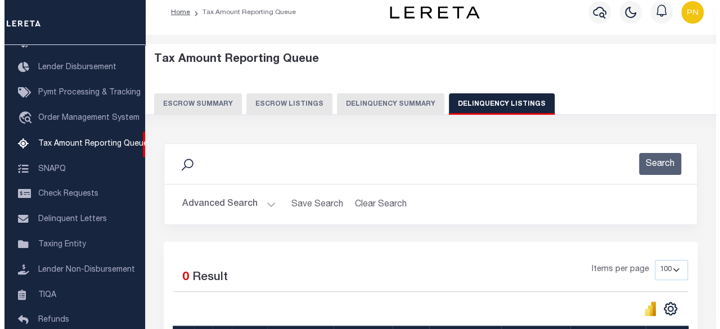
scroll to position [0, 0]
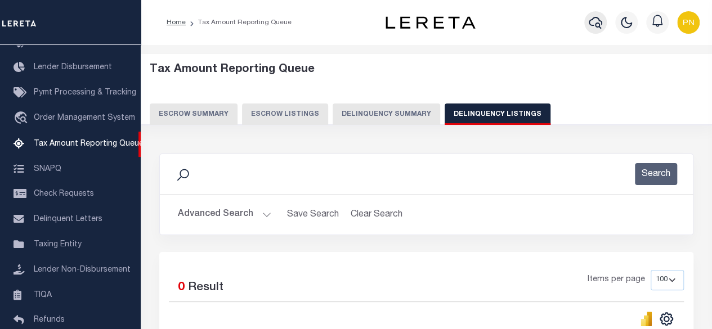
click at [589, 24] on icon "button" at bounding box center [596, 23] width 14 height 14
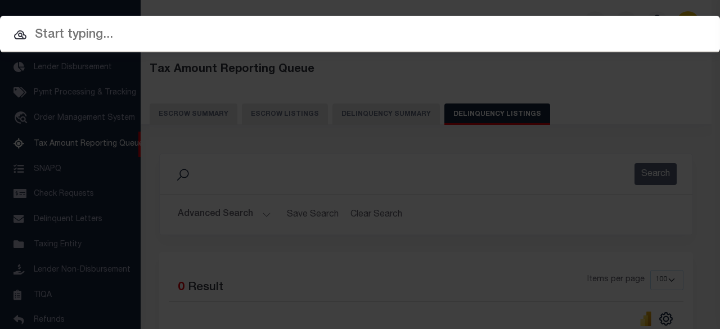
paste input "51500073906"
type input "51500073906"
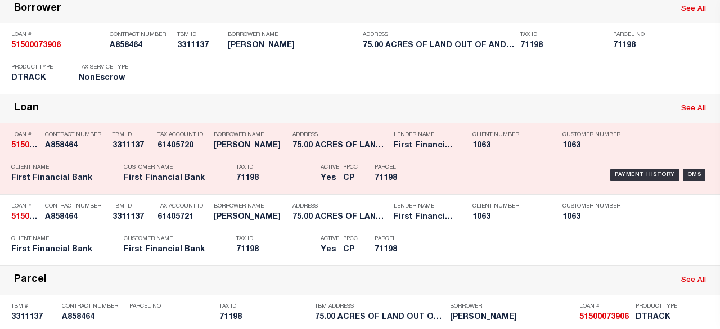
scroll to position [113, 0]
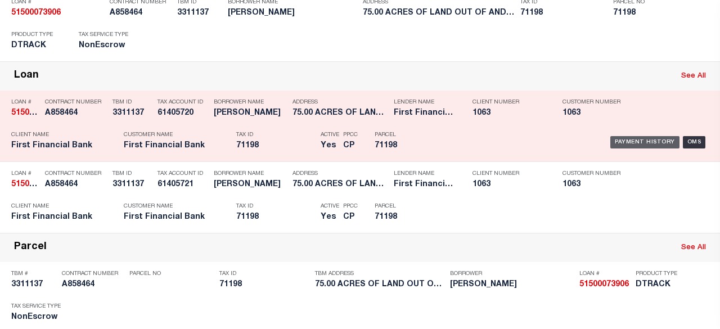
click at [640, 143] on div "Payment History" at bounding box center [645, 142] width 69 height 12
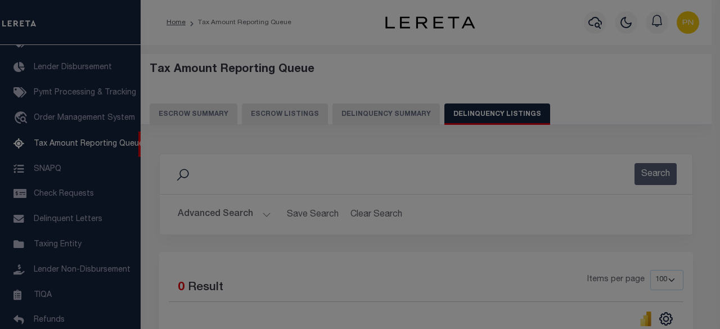
scroll to position [0, 0]
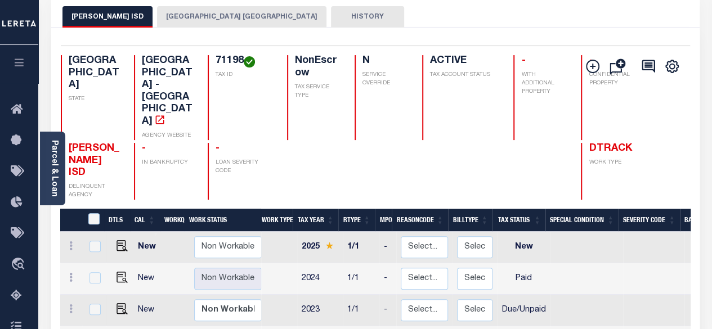
scroll to position [113, 0]
